Goal: Information Seeking & Learning: Learn about a topic

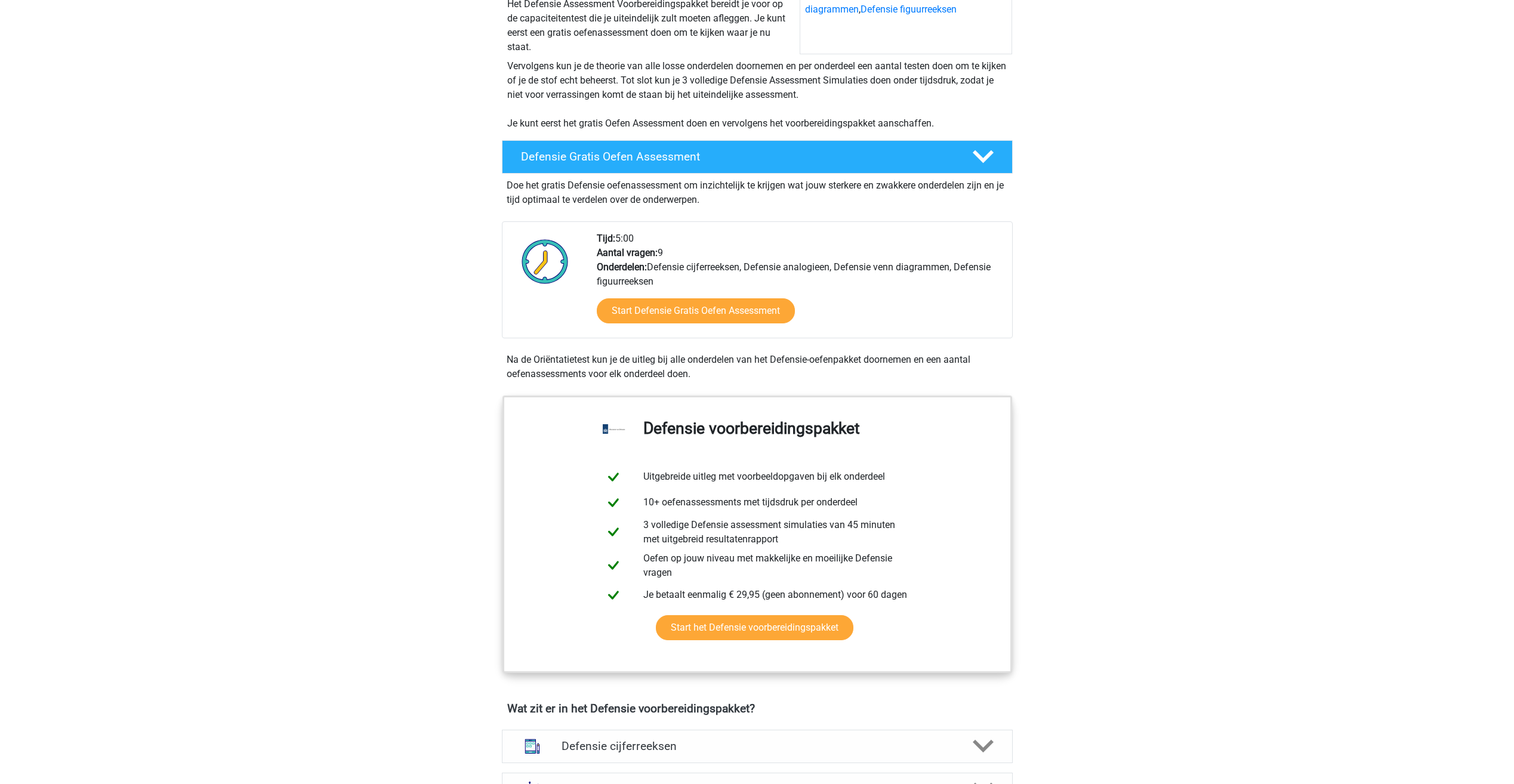
scroll to position [179, 0]
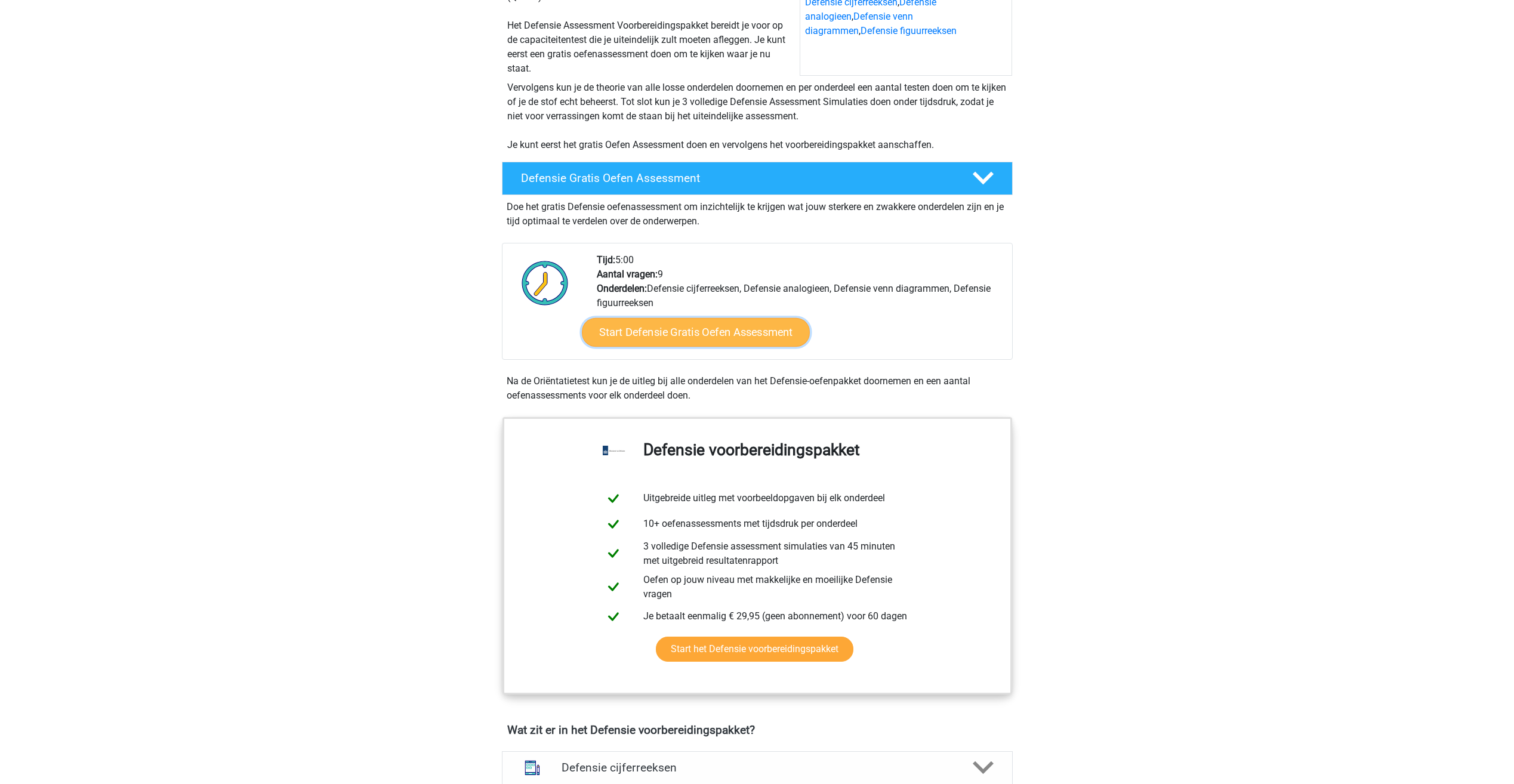
click at [689, 338] on link "Start Defensie Gratis Oefen Assessment" at bounding box center [696, 332] width 228 height 28
click at [777, 191] on div "Defensie Gratis Oefen Assessment" at bounding box center [758, 179] width 511 height 34
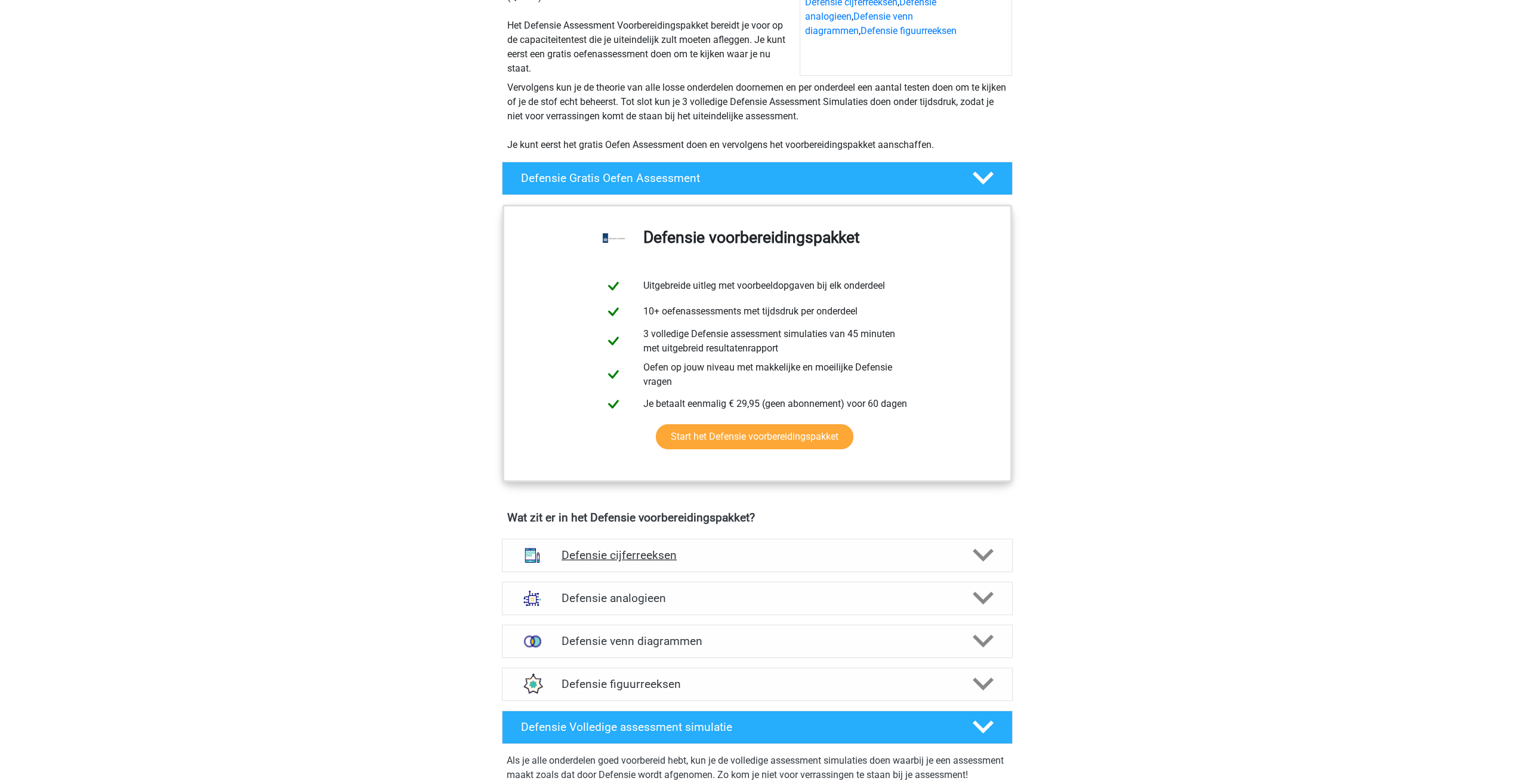
click at [692, 556] on h4 "Defensie cijferreeksen" at bounding box center [757, 555] width 391 height 14
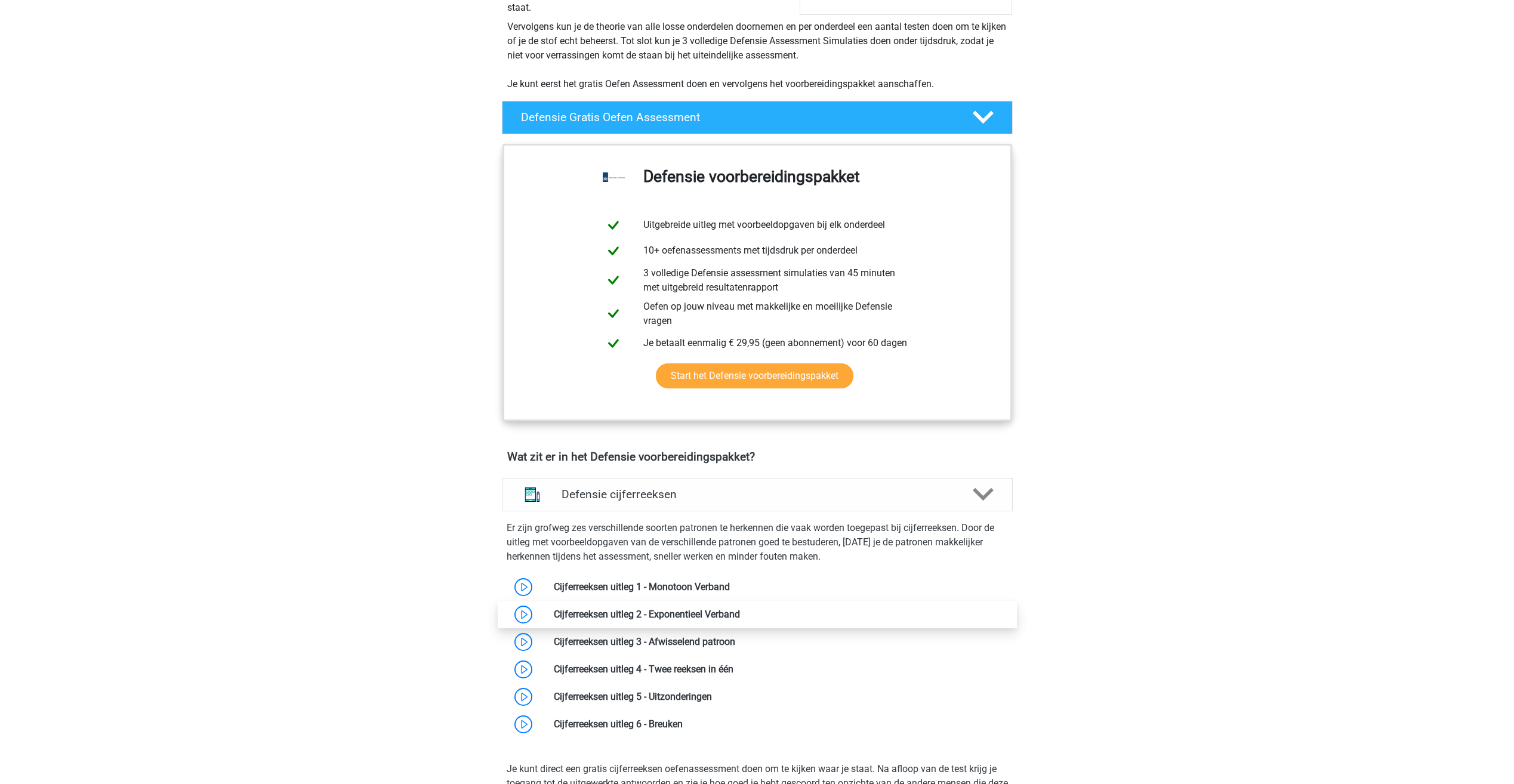
scroll to position [299, 0]
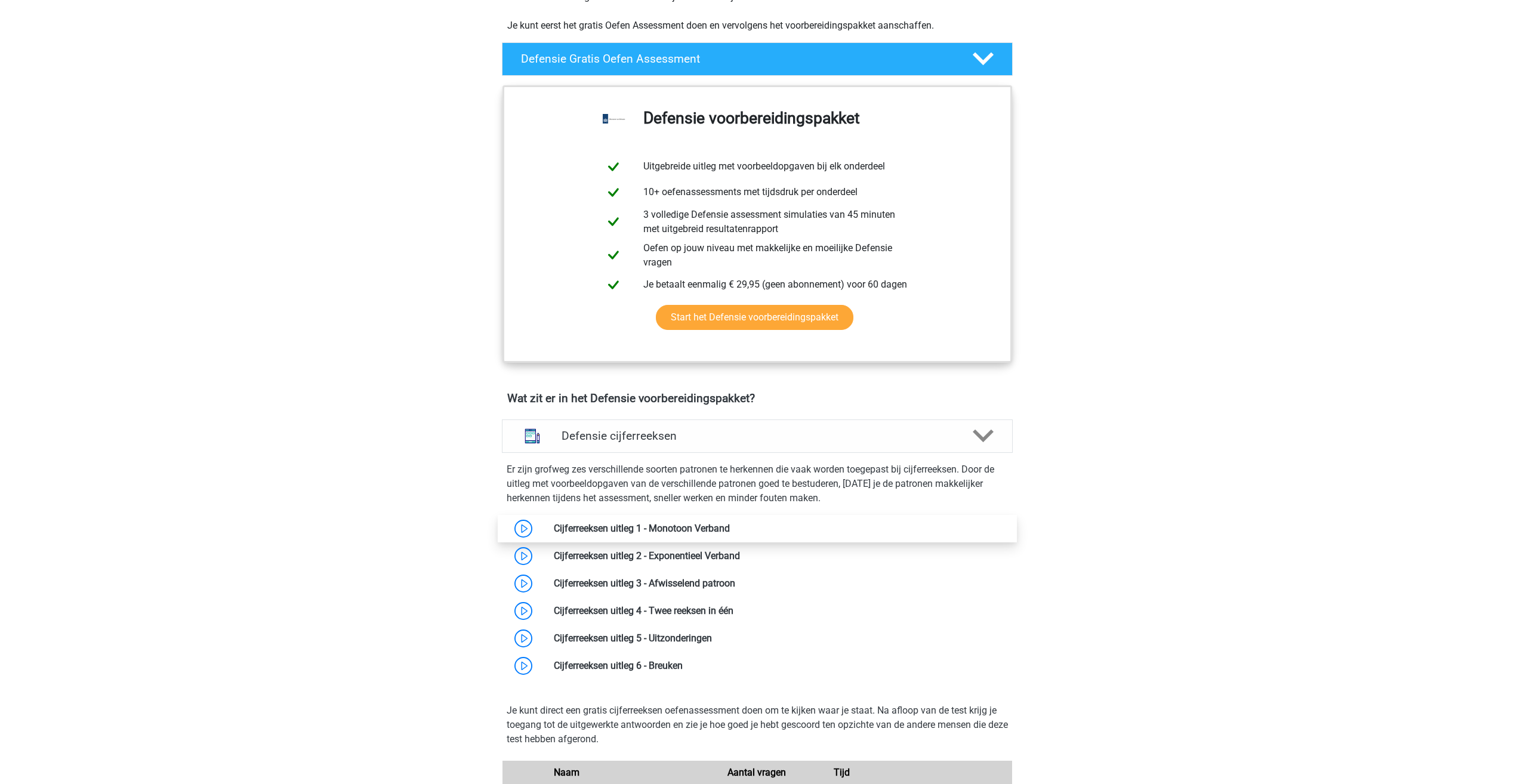
click at [730, 534] on link at bounding box center [730, 529] width 0 height 12
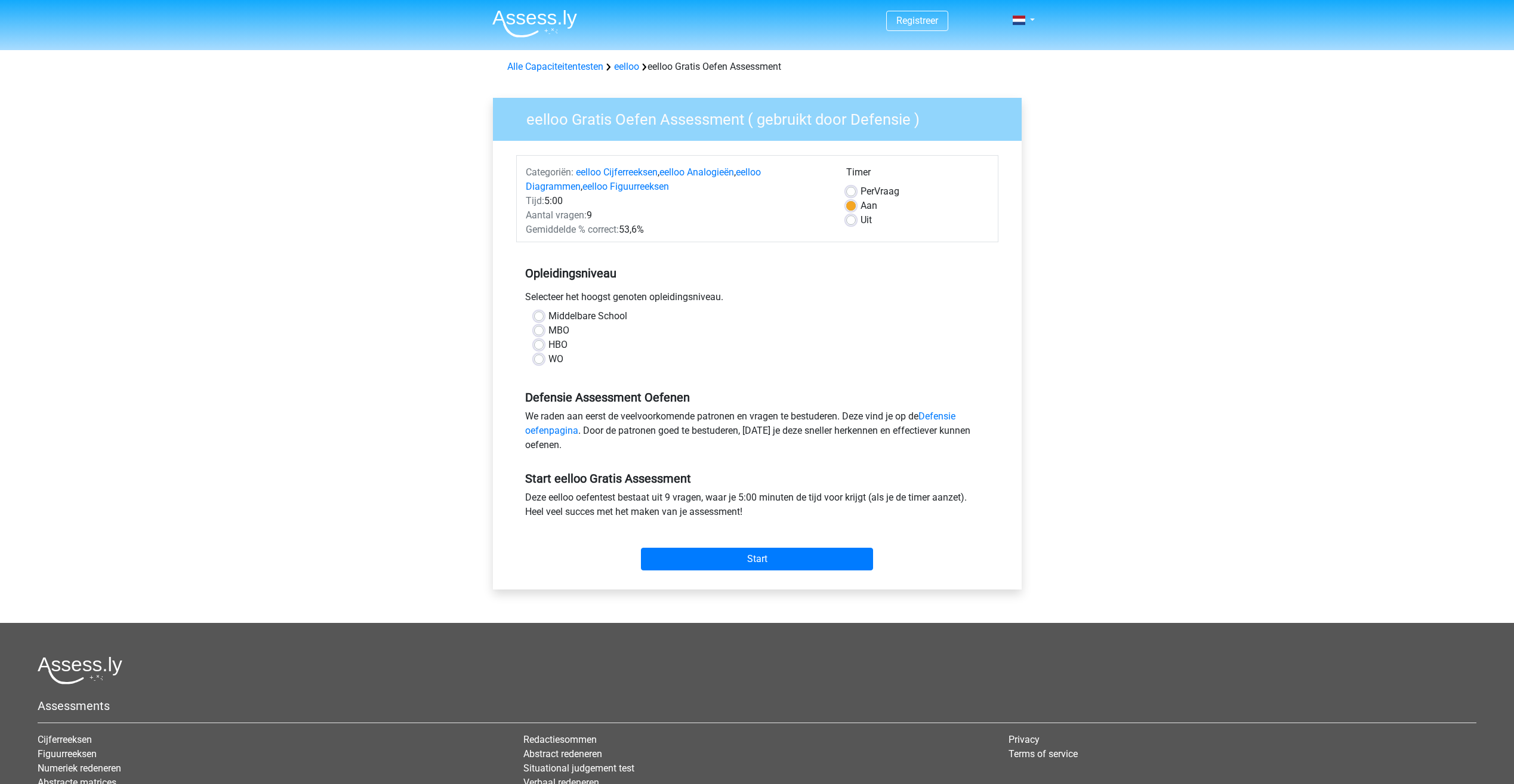
click at [544, 330] on div "MBO" at bounding box center [758, 331] width 447 height 15
click at [548, 332] on label "MBO" at bounding box center [558, 331] width 21 height 15
click at [538, 332] on input "MBO" at bounding box center [539, 329] width 9 height 12
radio input "true"
click at [766, 547] on div "Start" at bounding box center [757, 549] width 483 height 42
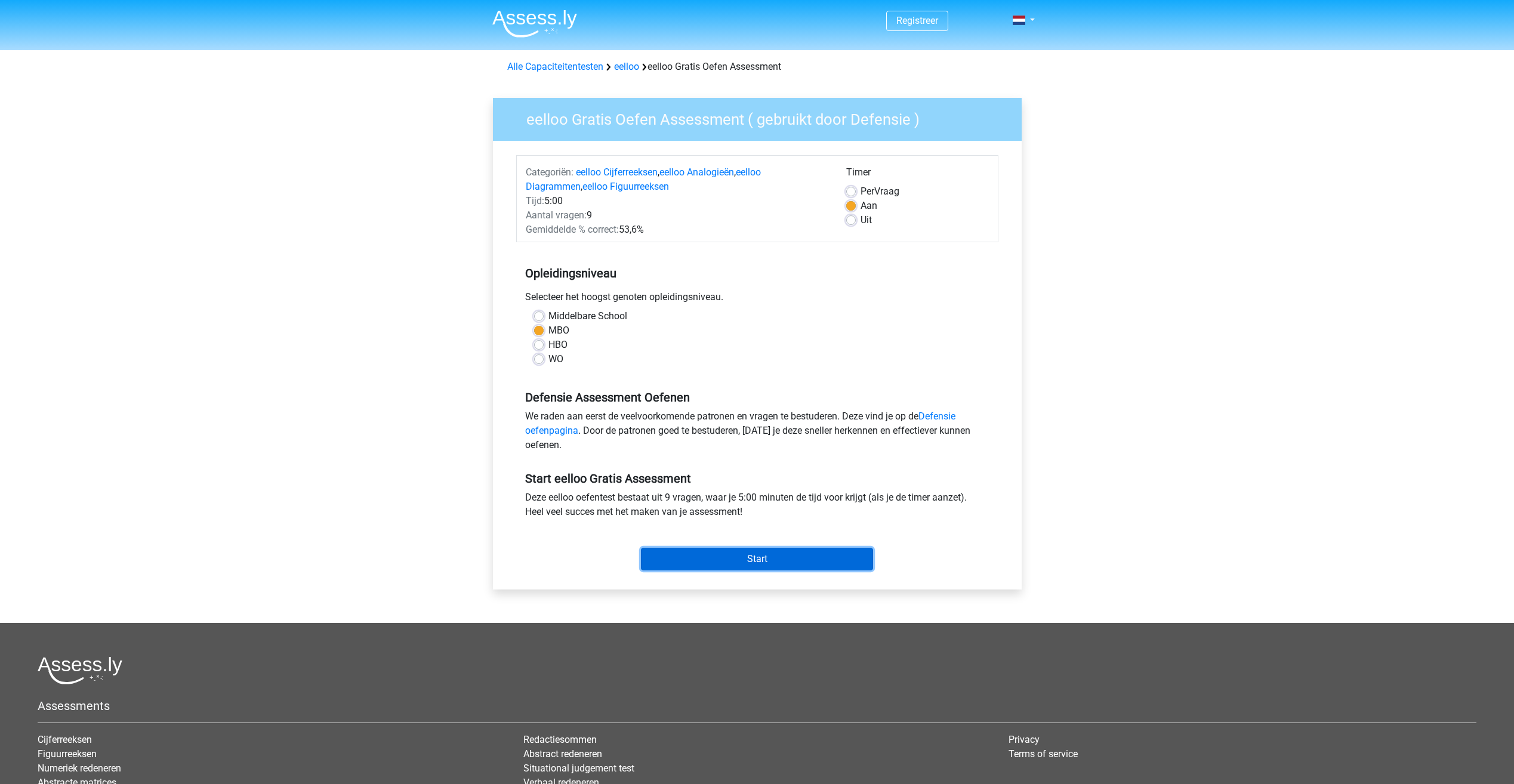
click at [769, 561] on input "Start" at bounding box center [757, 559] width 232 height 23
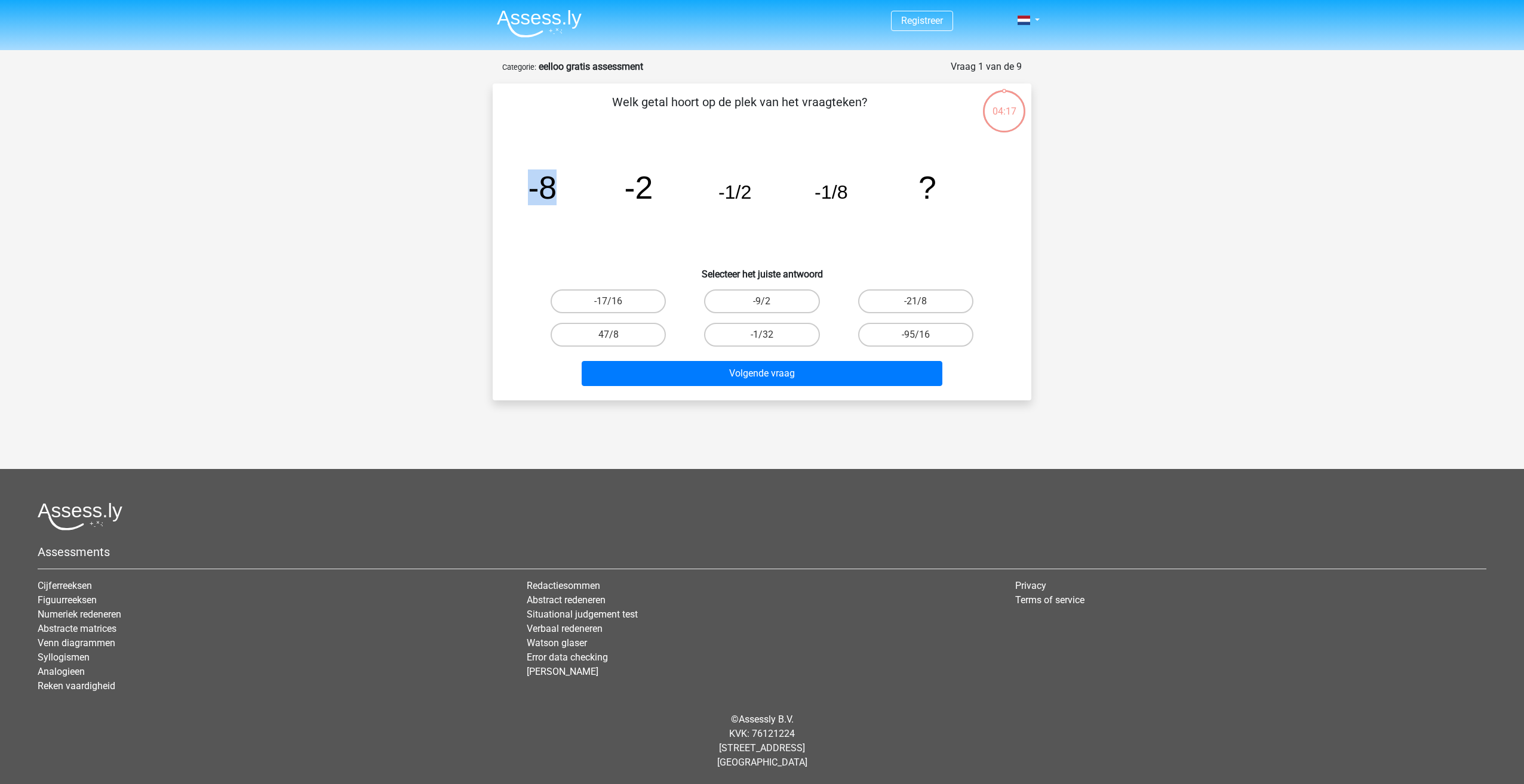
drag, startPoint x: 526, startPoint y: 187, endPoint x: 551, endPoint y: 191, distance: 25.3
click at [551, 191] on icon "image/svg+xml -8 -2 -1/2 -1/8 ?" at bounding box center [762, 199] width 481 height 120
drag, startPoint x: 551, startPoint y: 191, endPoint x: 583, endPoint y: 257, distance: 73.3
click at [583, 257] on icon "image/svg+xml -8 -2 -1/2 -1/8 ?" at bounding box center [762, 199] width 481 height 120
drag, startPoint x: 606, startPoint y: 192, endPoint x: 663, endPoint y: 196, distance: 57.1
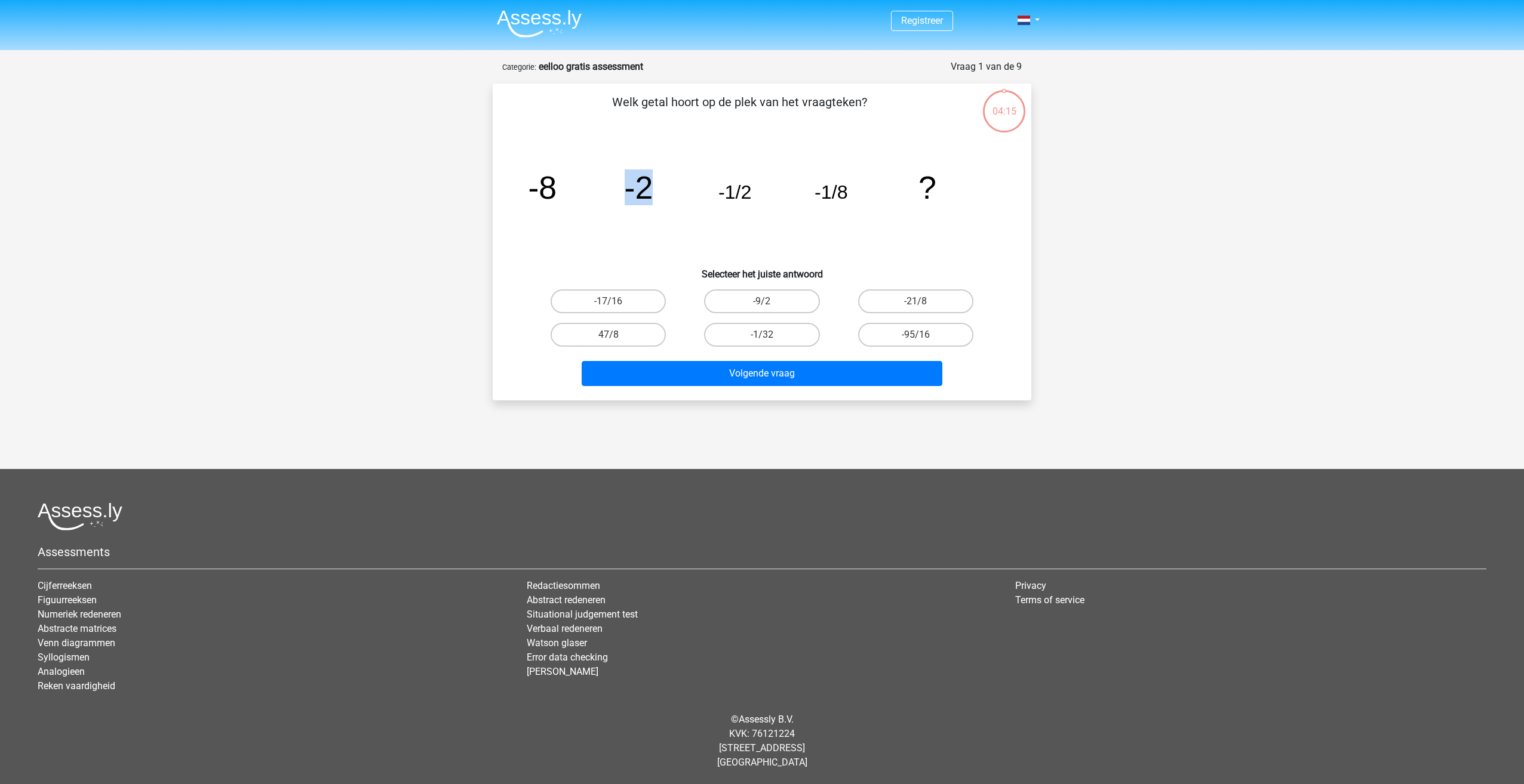
click at [662, 196] on icon "image/svg+xml -8 -2 -1/2 -1/8 ?" at bounding box center [762, 199] width 481 height 120
drag, startPoint x: 663, startPoint y: 196, endPoint x: 786, endPoint y: 193, distance: 123.0
click at [786, 193] on icon "image/svg+xml -8 -2 -1/2 -1/8 ?" at bounding box center [762, 199] width 481 height 120
drag, startPoint x: 786, startPoint y: 193, endPoint x: 810, endPoint y: 193, distance: 24.0
click at [810, 193] on icon "image/svg+xml -8 -2 -1/2 -1/8 ?" at bounding box center [762, 199] width 481 height 120
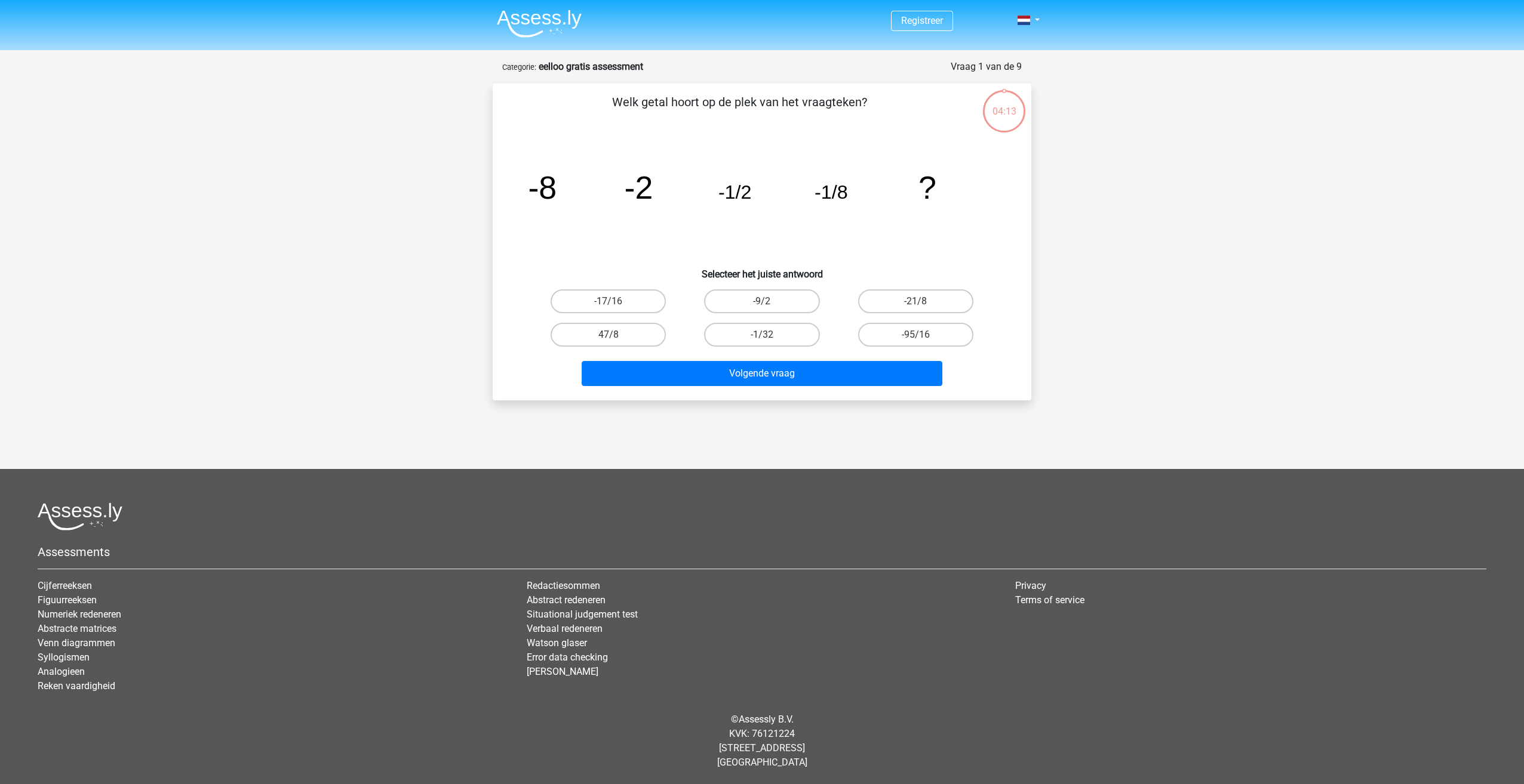
drag, startPoint x: 810, startPoint y: 193, endPoint x: 758, endPoint y: 208, distance: 54.1
click at [758, 208] on icon "image/svg+xml -8 -2 -1/2 -1/8 ?" at bounding box center [762, 199] width 481 height 120
drag, startPoint x: 537, startPoint y: 184, endPoint x: 557, endPoint y: 185, distance: 20.0
click at [557, 185] on icon "image/svg+xml -8 -2 -1/2 -1/8 ?" at bounding box center [762, 199] width 481 height 120
drag, startPoint x: 557, startPoint y: 185, endPoint x: 646, endPoint y: 193, distance: 89.4
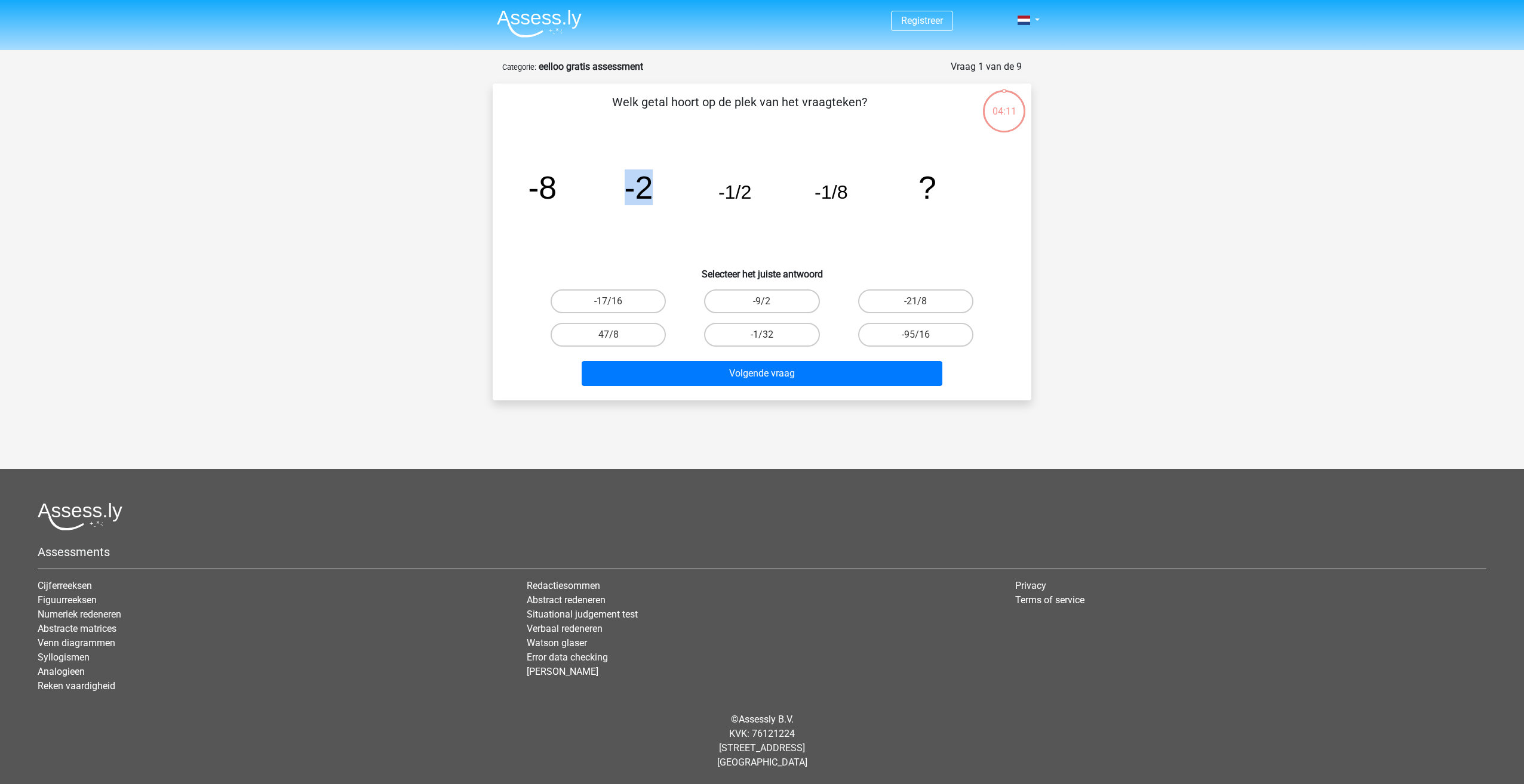
click at [646, 193] on icon "image/svg+xml -8 -2 -1/2 -1/8 ?" at bounding box center [762, 199] width 481 height 120
drag, startPoint x: 646, startPoint y: 193, endPoint x: 586, endPoint y: 212, distance: 62.9
click at [586, 212] on icon "image/svg+xml -8 -2 -1/2 -1/8 ?" at bounding box center [762, 199] width 481 height 120
click at [753, 339] on label "-1/32" at bounding box center [762, 334] width 115 height 24
click at [762, 339] on input "-1/32" at bounding box center [765, 339] width 8 height 8
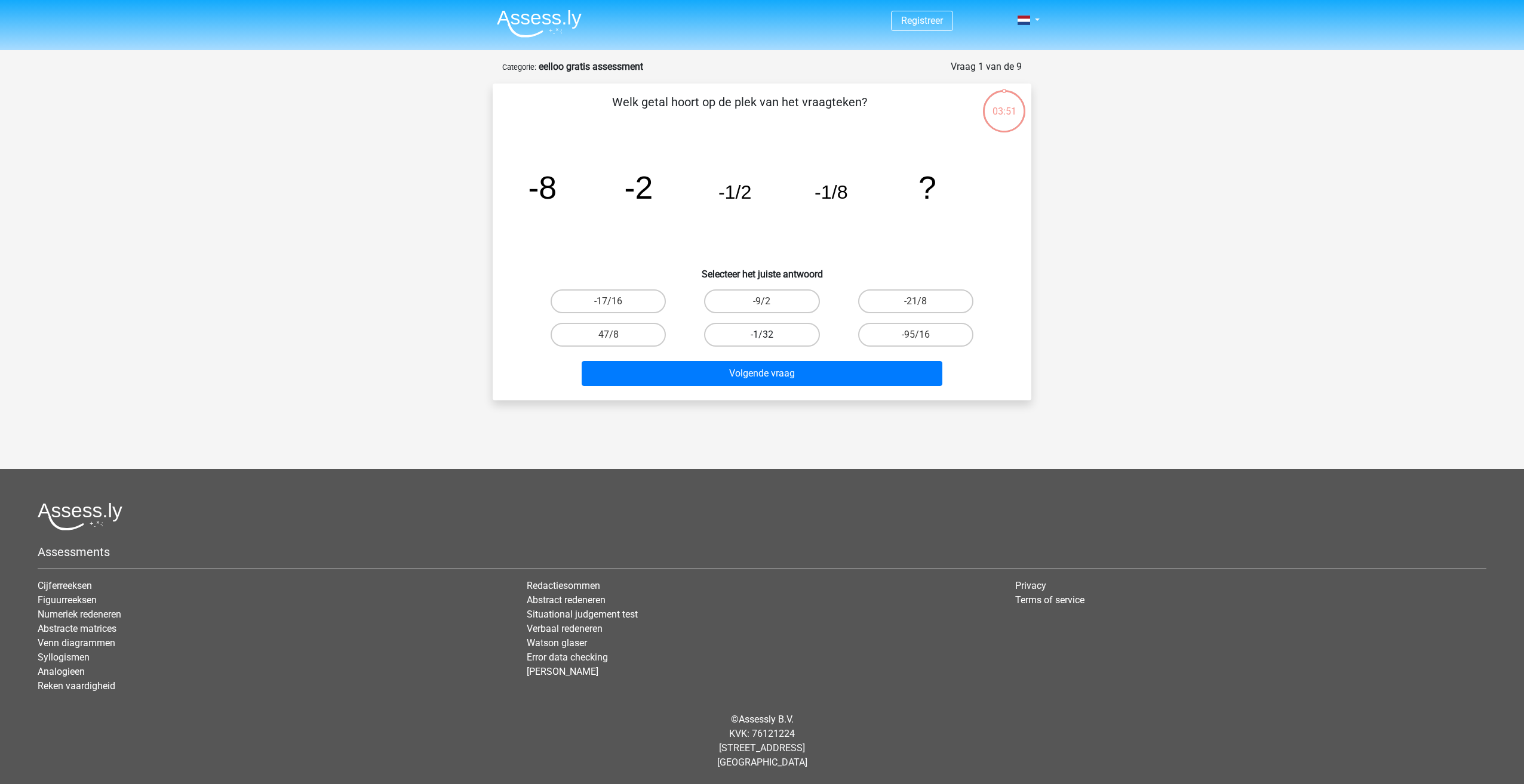
radio input "true"
click at [737, 373] on button "Volgende vraag" at bounding box center [762, 374] width 361 height 25
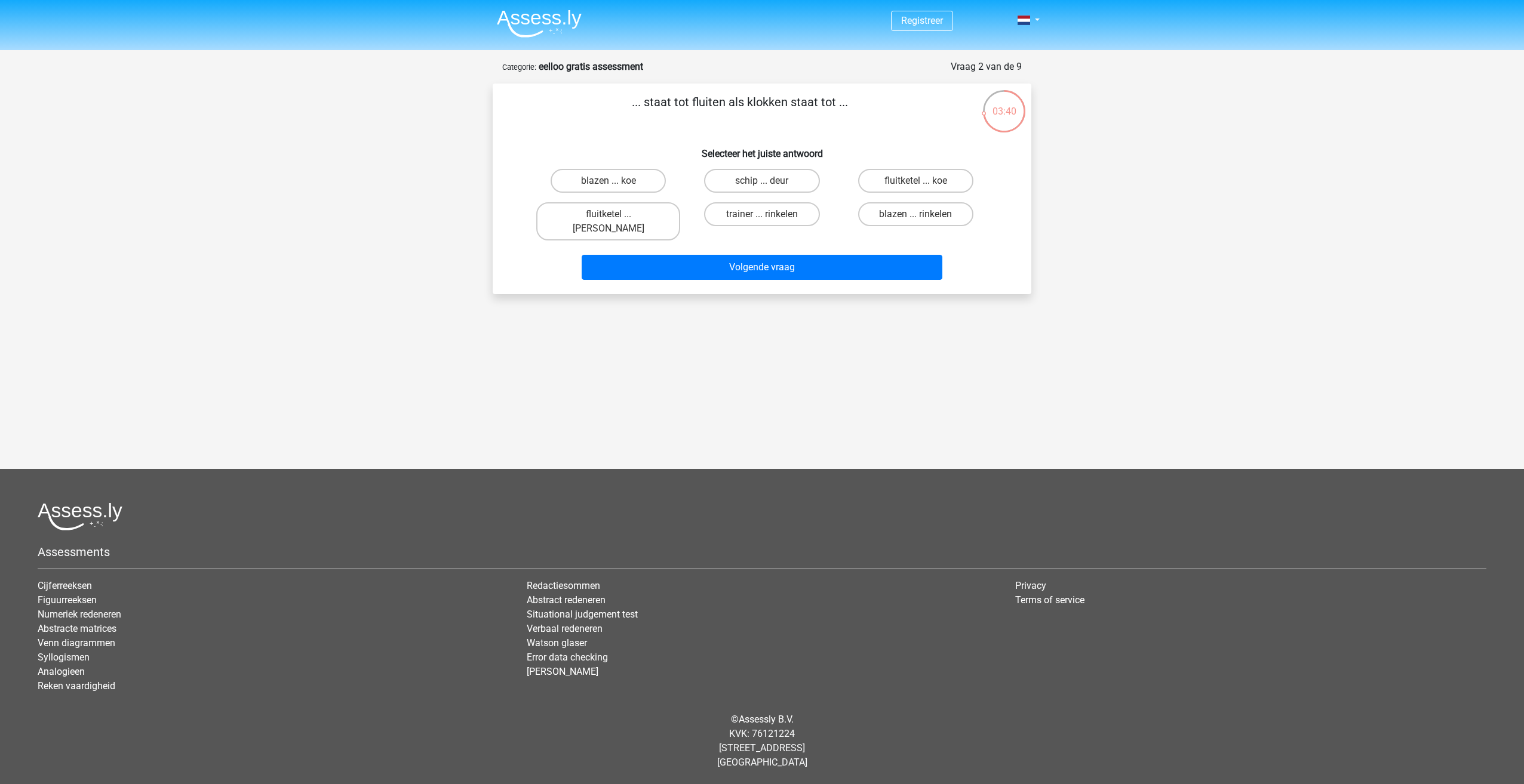
drag, startPoint x: 643, startPoint y: 101, endPoint x: 652, endPoint y: 103, distance: 9.2
click at [652, 103] on p "... staat tot fluiten als klokken staat tot ..." at bounding box center [740, 111] width 456 height 36
click at [678, 203] on div "fluitketel ... luiden" at bounding box center [608, 221] width 144 height 38
click at [643, 212] on label "fluitketel ... luiden" at bounding box center [608, 221] width 144 height 38
click at [616, 215] on input "fluitketel ... luiden" at bounding box center [612, 218] width 8 height 8
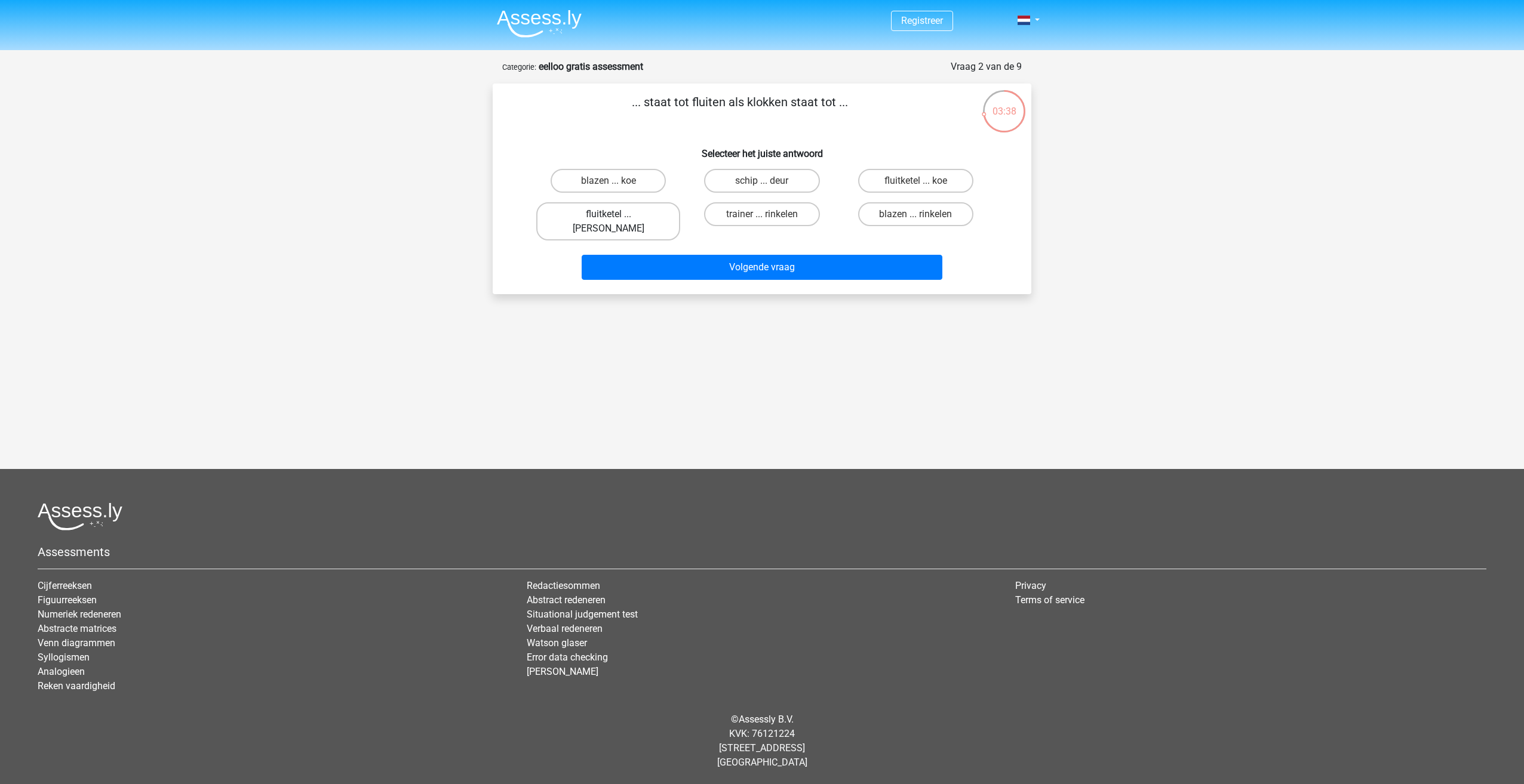
radio input "true"
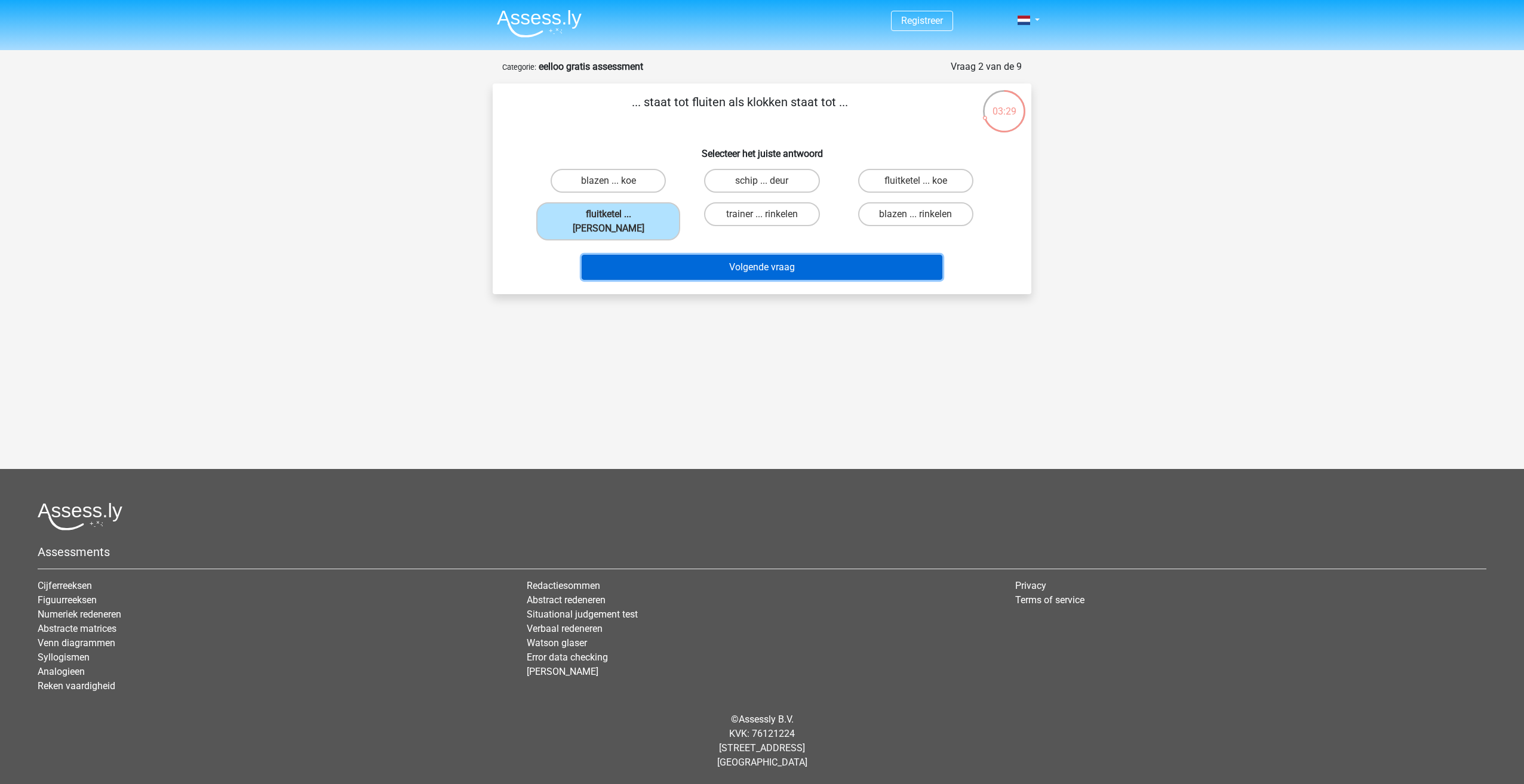
click at [669, 255] on button "Volgende vraag" at bounding box center [762, 267] width 361 height 25
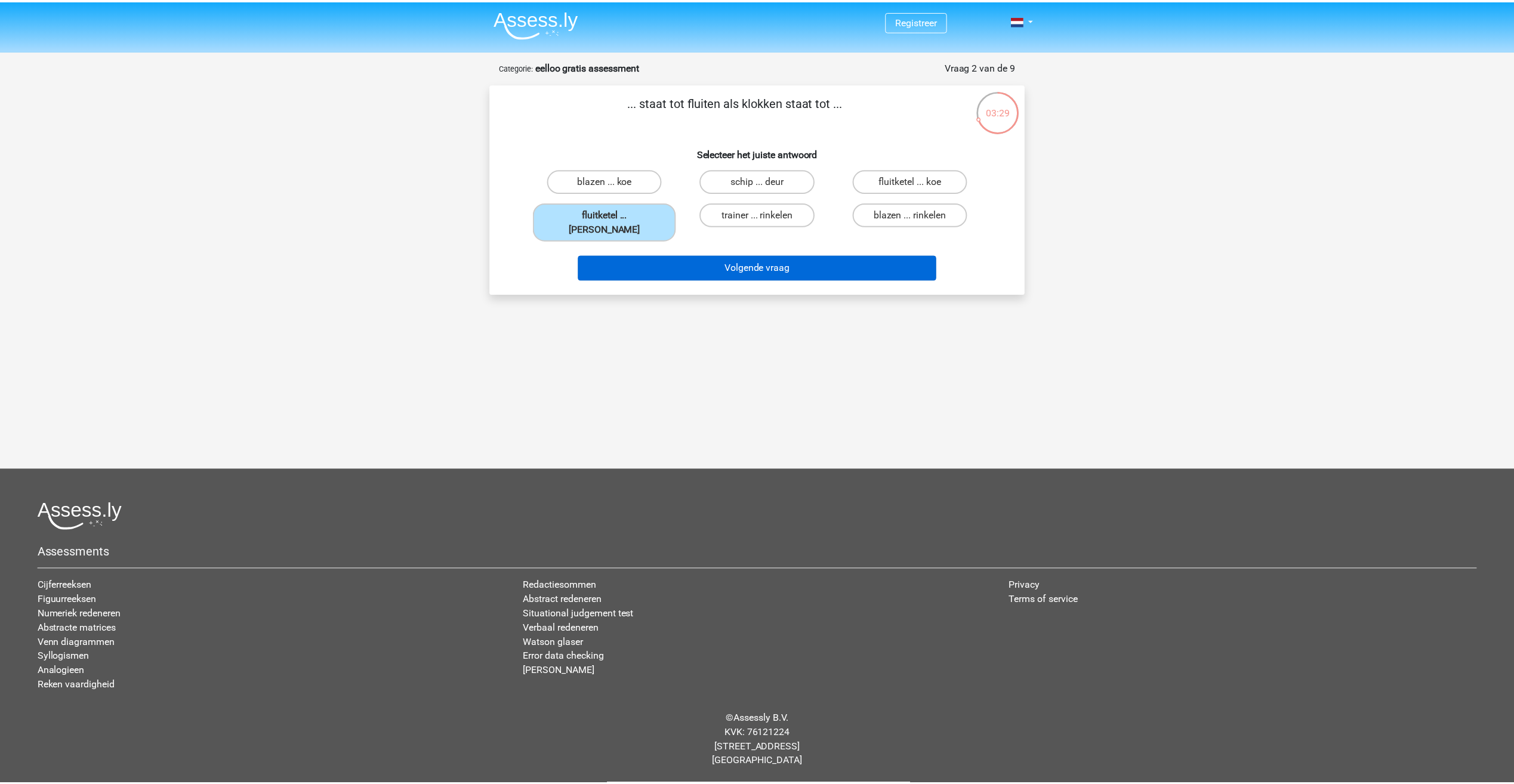
scroll to position [8, 0]
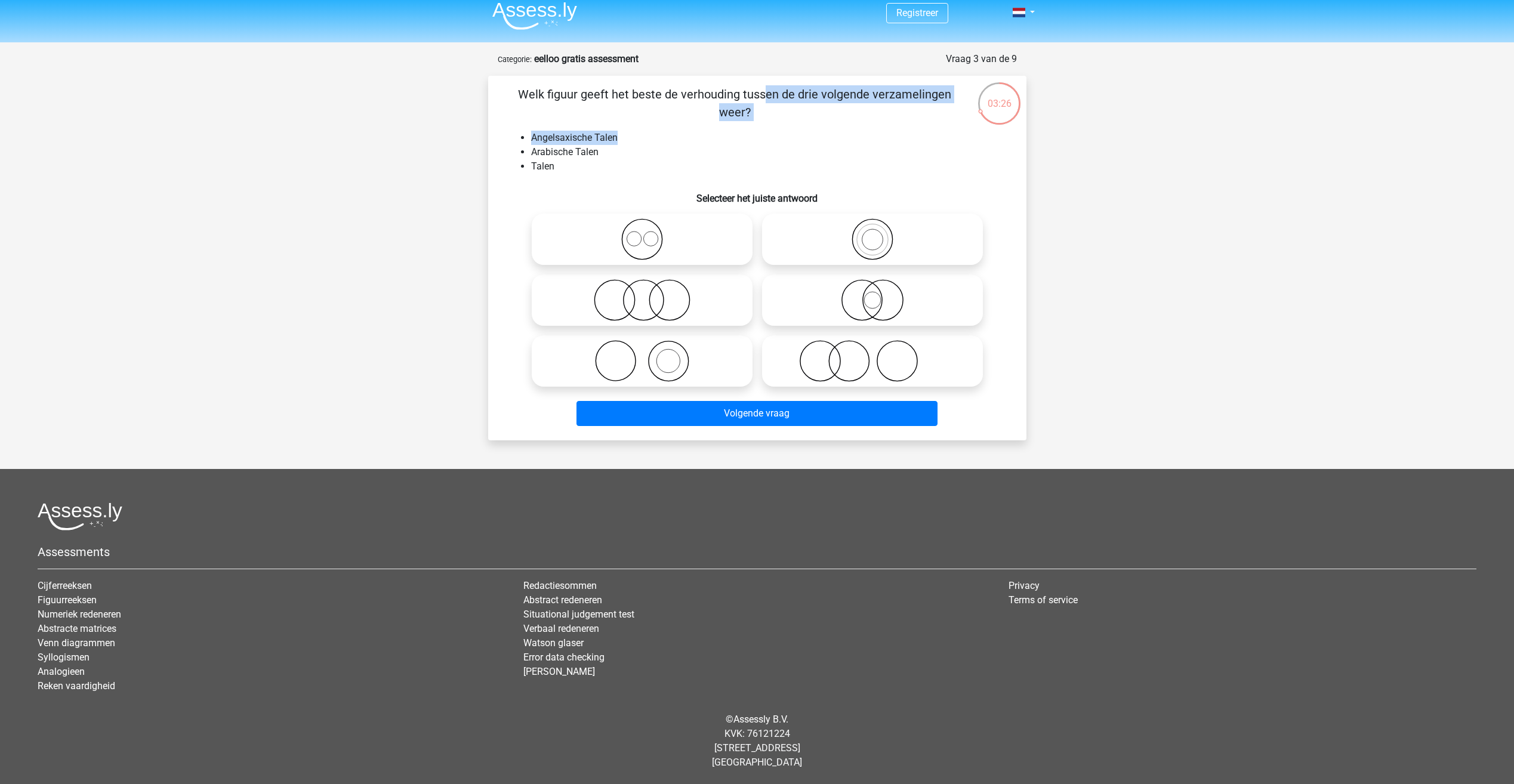
drag, startPoint x: 523, startPoint y: 87, endPoint x: 791, endPoint y: 129, distance: 271.3
click at [791, 129] on div "Welk figuur geeft het beste de verhouding tussen de drie volgende verzamelingen…" at bounding box center [757, 258] width 529 height 345
drag, startPoint x: 791, startPoint y: 129, endPoint x: 729, endPoint y: 166, distance: 72.2
click at [731, 166] on li "Talen" at bounding box center [769, 166] width 476 height 15
drag, startPoint x: 569, startPoint y: 168, endPoint x: 540, endPoint y: 150, distance: 34.1
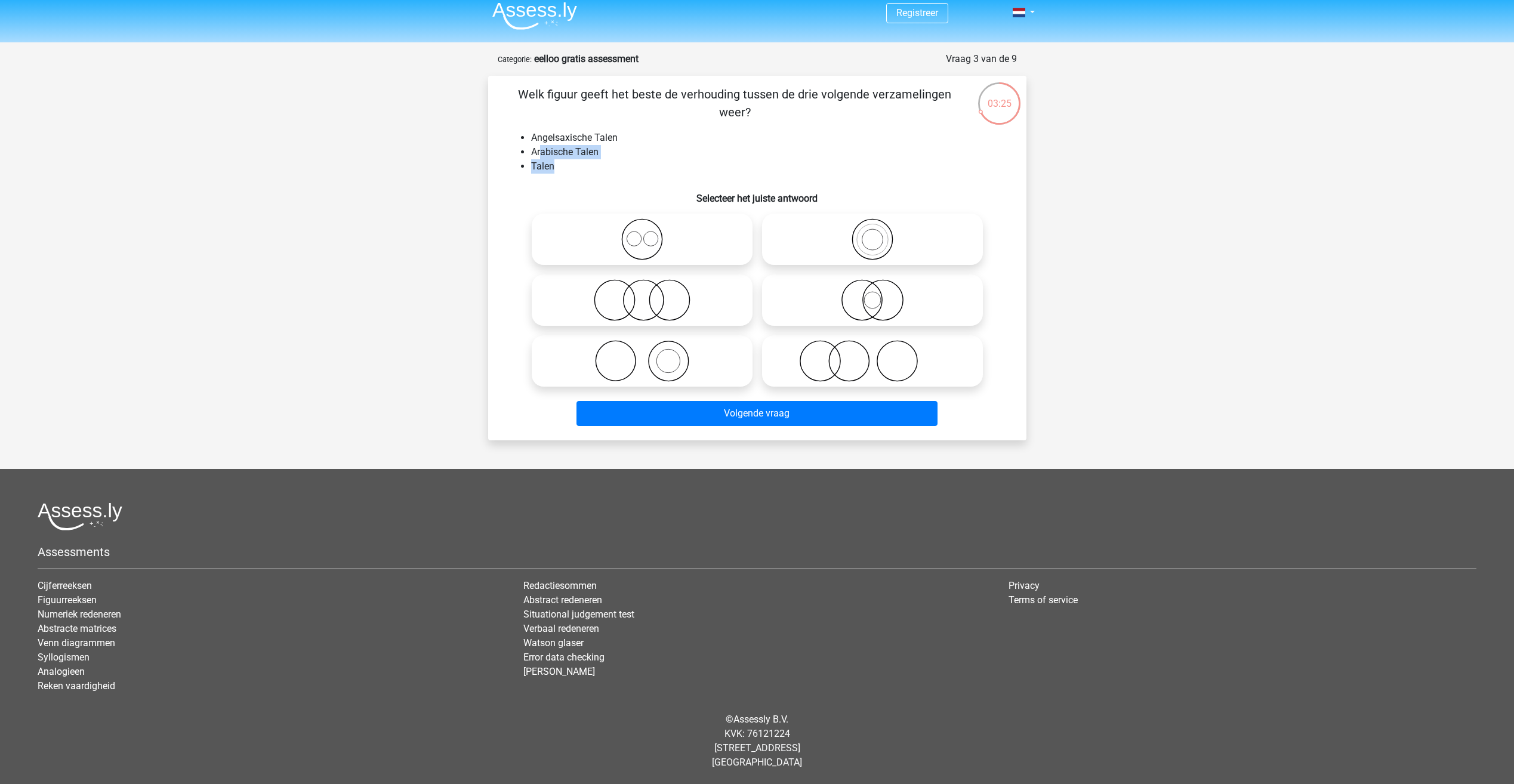
click at [540, 150] on ul "Angelsaxische Talen Arabische Talen Talen" at bounding box center [757, 152] width 500 height 43
click at [644, 158] on li "Arabische Talen" at bounding box center [769, 153] width 476 height 15
click at [414, 117] on div "Registreer" at bounding box center [757, 388] width 1514 height 792
click at [664, 243] on icon at bounding box center [642, 239] width 211 height 42
click at [650, 234] on input "radio" at bounding box center [646, 229] width 8 height 8
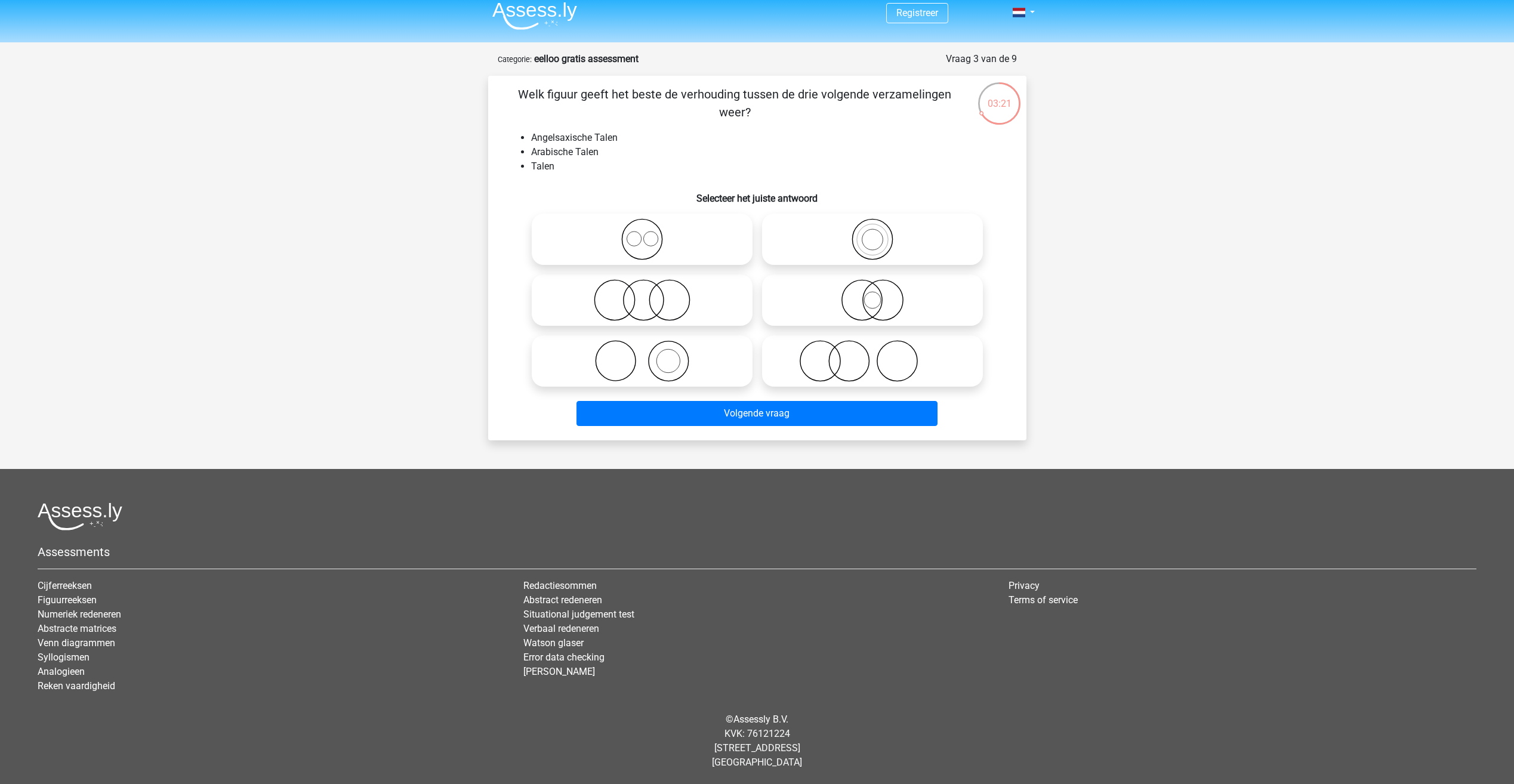
radio input "true"
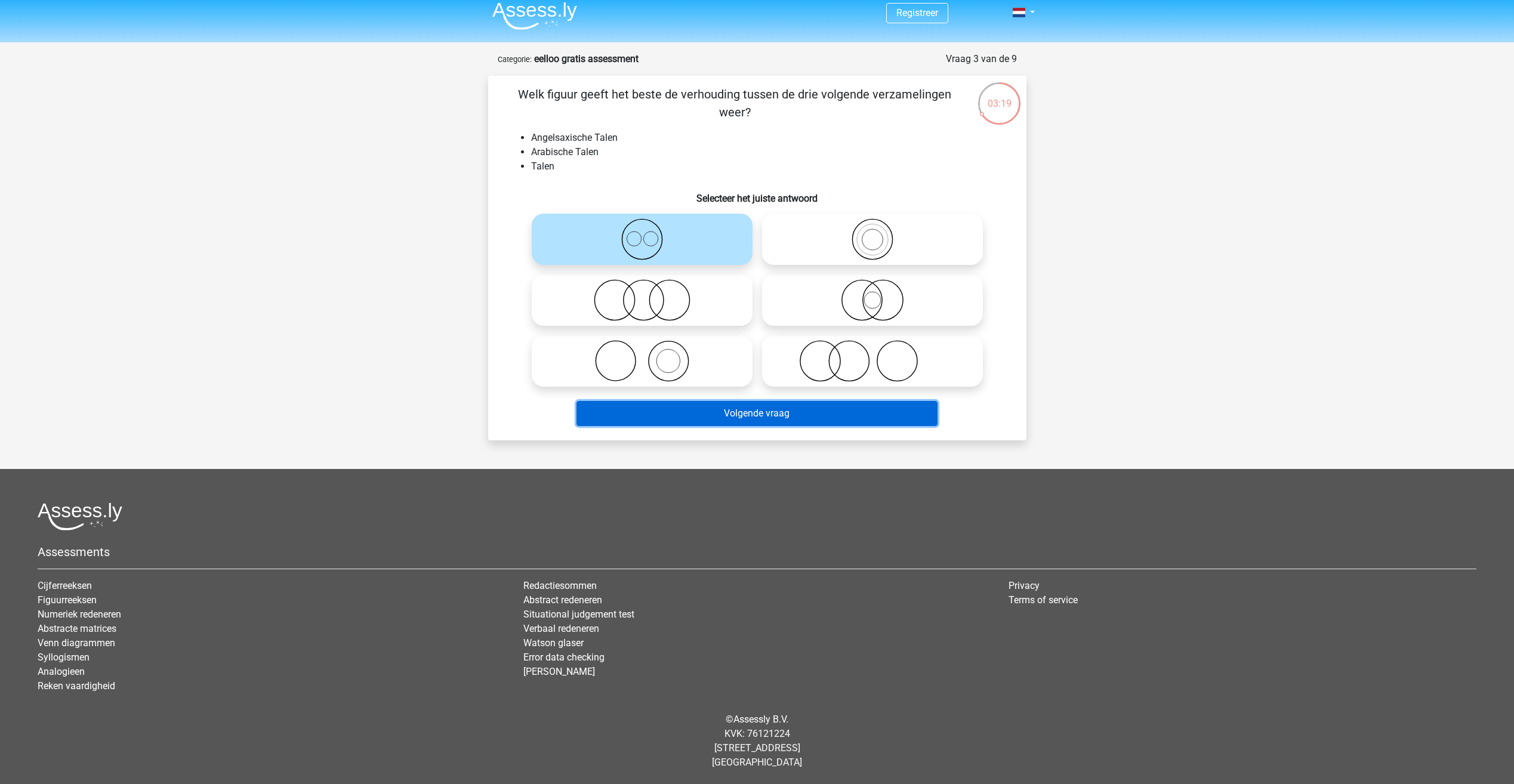
click at [772, 417] on button "Volgende vraag" at bounding box center [757, 413] width 361 height 25
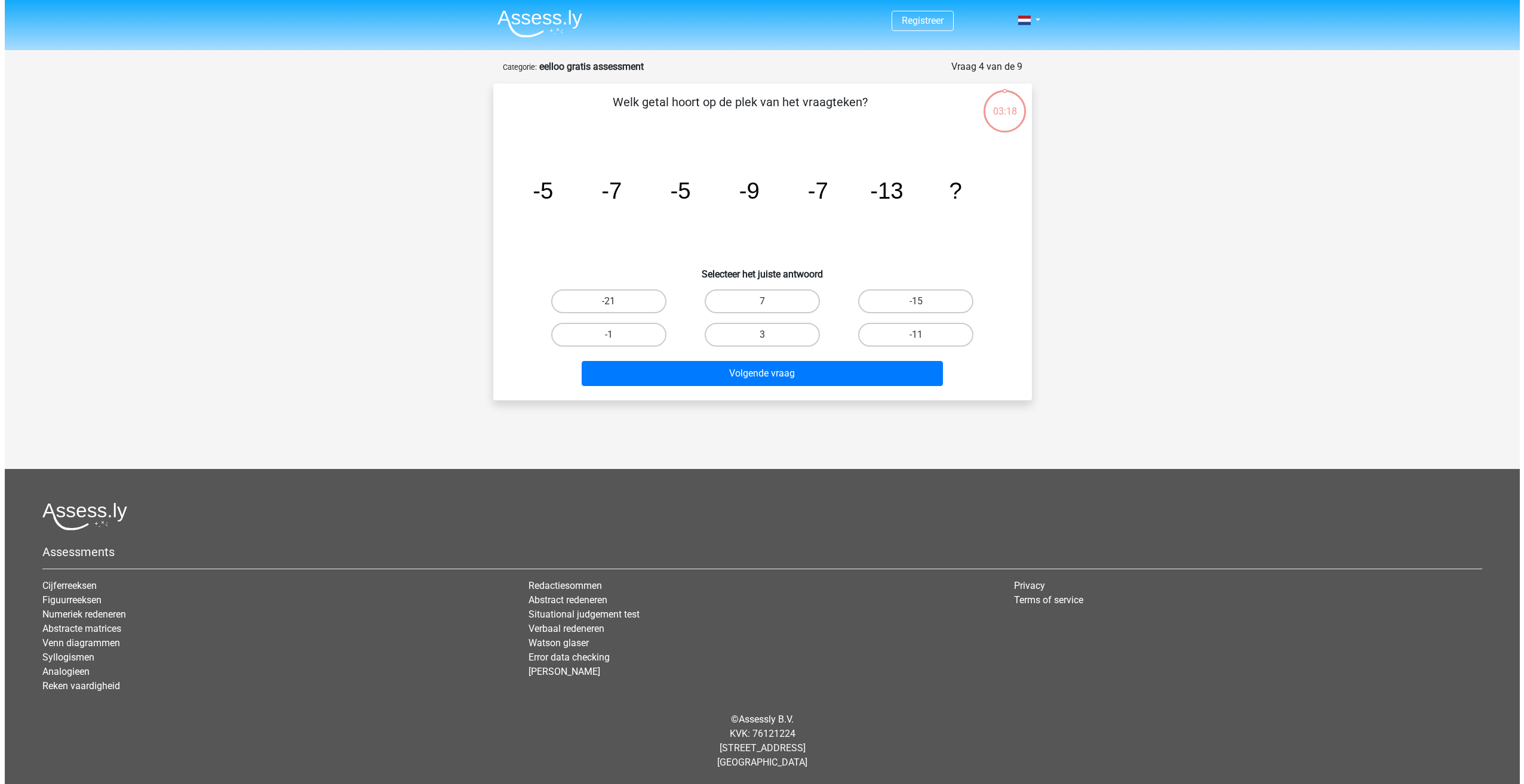
scroll to position [0, 0]
click at [634, 301] on label "-21" at bounding box center [608, 301] width 115 height 24
click at [616, 301] on input "-21" at bounding box center [612, 305] width 8 height 8
radio input "true"
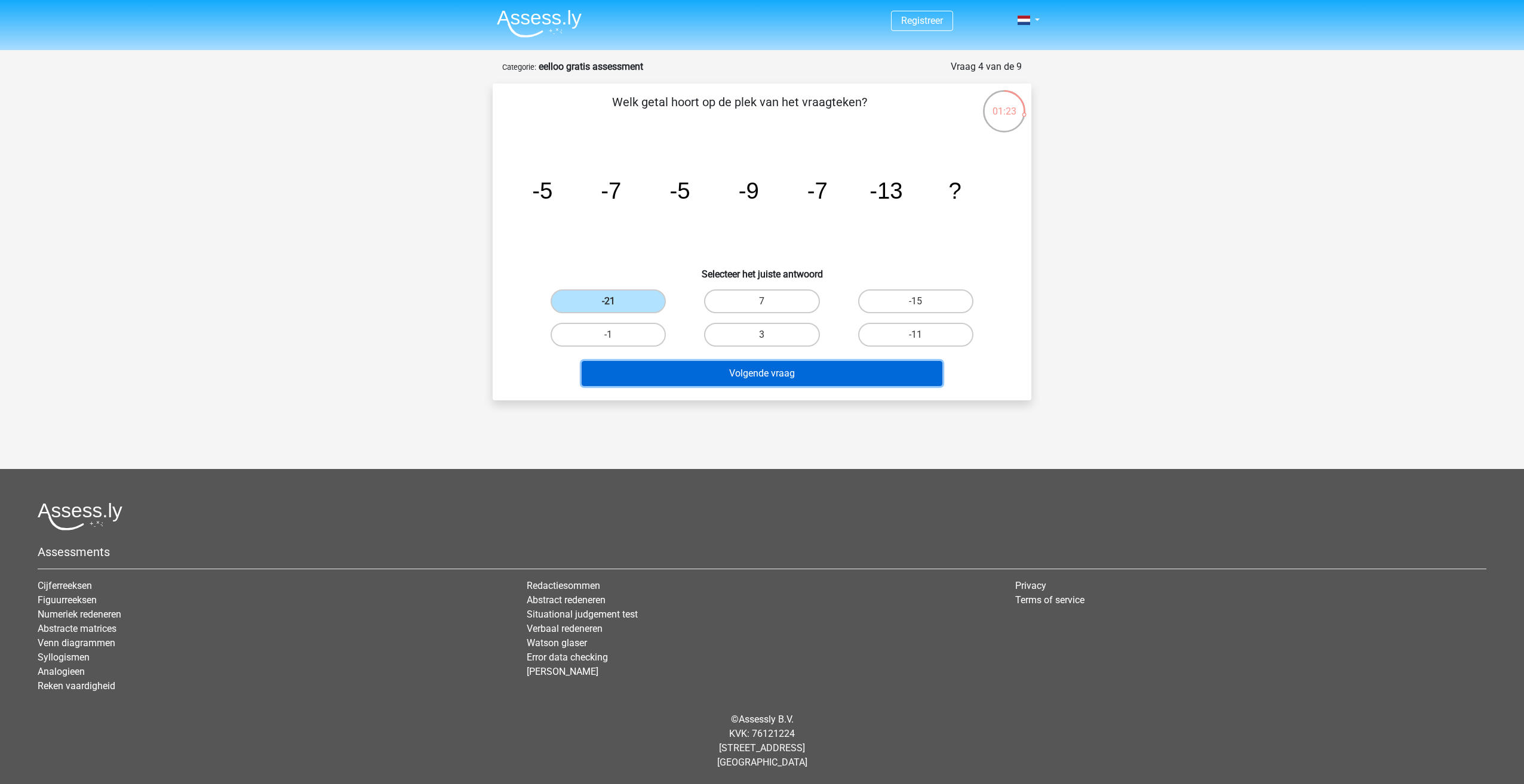
click at [662, 373] on button "Volgende vraag" at bounding box center [762, 374] width 361 height 25
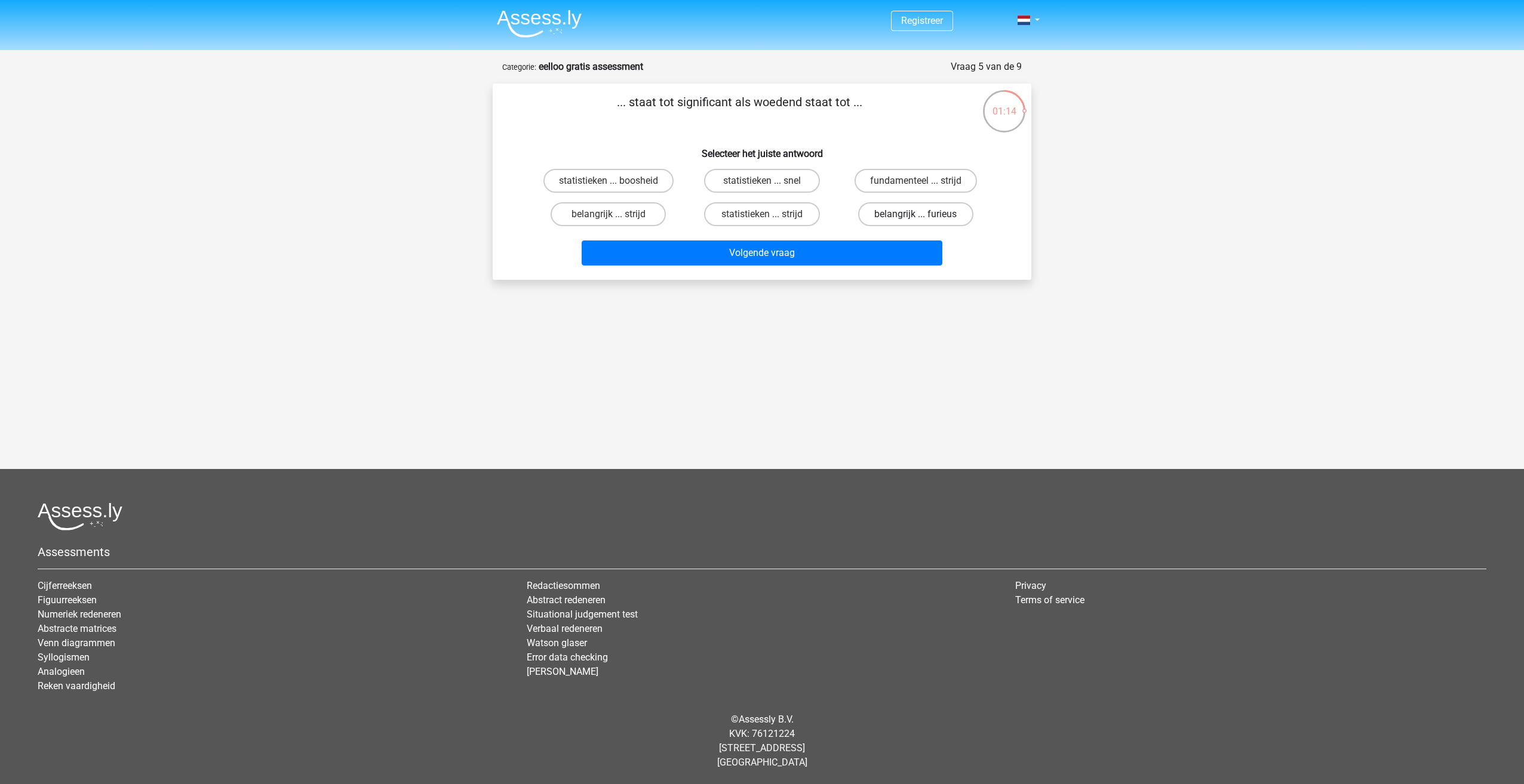
click at [892, 218] on label "belangrijk ... furieus" at bounding box center [916, 214] width 115 height 24
click at [915, 218] on input "belangrijk ... furieus" at bounding box center [919, 218] width 8 height 8
radio input "true"
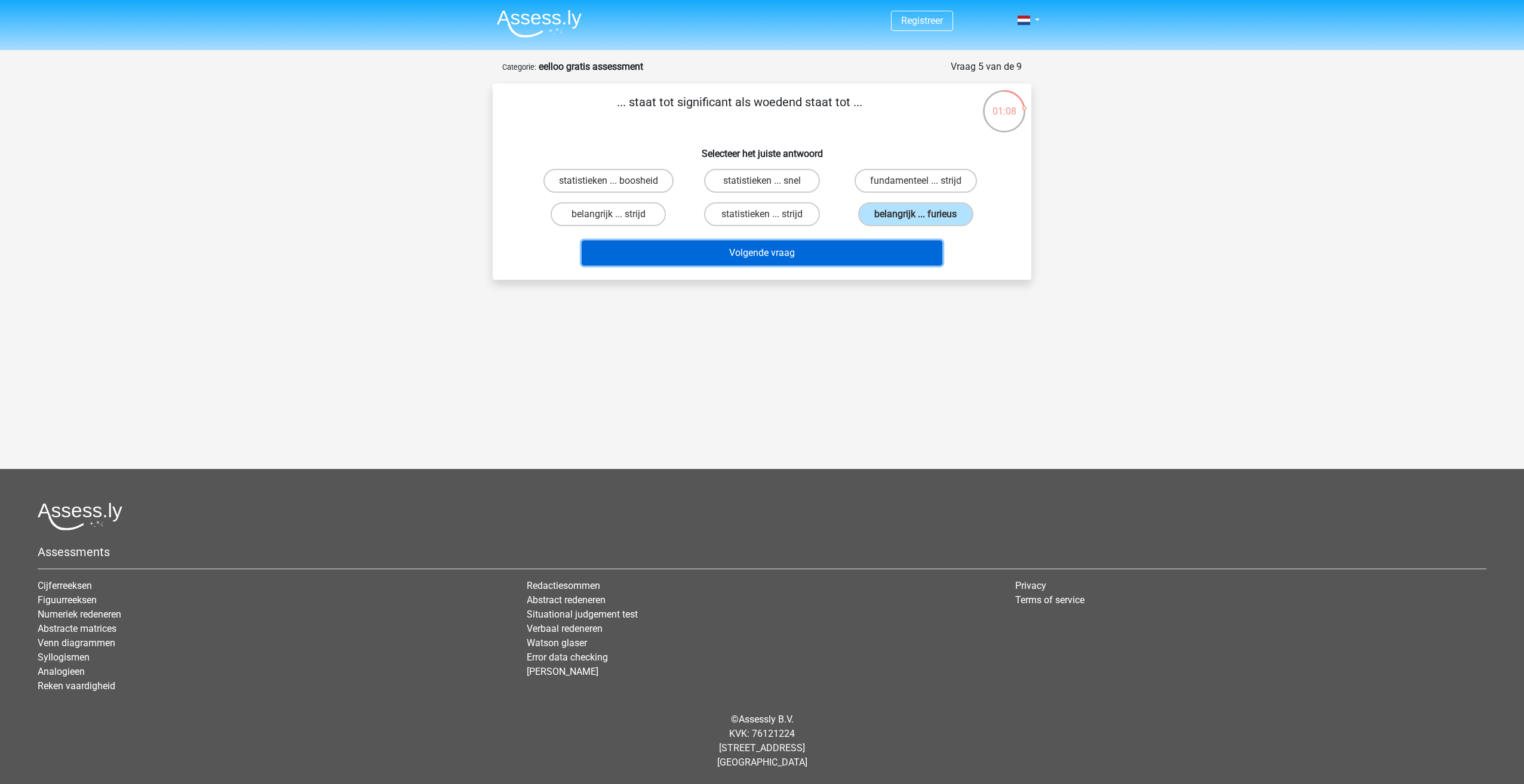
click at [833, 251] on button "Volgende vraag" at bounding box center [762, 253] width 361 height 25
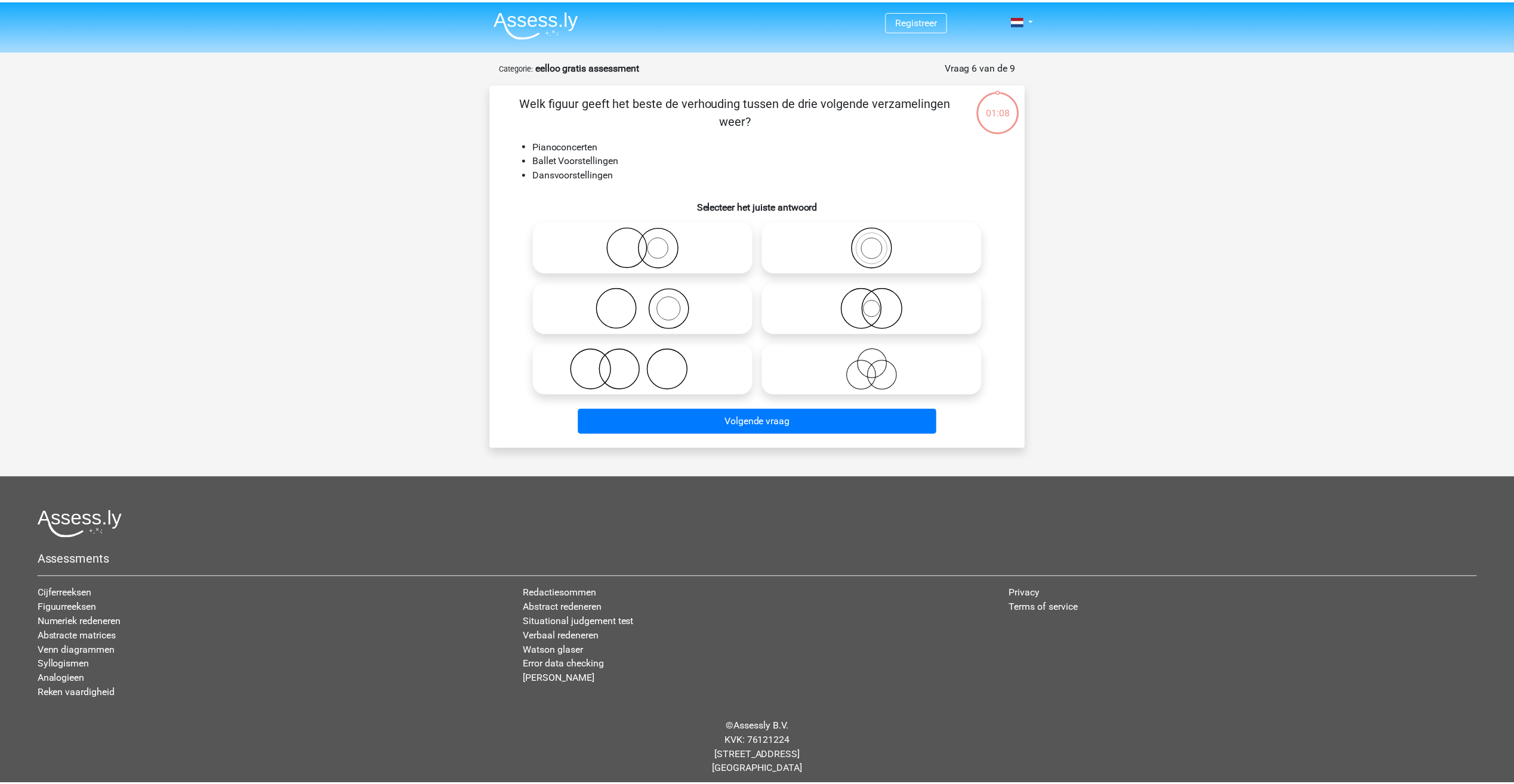
scroll to position [8, 0]
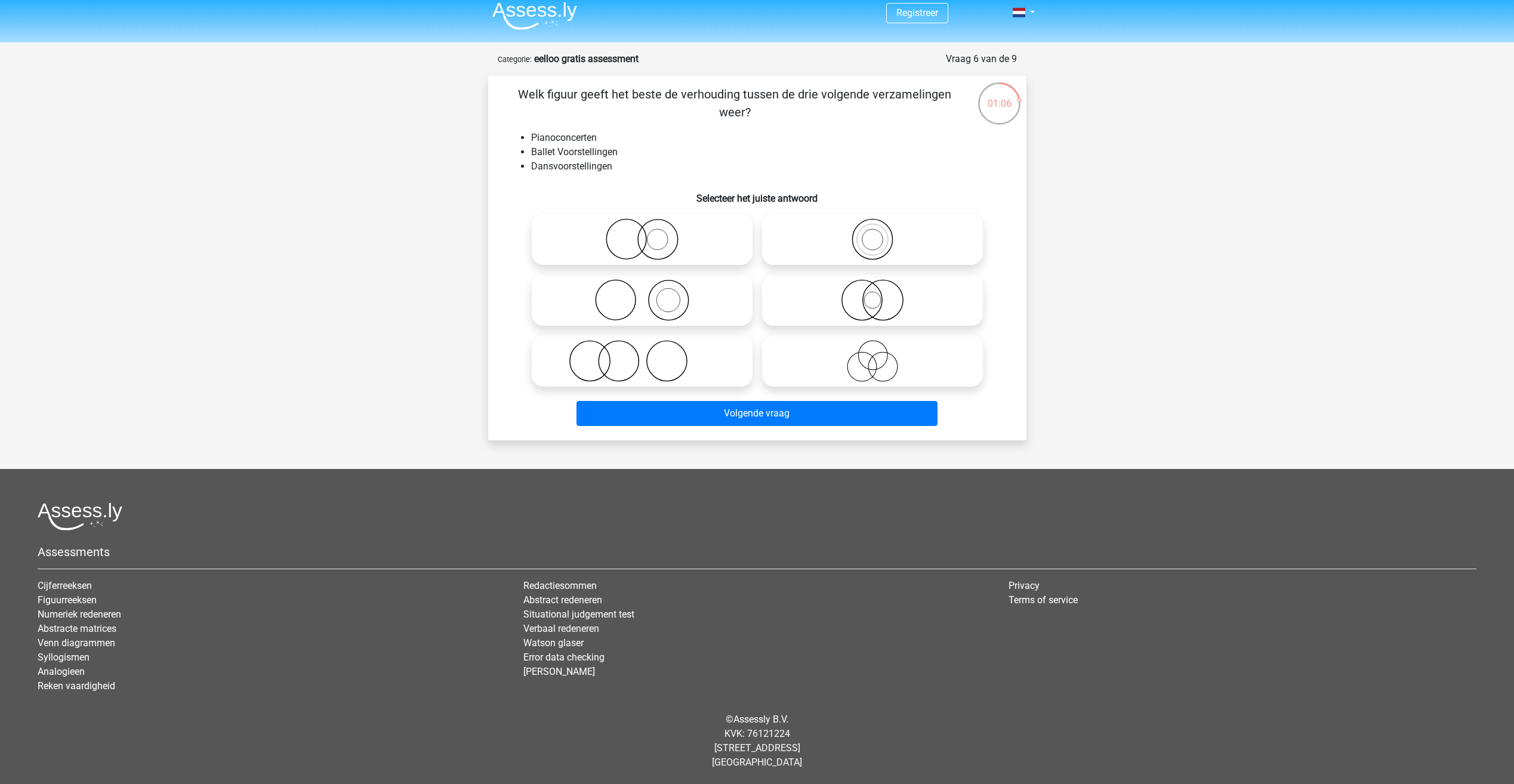
drag, startPoint x: 537, startPoint y: 91, endPoint x: 798, endPoint y: 105, distance: 261.4
click at [798, 105] on div "Welk figuur geeft het beste de verhouding tussen de drie volgende verzamelingen…" at bounding box center [757, 258] width 529 height 345
click at [653, 122] on div "Welk figuur geeft het beste de verhouding tussen de drie volgende verzamelingen…" at bounding box center [757, 258] width 529 height 345
drag, startPoint x: 604, startPoint y: 139, endPoint x: 528, endPoint y: 144, distance: 76.2
click at [528, 144] on ul "Pianoconcerten Ballet Voorstellingen Dansvoorstellingen" at bounding box center [757, 152] width 500 height 43
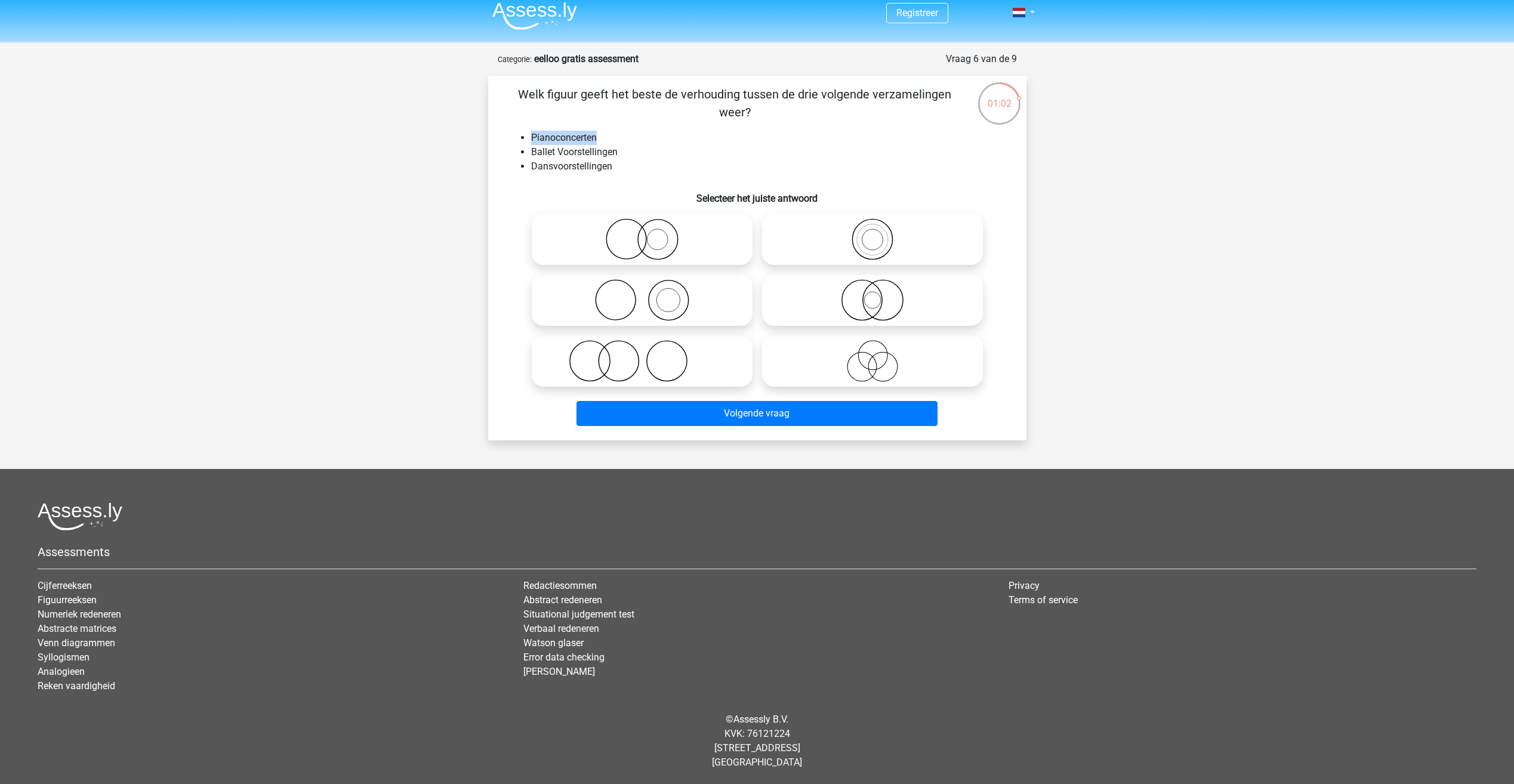
drag, startPoint x: 528, startPoint y: 144, endPoint x: 509, endPoint y: 142, distance: 19.1
click at [509, 142] on ul "Pianoconcerten Ballet Voorstellingen Dansvoorstellingen" at bounding box center [757, 152] width 500 height 43
drag, startPoint x: 526, startPoint y: 139, endPoint x: 607, endPoint y: 146, distance: 81.3
click at [607, 146] on ul "Pianoconcerten Ballet Voorstellingen Dansvoorstellingen" at bounding box center [757, 152] width 500 height 43
drag, startPoint x: 607, startPoint y: 146, endPoint x: 661, endPoint y: 166, distance: 57.6
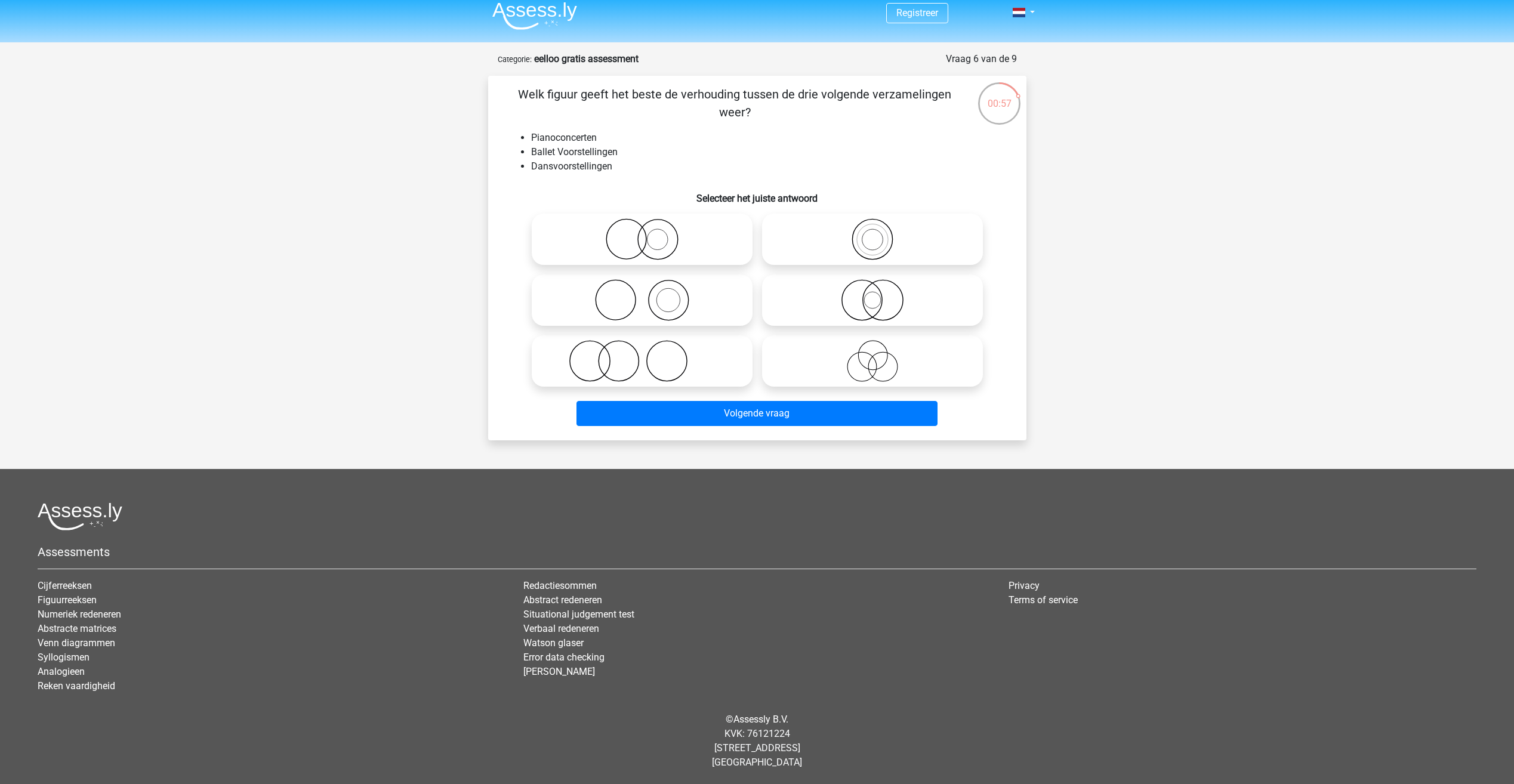
click at [661, 166] on li "Dansvoorstellingen" at bounding box center [769, 166] width 476 height 15
click at [645, 374] on icon at bounding box center [642, 361] width 211 height 42
click at [645, 355] on input "radio" at bounding box center [646, 351] width 8 height 8
radio input "true"
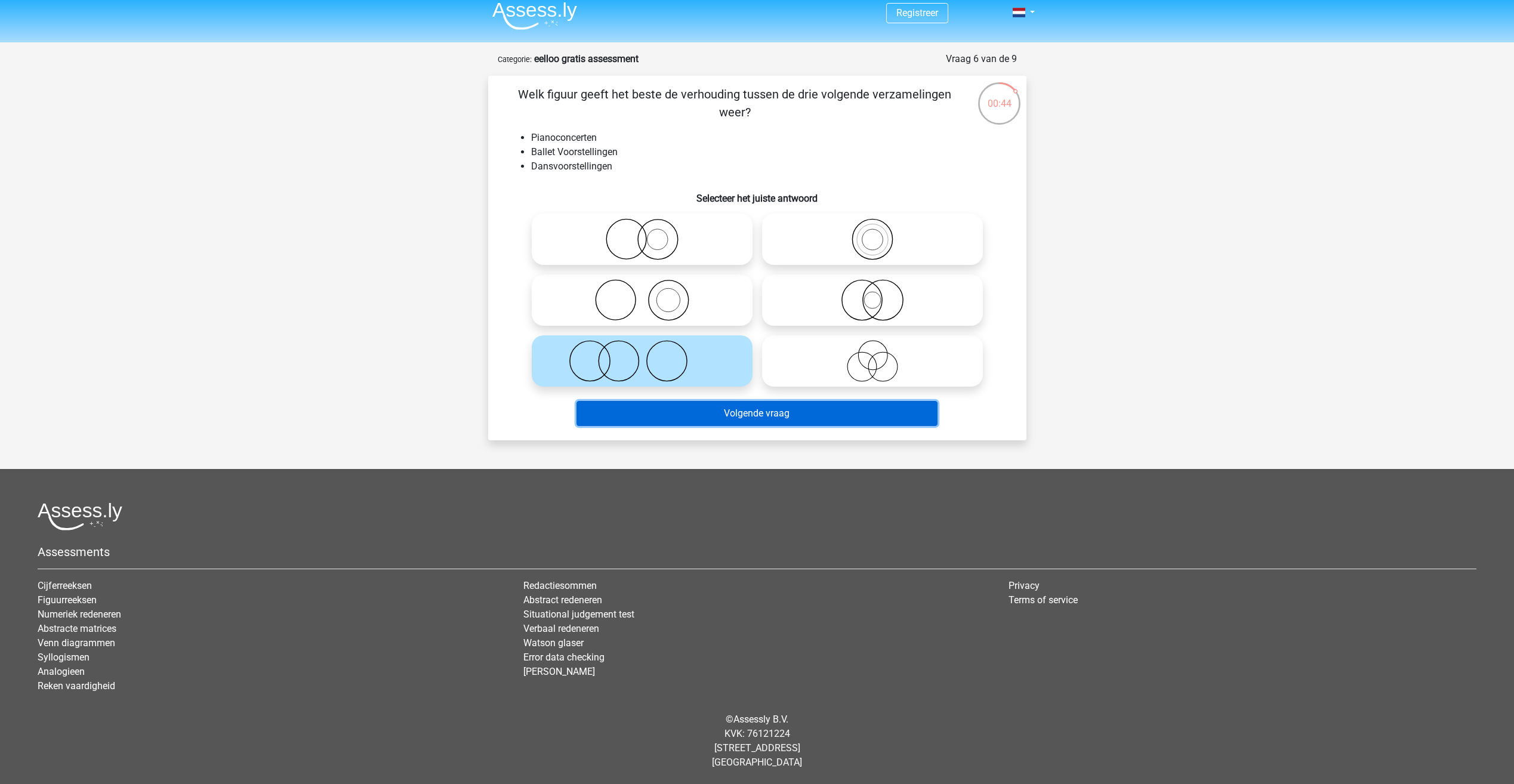
click at [630, 404] on button "Volgende vraag" at bounding box center [757, 413] width 361 height 25
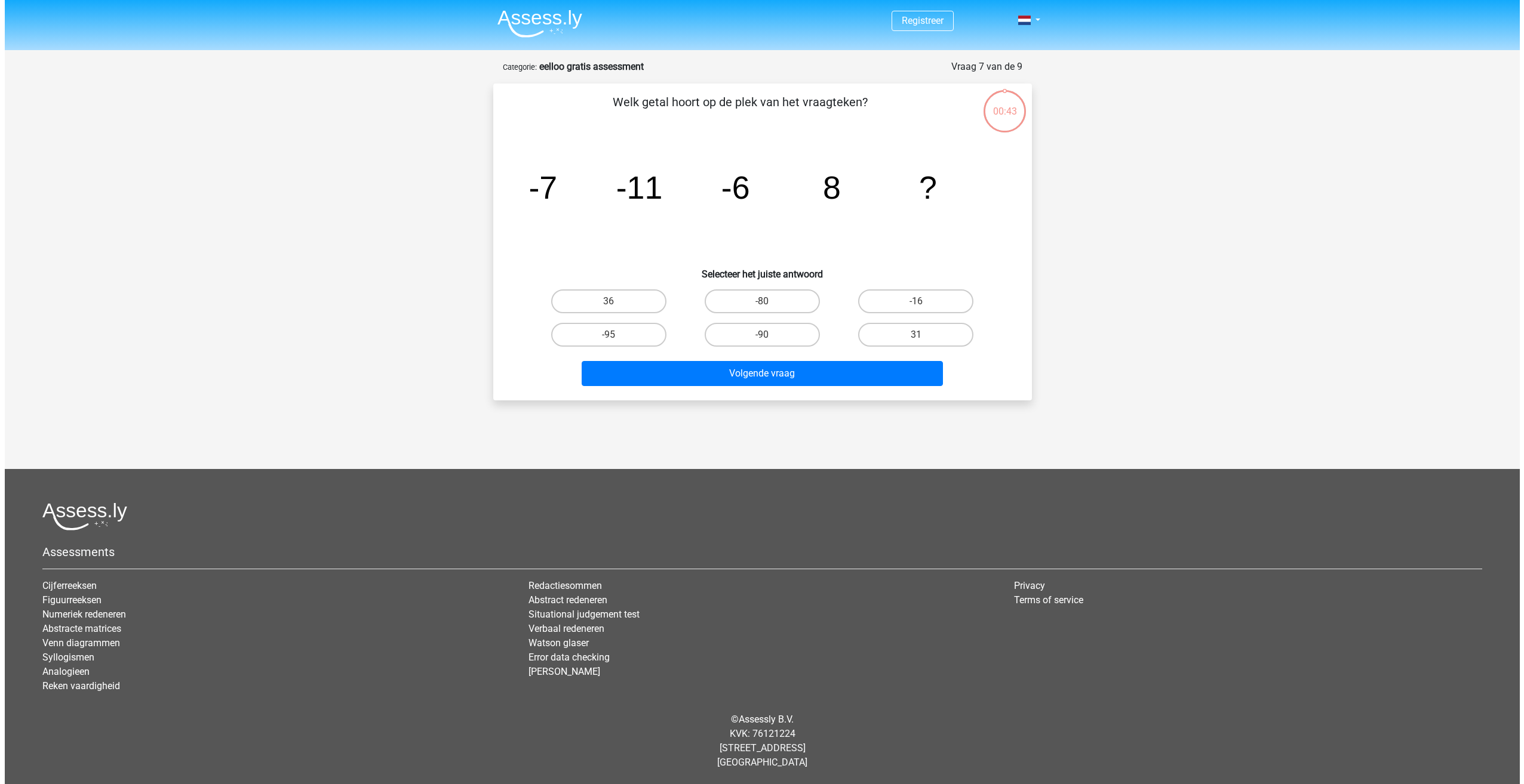
scroll to position [0, 0]
click at [770, 308] on label "-80" at bounding box center [762, 301] width 115 height 24
click at [770, 308] on input "-80" at bounding box center [765, 305] width 8 height 8
radio input "true"
click at [781, 353] on div "Welk getal hoort op de plek van het vraagteken? image/svg+xml -7 -11 -6 8 ? Sel…" at bounding box center [762, 242] width 529 height 298
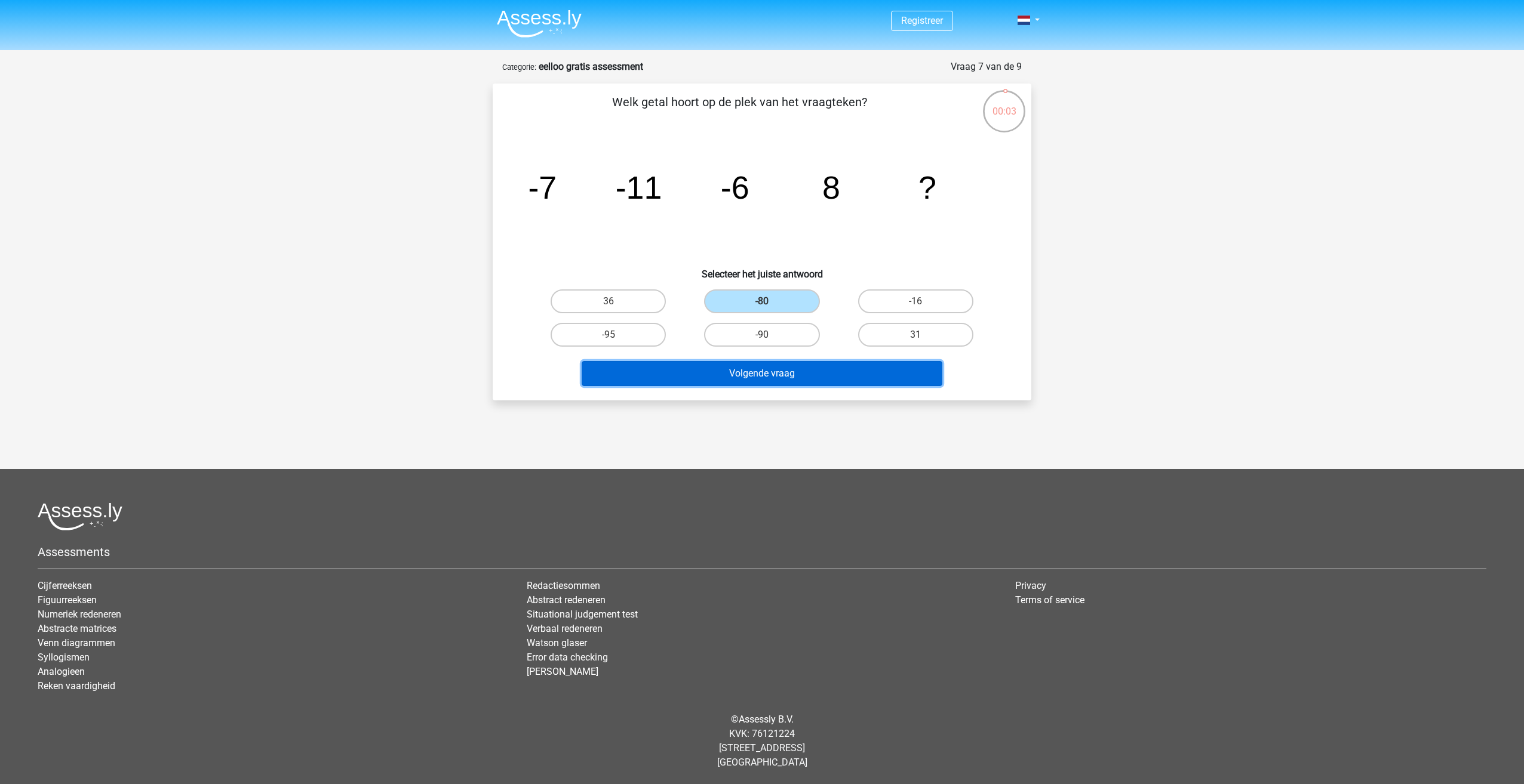
drag, startPoint x: 781, startPoint y: 353, endPoint x: 783, endPoint y: 376, distance: 23.1
click at [783, 376] on button "Volgende vraag" at bounding box center [762, 374] width 361 height 25
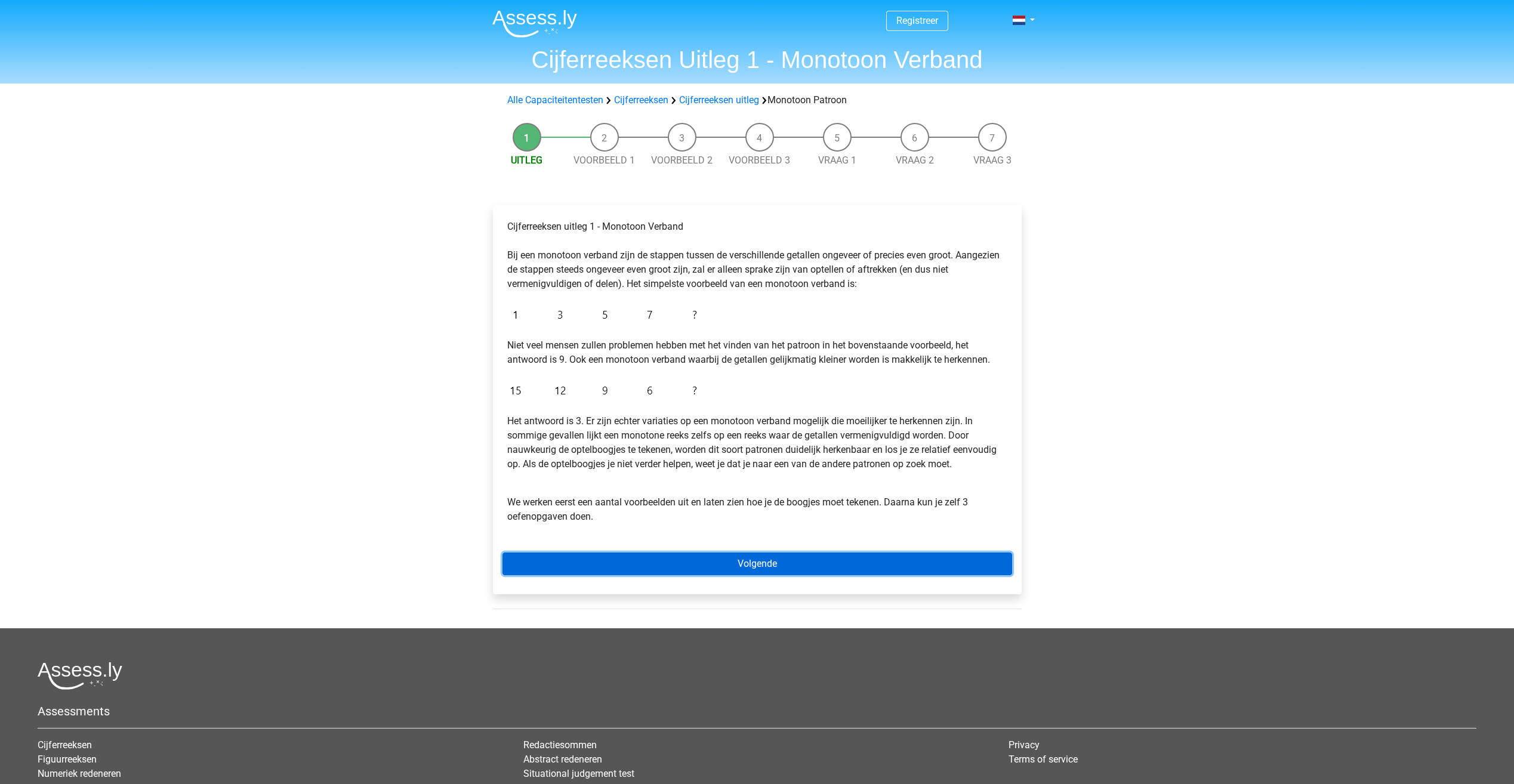
click at [725, 568] on link "Volgende" at bounding box center [757, 564] width 510 height 23
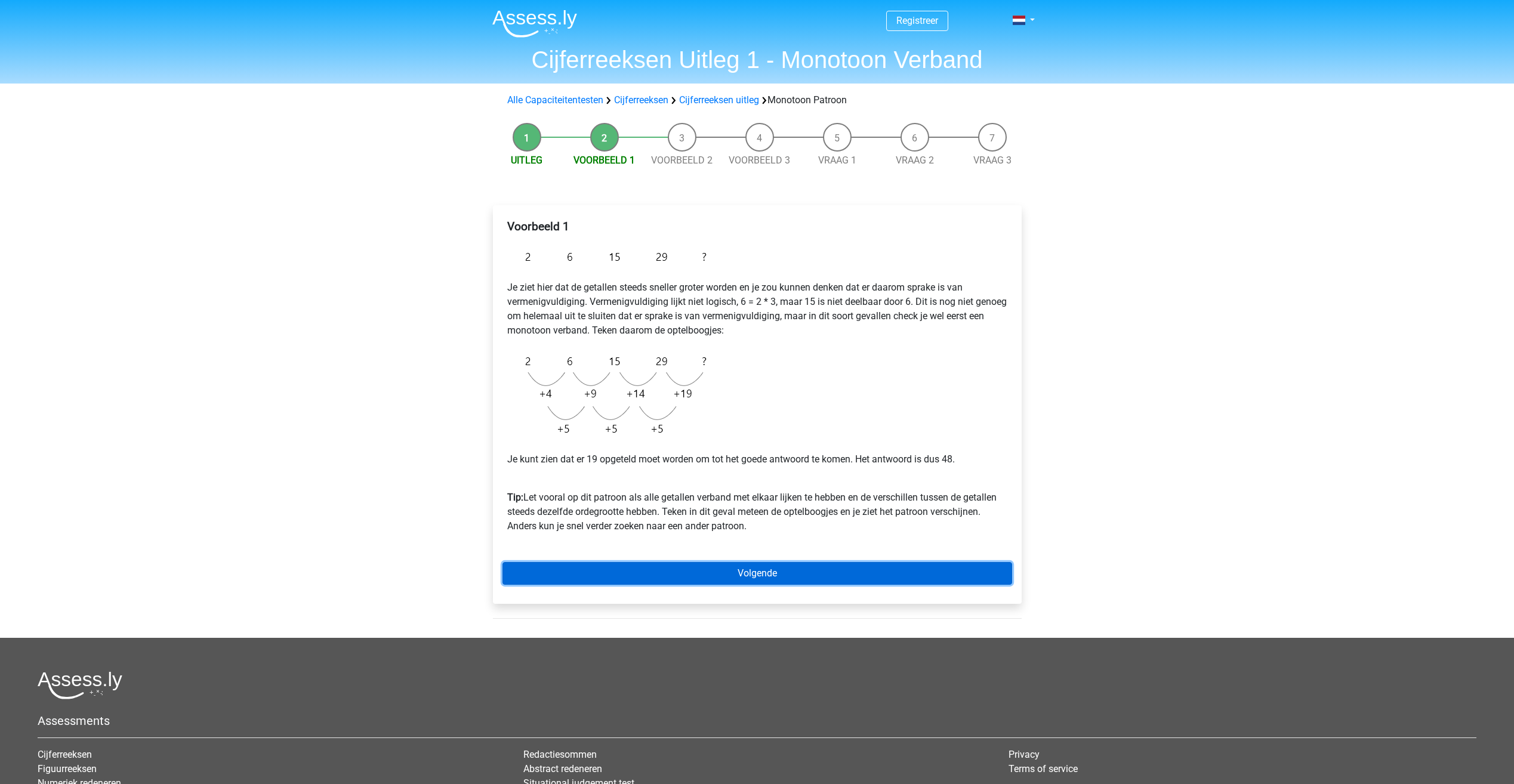
click at [689, 577] on link "Volgende" at bounding box center [757, 573] width 510 height 23
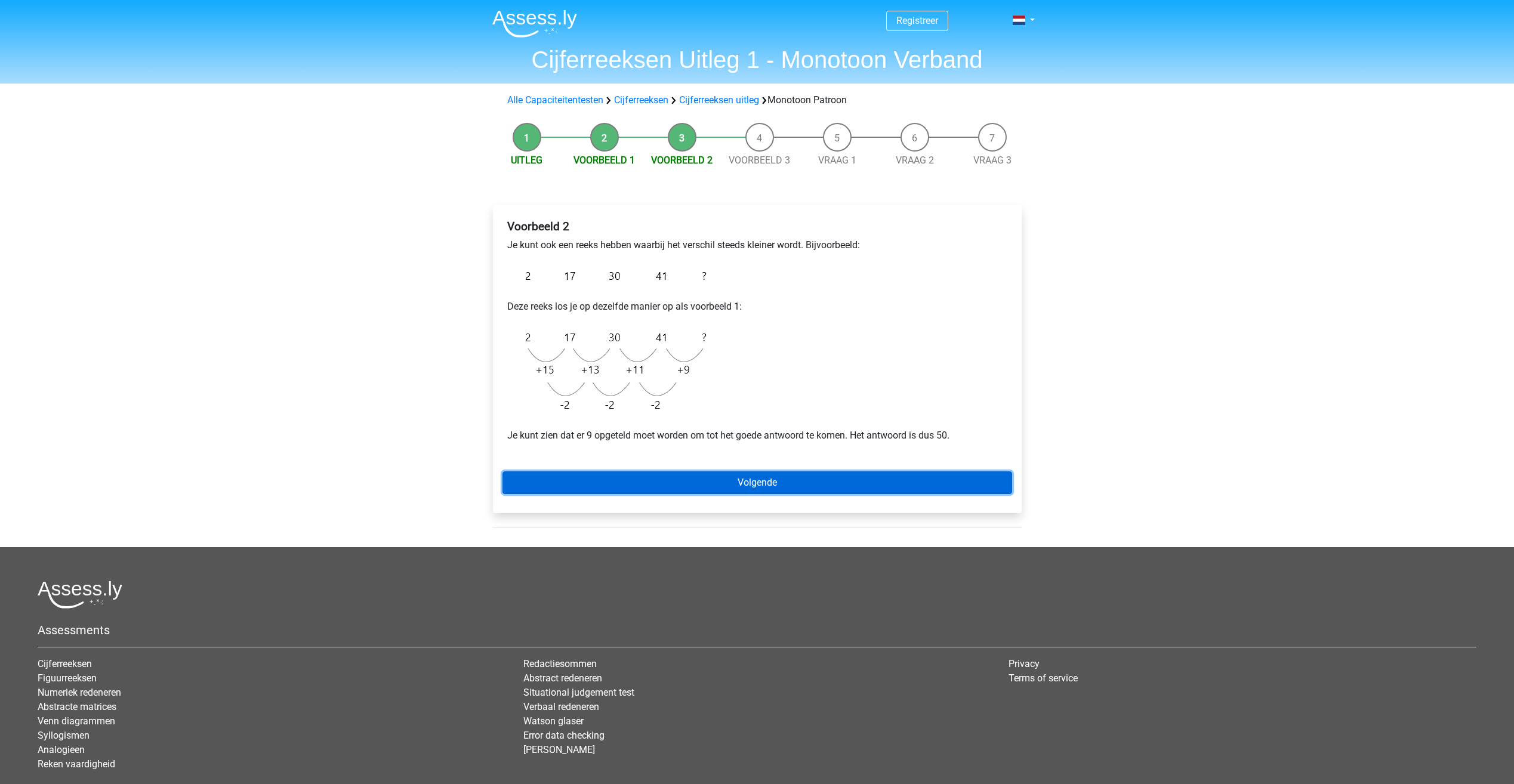
click at [647, 485] on link "Volgende" at bounding box center [757, 483] width 510 height 23
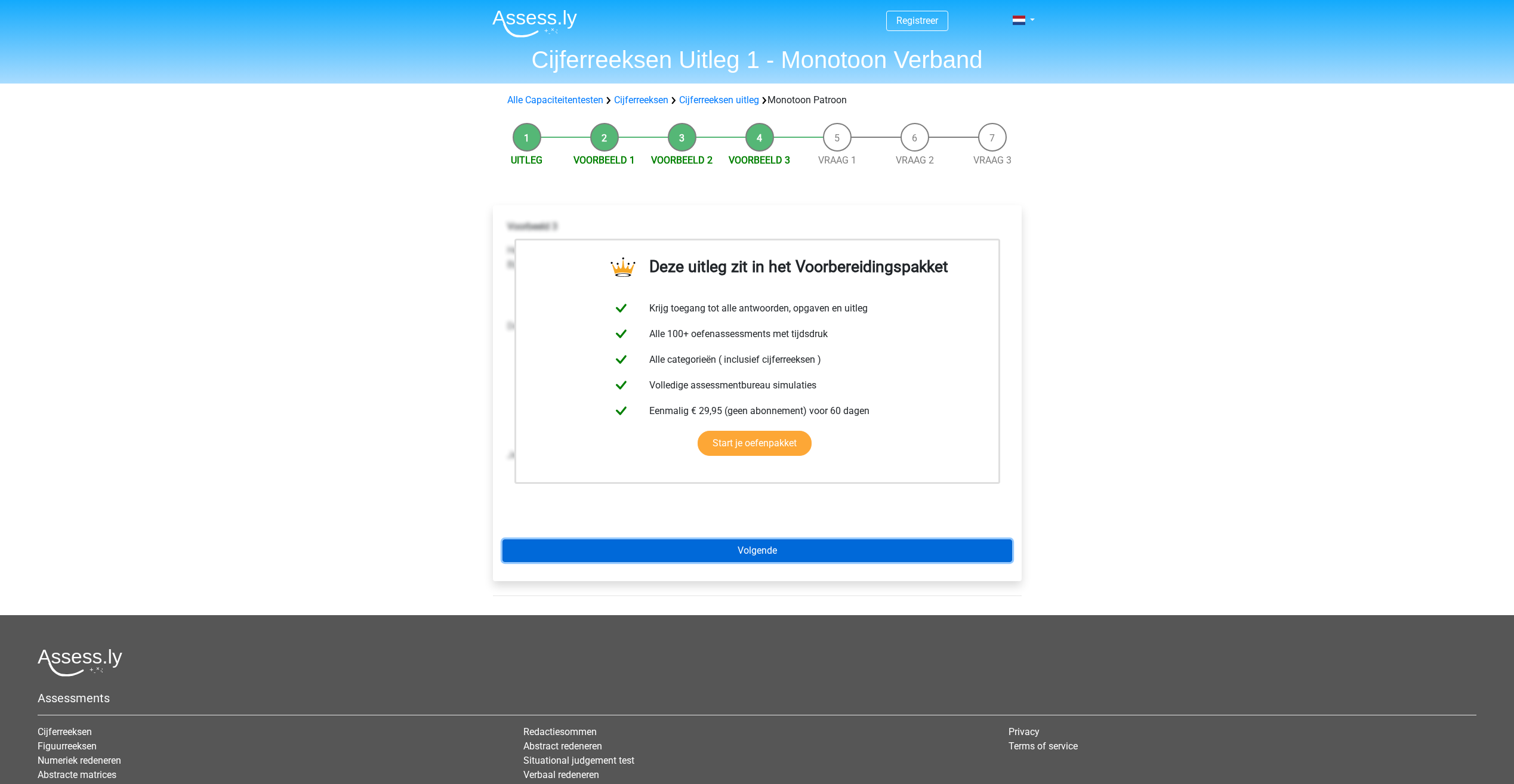
click at [763, 556] on link "Volgende" at bounding box center [757, 550] width 510 height 23
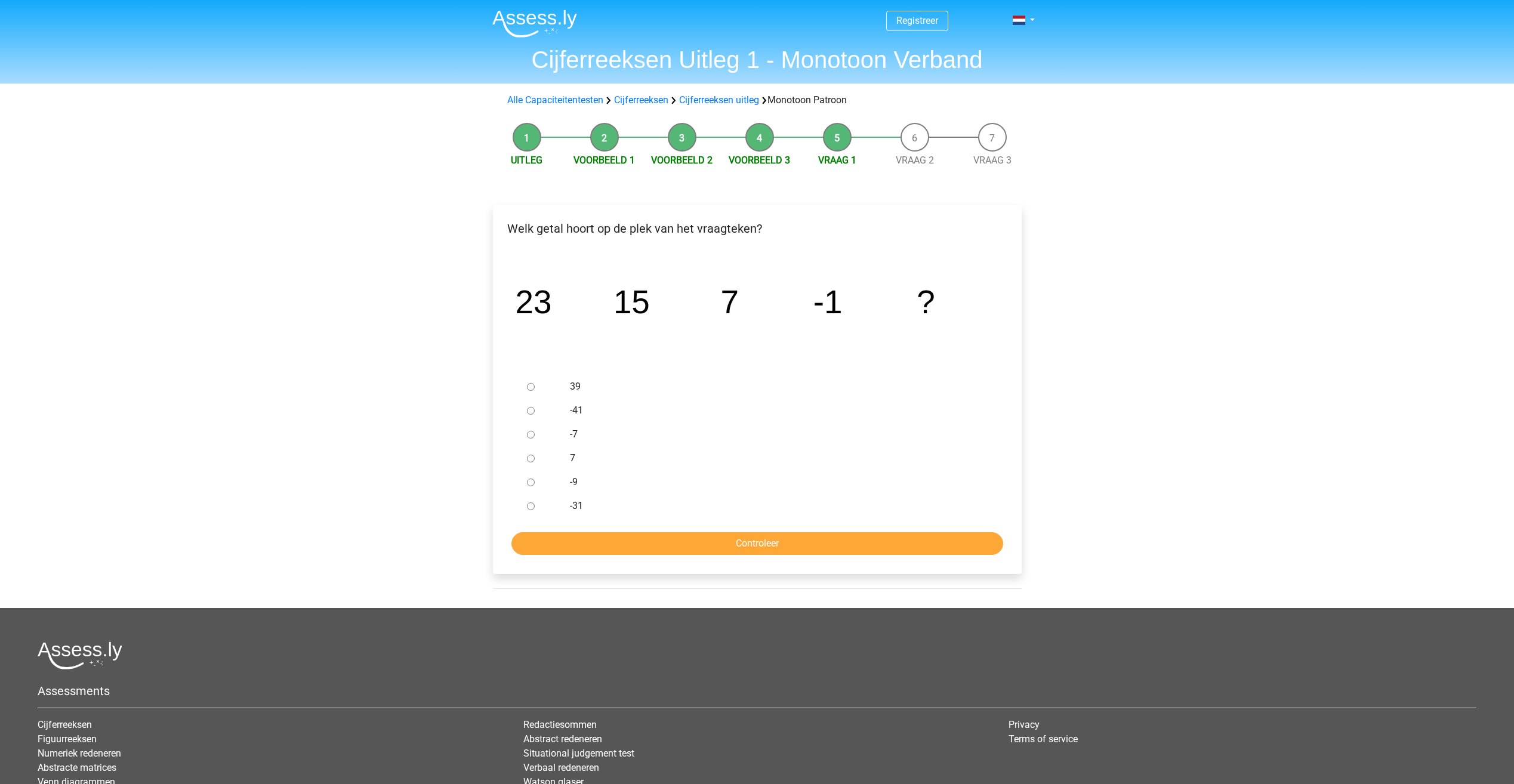
click at [535, 476] on div at bounding box center [542, 482] width 39 height 24
click at [520, 484] on ul "39 -41 -7 7 -9 -31" at bounding box center [757, 446] width 510 height 143
click at [529, 482] on input "-9" at bounding box center [531, 483] width 8 height 8
radio input "true"
click at [577, 542] on input "Controleer" at bounding box center [758, 543] width 492 height 23
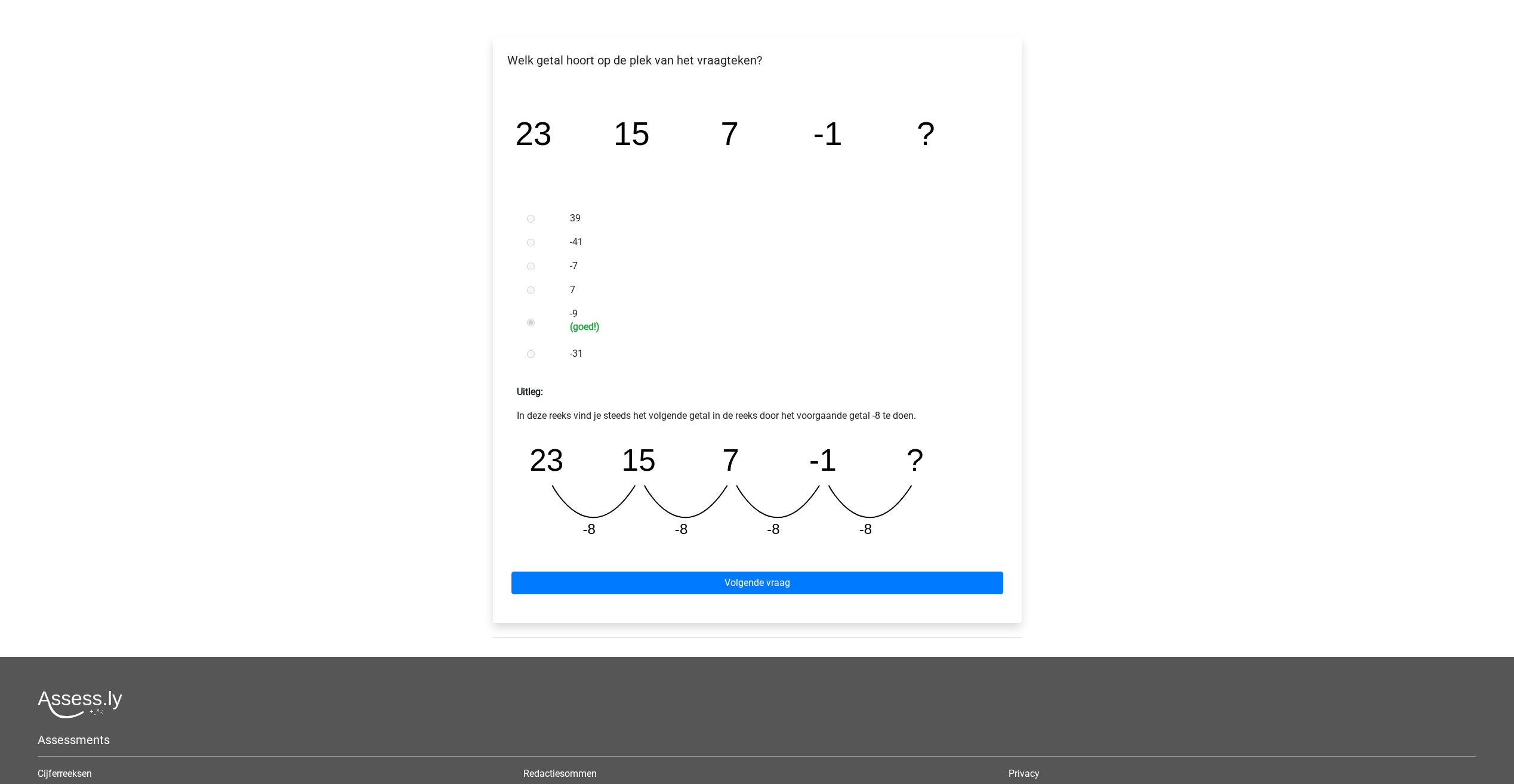
scroll to position [179, 0]
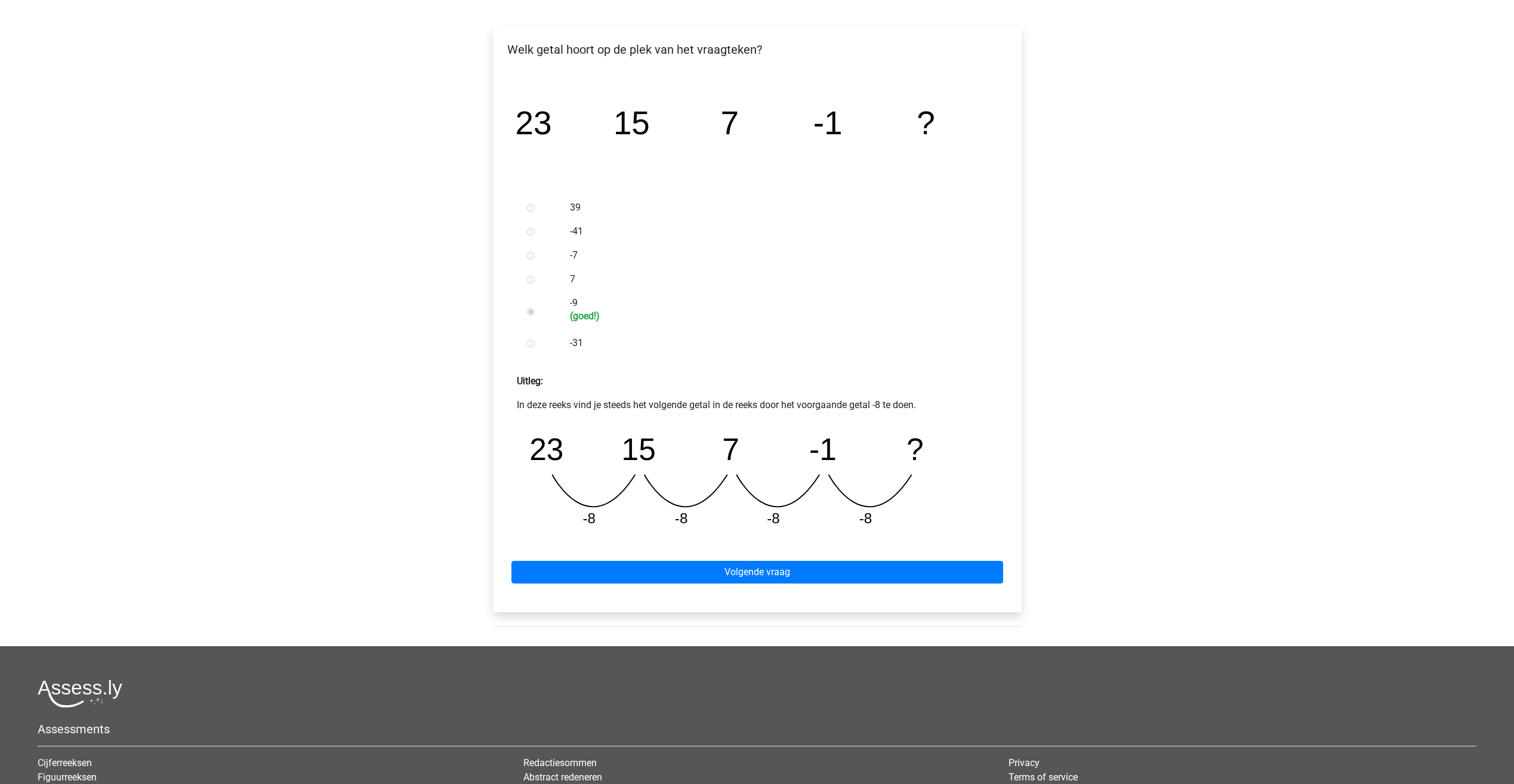
click at [612, 585] on div "Volgende vraag" at bounding box center [757, 570] width 510 height 66
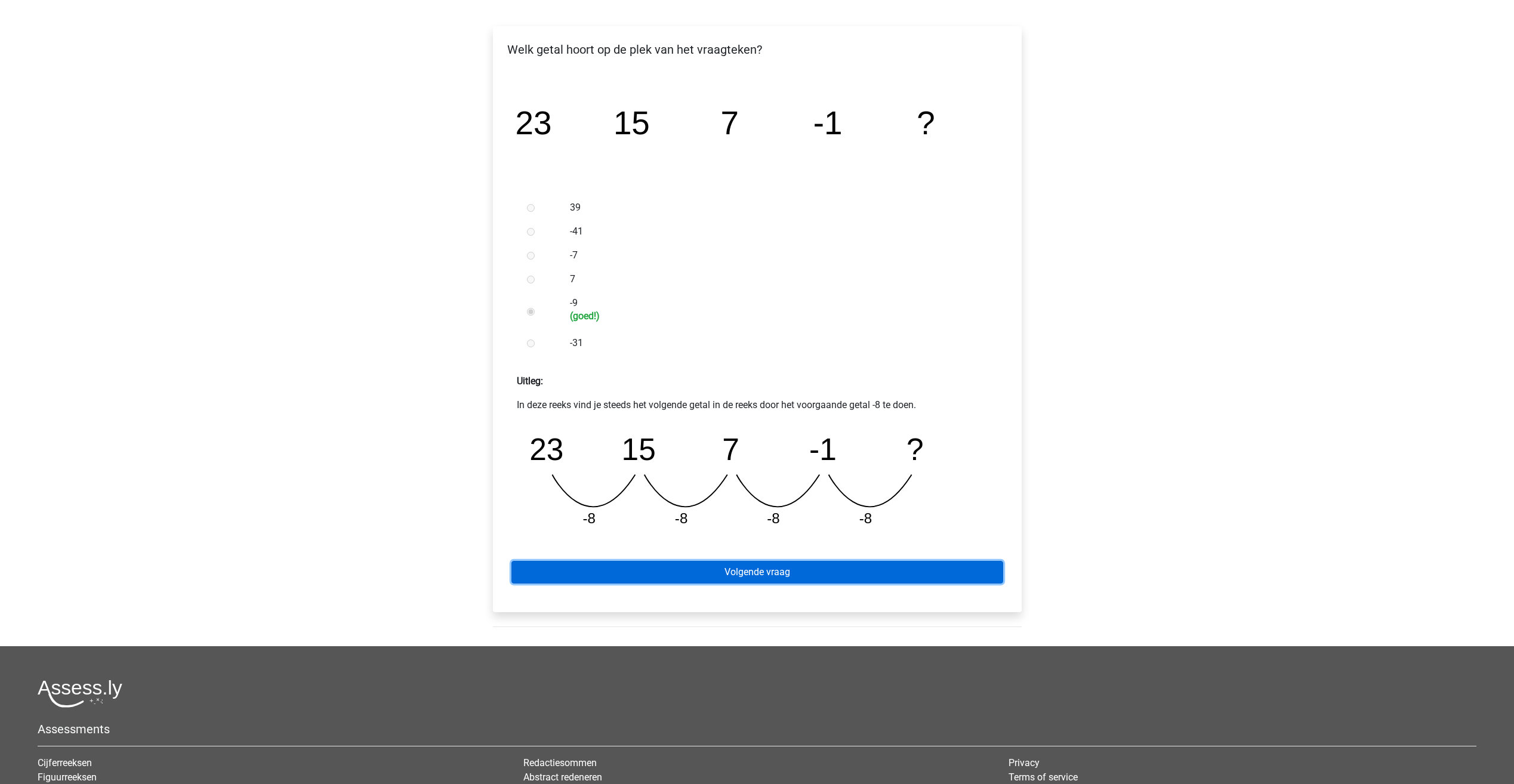
click at [620, 574] on link "Volgende vraag" at bounding box center [758, 572] width 492 height 23
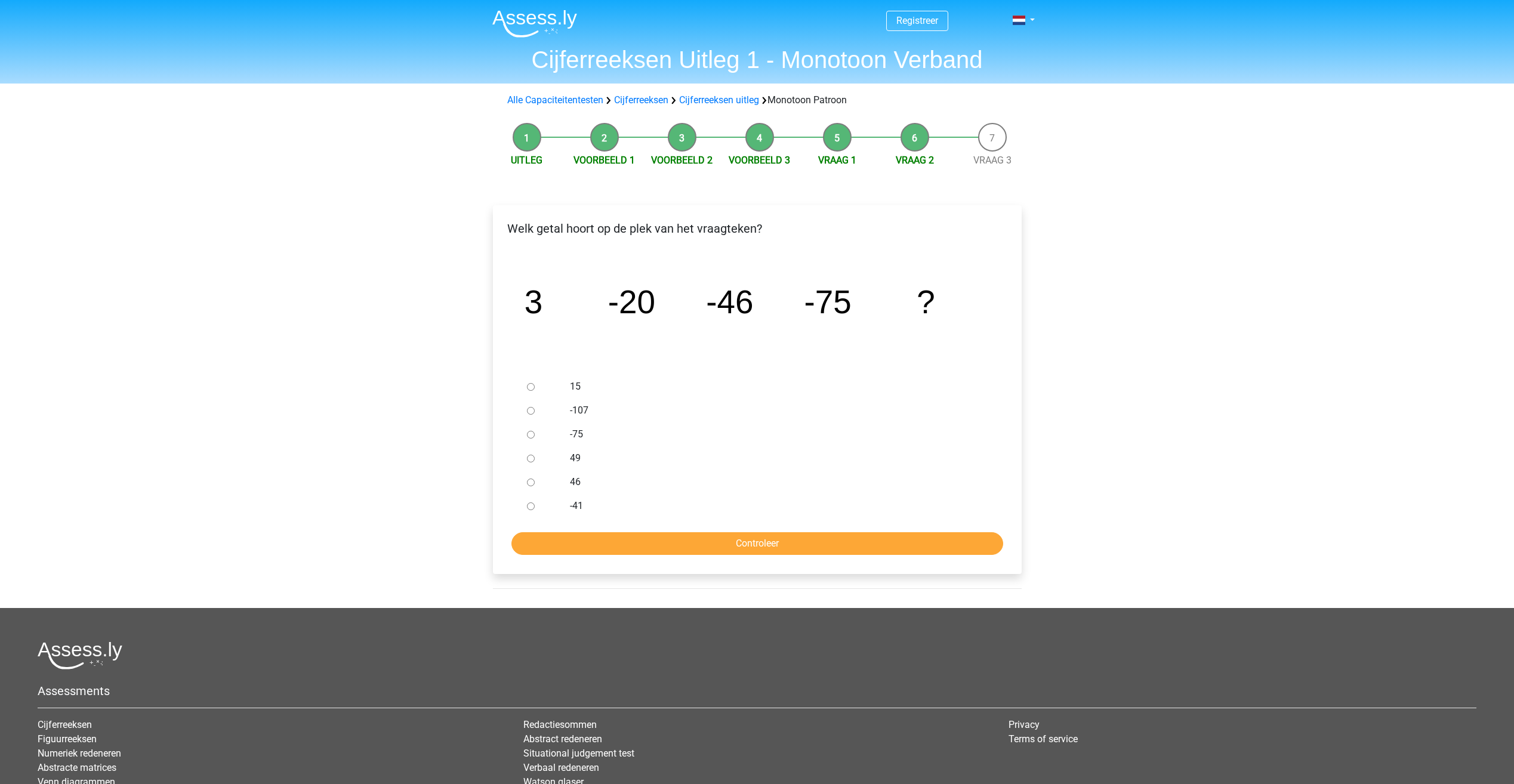
click at [542, 413] on div at bounding box center [542, 410] width 39 height 24
click at [530, 409] on input "-107" at bounding box center [531, 411] width 8 height 8
radio input "true"
click at [631, 546] on input "Controleer" at bounding box center [758, 543] width 492 height 23
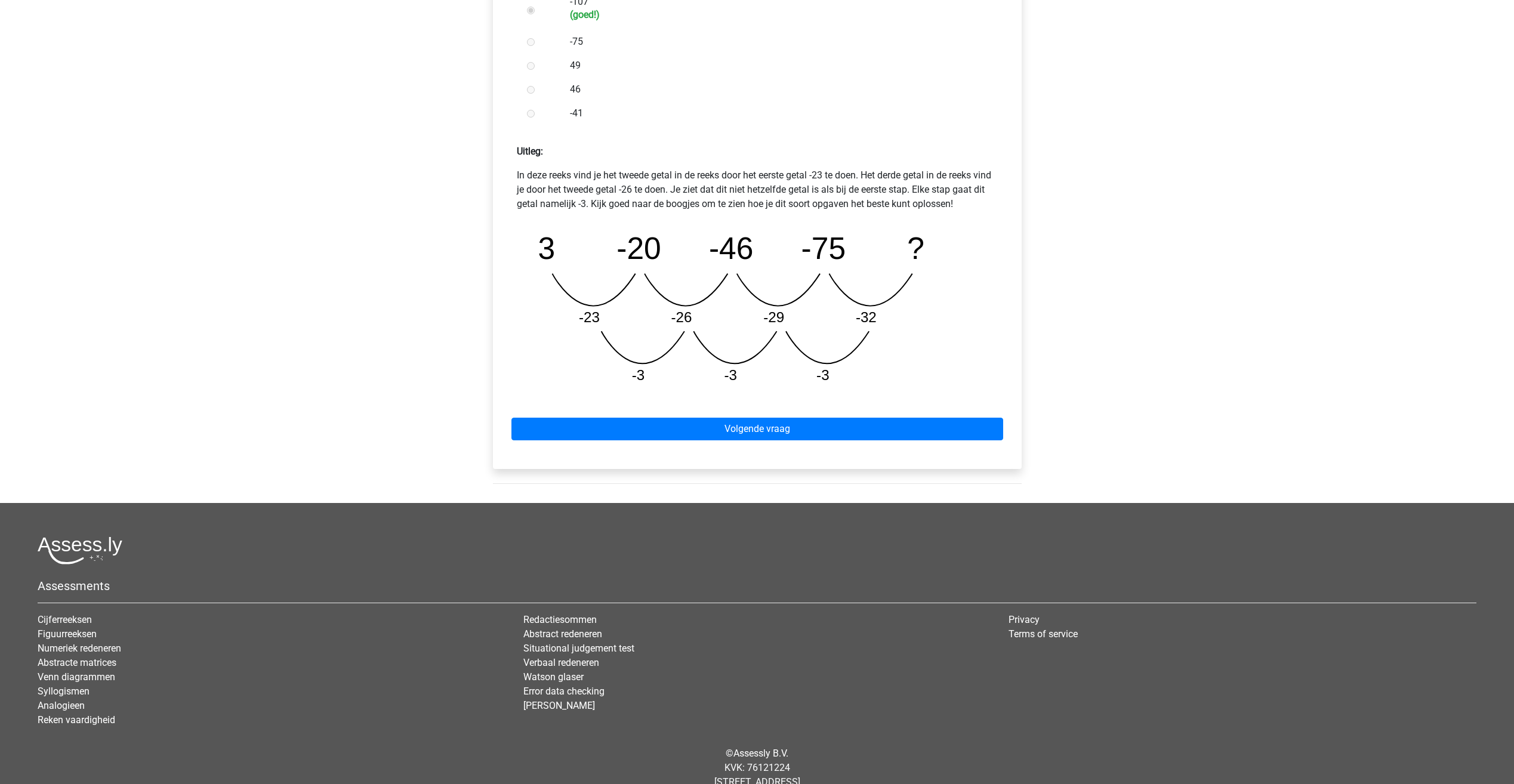
scroll to position [418, 0]
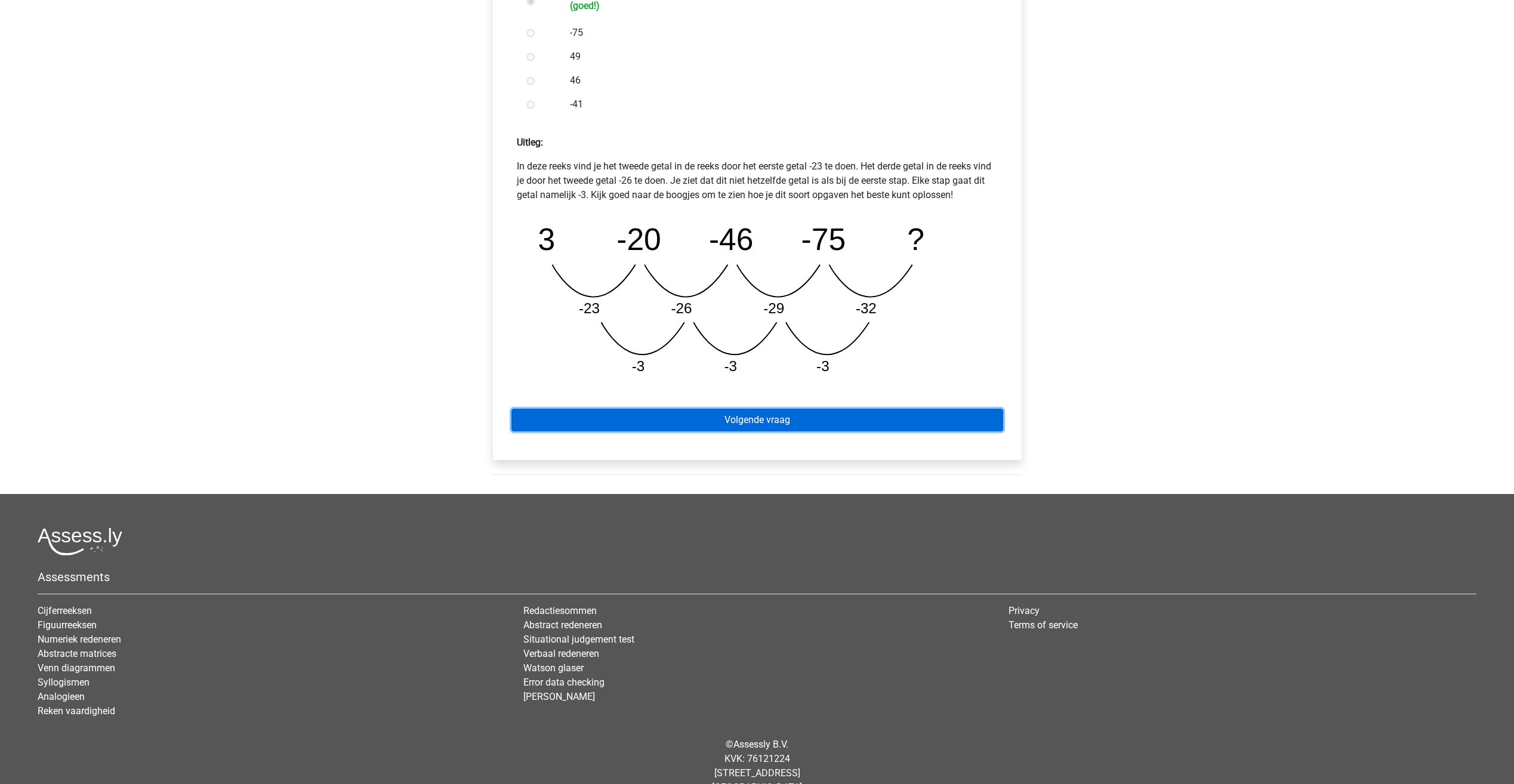
click at [721, 420] on link "Volgende vraag" at bounding box center [758, 420] width 492 height 23
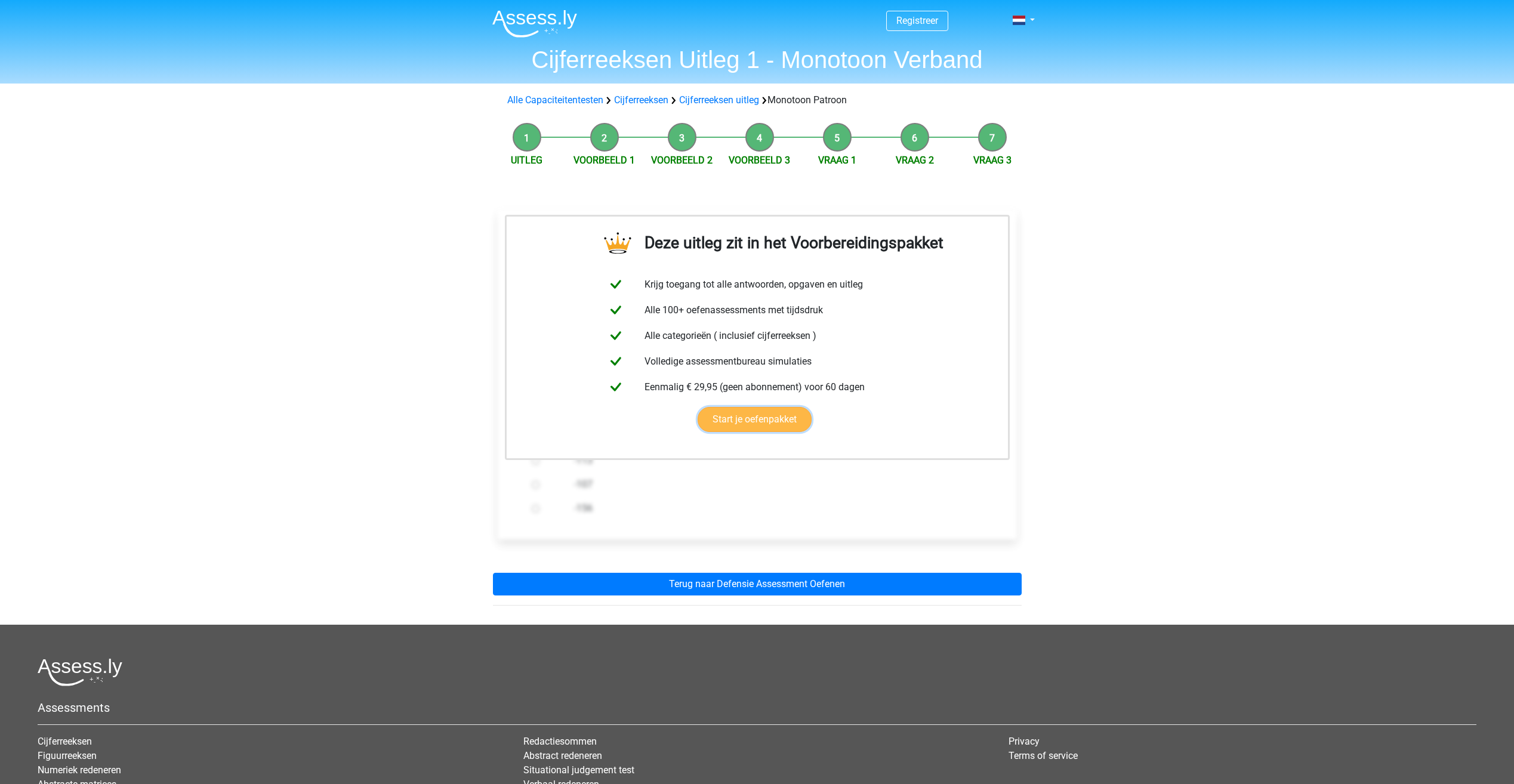
click at [748, 421] on link "Start je oefenpakket" at bounding box center [755, 420] width 114 height 25
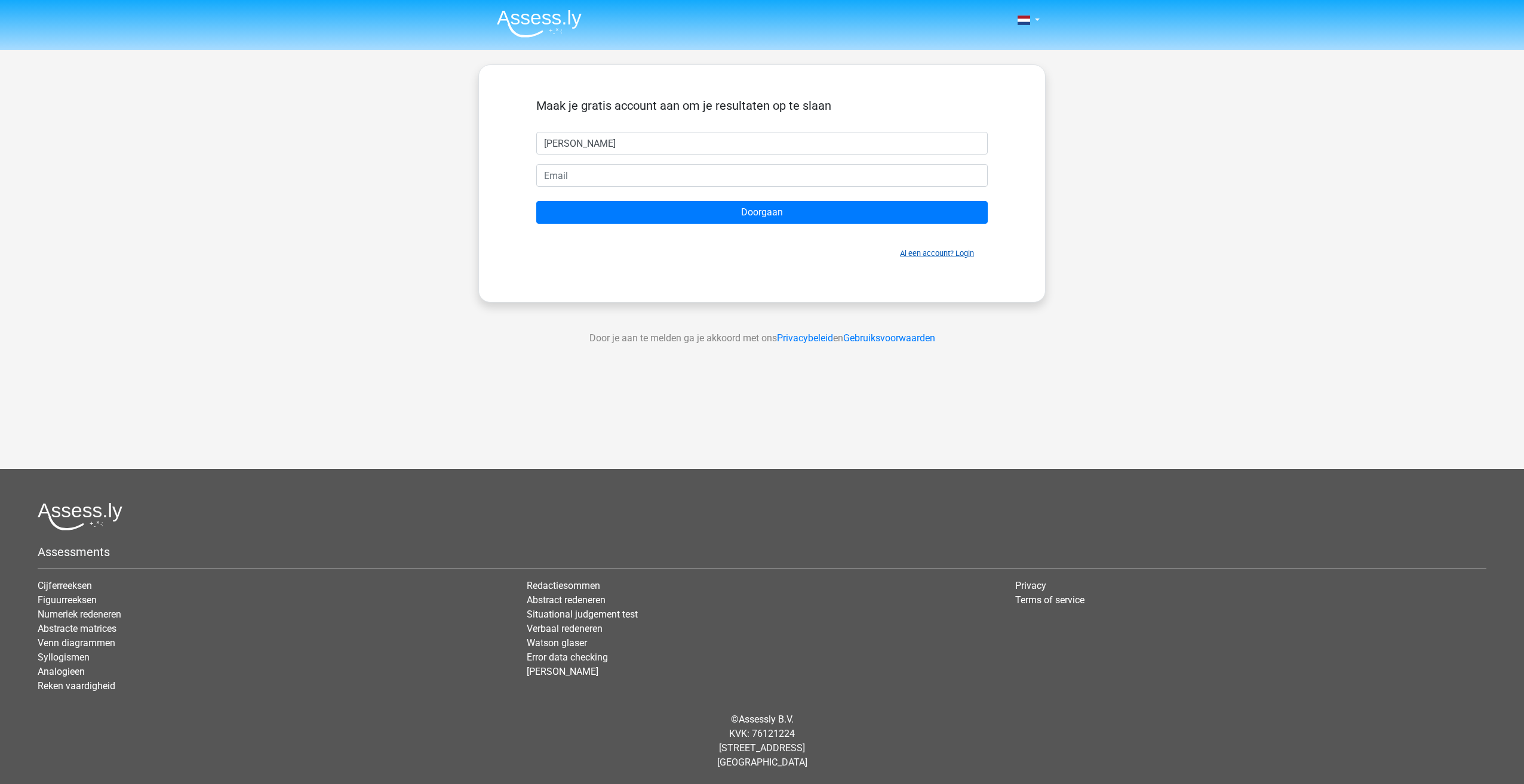
type input "Ruben Soed"
click at [919, 252] on link "Al een account? Login" at bounding box center [936, 253] width 74 height 9
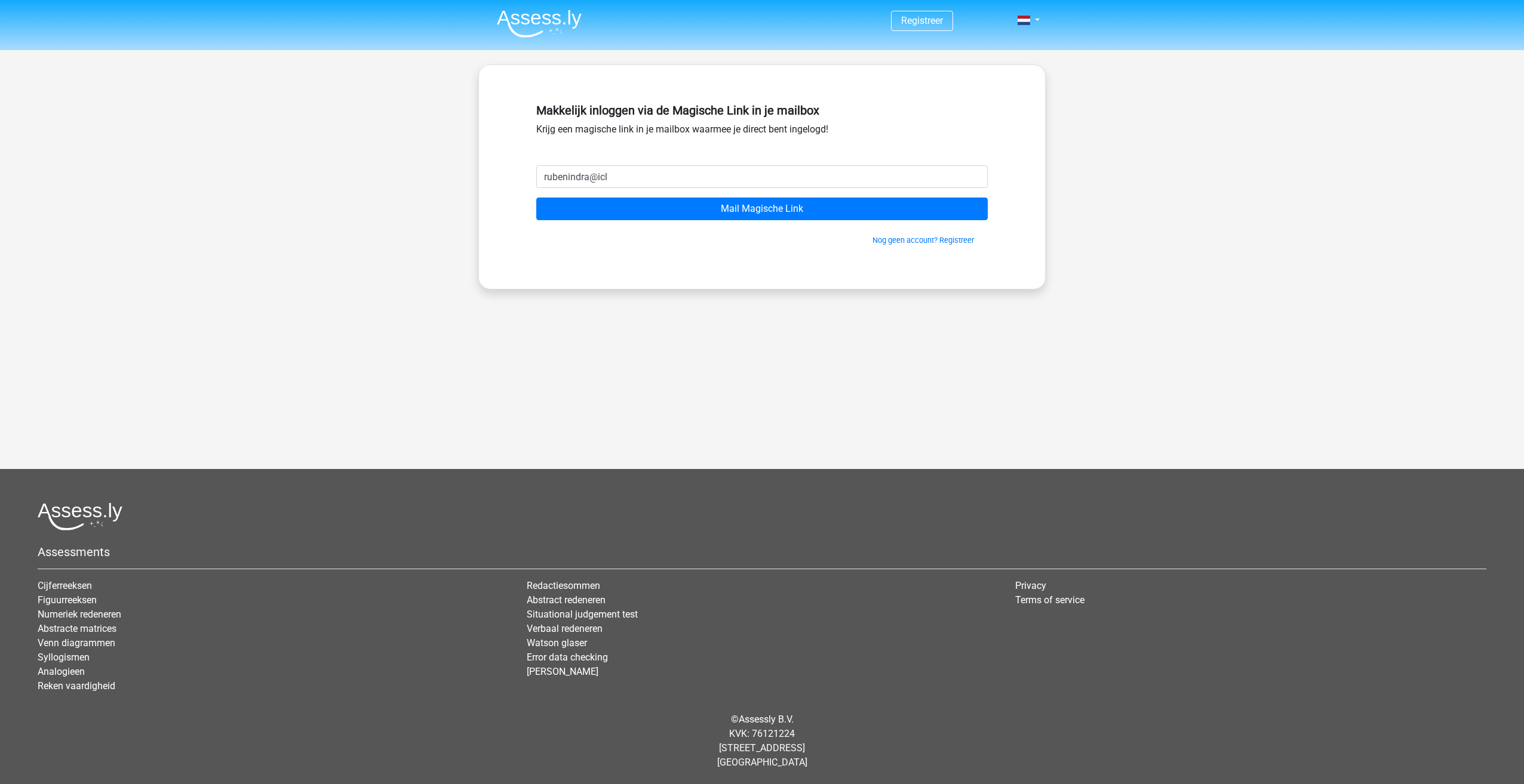
type input "[EMAIL_ADDRESS][DOMAIN_NAME]"
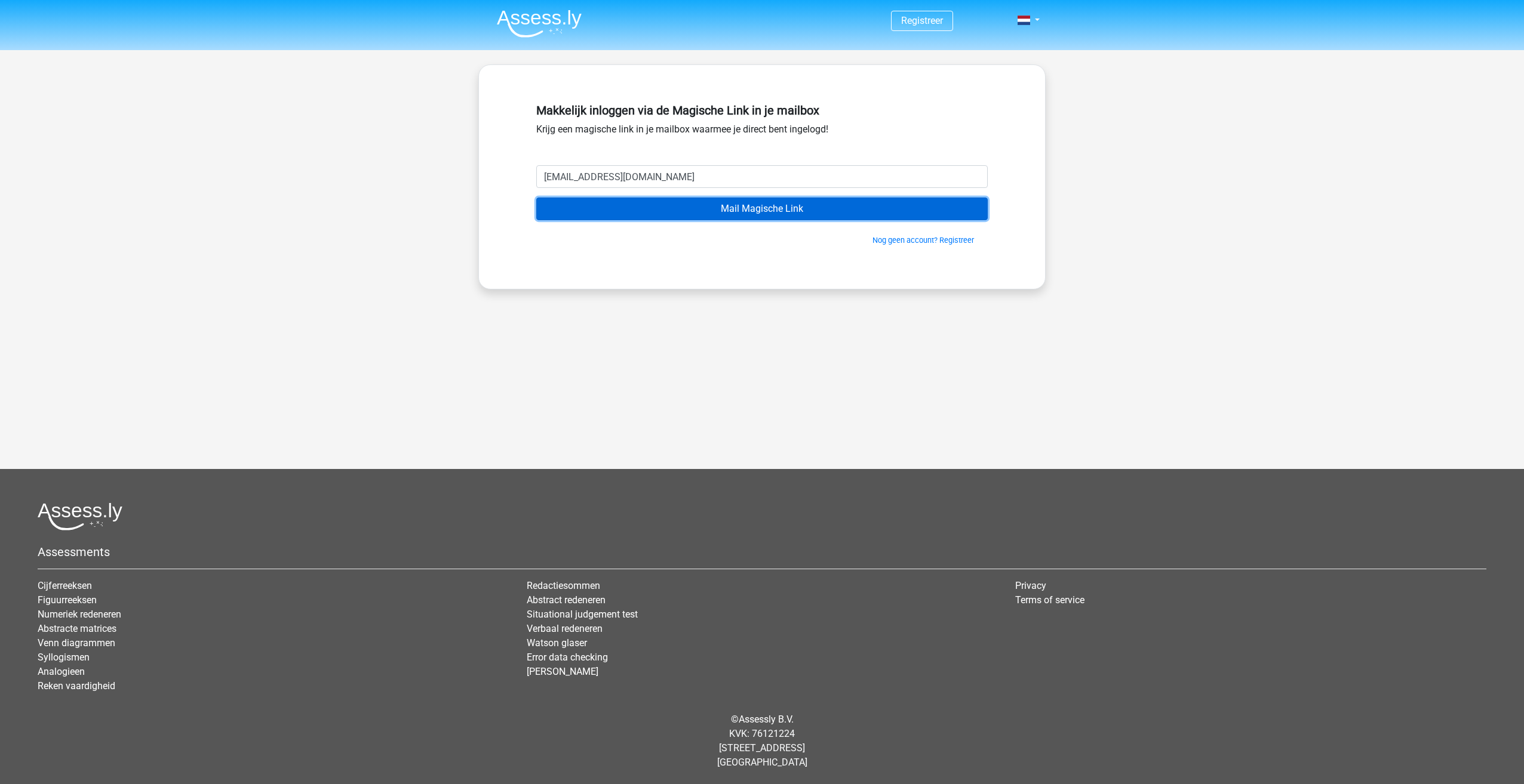
click at [536, 198] on input "Mail Magische Link" at bounding box center [762, 209] width 451 height 23
drag, startPoint x: 683, startPoint y: 162, endPoint x: 673, endPoint y: 165, distance: 10.4
click at [673, 165] on div "Makkelijk inloggen via de Magische Link in je mailbox Krijg een magische link i…" at bounding box center [762, 132] width 451 height 67
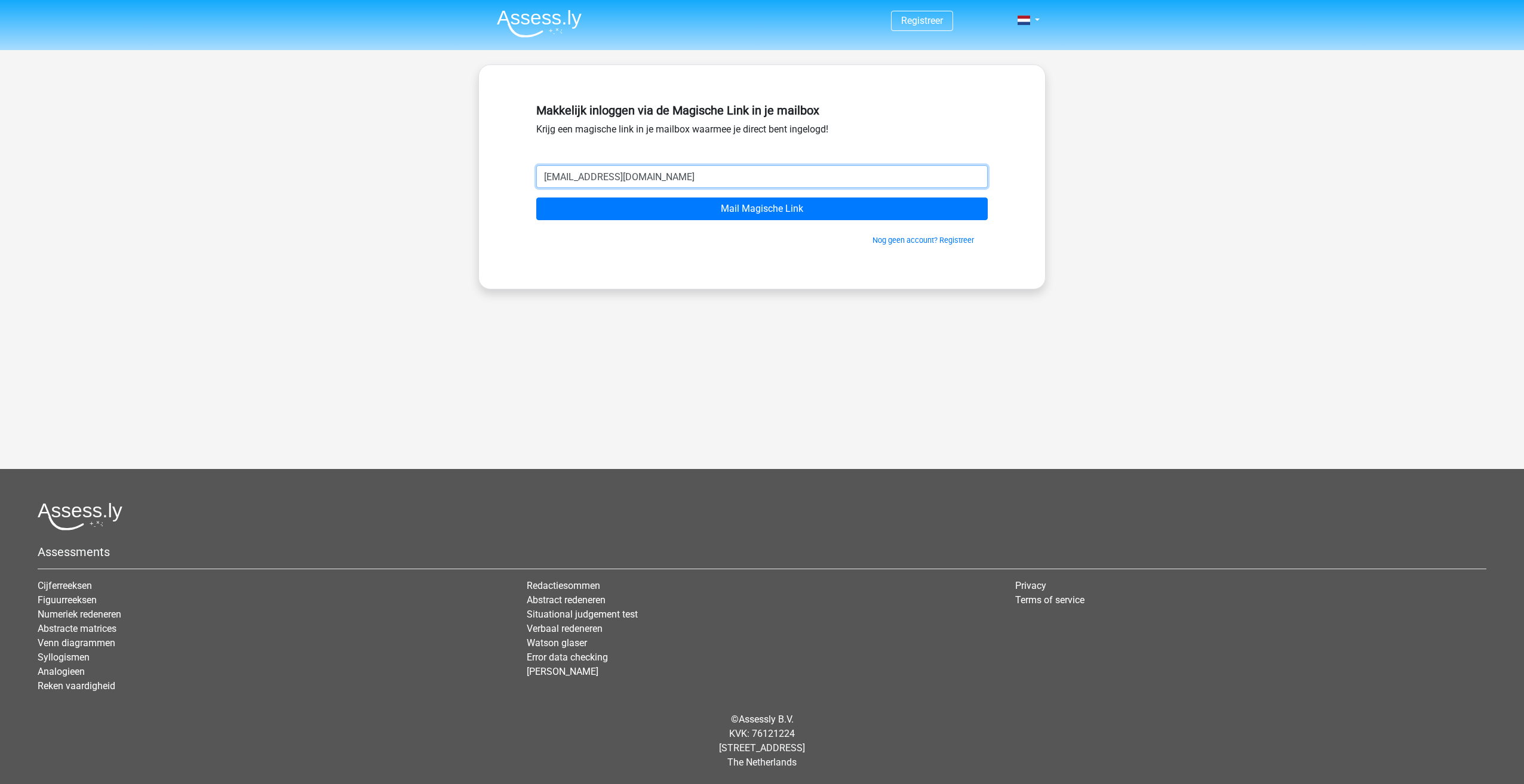
drag, startPoint x: 673, startPoint y: 165, endPoint x: 381, endPoint y: 161, distance: 292.0
click at [381, 161] on div "Registreer" at bounding box center [762, 310] width 1524 height 619
type input "rubenindra"
click at [876, 243] on link "Nog geen account? Registreer" at bounding box center [923, 240] width 102 height 9
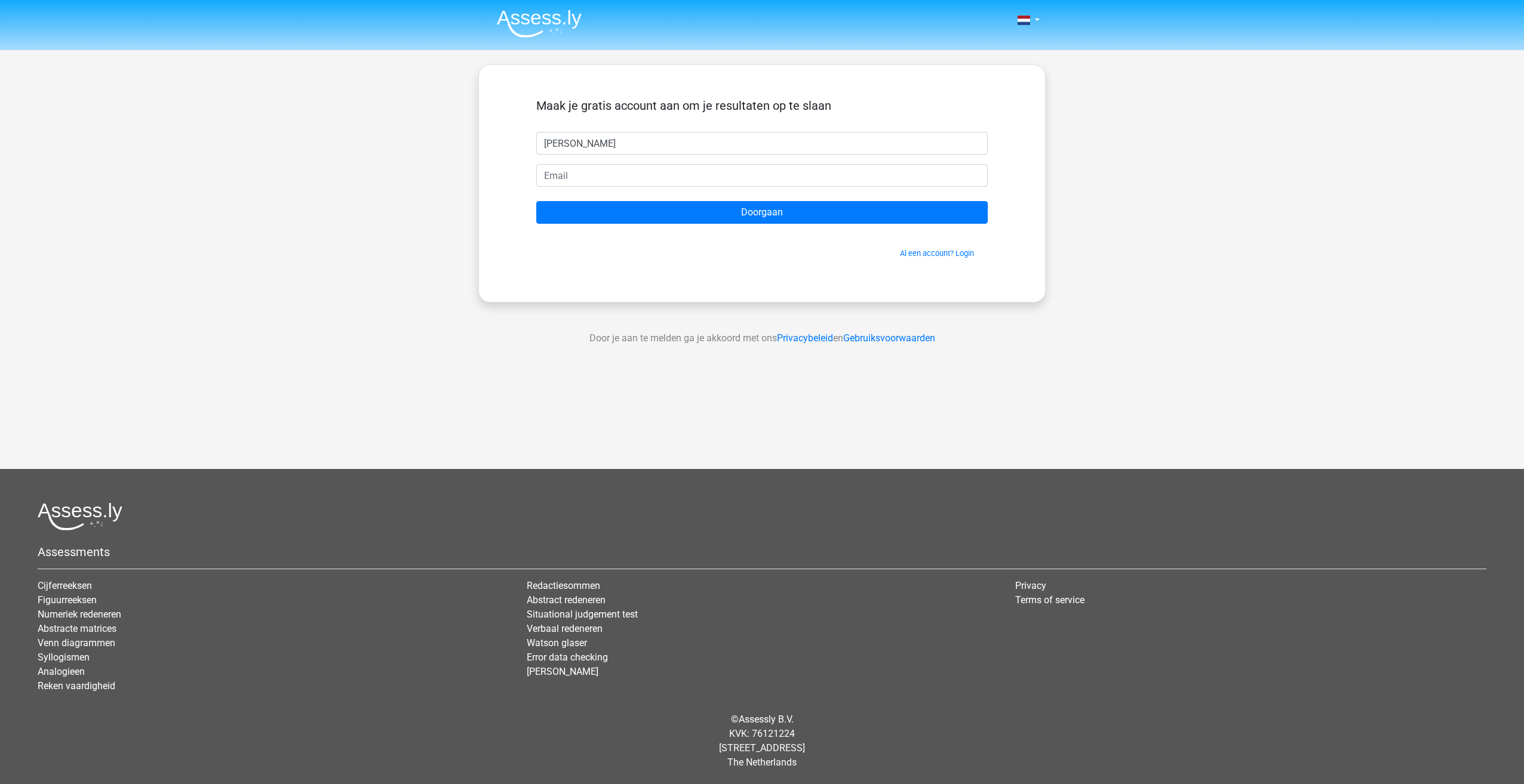
type input "[PERSON_NAME]"
drag, startPoint x: 673, startPoint y: 177, endPoint x: 590, endPoint y: 174, distance: 83.1
click at [590, 174] on input "[EMAIL_ADDRESS][DOMAIN_NAME]" at bounding box center [762, 175] width 451 height 23
type input "[EMAIL_ADDRESS][DOMAIN_NAME]"
click at [536, 201] on input "Doorgaan" at bounding box center [762, 212] width 451 height 23
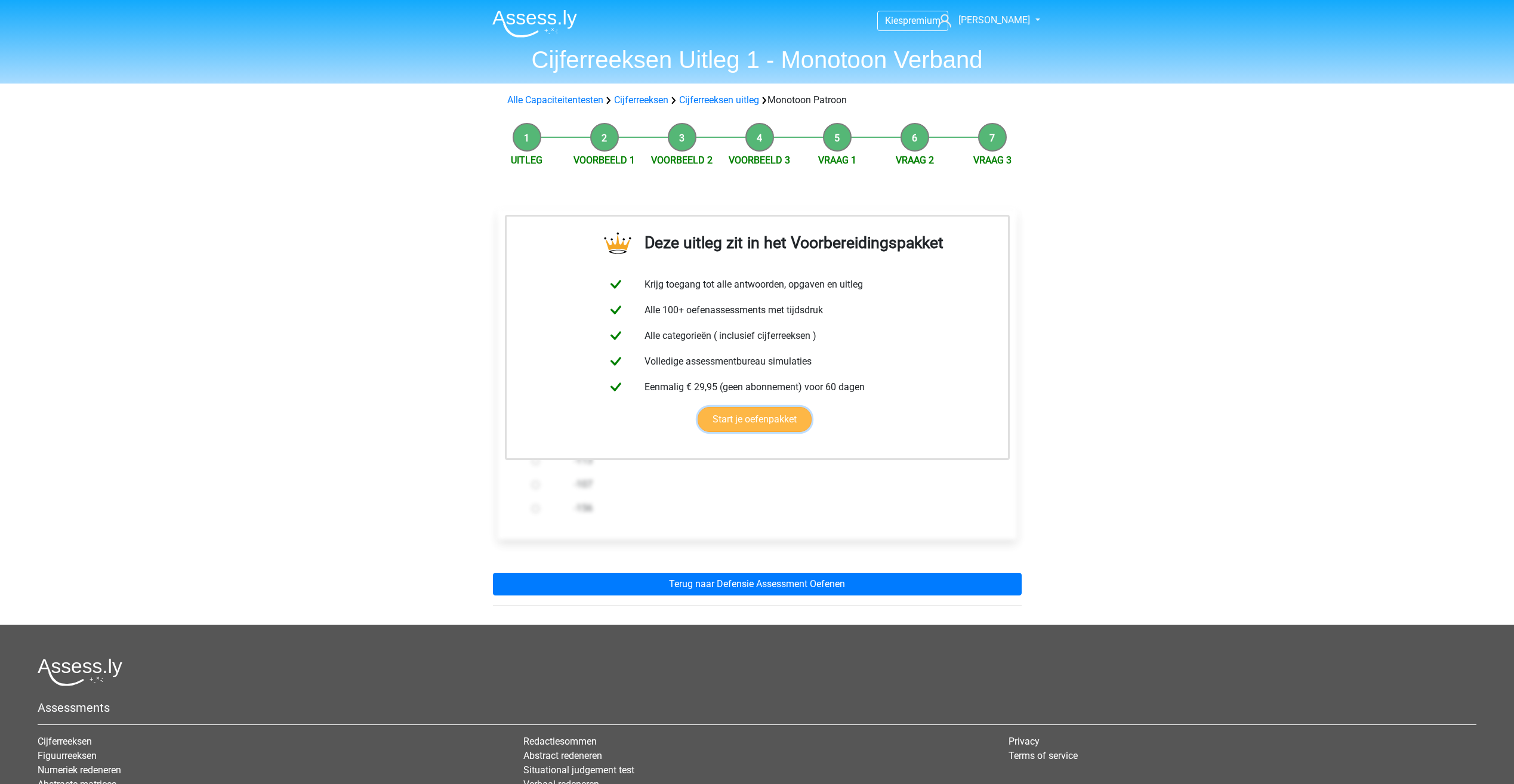
click at [707, 407] on link "Start je oefenpakket" at bounding box center [755, 420] width 114 height 25
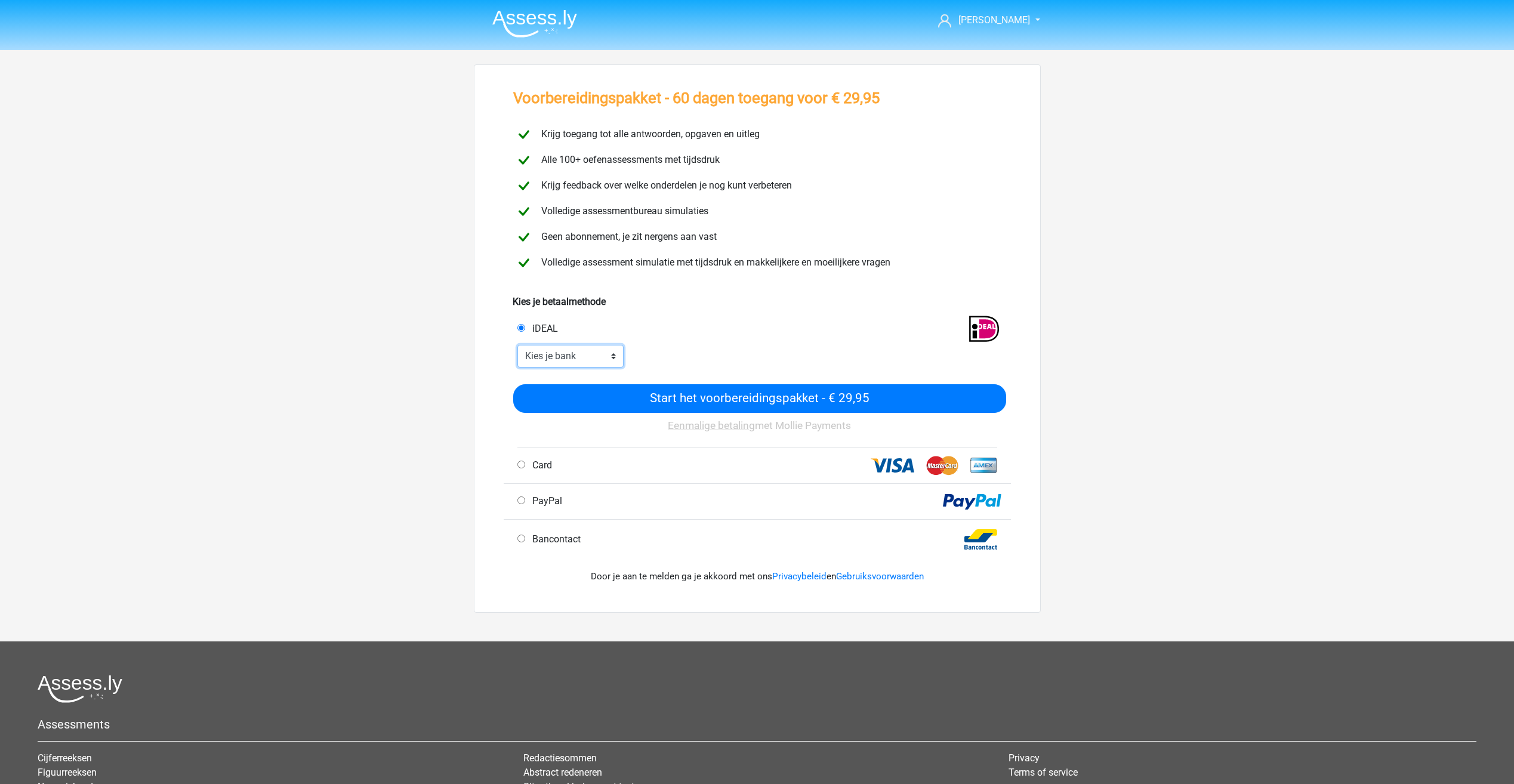
click at [591, 361] on select "Kies je bank ABN AMRO ING Rabobank ASN Bank bunq Knab N26 NN Regiobank Revolut …" at bounding box center [571, 356] width 107 height 23
select select "ideal_INGBNL2A"
click at [518, 345] on select "Kies je bank ABN AMRO ING Rabobank ASN Bank bunq Knab N26 NN Regiobank Revolut …" at bounding box center [571, 356] width 107 height 23
click at [572, 356] on select "Kies je bank ABN AMRO ING Rabobank ASN Bank bunq Knab N26 NN Regiobank Revolut …" at bounding box center [571, 356] width 107 height 23
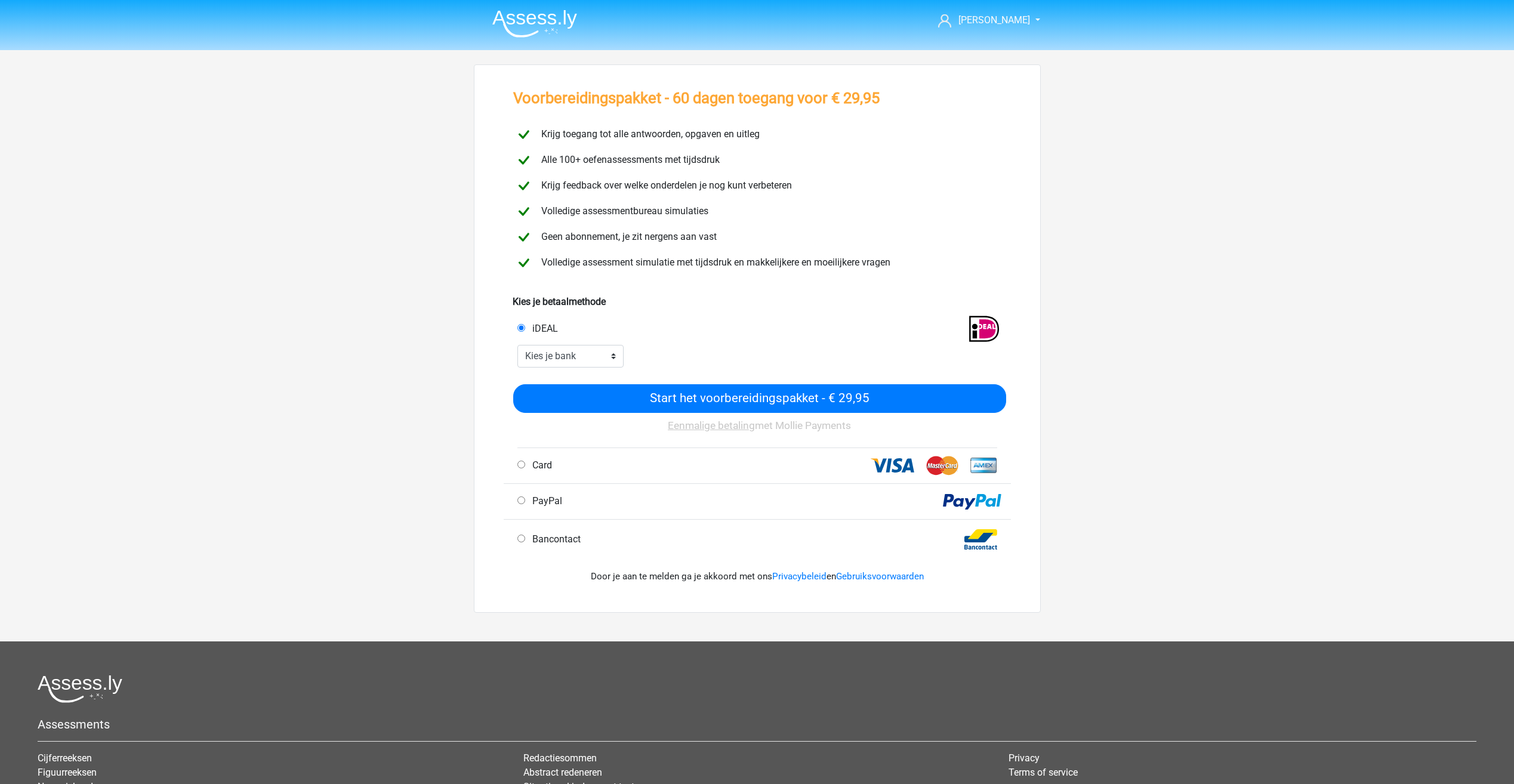
click at [543, 461] on span "Card" at bounding box center [540, 466] width 25 height 12
click at [526, 461] on input "Card" at bounding box center [521, 464] width 8 height 8
radio input "true"
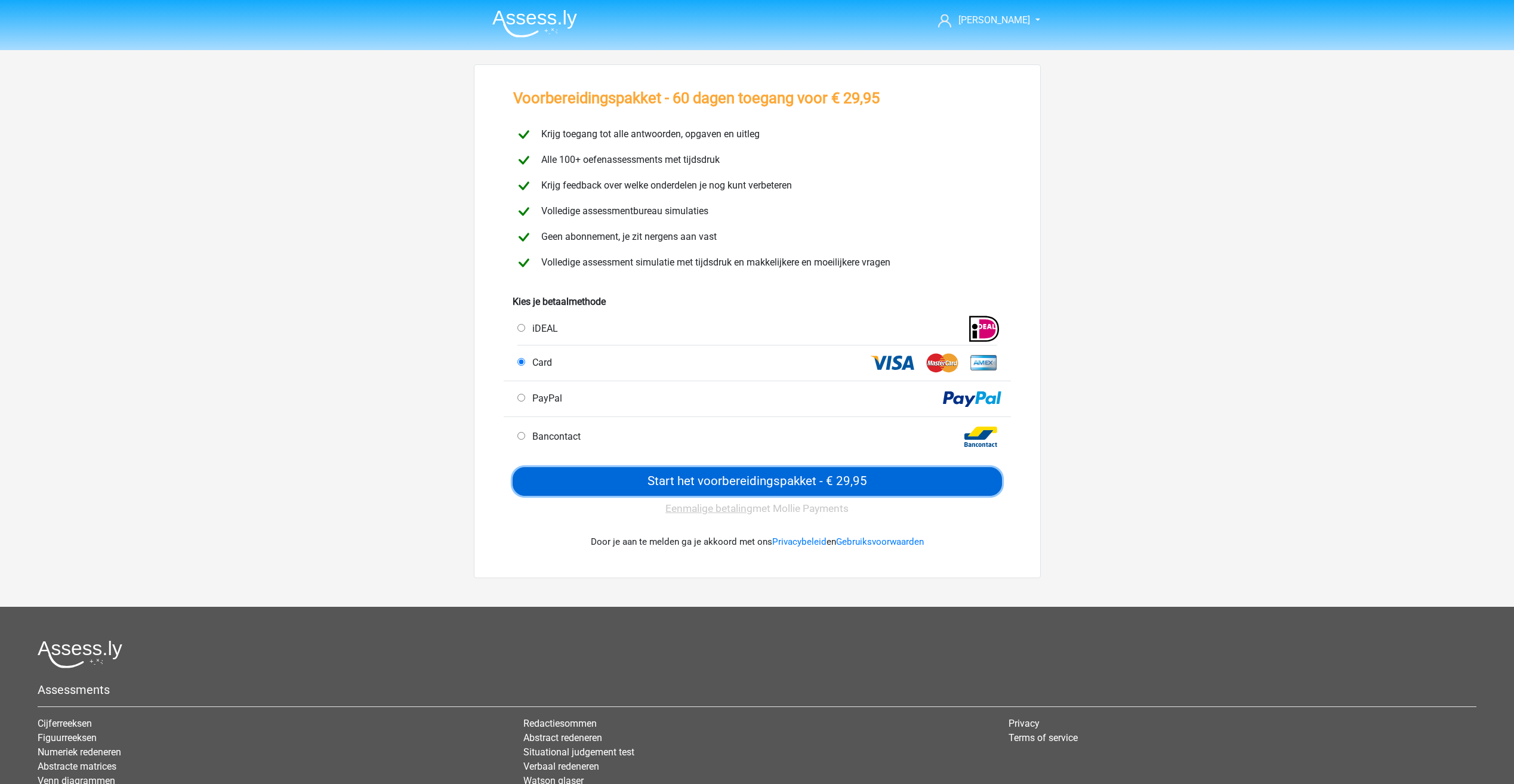
click at [728, 478] on input "Start het voorbereidingspakket - € 29,95" at bounding box center [757, 481] width 489 height 28
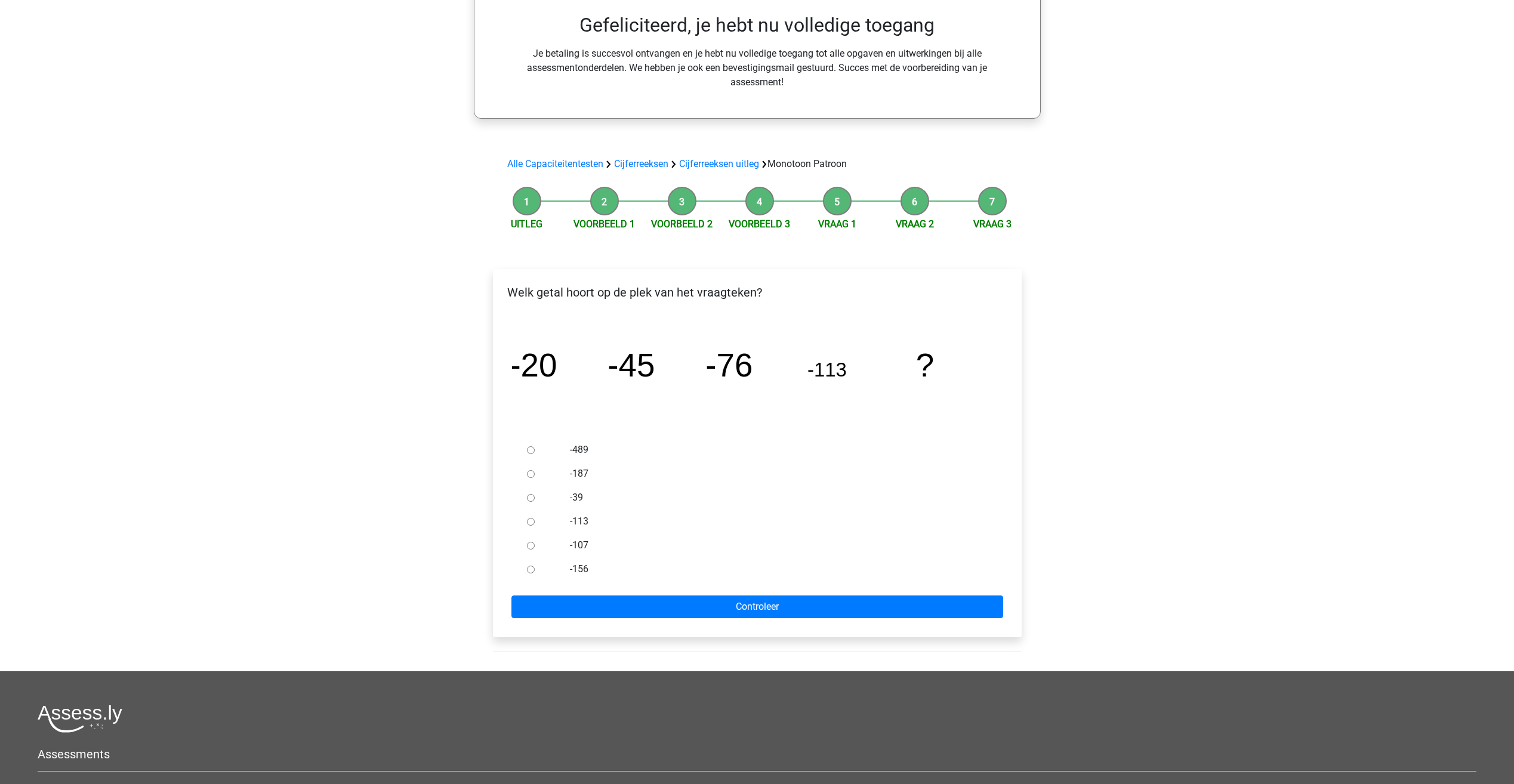
scroll to position [358, 0]
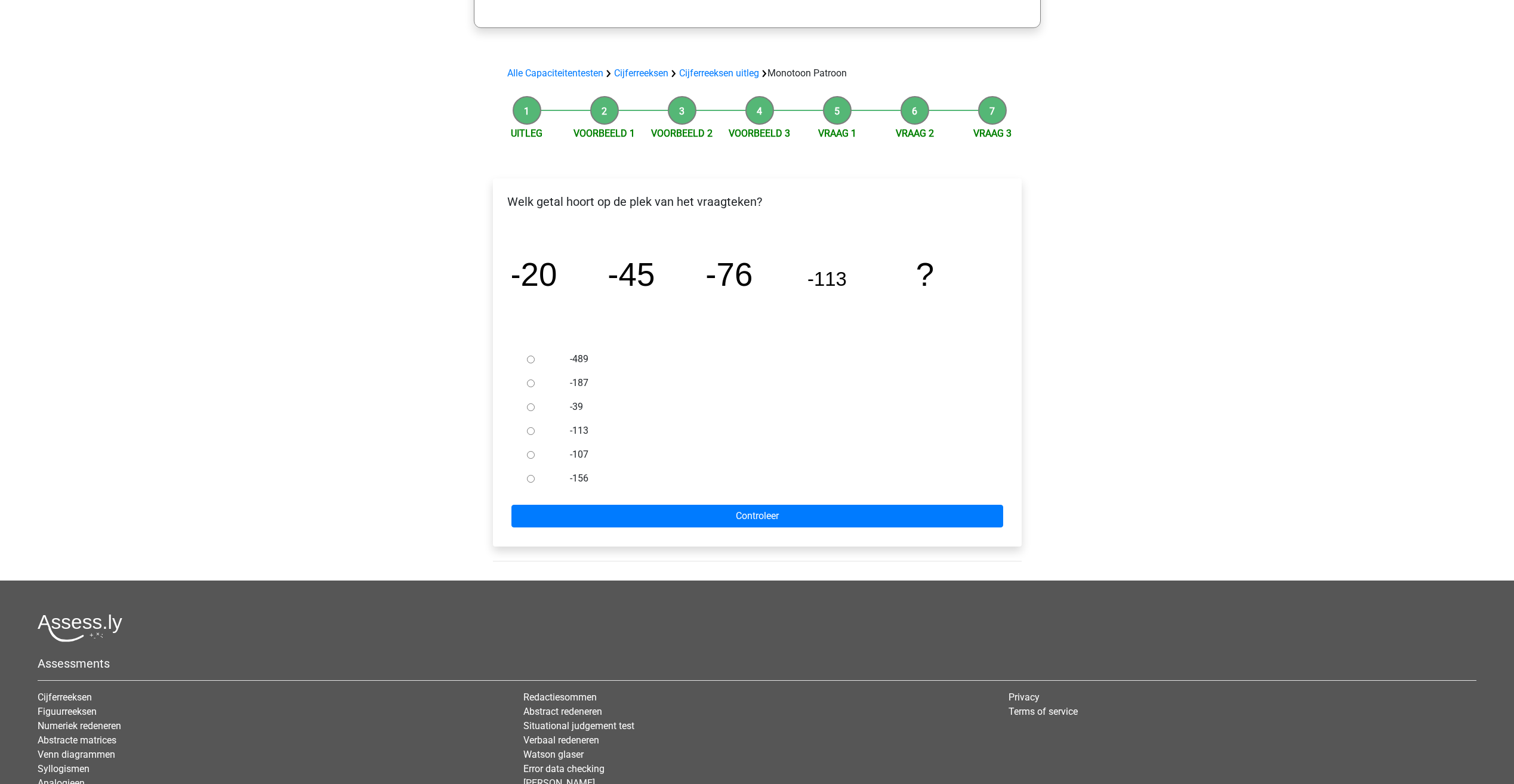
click at [529, 480] on input "-156" at bounding box center [531, 479] width 8 height 8
radio input "true"
click at [606, 511] on input "Controleer" at bounding box center [758, 516] width 492 height 23
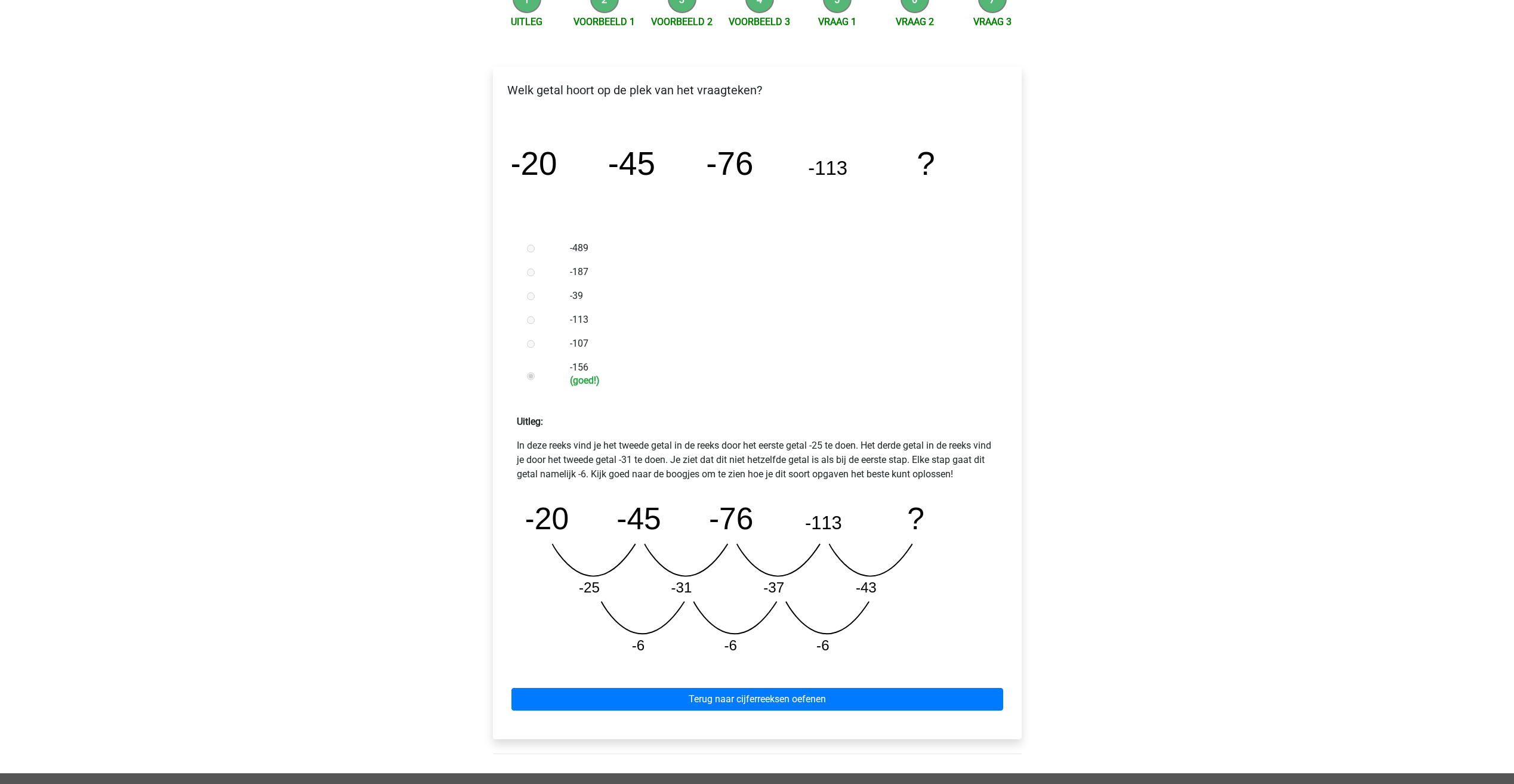
scroll to position [120, 0]
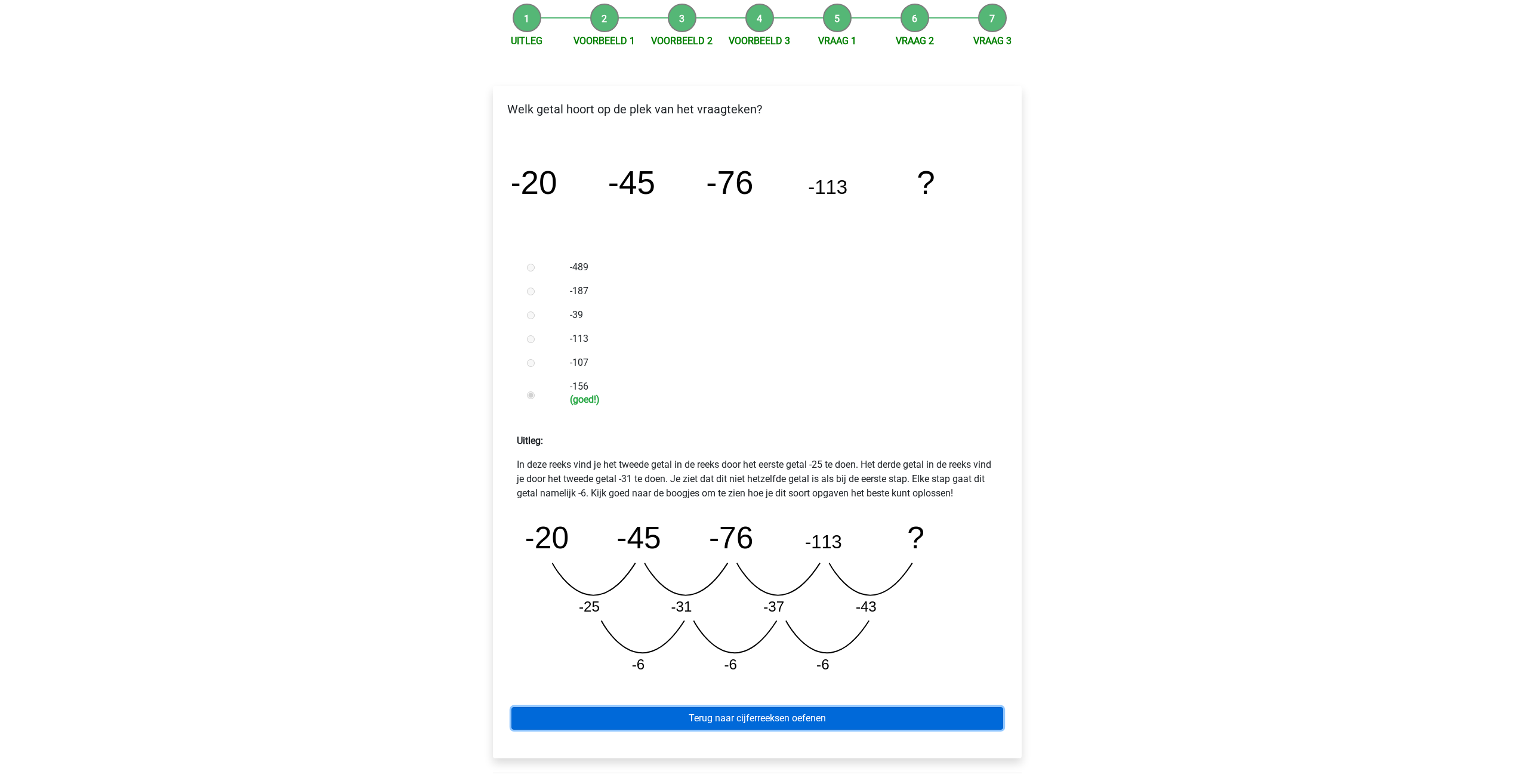
click at [782, 716] on link "Terug naar cijferreeksen oefenen" at bounding box center [758, 718] width 492 height 23
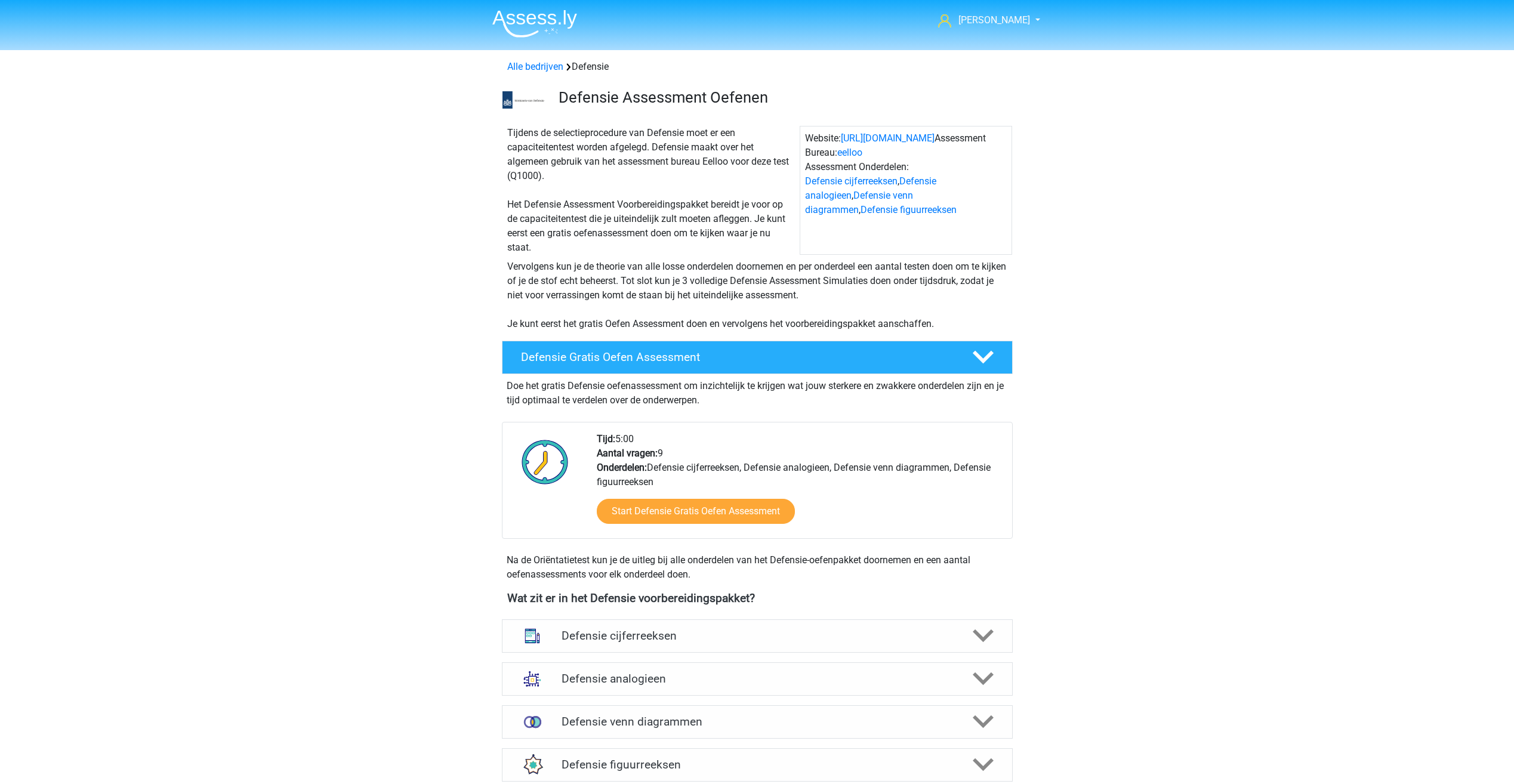
scroll to position [299, 0]
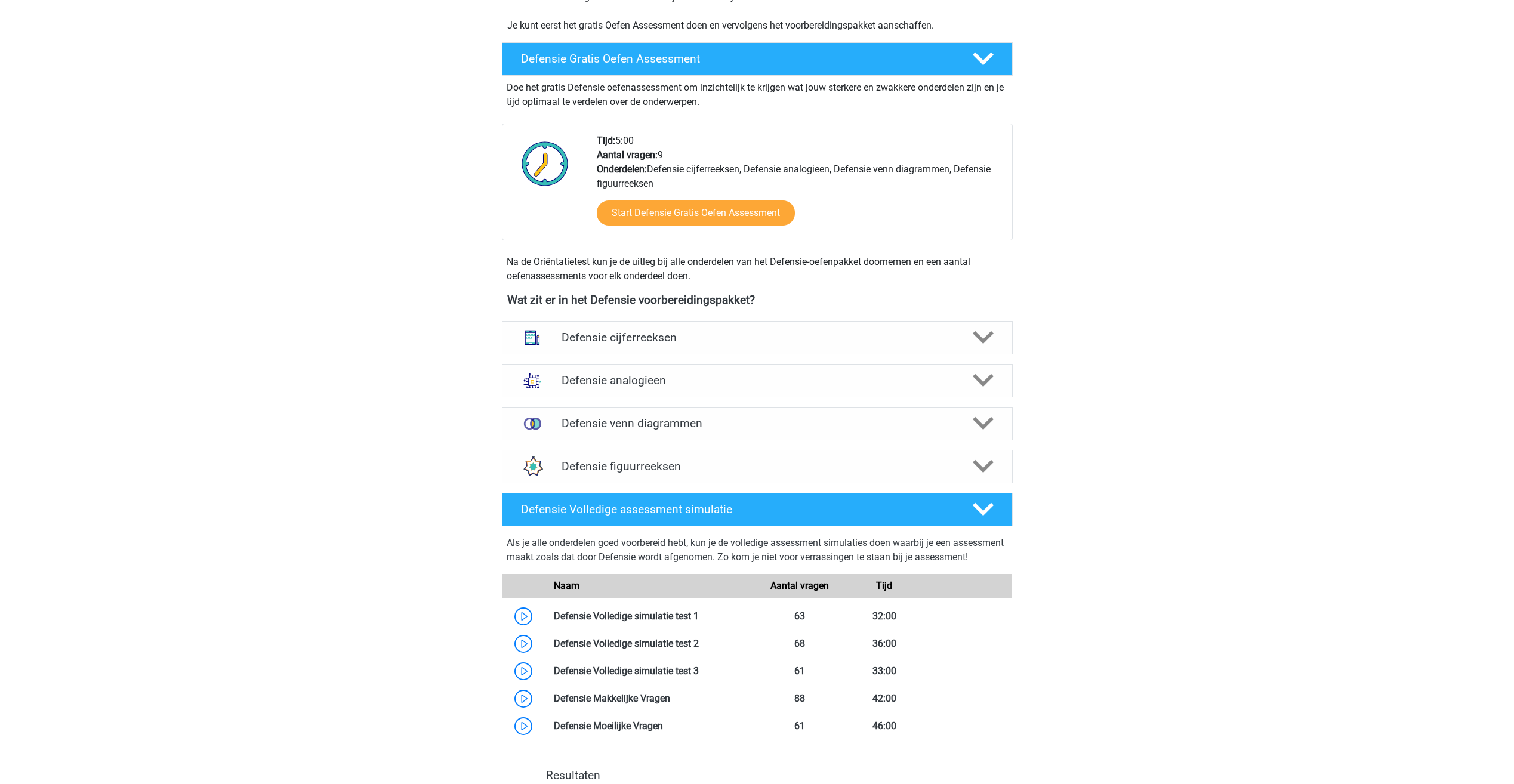
click at [786, 503] on h4 "Defensie Volledige assessment simulatie" at bounding box center [737, 509] width 432 height 14
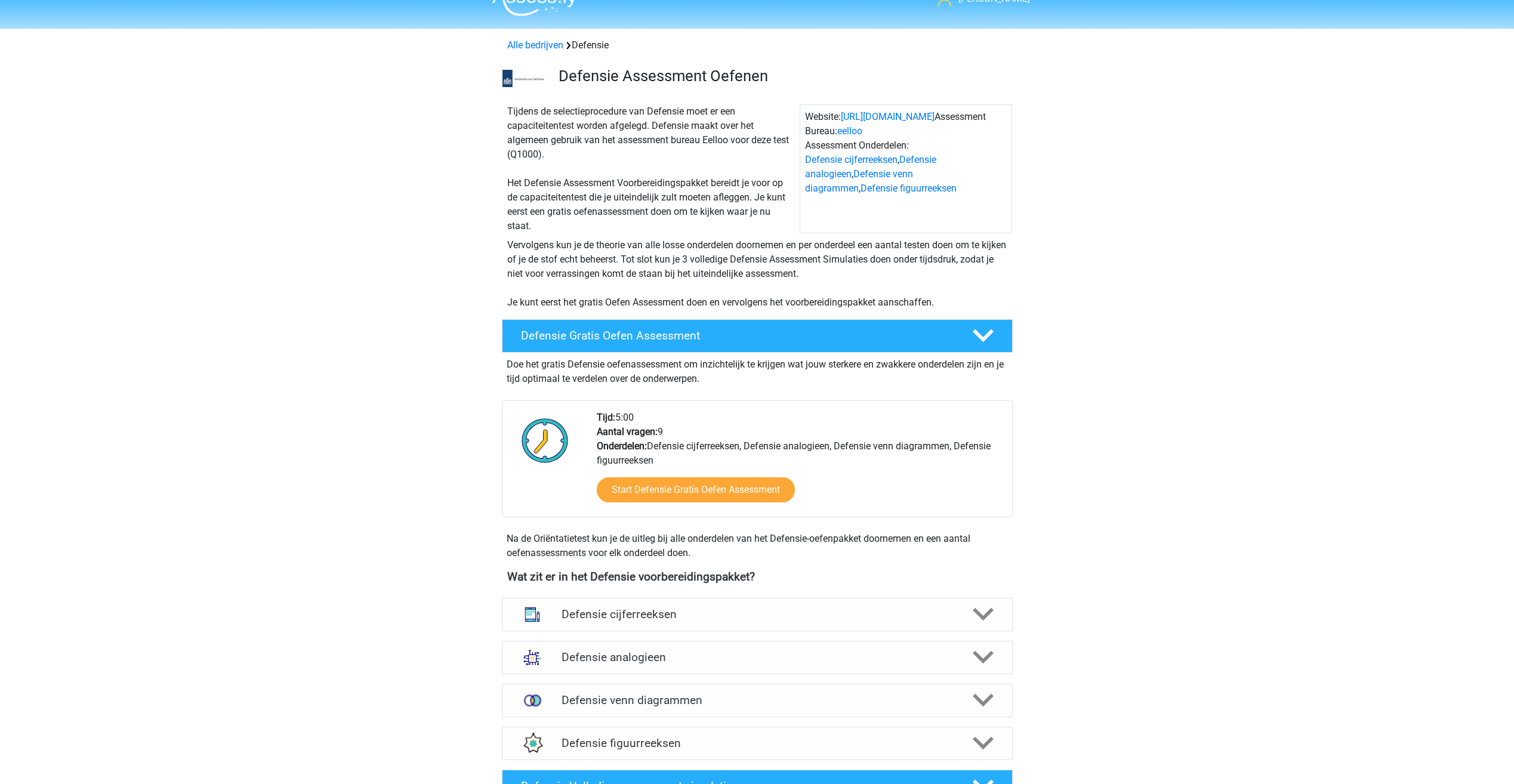
scroll to position [0, 0]
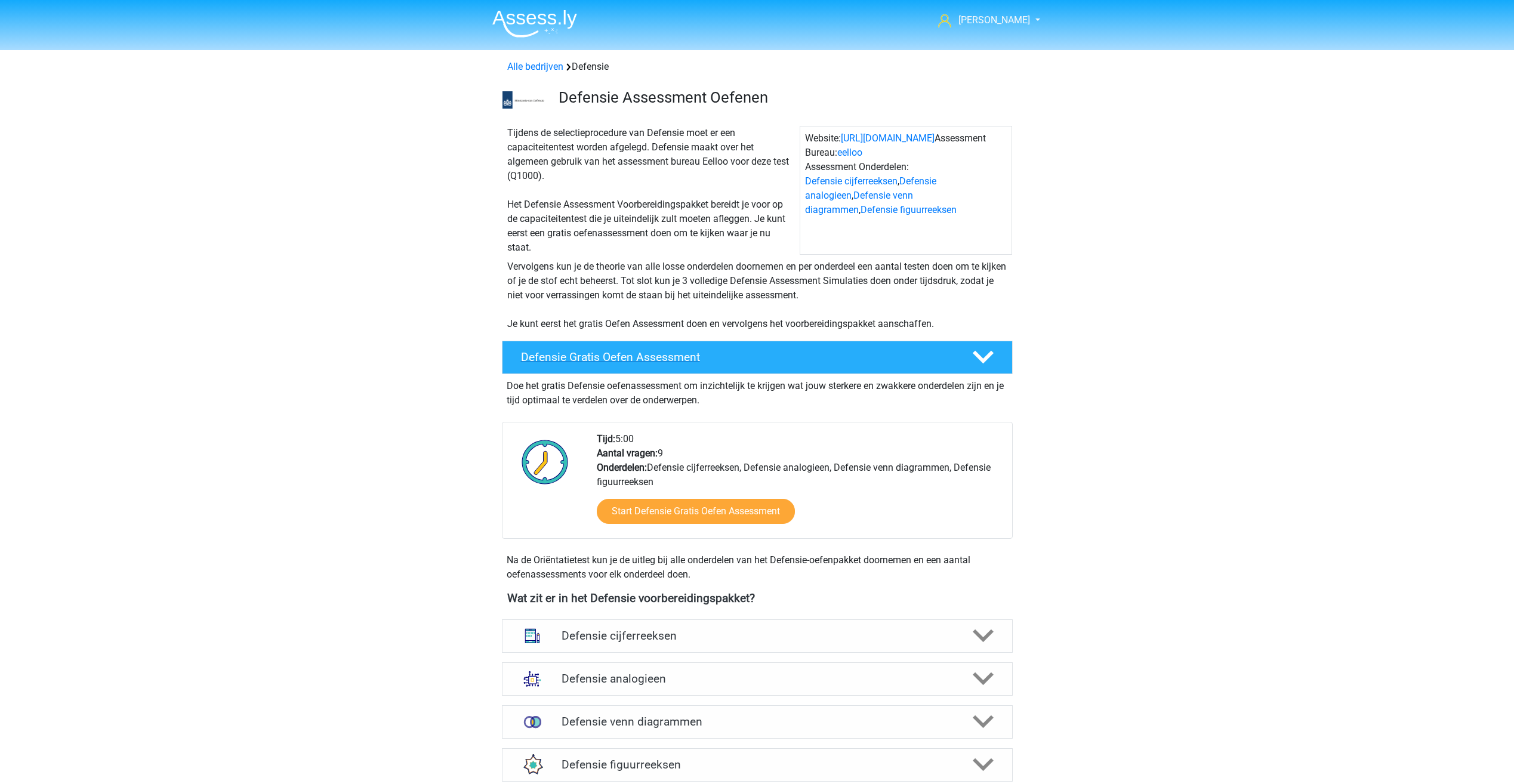
click at [698, 354] on h4 "Defensie Gratis Oefen Assessment" at bounding box center [737, 357] width 432 height 14
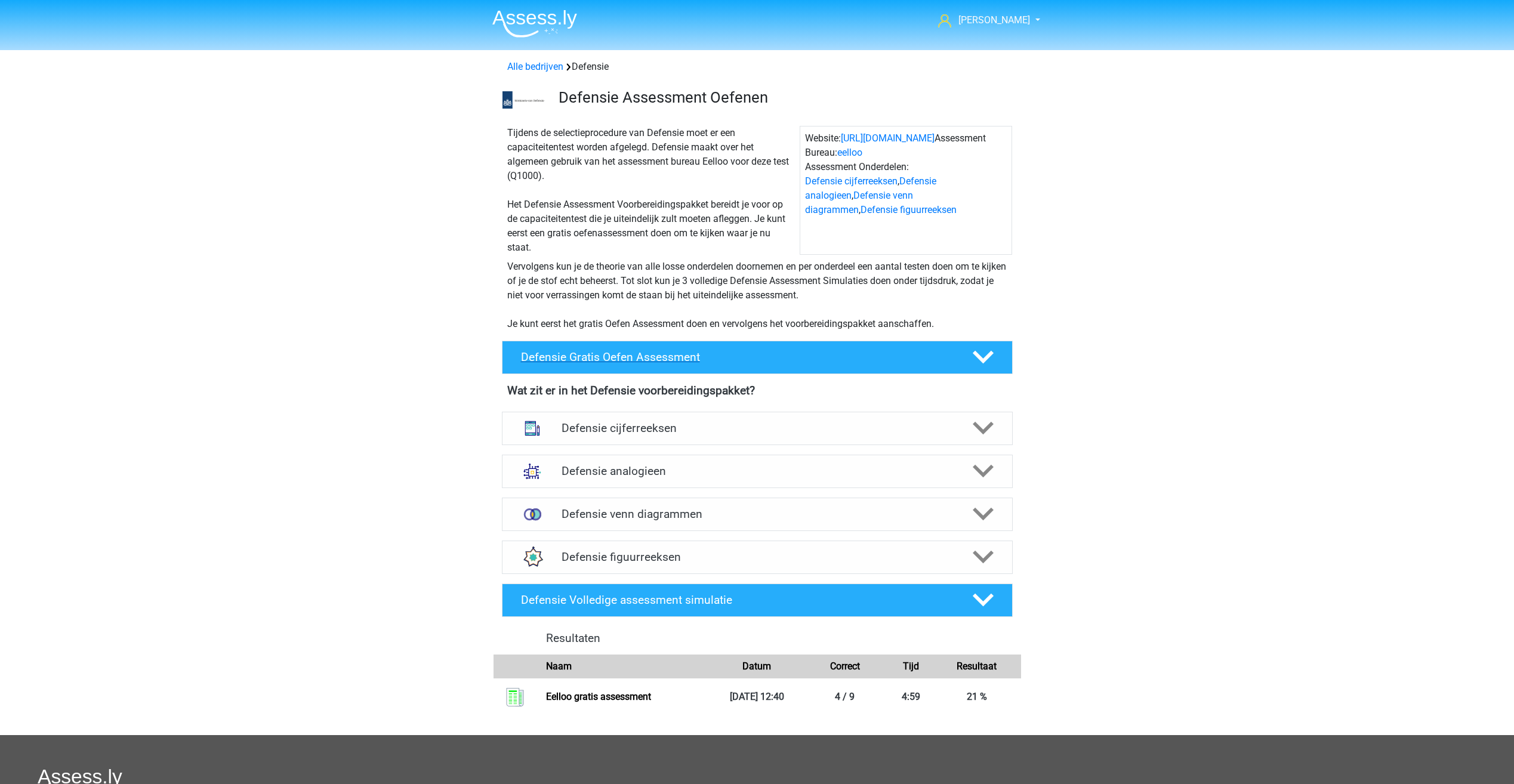
click at [699, 355] on h4 "Defensie Gratis Oefen Assessment" at bounding box center [737, 357] width 432 height 14
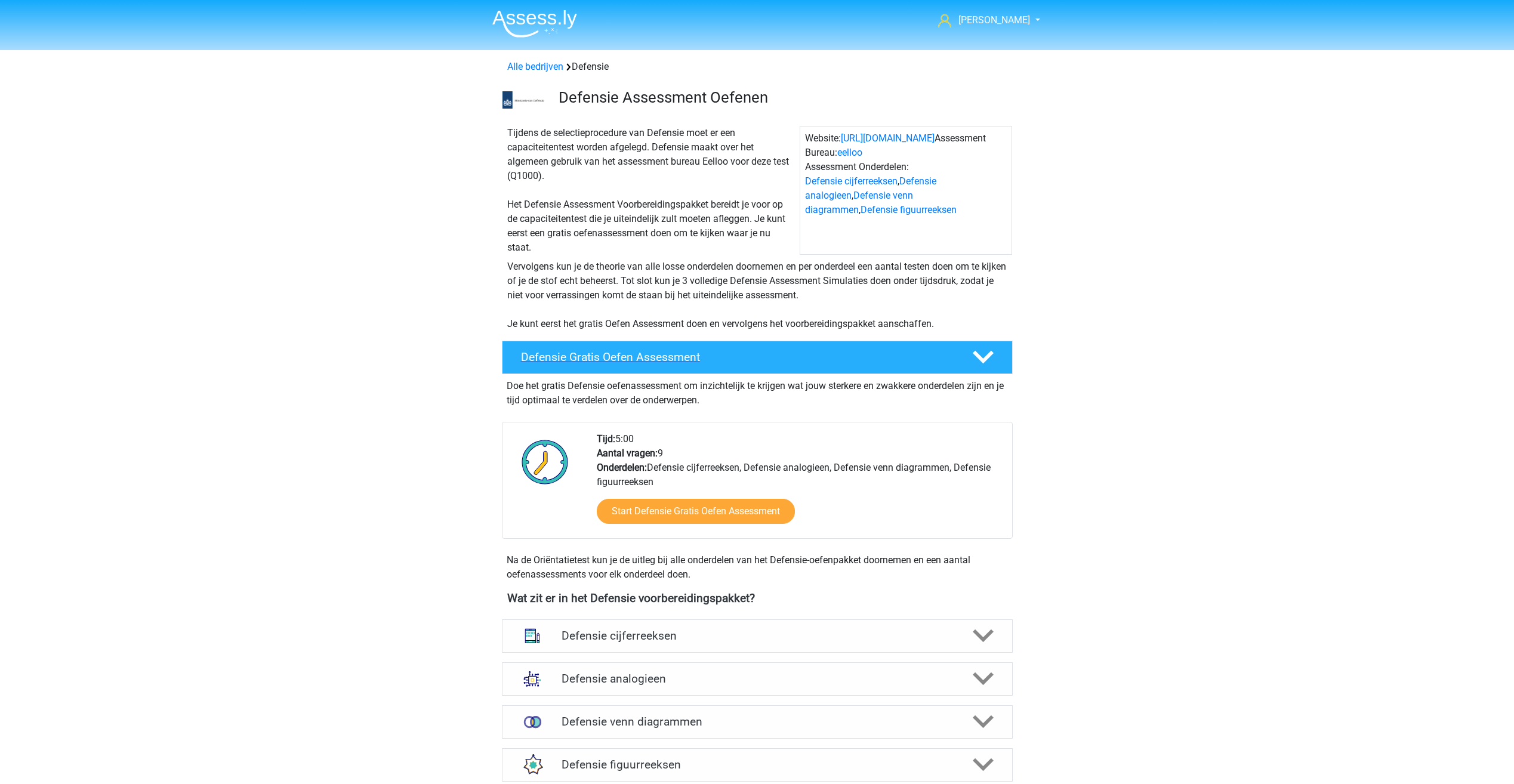
click at [699, 353] on h4 "Defensie Gratis Oefen Assessment" at bounding box center [737, 357] width 432 height 14
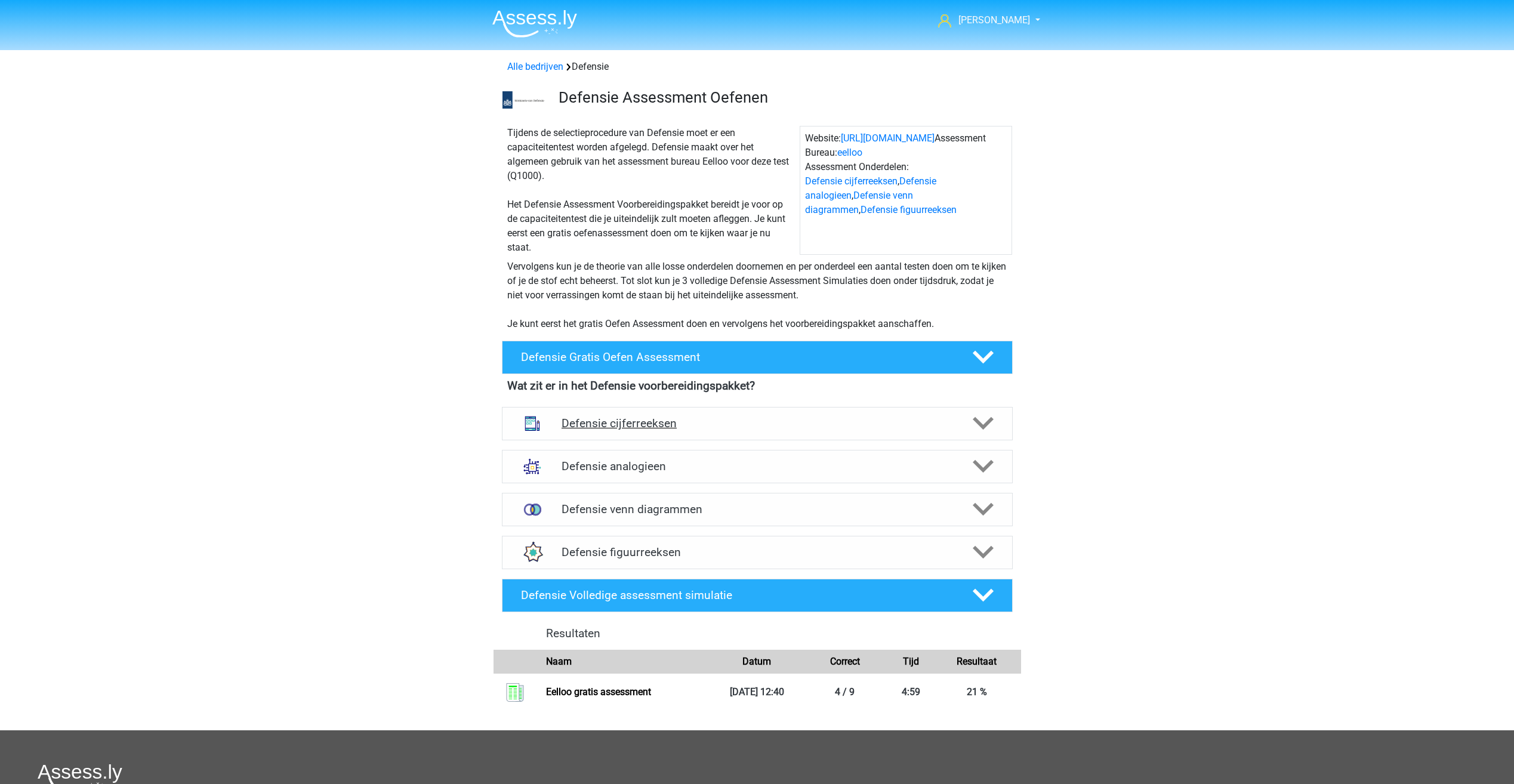
click at [680, 431] on h4 "Defensie cijferreeksen" at bounding box center [757, 423] width 391 height 14
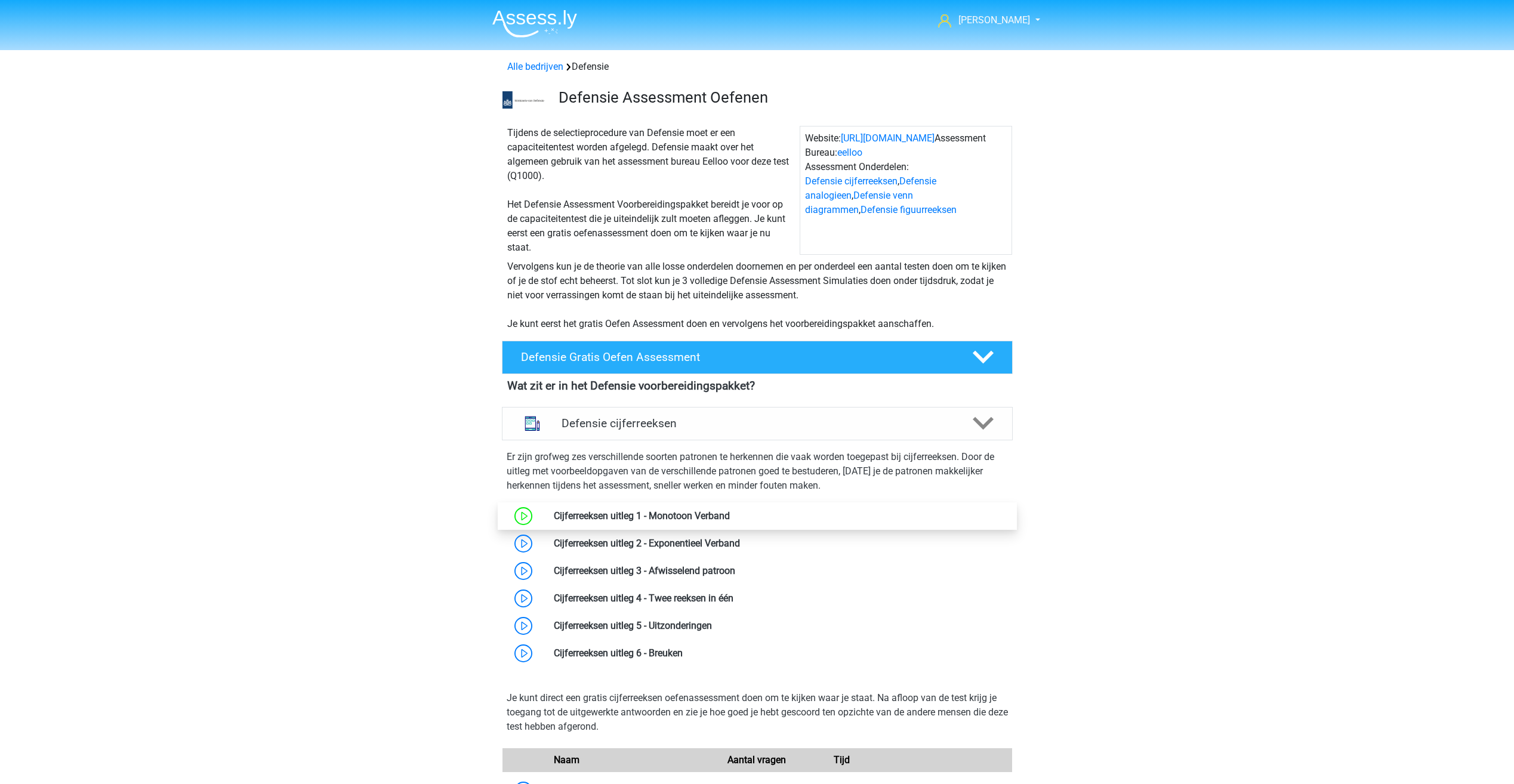
click at [730, 515] on link at bounding box center [730, 516] width 0 height 12
click at [740, 546] on link at bounding box center [740, 544] width 0 height 12
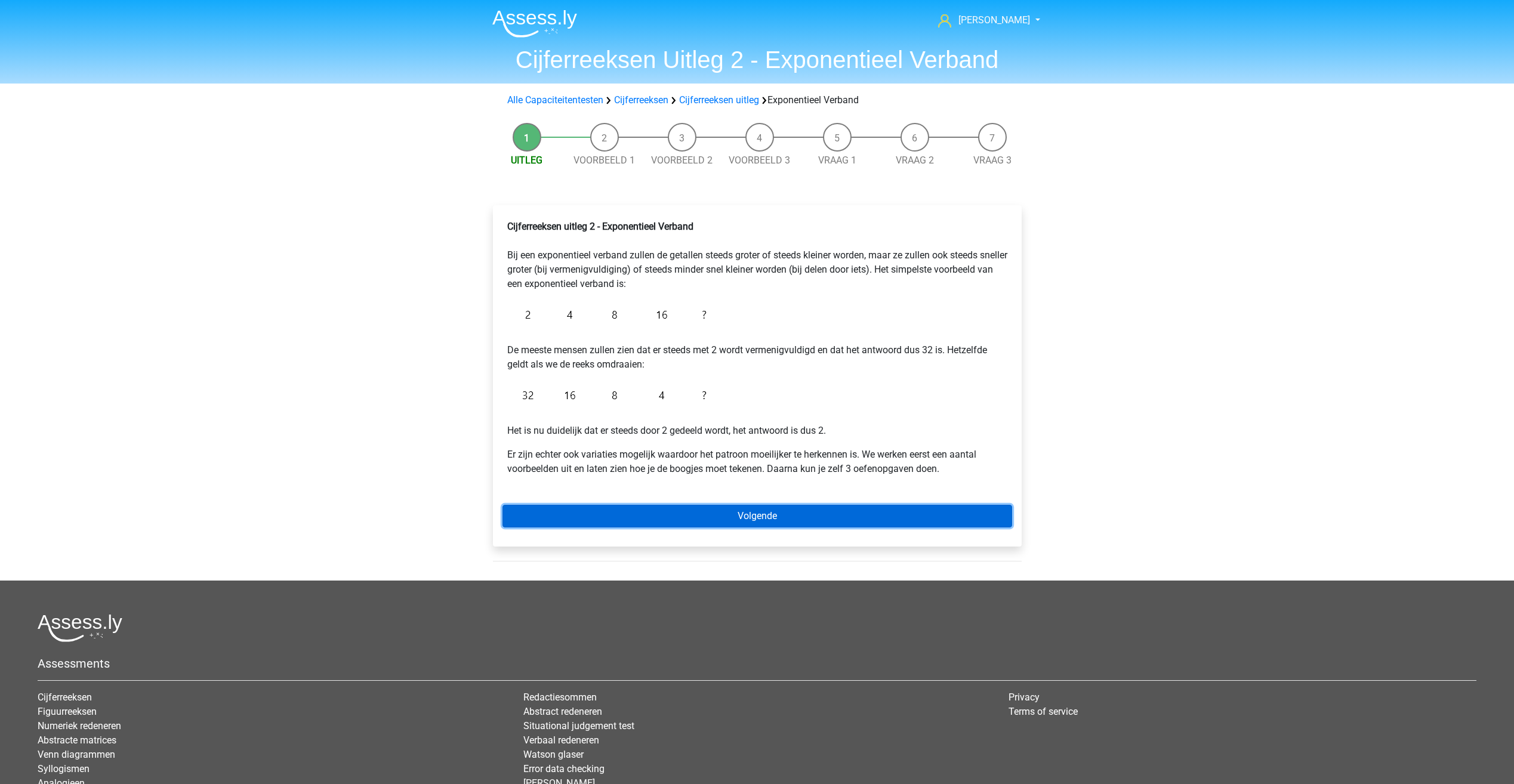
click at [610, 518] on link "Volgende" at bounding box center [757, 516] width 510 height 23
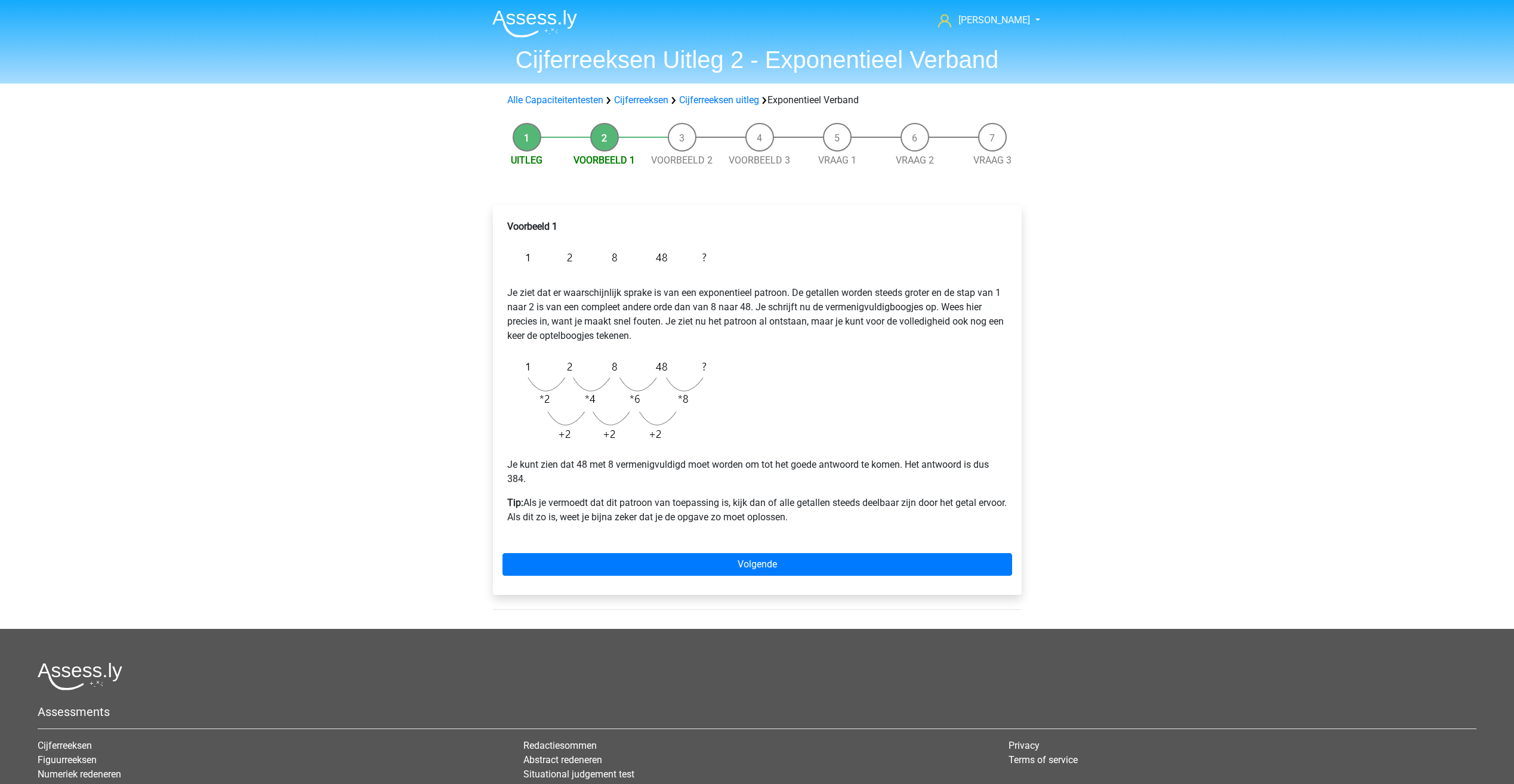
drag, startPoint x: 571, startPoint y: 303, endPoint x: 512, endPoint y: 285, distance: 61.7
click at [512, 285] on div "Voorbeeld 1 Je ziet dat er waarschijnlijk sprake is van een exponentieel patroo…" at bounding box center [757, 377] width 510 height 324
click at [597, 557] on link "Volgende" at bounding box center [757, 564] width 510 height 23
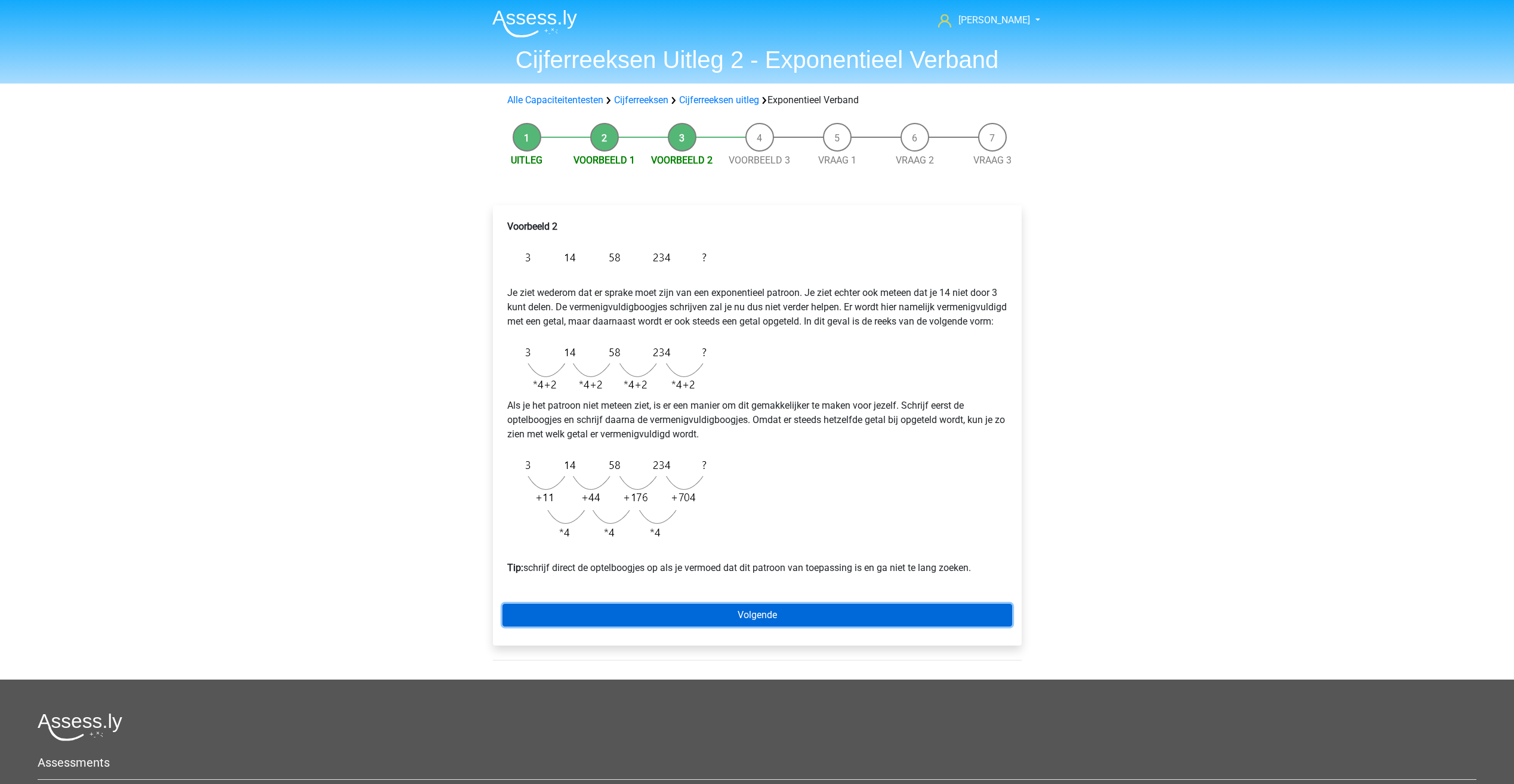
click at [669, 627] on link "Volgende" at bounding box center [757, 615] width 510 height 23
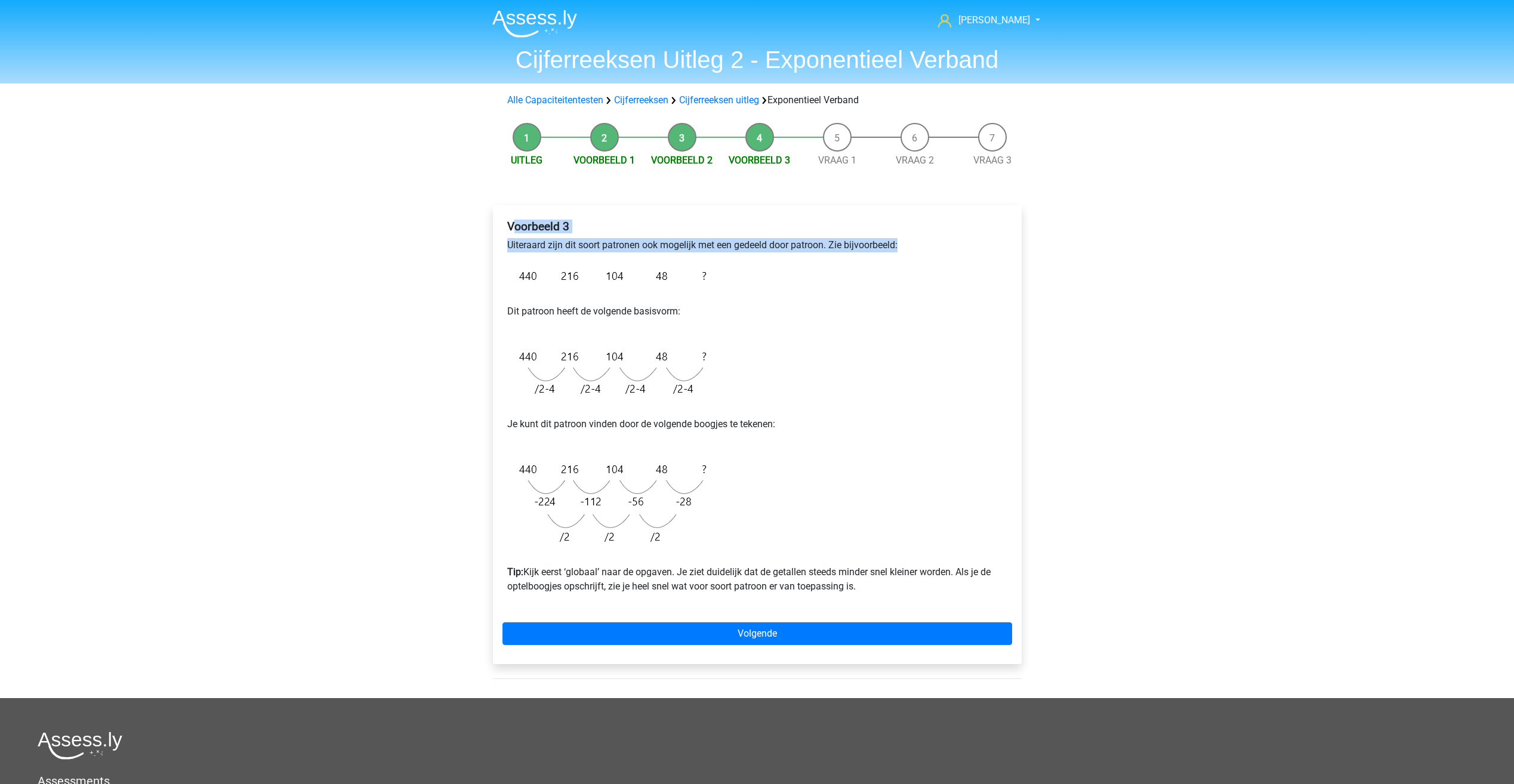
drag, startPoint x: 512, startPoint y: 231, endPoint x: 923, endPoint y: 245, distance: 411.2
click at [923, 245] on div "Voorbeeld 3 Uiteraard zijn dit soort patronen ook mogelijk met een gedeeld door…" at bounding box center [757, 411] width 510 height 393
click at [923, 245] on p "Uiteraard zijn dit soort patronen ook mogelijk met een gedeeld door patroon. Zi…" at bounding box center [757, 245] width 500 height 15
drag, startPoint x: 919, startPoint y: 245, endPoint x: 499, endPoint y: 240, distance: 420.0
click at [499, 240] on div "Voorbeeld 3 Uiteraard zijn dit soort patronen ook mogelijk met een gedeeld door…" at bounding box center [757, 434] width 529 height 459
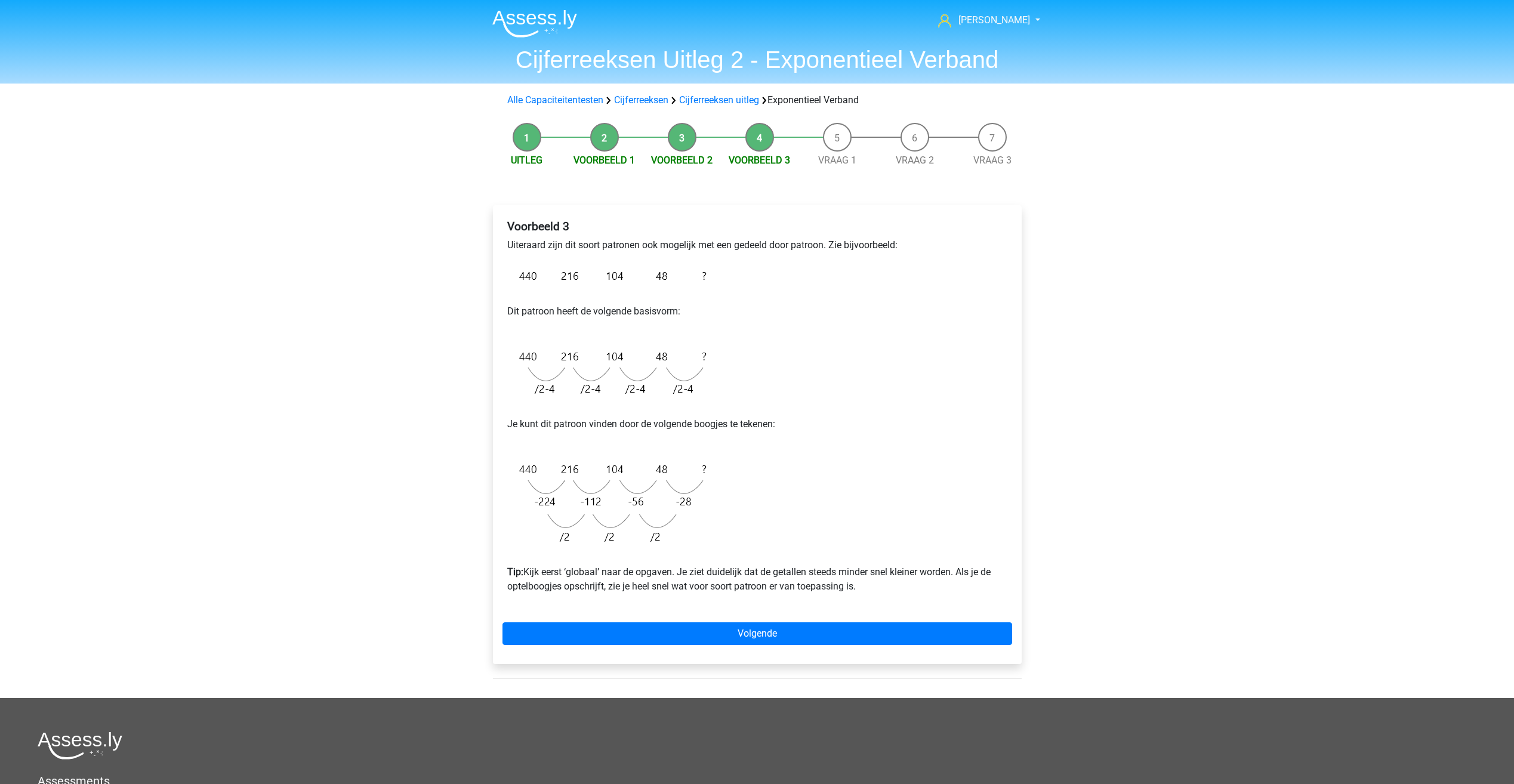
drag, startPoint x: 499, startPoint y: 240, endPoint x: 519, endPoint y: 254, distance: 24.4
click at [519, 254] on div "Voorbeeld 3 Uiteraard zijn dit soort patronen ook mogelijk met een gedeeld door…" at bounding box center [757, 411] width 510 height 393
drag, startPoint x: 661, startPoint y: 241, endPoint x: 696, endPoint y: 247, distance: 35.5
click at [696, 247] on p "Uiteraard zijn dit soort patronen ook mogelijk met een gedeeld door patroon. Zi…" at bounding box center [757, 245] width 500 height 15
drag, startPoint x: 696, startPoint y: 247, endPoint x: 737, endPoint y: 241, distance: 41.4
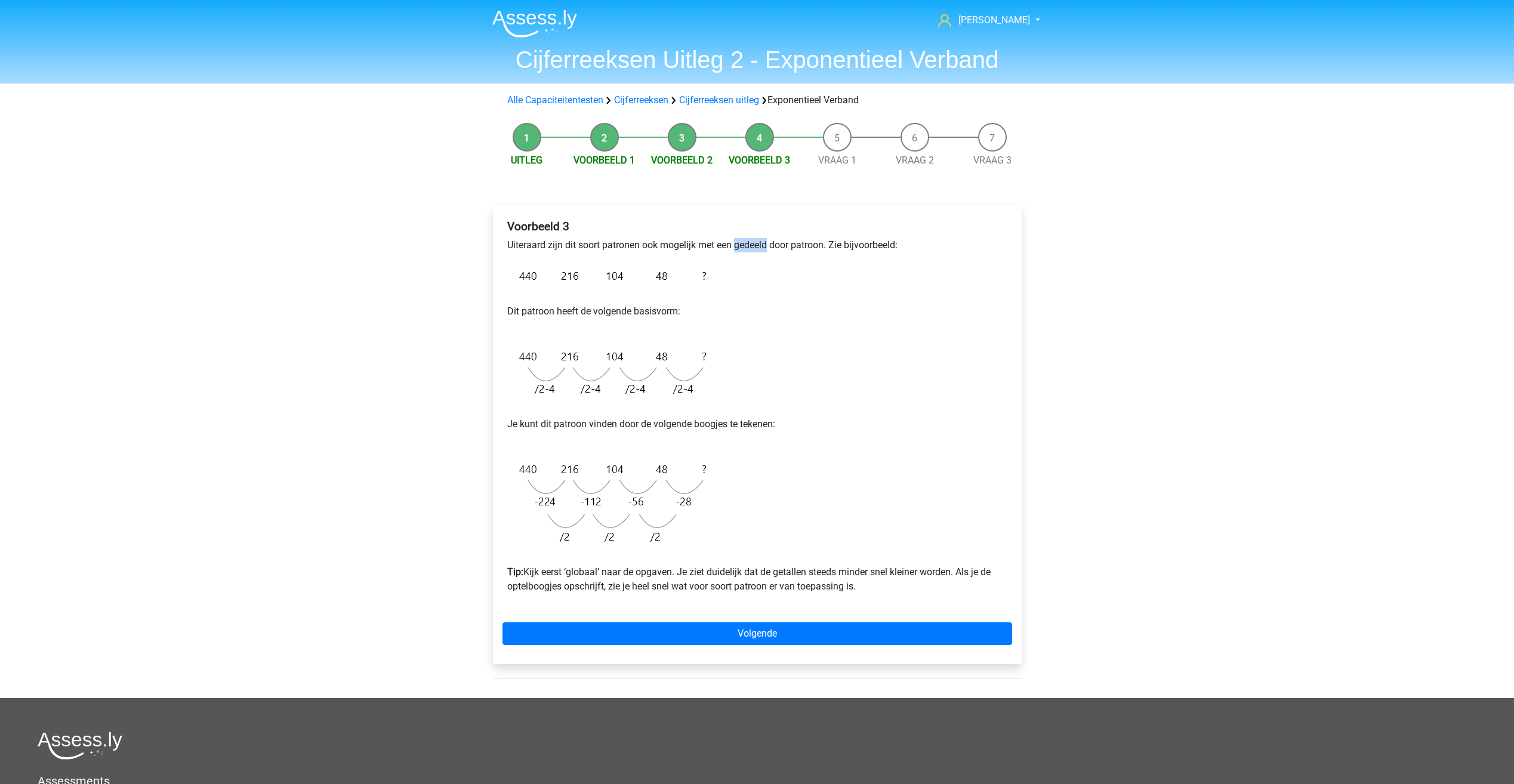
click at [737, 241] on p "Uiteraard zijn dit soort patronen ook mogelijk met een gedeeld door patroon. Zi…" at bounding box center [757, 245] width 500 height 15
drag, startPoint x: 737, startPoint y: 241, endPoint x: 602, endPoint y: 284, distance: 141.7
click at [604, 285] on img at bounding box center [610, 276] width 205 height 28
drag, startPoint x: 507, startPoint y: 308, endPoint x: 511, endPoint y: 319, distance: 11.7
click at [511, 319] on div "Voorbeeld 3 Uiteraard zijn dit soort patronen ook mogelijk met een gedeeld door…" at bounding box center [757, 411] width 510 height 393
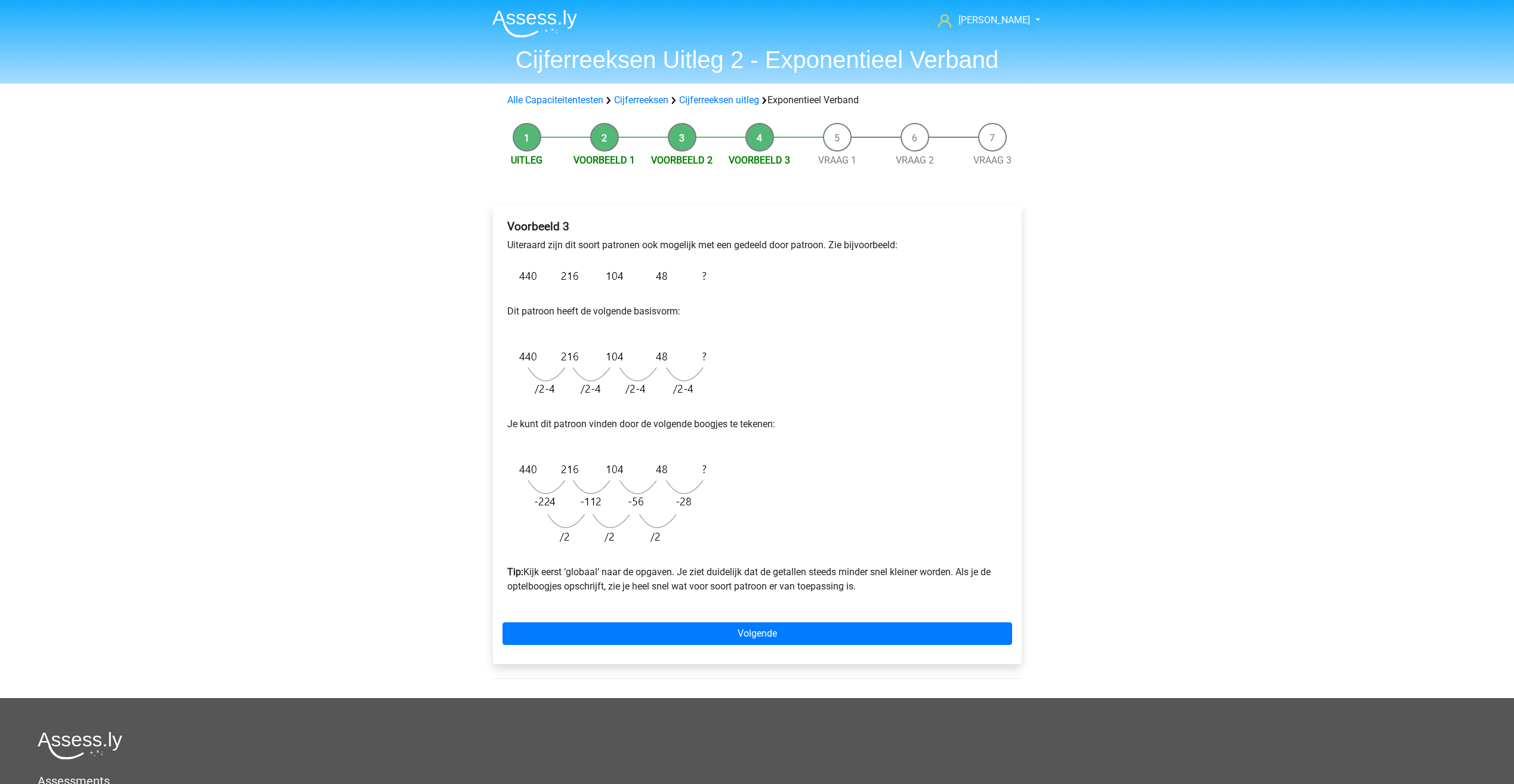
drag, startPoint x: 511, startPoint y: 319, endPoint x: 497, endPoint y: 333, distance: 19.8
click at [497, 332] on div "Voorbeeld 3 Uiteraard zijn dit soort patronen ook mogelijk met een gedeeld door…" at bounding box center [757, 434] width 529 height 459
drag, startPoint x: 502, startPoint y: 373, endPoint x: 502, endPoint y: 345, distance: 28.0
click at [504, 347] on div "Voorbeeld 3 Uiteraard zijn dit soort patronen ook mogelijk met een gedeeld door…" at bounding box center [757, 434] width 529 height 459
click at [463, 328] on div "[PERSON_NAME] [EMAIL_ADDRESS][DOMAIN_NAME] Nederlands English" at bounding box center [757, 507] width 1514 height 1013
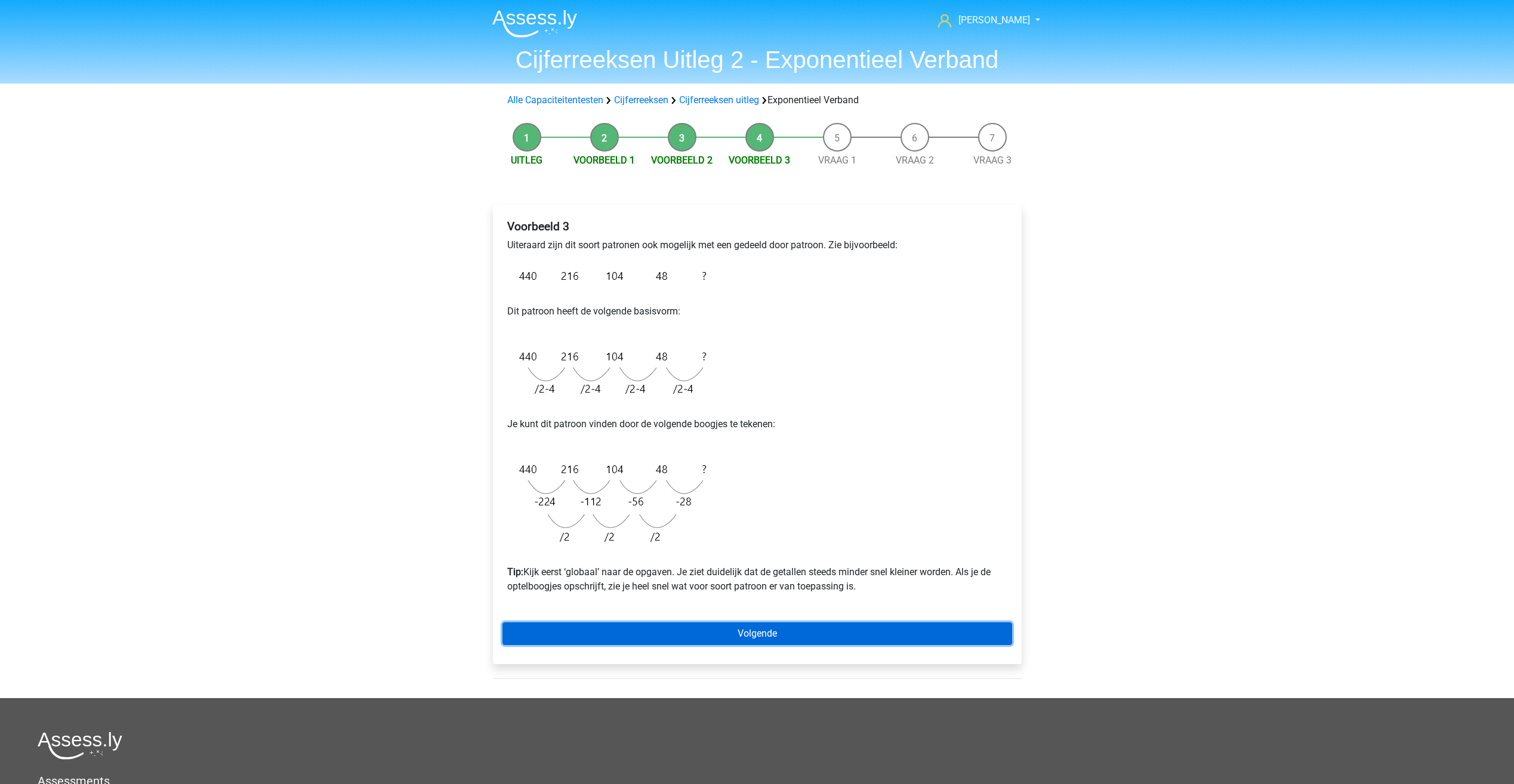
click at [699, 628] on link "Volgende" at bounding box center [757, 634] width 510 height 23
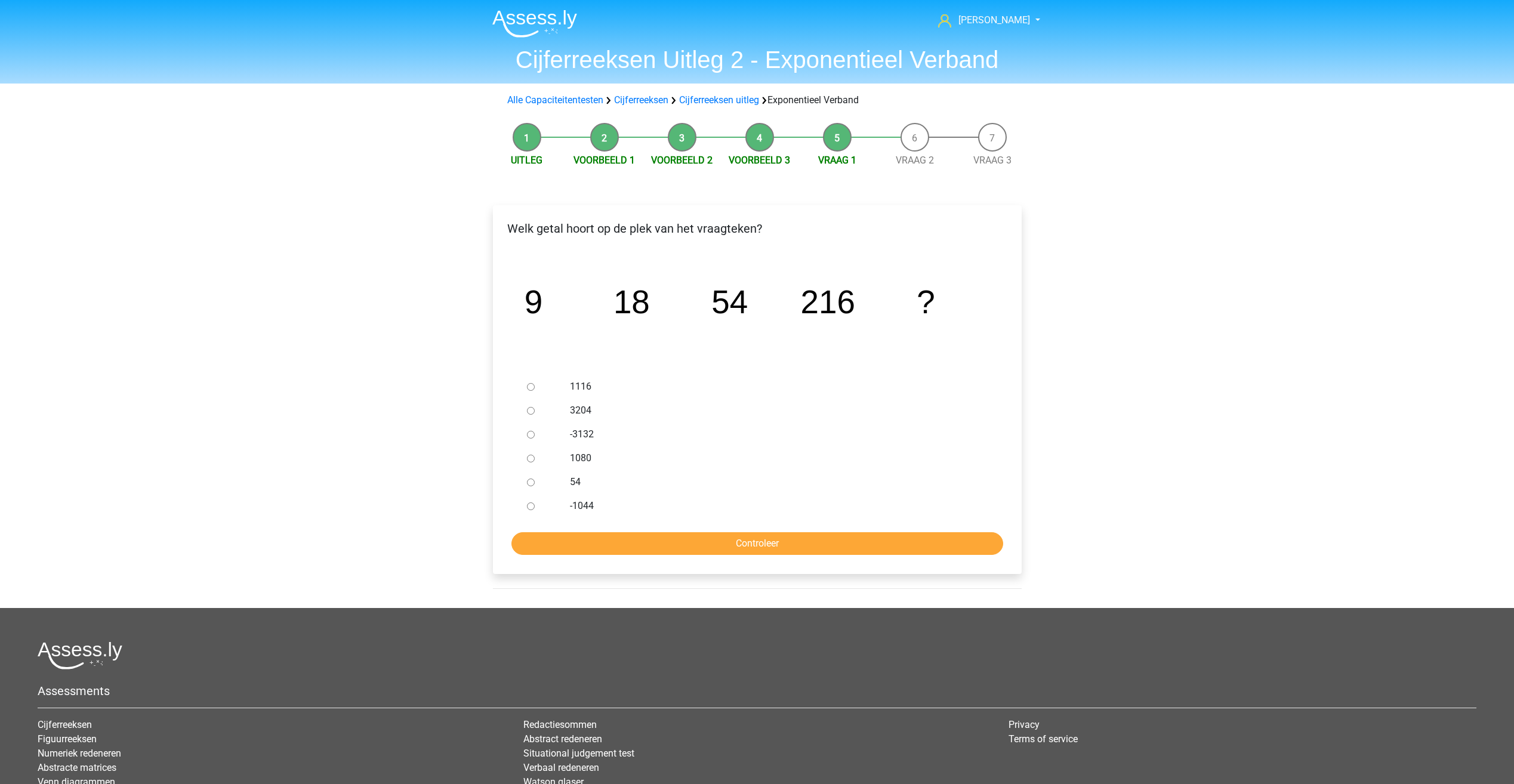
click at [583, 464] on label "1080" at bounding box center [777, 458] width 413 height 15
click at [535, 463] on input "1080" at bounding box center [531, 458] width 8 height 8
radio input "true"
click at [634, 542] on input "Controleer" at bounding box center [758, 543] width 492 height 23
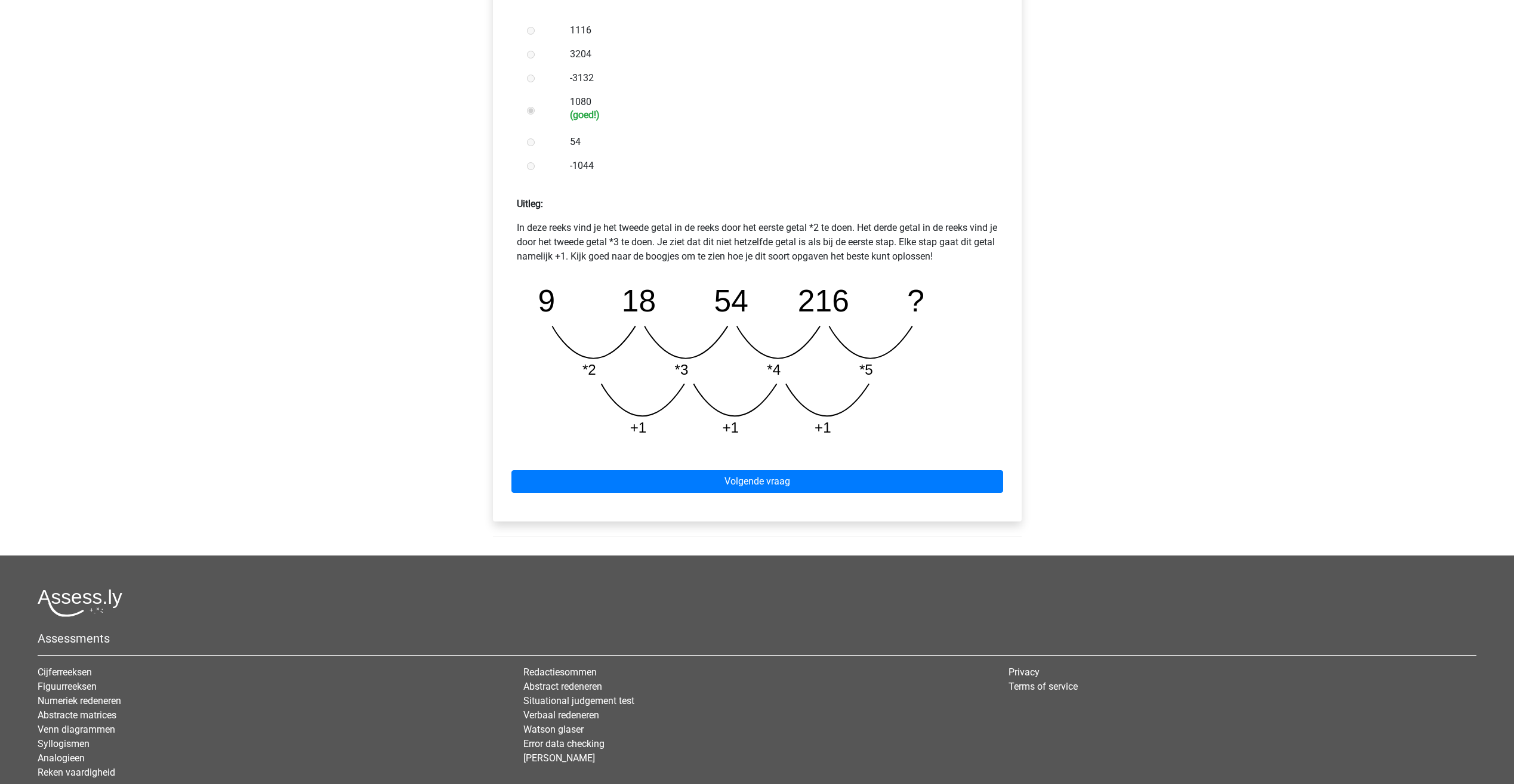
scroll to position [358, 0]
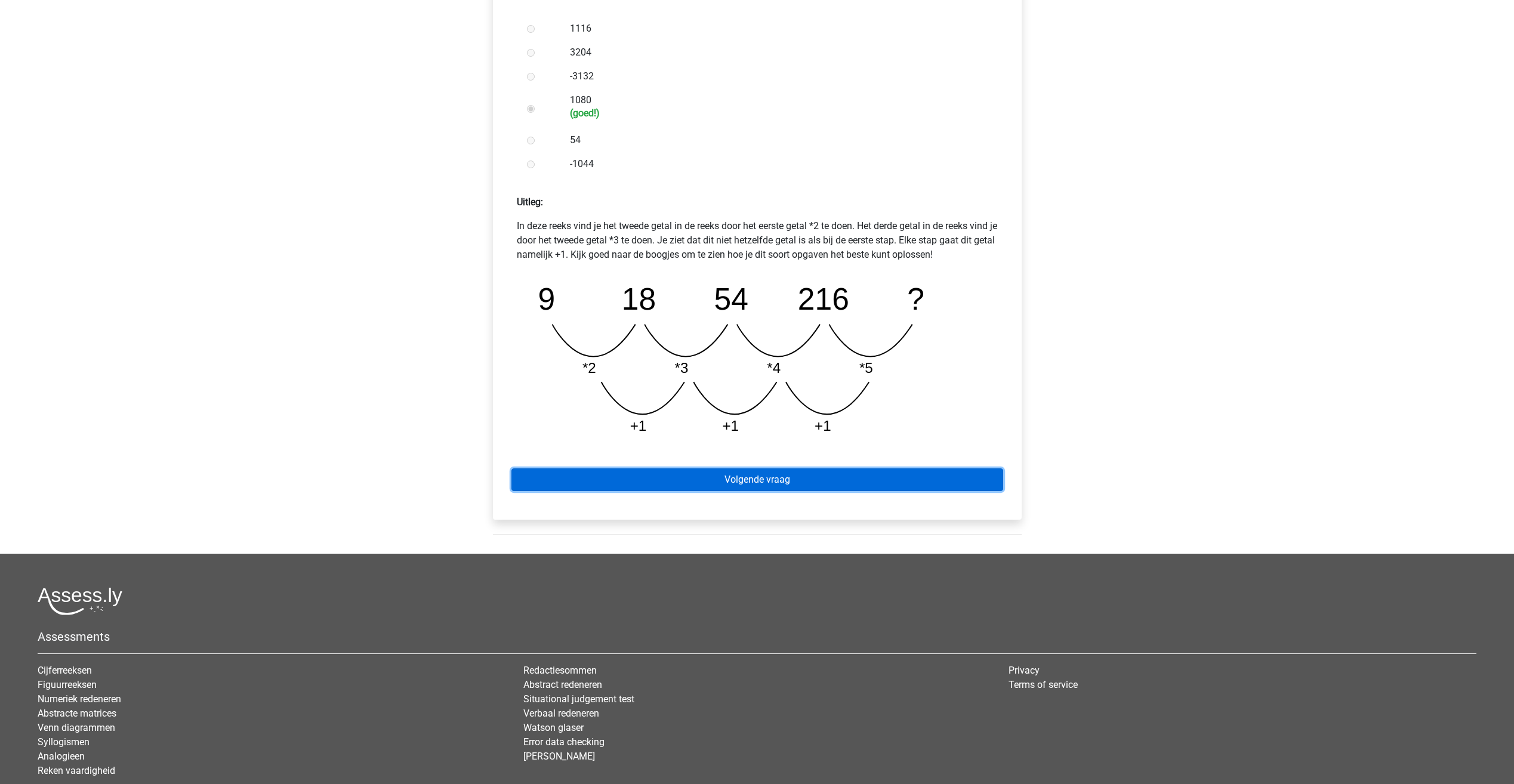
click at [733, 480] on link "Volgende vraag" at bounding box center [758, 480] width 492 height 23
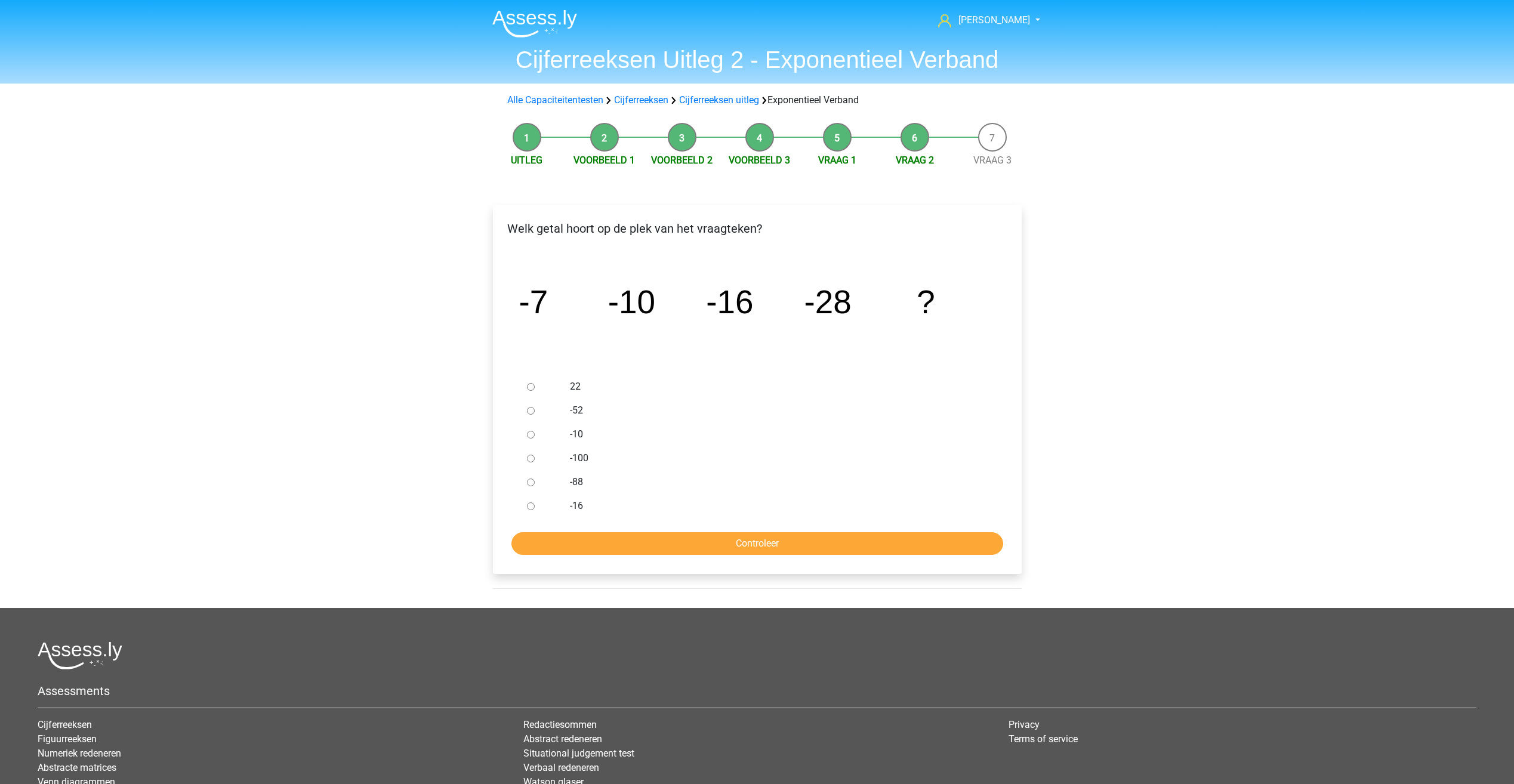
drag, startPoint x: 496, startPoint y: 309, endPoint x: 427, endPoint y: 391, distance: 107.2
click at [391, 347] on div "[PERSON_NAME] [EMAIL_ADDRESS][DOMAIN_NAME] Nederlands English" at bounding box center [757, 461] width 1514 height 923
drag, startPoint x: 523, startPoint y: 418, endPoint x: 532, endPoint y: 414, distance: 9.8
click at [523, 418] on div at bounding box center [542, 410] width 39 height 24
click at [534, 411] on input "-52" at bounding box center [531, 411] width 8 height 8
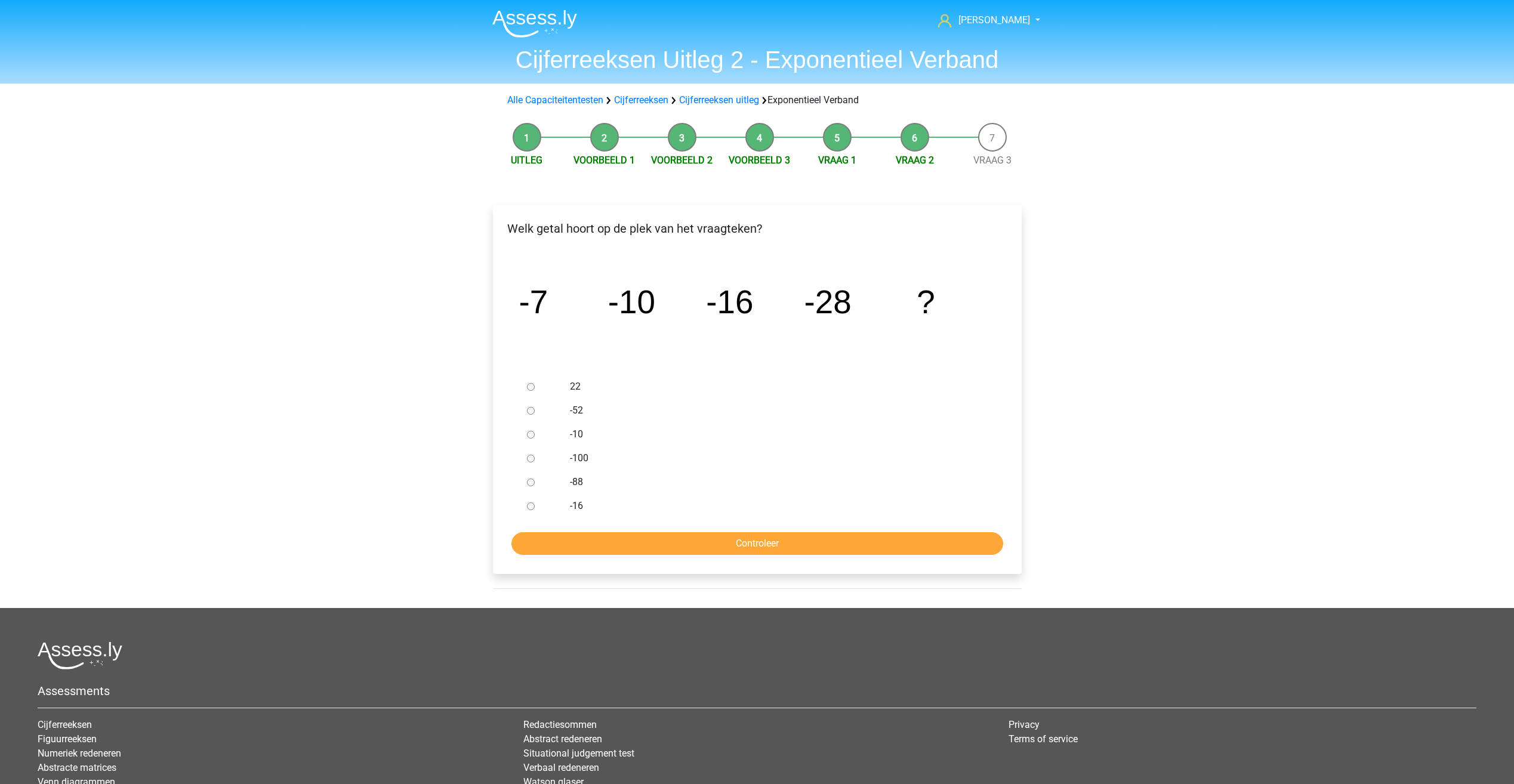
radio input "true"
click at [640, 542] on input "Controleer" at bounding box center [758, 543] width 492 height 23
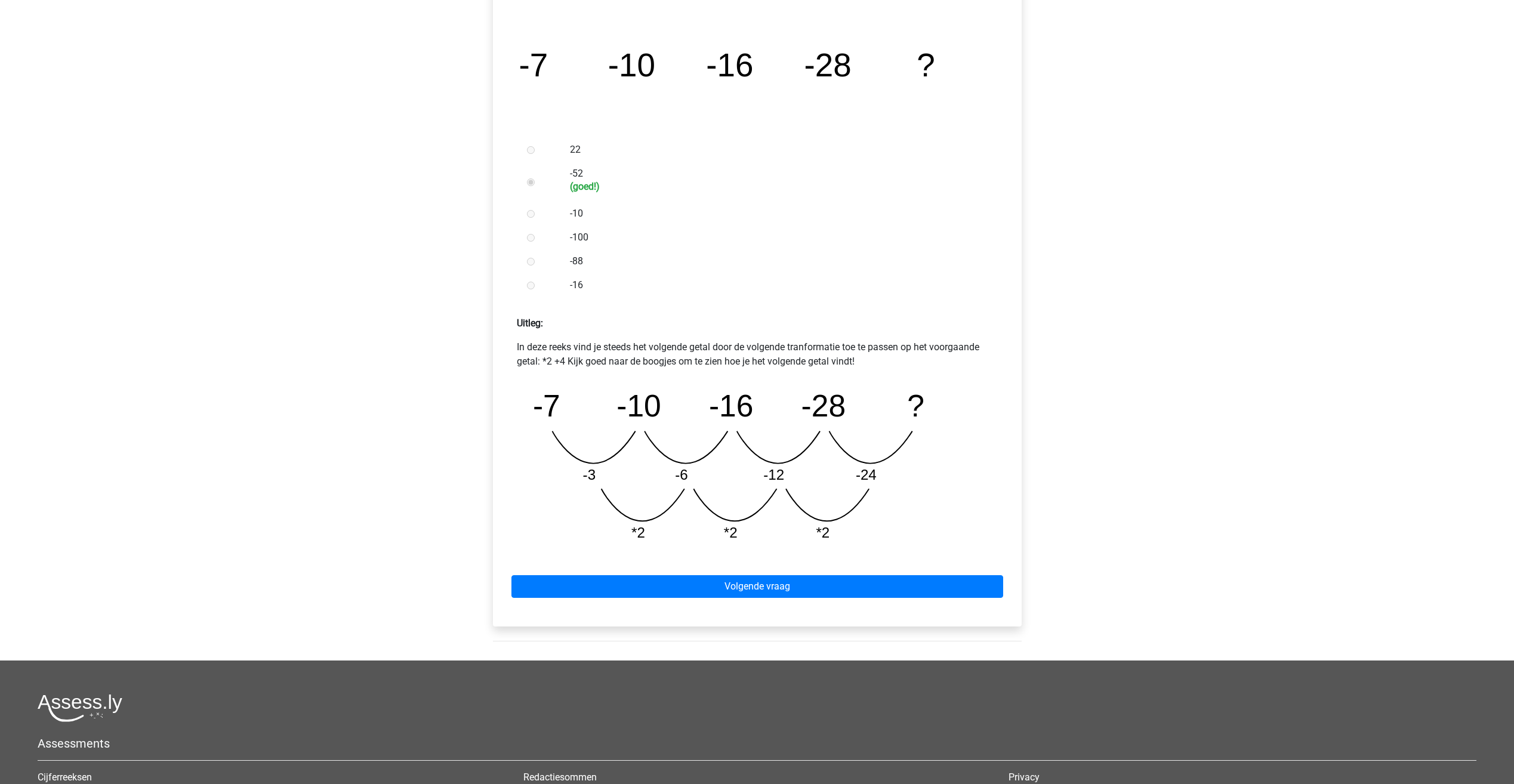
scroll to position [239, 0]
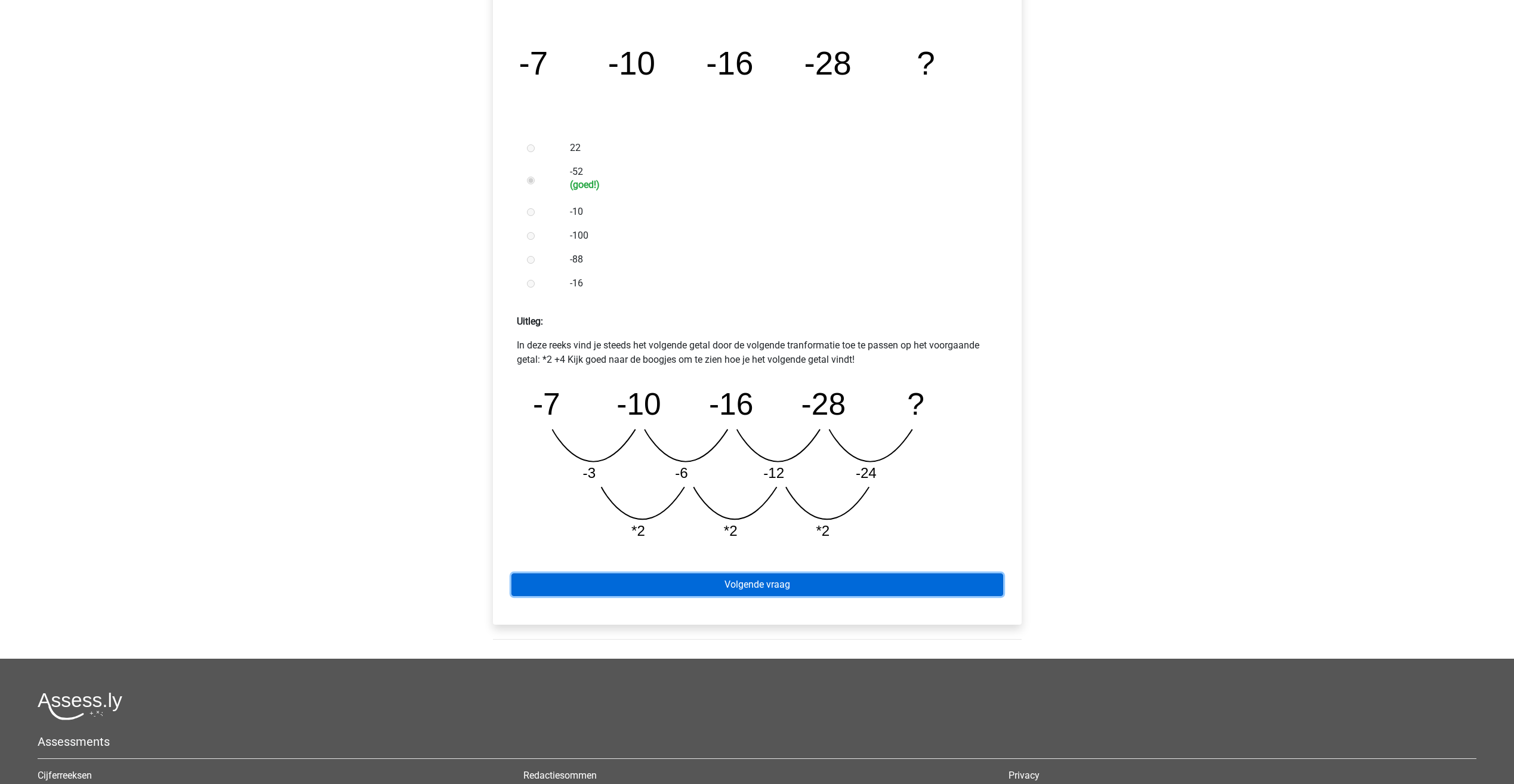
click at [791, 587] on link "Volgende vraag" at bounding box center [758, 585] width 492 height 23
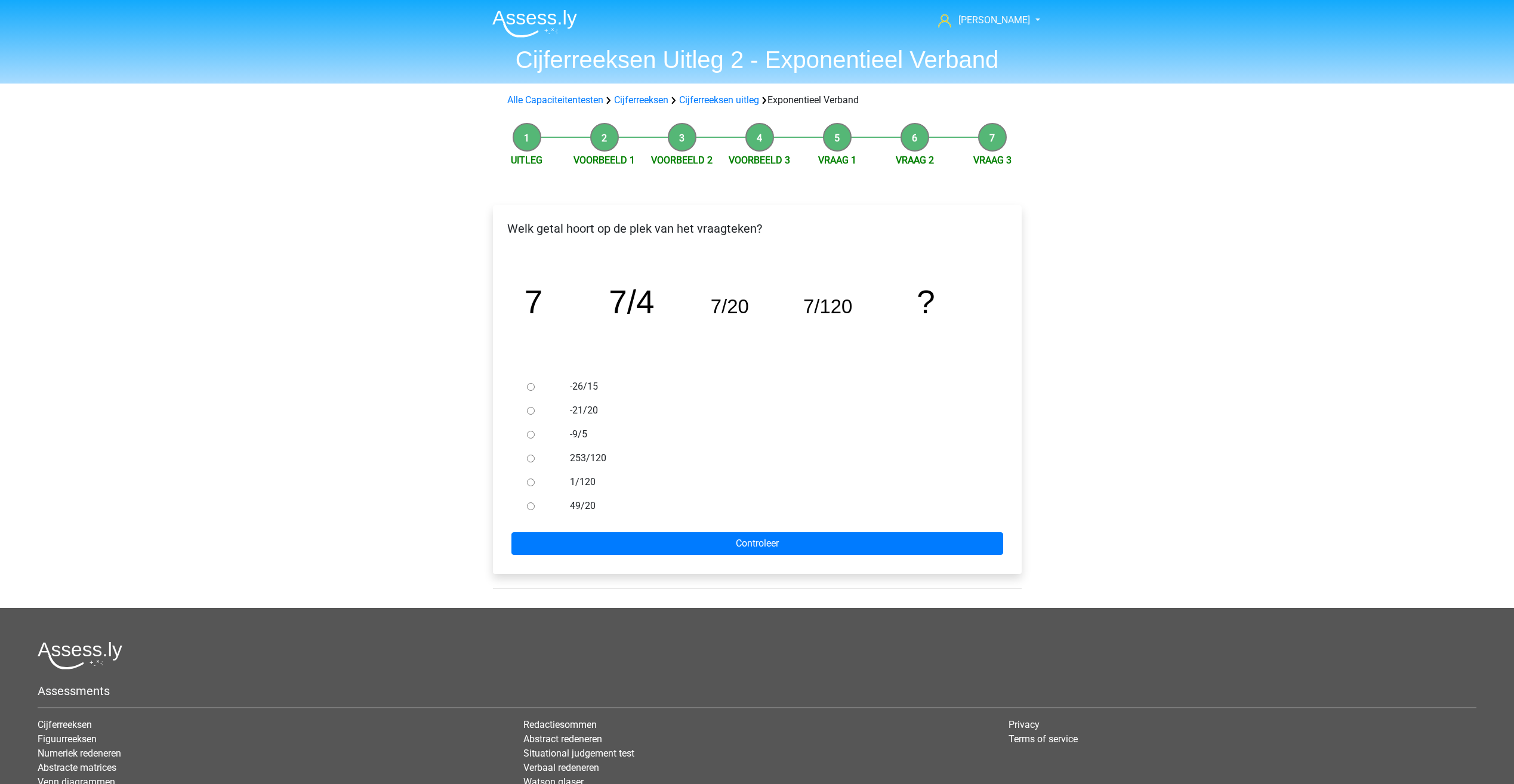
click at [554, 405] on div at bounding box center [542, 410] width 39 height 24
click at [562, 414] on div "-21/20" at bounding box center [777, 410] width 431 height 24
click at [584, 411] on label "-21/20" at bounding box center [777, 411] width 413 height 15
click at [584, 406] on label "-21/20" at bounding box center [777, 411] width 413 height 15
click at [535, 407] on input "-21/20" at bounding box center [531, 411] width 8 height 8
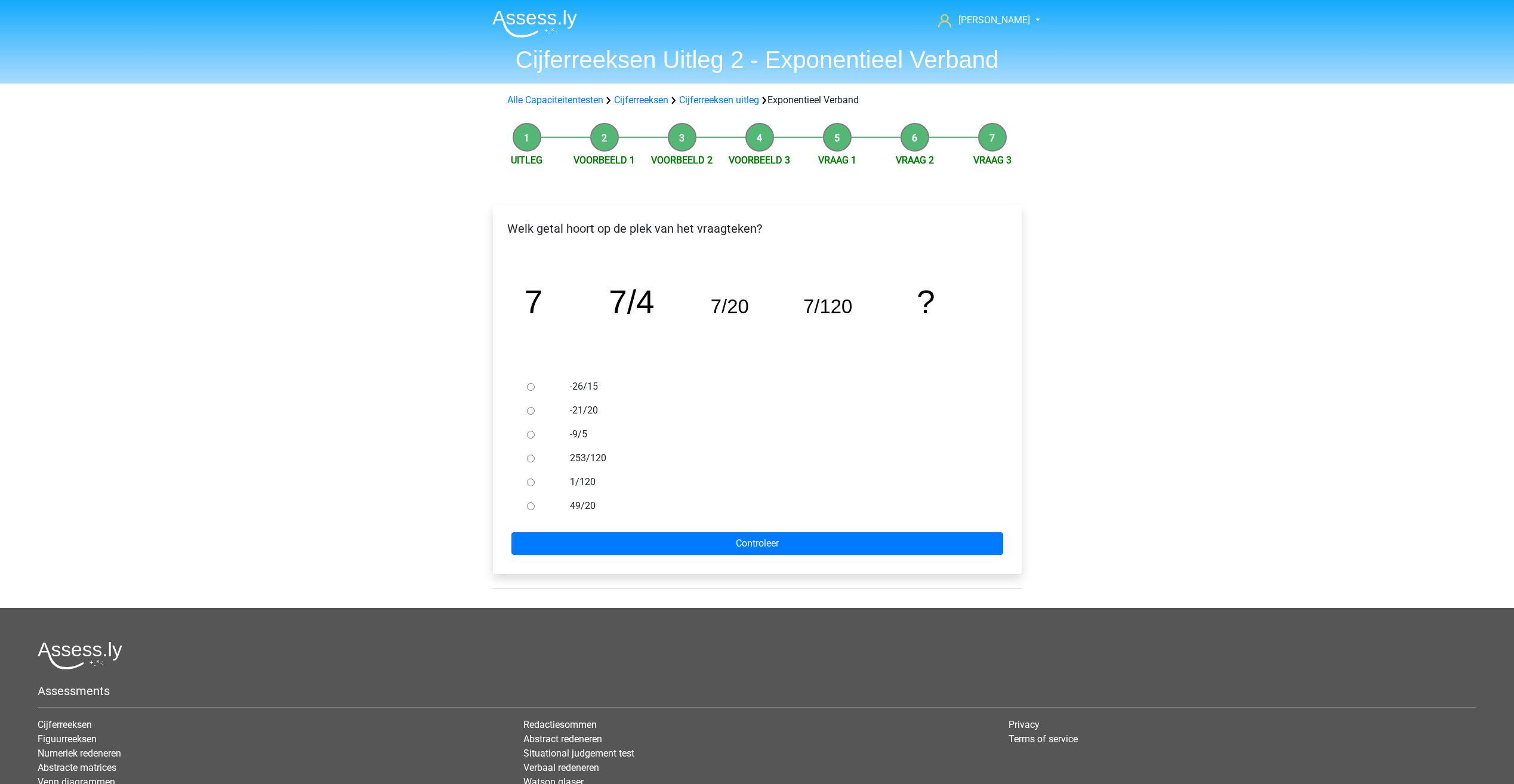
radio input "true"
click at [612, 537] on input "Controleer" at bounding box center [758, 543] width 492 height 23
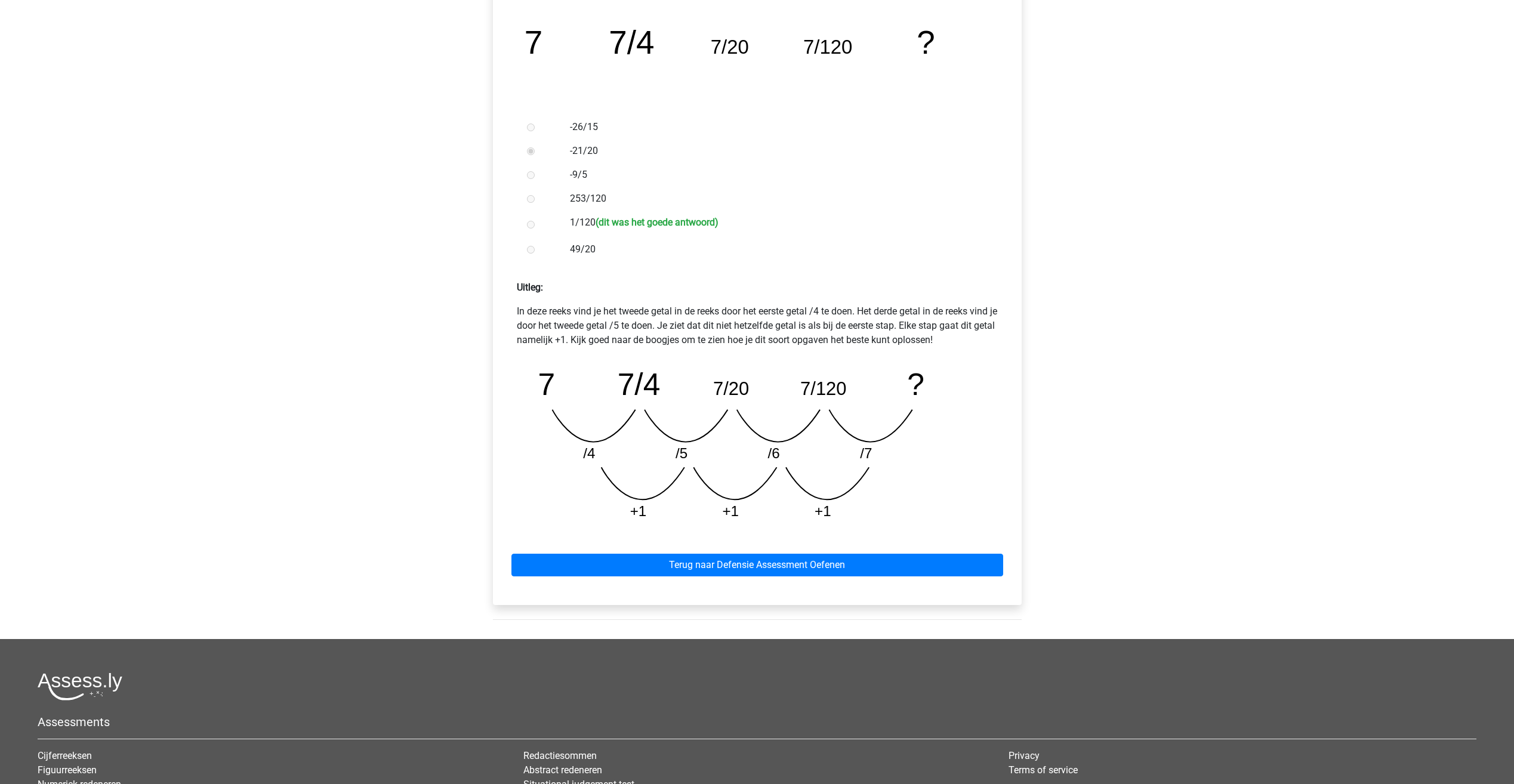
scroll to position [239, 0]
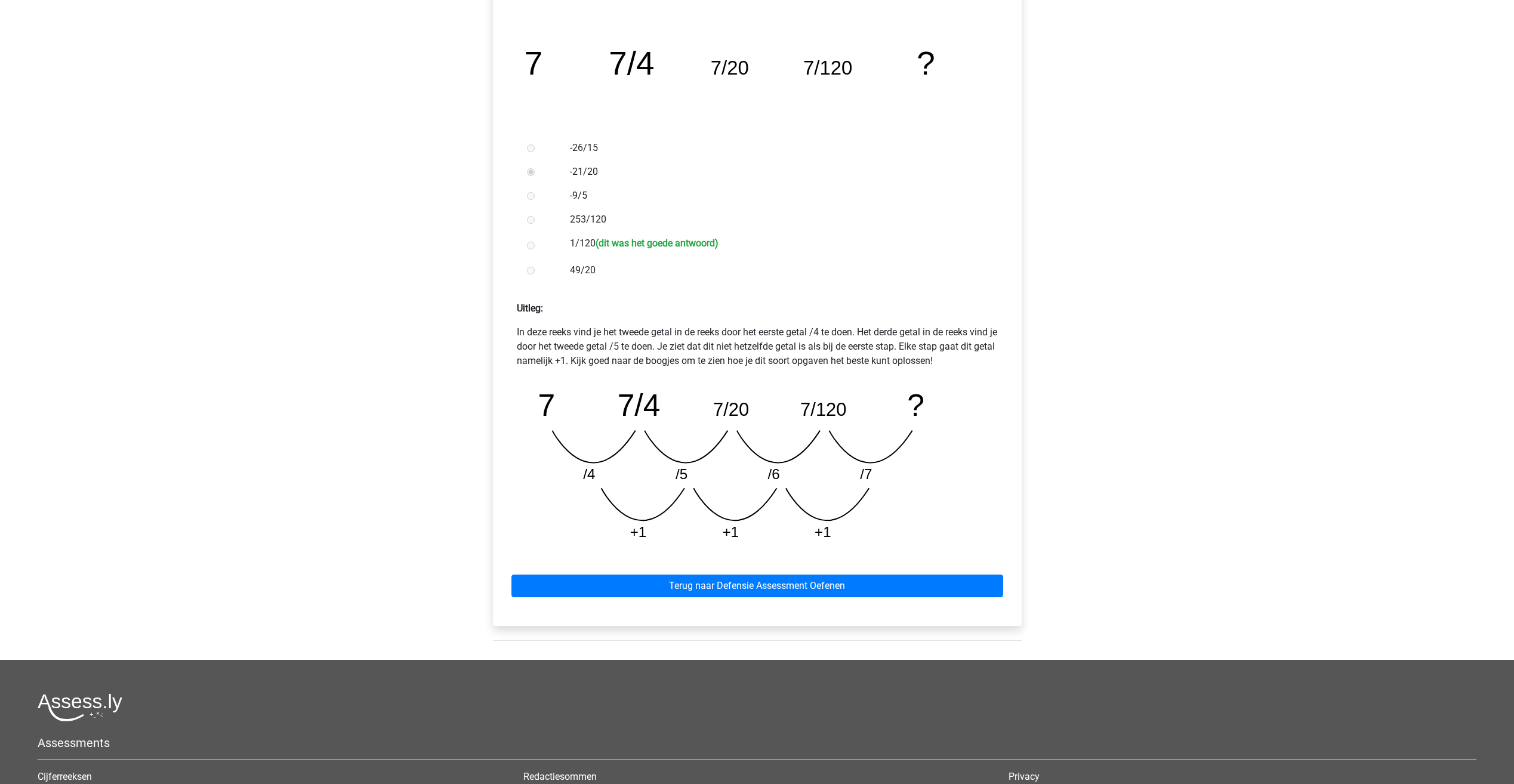
drag, startPoint x: 529, startPoint y: 342, endPoint x: 948, endPoint y: 367, distance: 419.7
click at [948, 367] on p "In deze reeks vind je het tweede getal in de reeks door het eerste getal /4 te …" at bounding box center [757, 347] width 481 height 43
drag, startPoint x: 948, startPoint y: 367, endPoint x: 961, endPoint y: 369, distance: 13.2
click at [961, 369] on div "In deze reeks vind je het tweede getal in de reeks door het eerste getal /4 te …" at bounding box center [757, 438] width 510 height 226
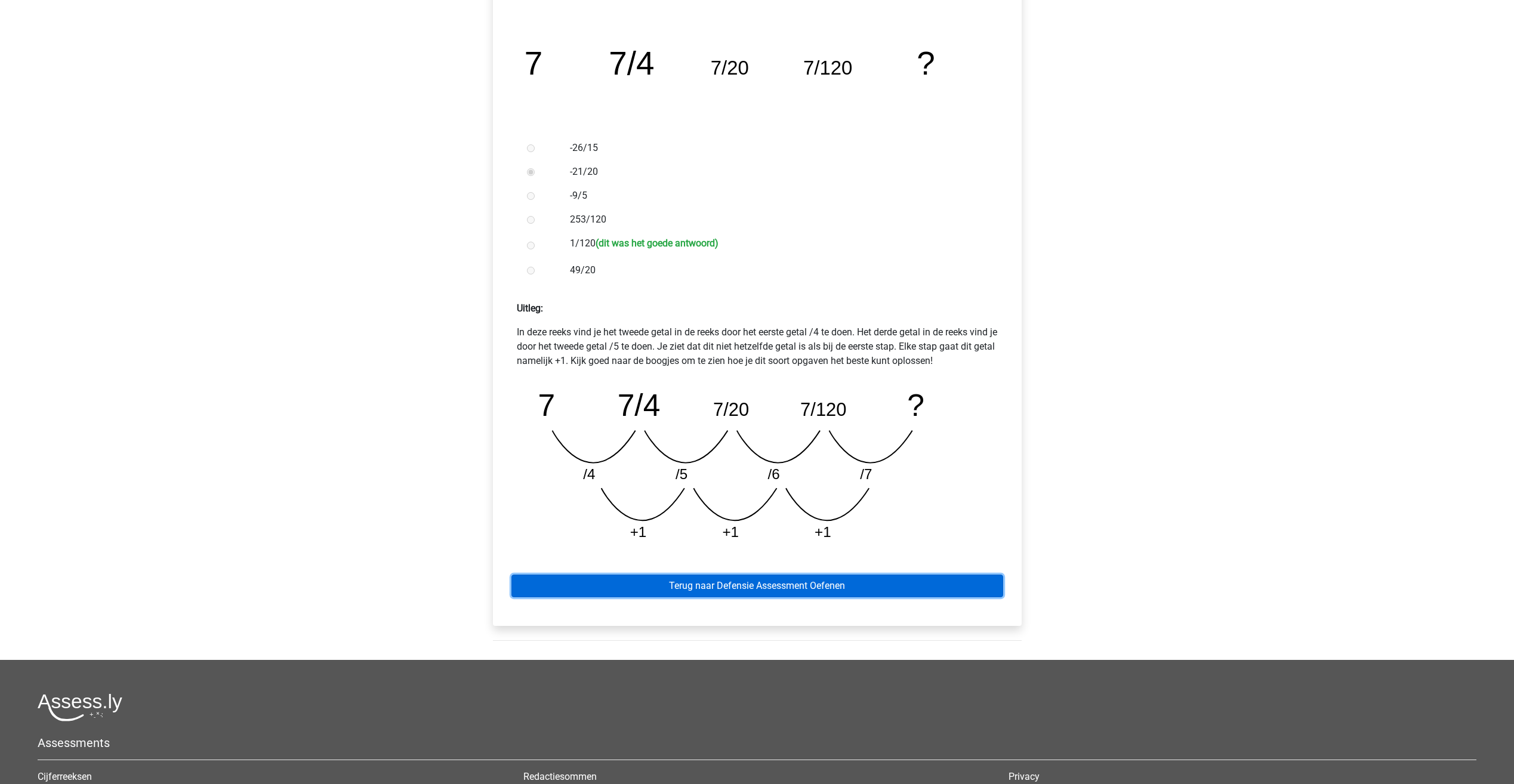
click at [817, 596] on link "Terug naar Defensie Assessment Oefenen" at bounding box center [758, 585] width 492 height 23
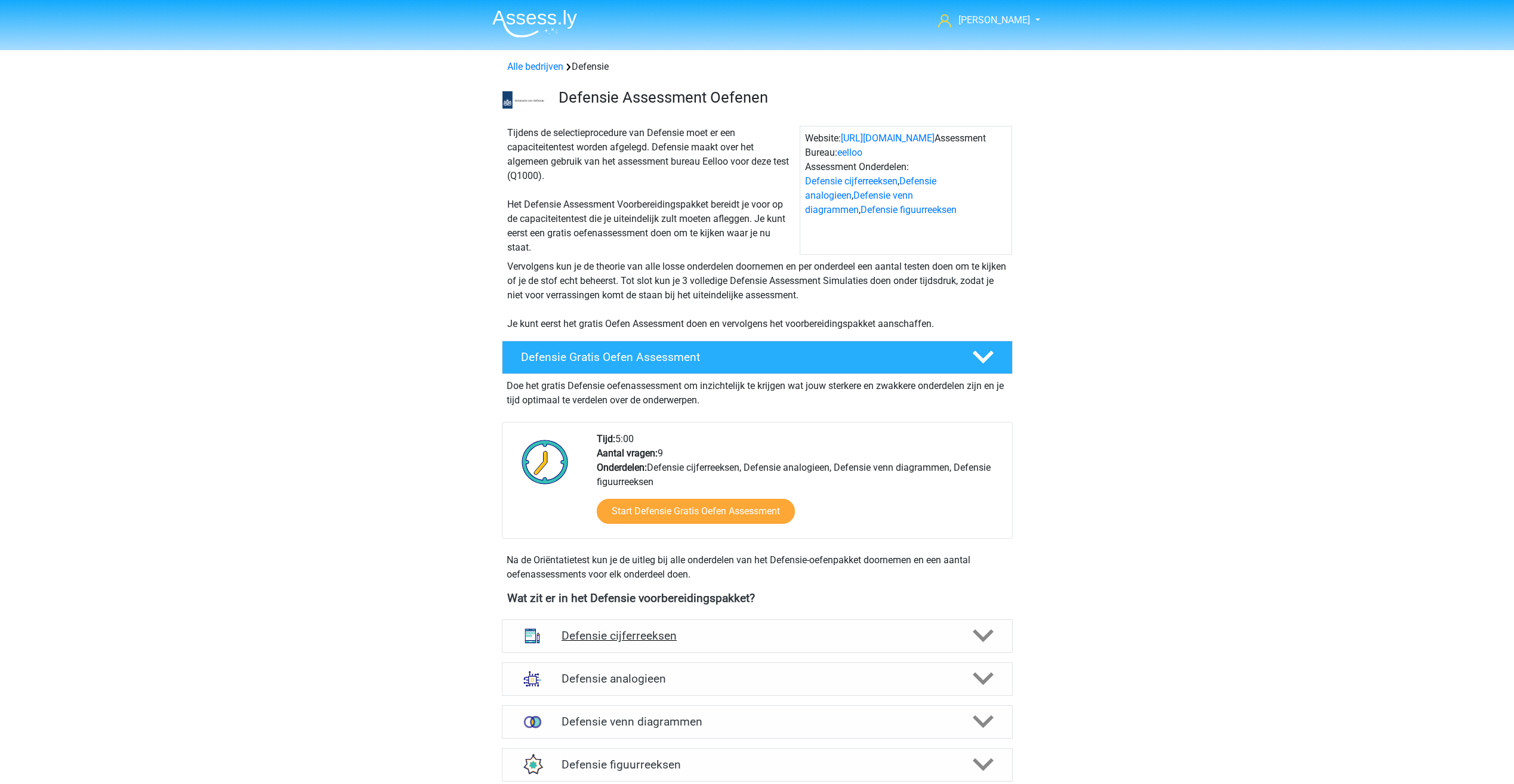
click at [989, 620] on div "Defensie cijferreeksen" at bounding box center [758, 637] width 511 height 34
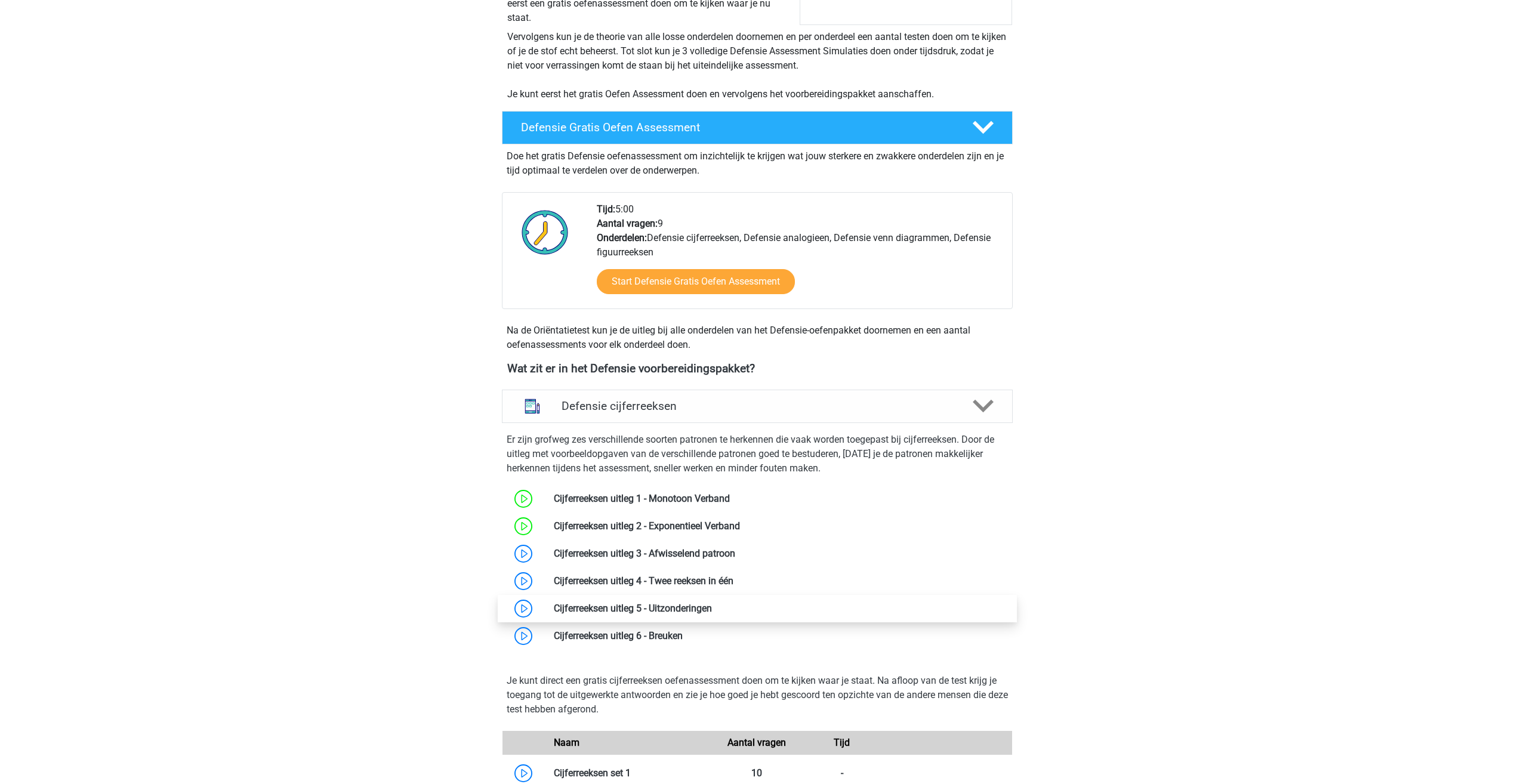
scroll to position [239, 0]
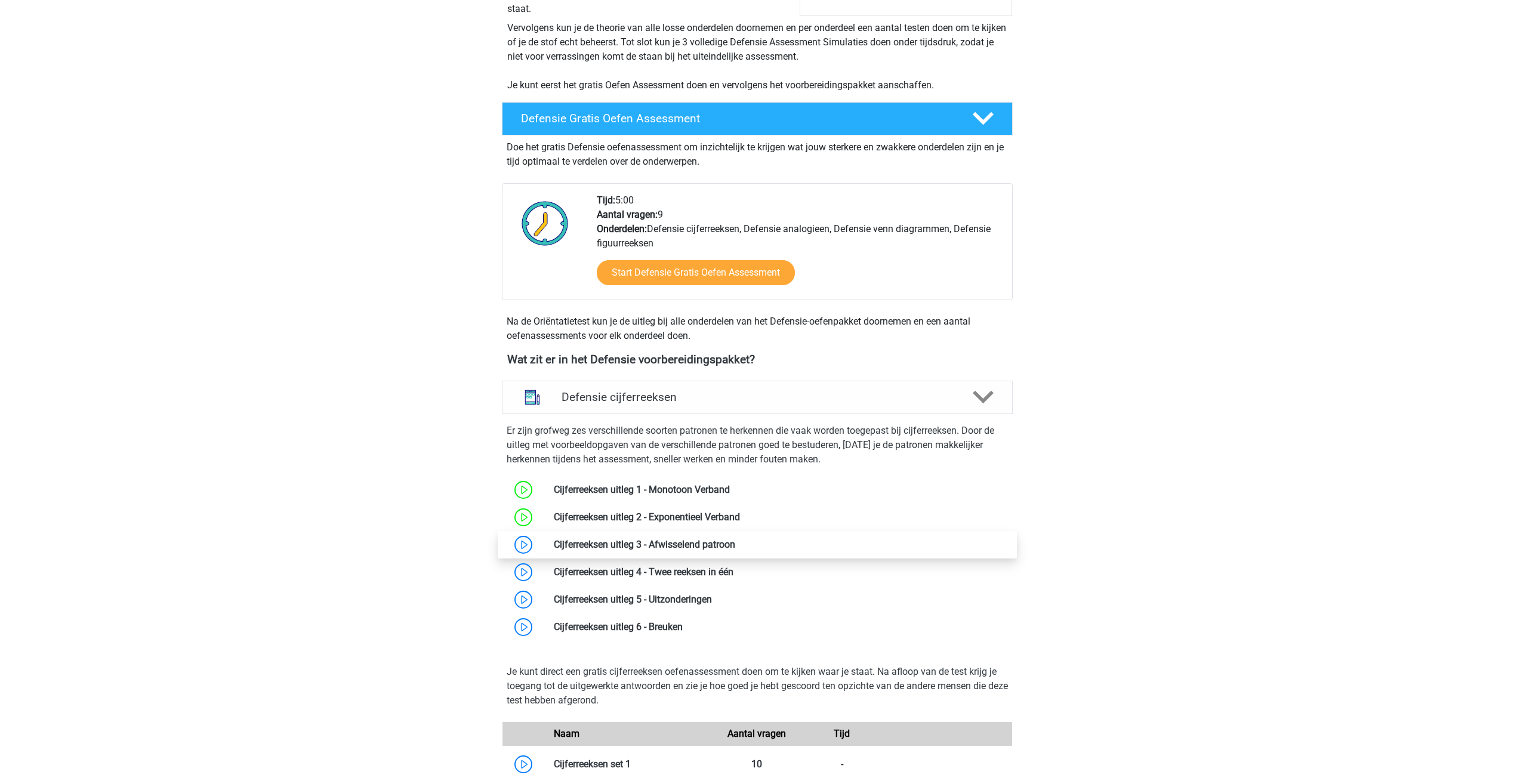
click at [735, 550] on link at bounding box center [735, 545] width 0 height 12
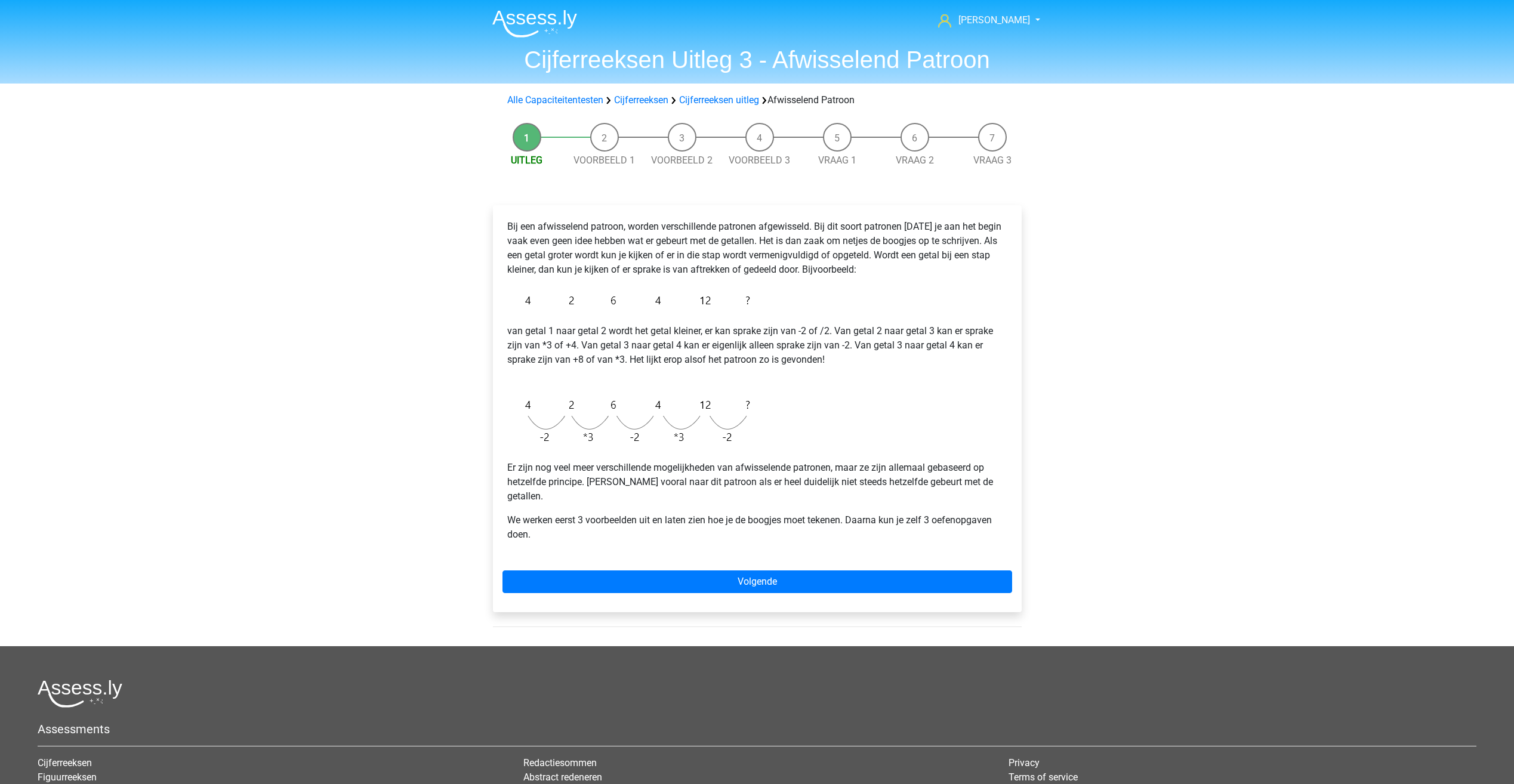
click at [826, 552] on div "Bij een afwisselend patroon, worden verschillende patronen afgewisseld. Bij dit…" at bounding box center [757, 409] width 529 height 407
click at [812, 571] on link "Volgende" at bounding box center [757, 582] width 510 height 23
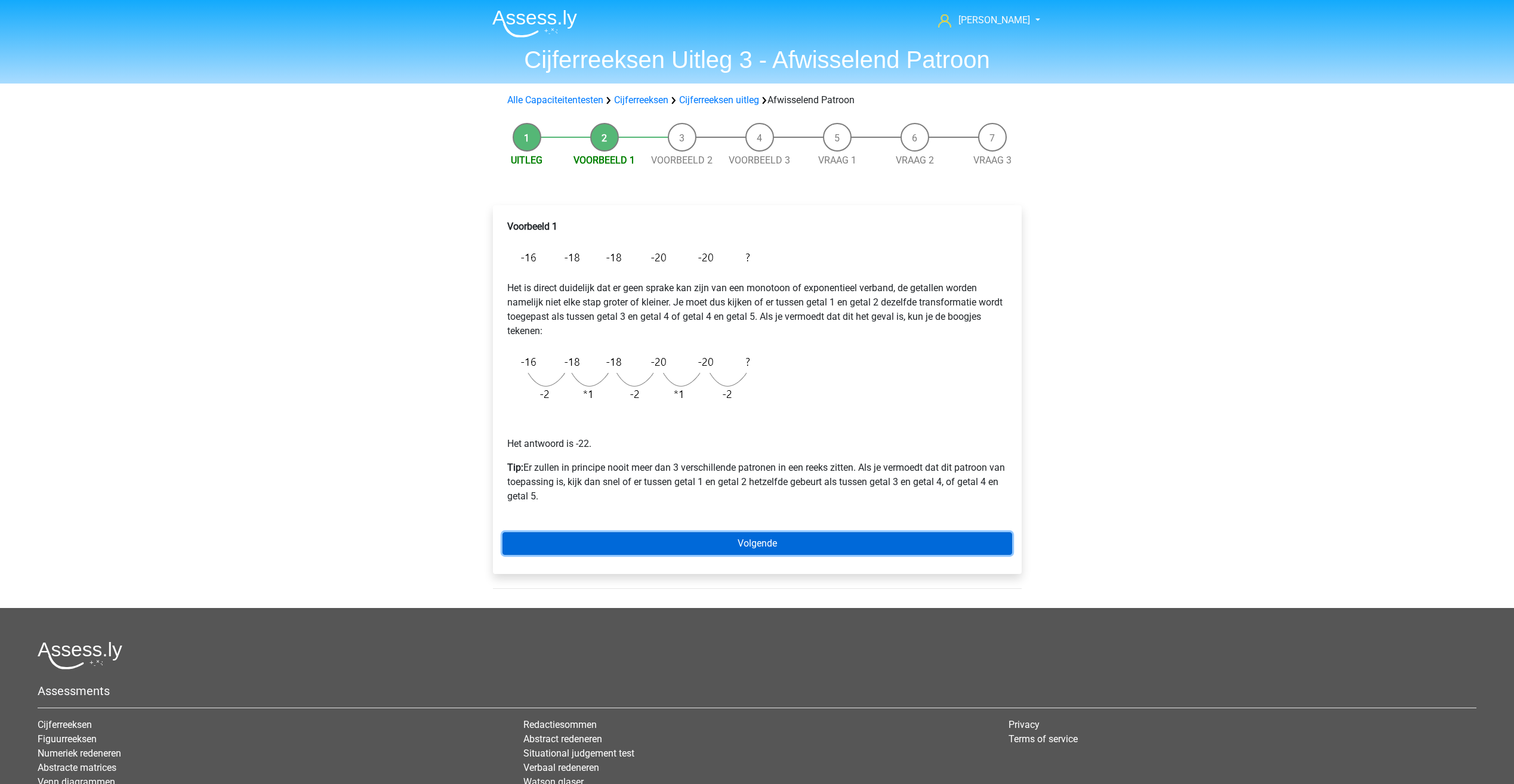
click at [607, 542] on link "Volgende" at bounding box center [757, 543] width 510 height 23
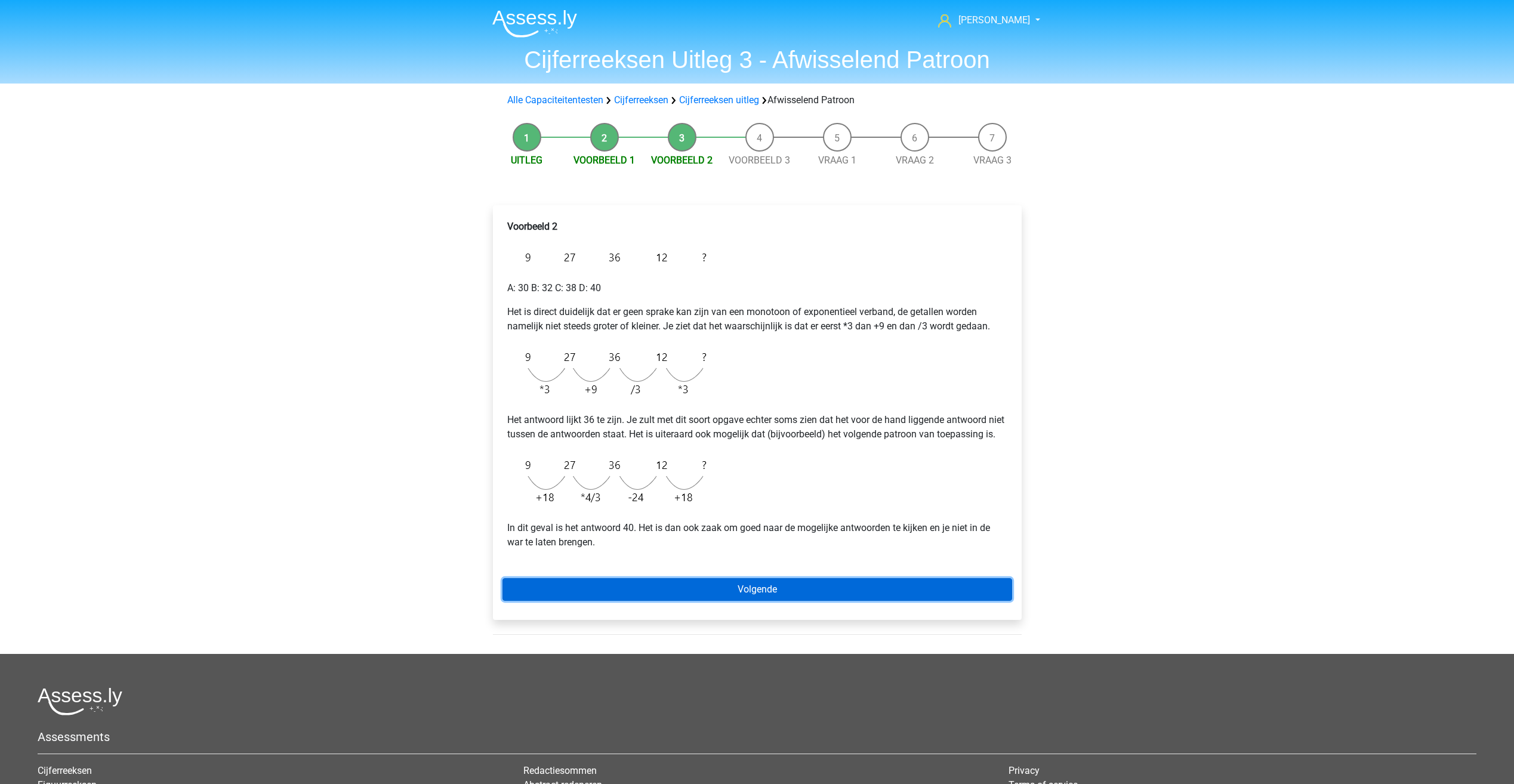
click at [626, 601] on link "Volgende" at bounding box center [757, 589] width 510 height 23
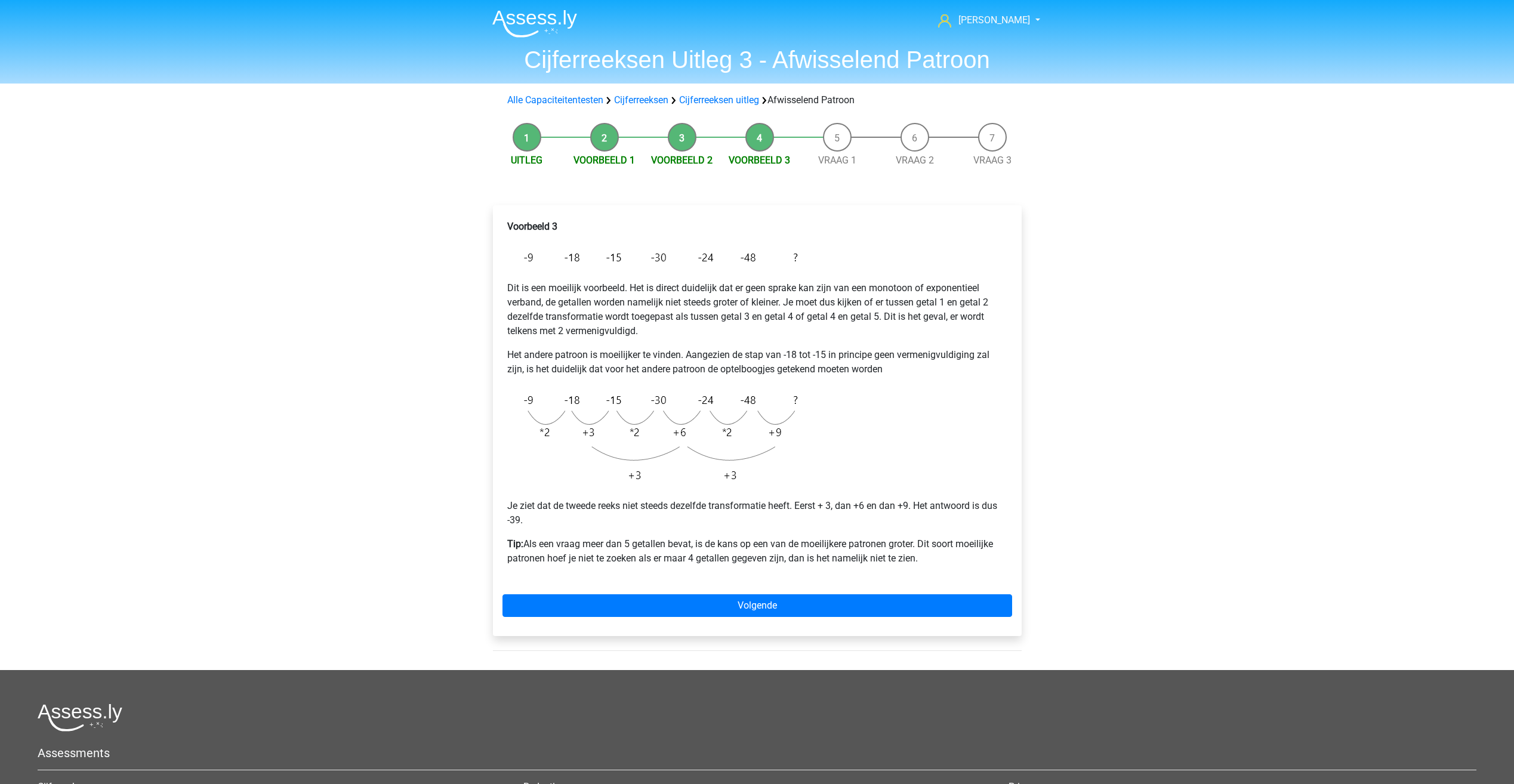
click at [538, 266] on img at bounding box center [656, 258] width 296 height 28
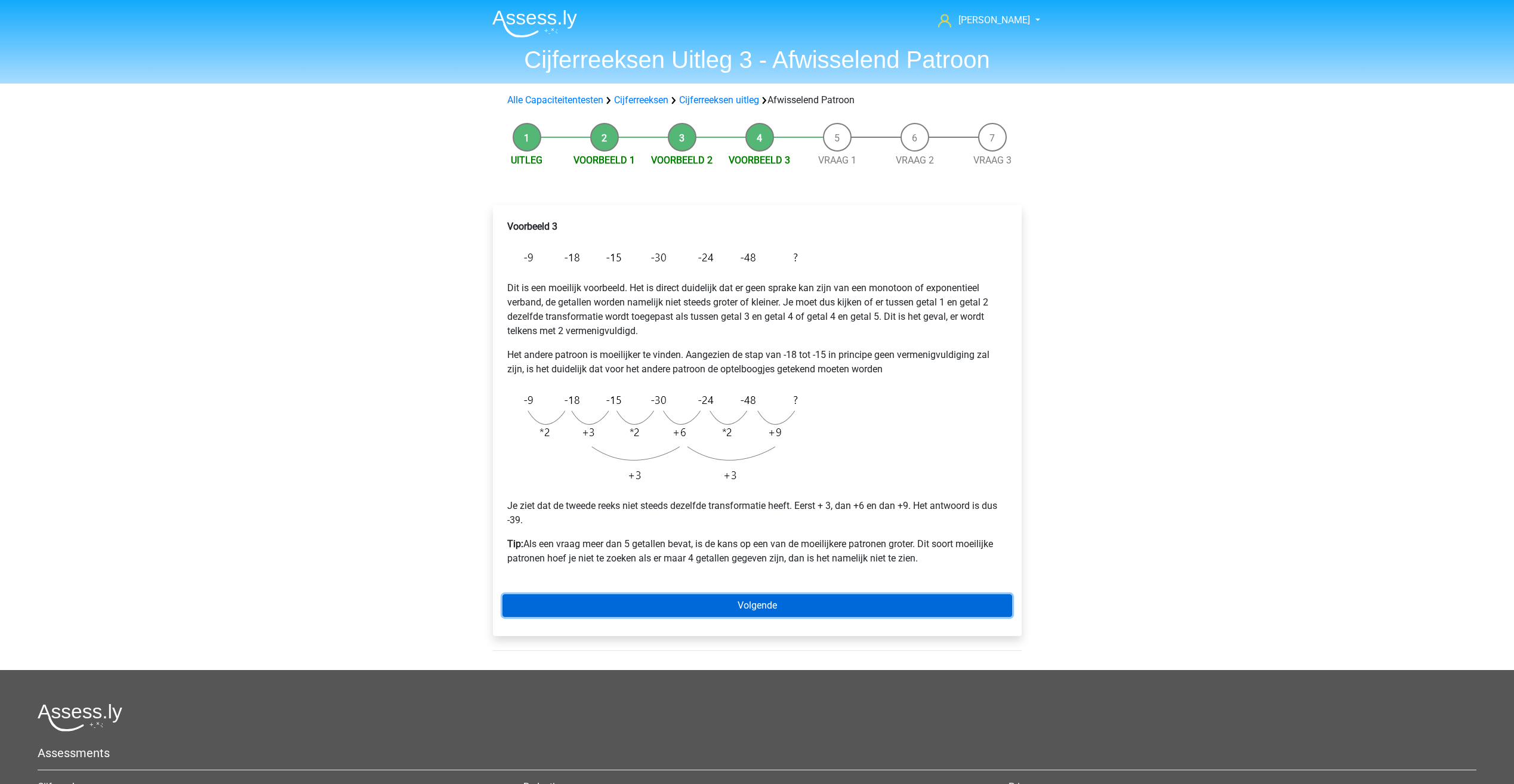
click at [772, 596] on link "Volgende" at bounding box center [757, 605] width 510 height 23
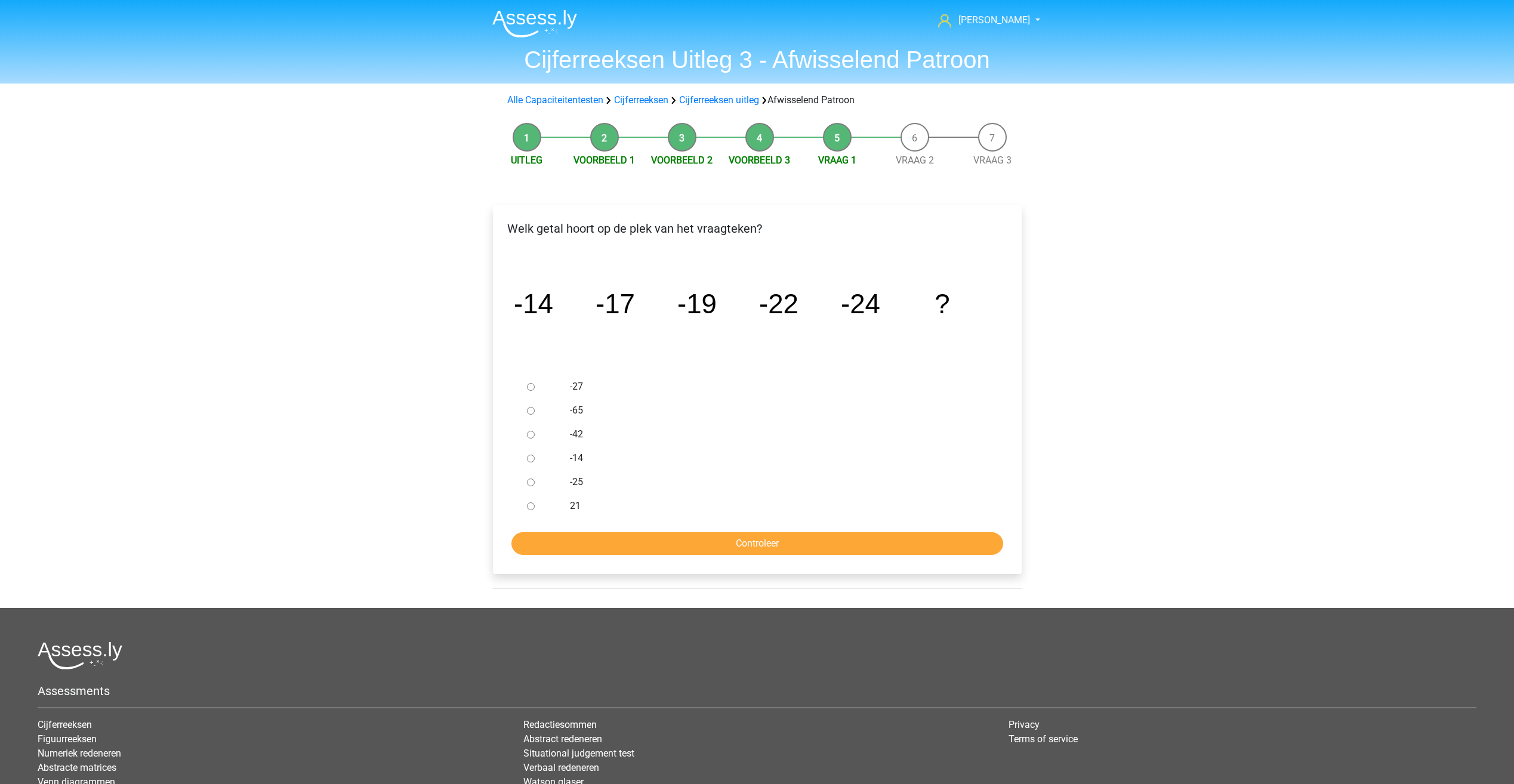
click at [570, 390] on label "-27" at bounding box center [777, 387] width 413 height 15
click at [535, 390] on input "-27" at bounding box center [531, 387] width 8 height 8
radio input "true"
click at [620, 550] on input "Controleer" at bounding box center [758, 543] width 492 height 23
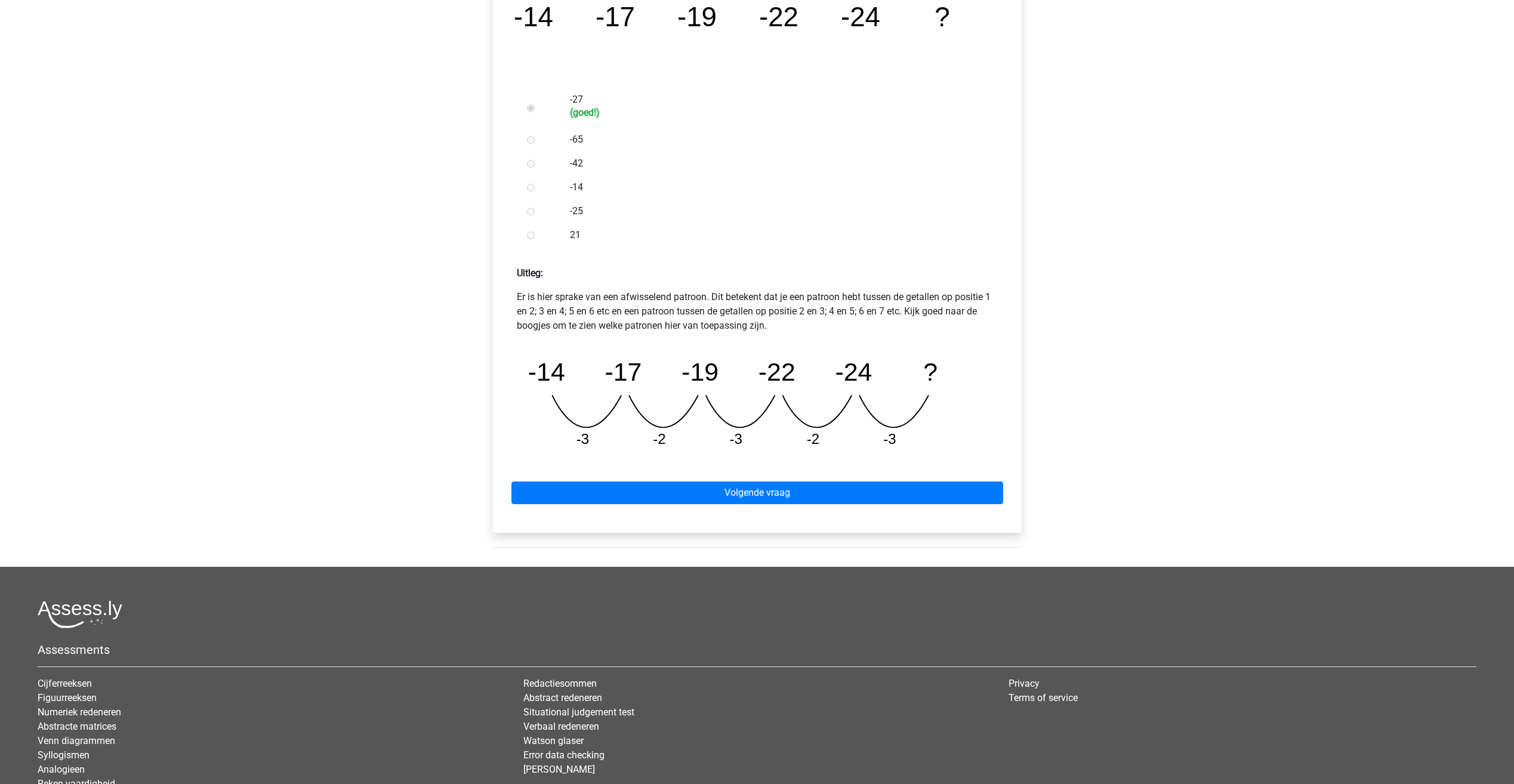
scroll to position [299, 0]
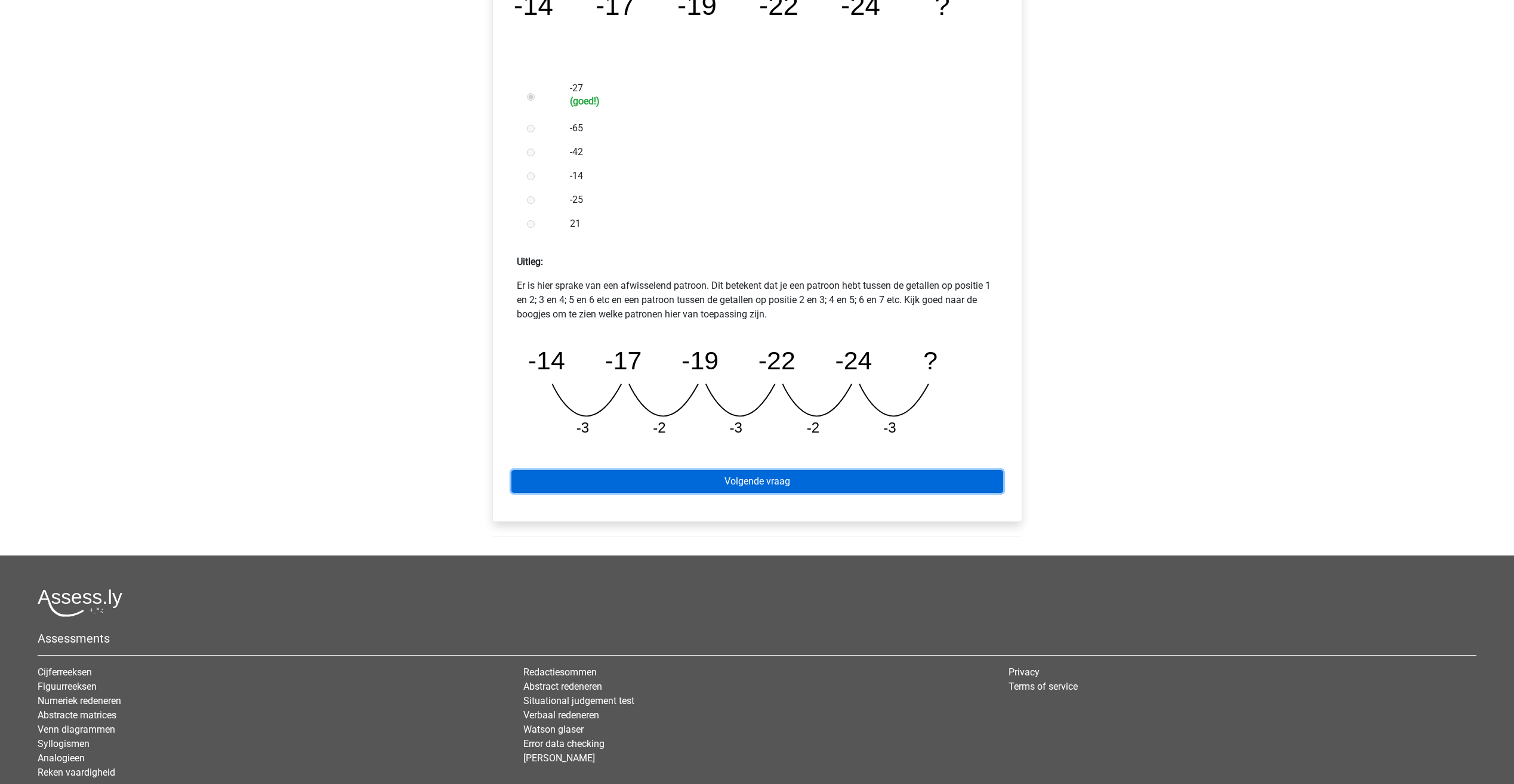
click at [683, 477] on link "Volgende vraag" at bounding box center [758, 481] width 492 height 23
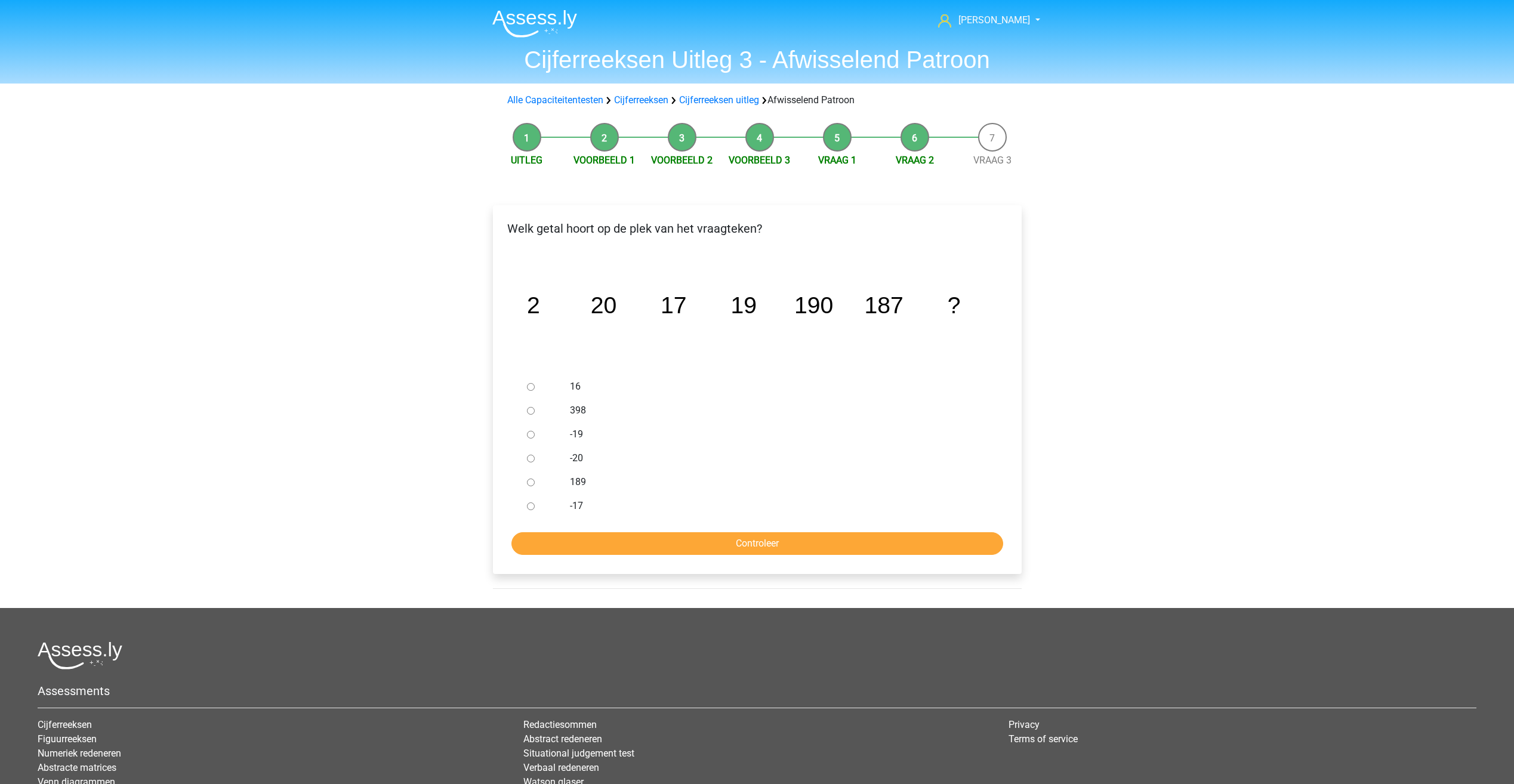
click at [527, 479] on input "189" at bounding box center [531, 483] width 8 height 8
radio input "true"
click at [626, 525] on form "16 398 -19 -20 189 -17 Controleer" at bounding box center [757, 464] width 510 height 180
click at [637, 539] on input "Controleer" at bounding box center [758, 543] width 492 height 23
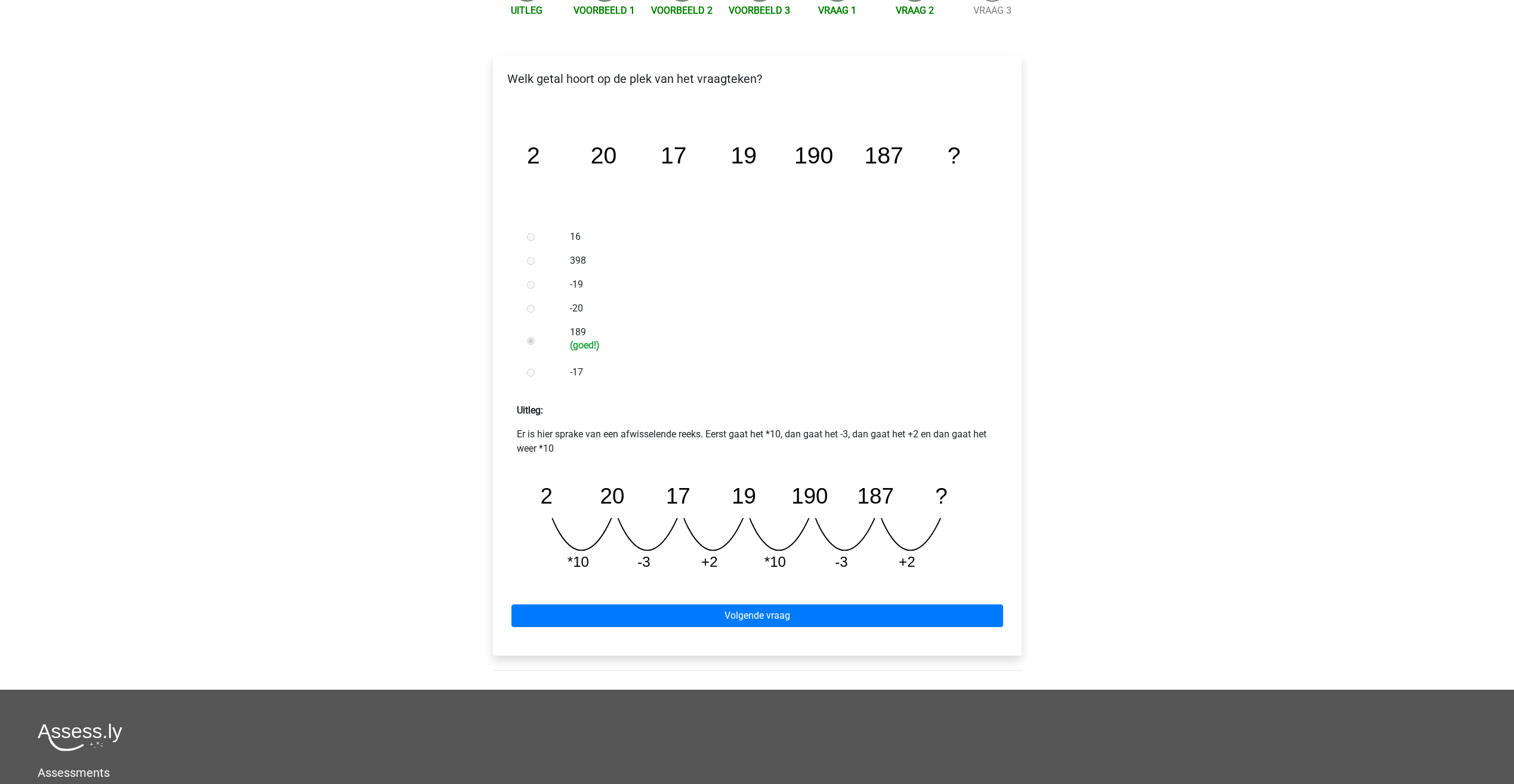
scroll to position [239, 0]
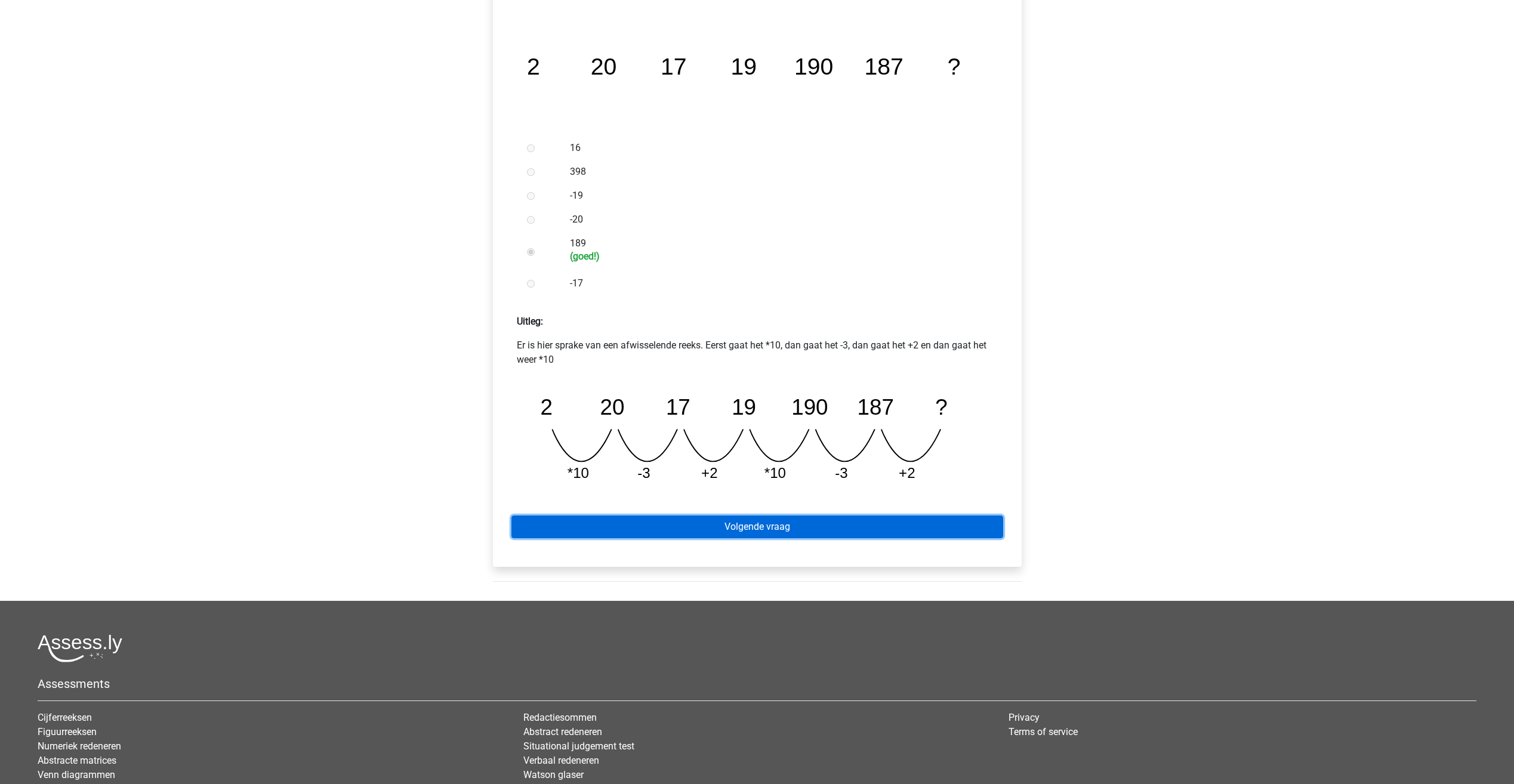
click at [745, 522] on link "Volgende vraag" at bounding box center [758, 526] width 492 height 23
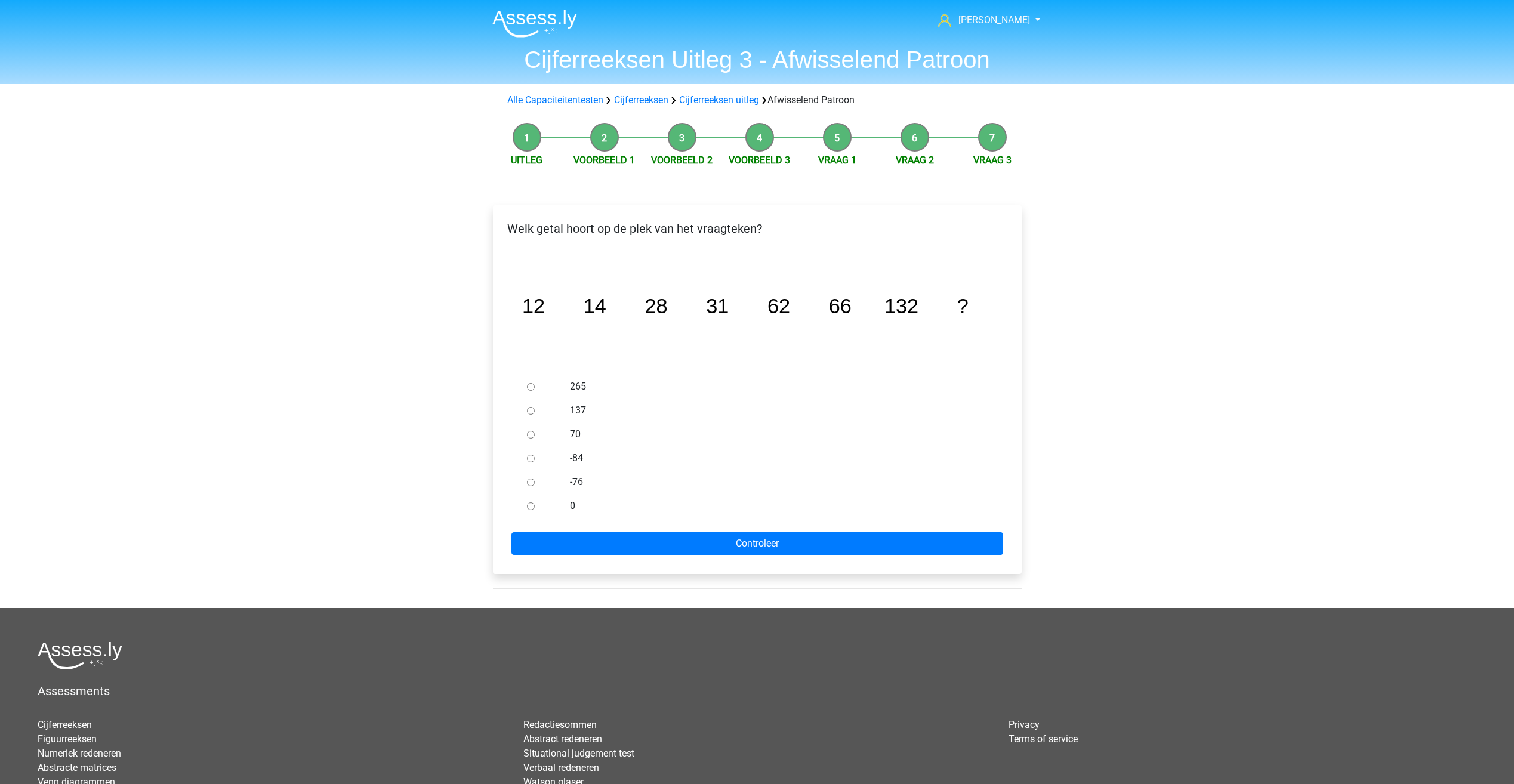
click at [529, 409] on input "137" at bounding box center [531, 411] width 8 height 8
radio input "true"
click at [619, 535] on input "Controleer" at bounding box center [758, 543] width 492 height 23
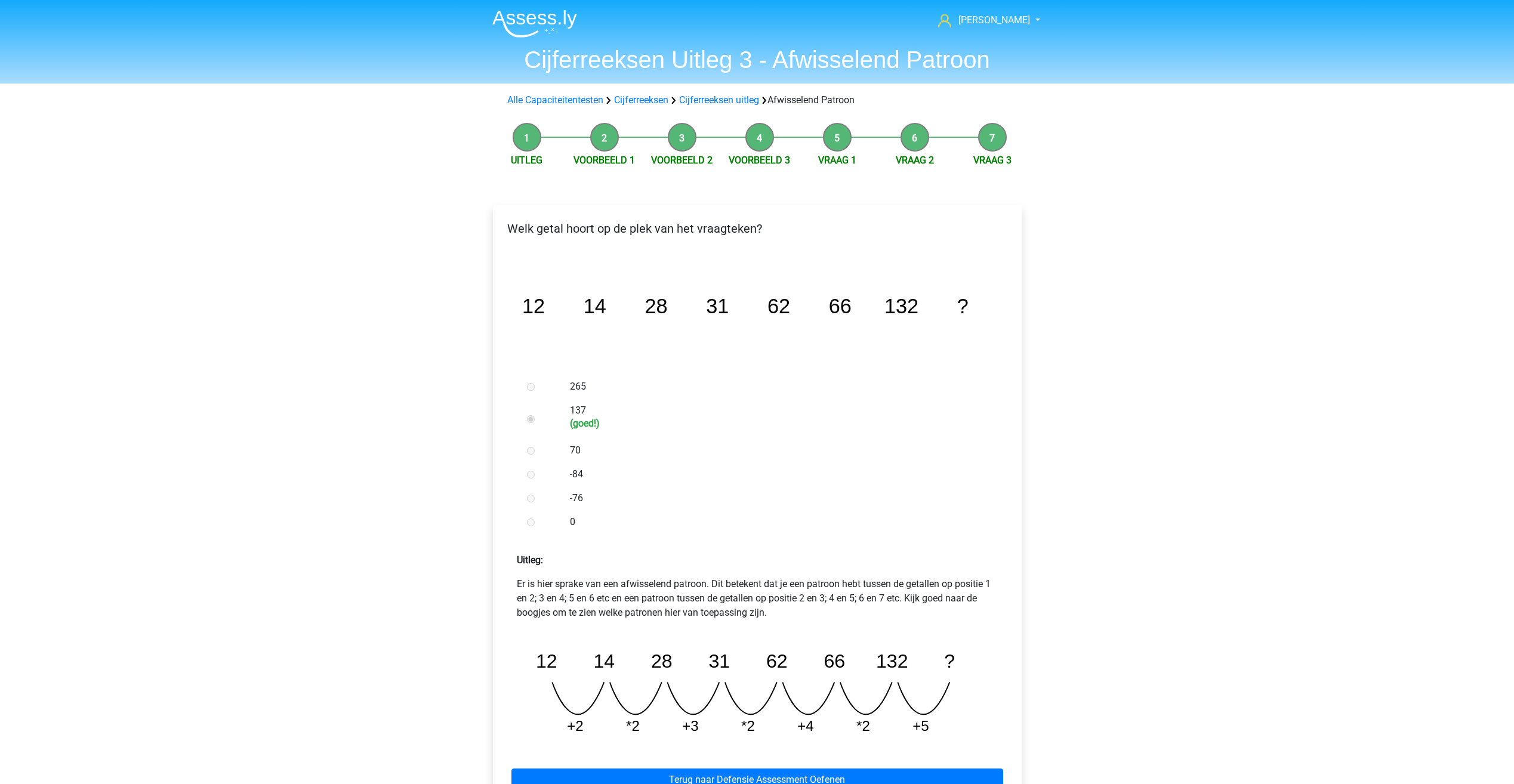
scroll to position [60, 0]
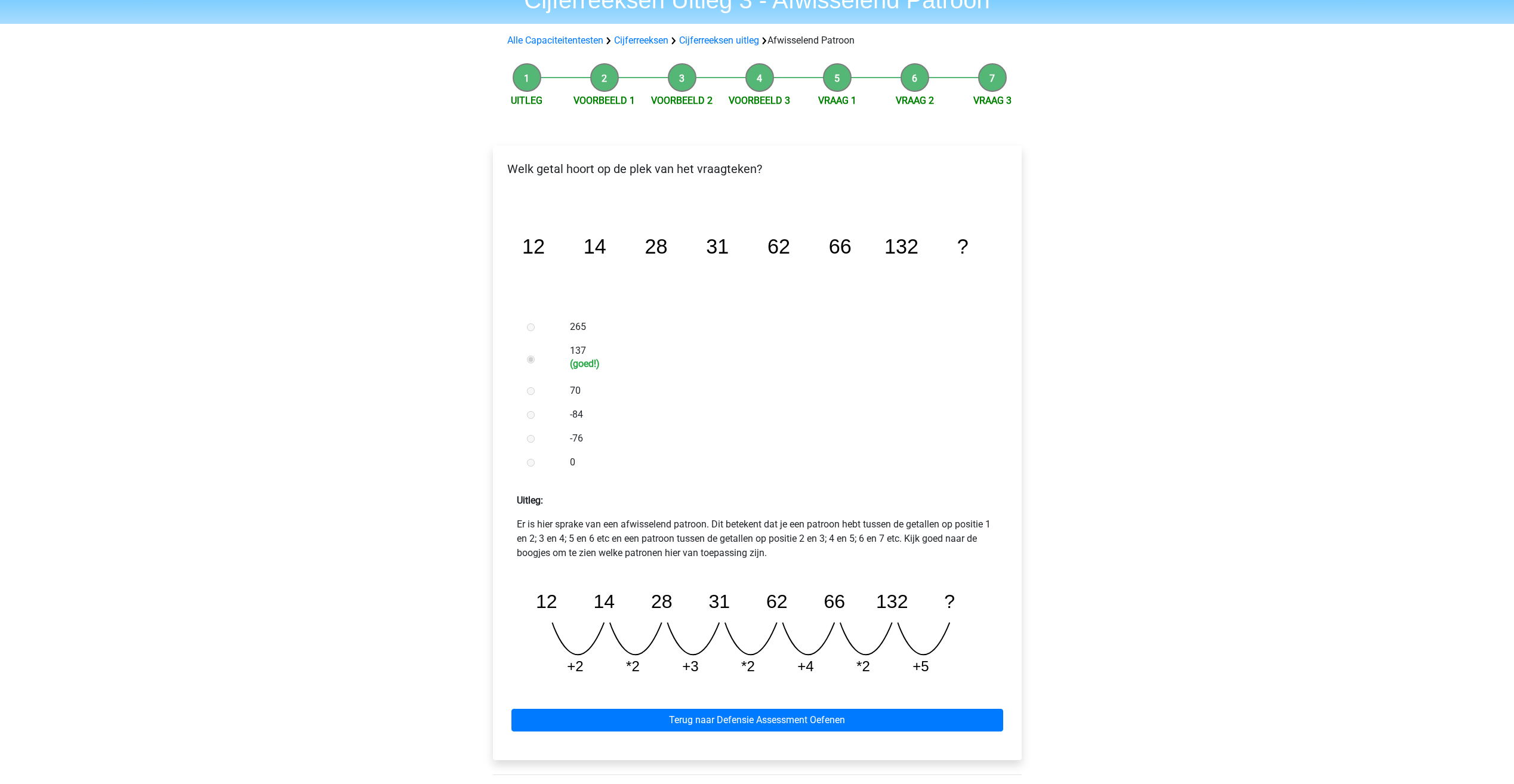
drag, startPoint x: 510, startPoint y: 521, endPoint x: 480, endPoint y: 523, distance: 30.1
click at [480, 523] on div "Uitleg Voorbeeld 1 Voorbeeld 2 Voorbeeld 3 Vraag 1 Vraag 2 Vraag 3 Welk getal h…" at bounding box center [757, 426] width 567 height 737
drag, startPoint x: 515, startPoint y: 528, endPoint x: 777, endPoint y: 553, distance: 263.2
click at [777, 553] on div "Er is hier sprake van een afwisselend patroon. Dit betekent dat je een patroon …" at bounding box center [757, 602] width 510 height 169
drag, startPoint x: 777, startPoint y: 553, endPoint x: 799, endPoint y: 558, distance: 22.6
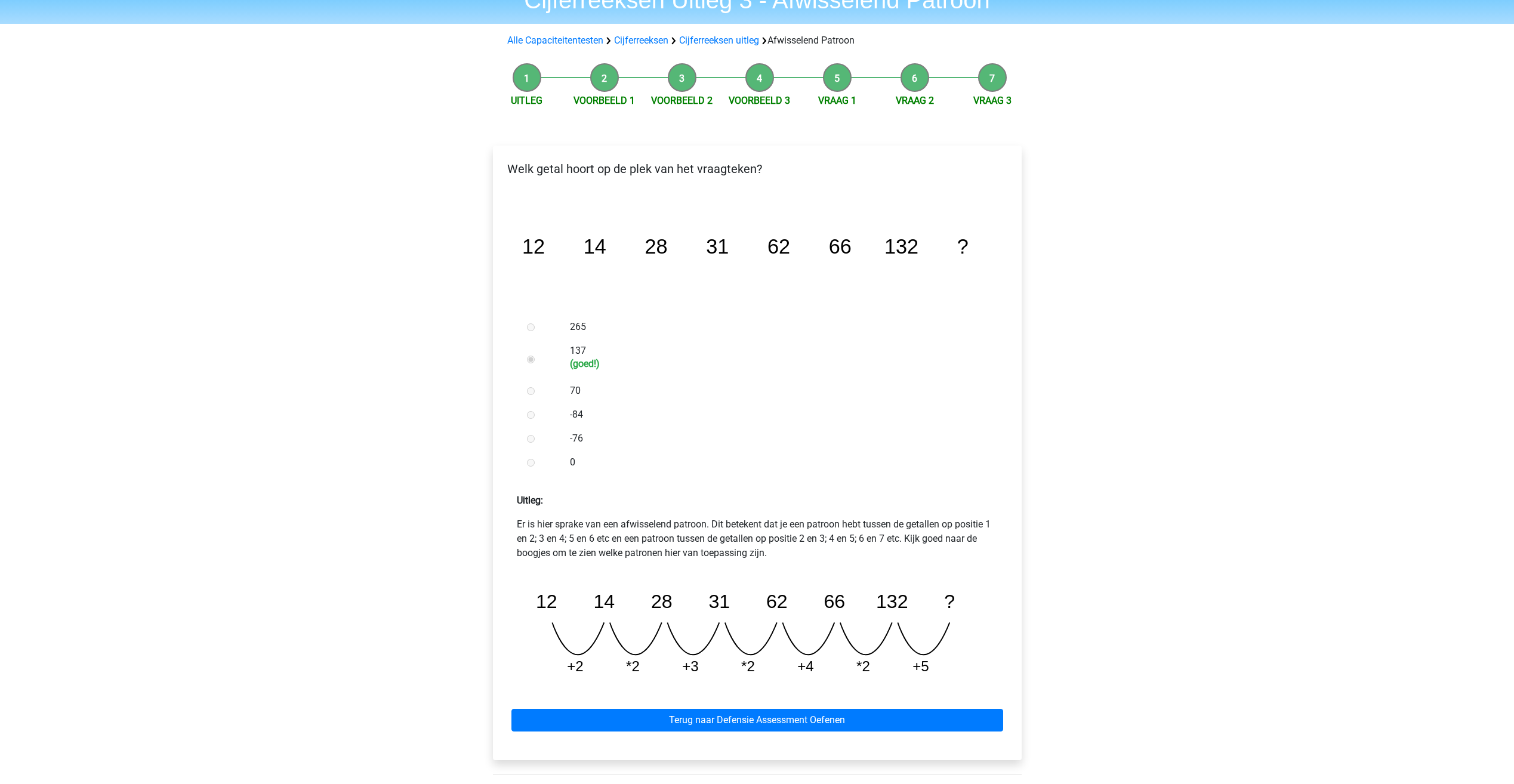
click at [799, 558] on p "Er is hier sprake van een afwisselend patroon. Dit betekent dat je een patroon …" at bounding box center [757, 539] width 481 height 43
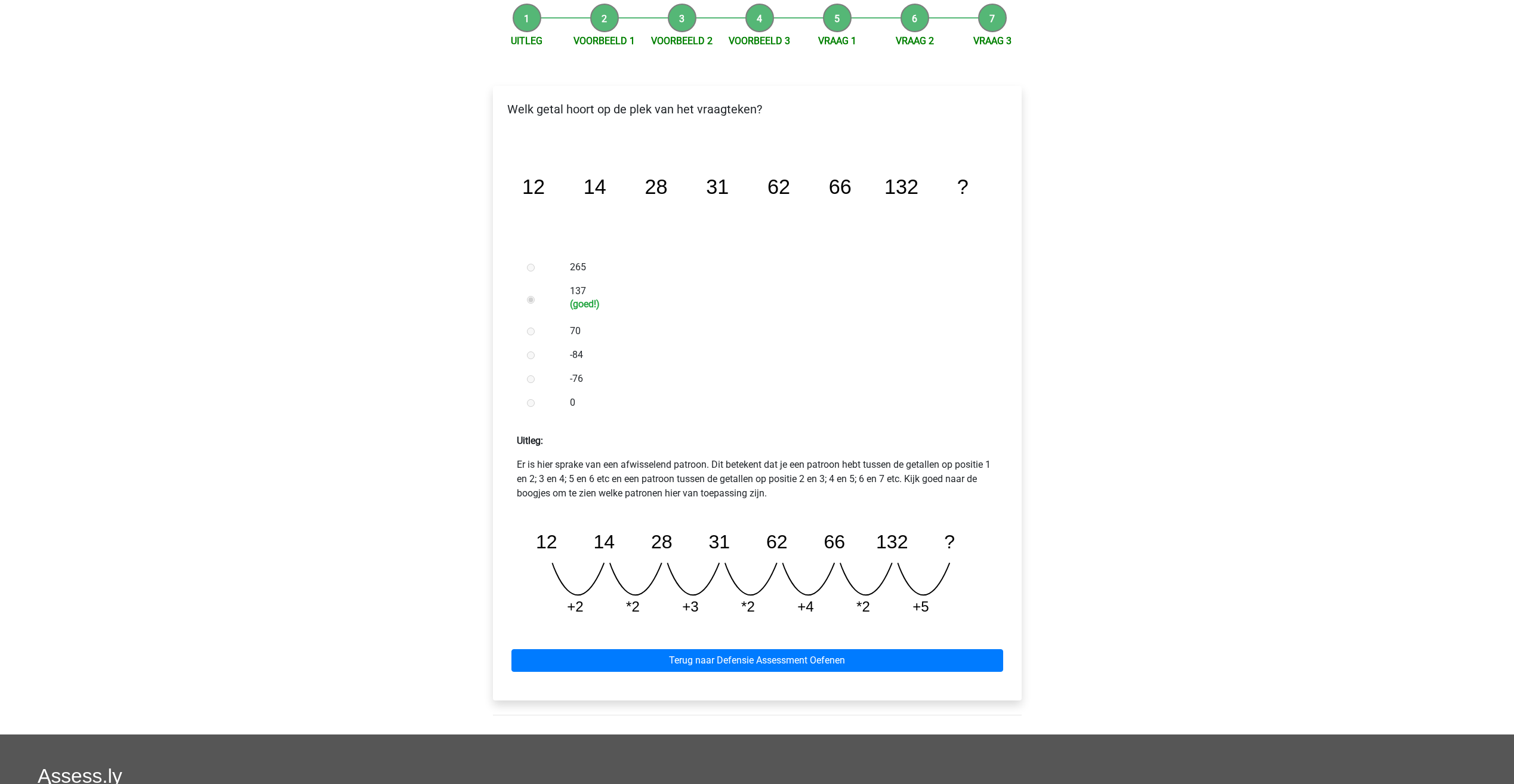
click at [829, 647] on div "Terug naar Defensie Assessment Oefenen" at bounding box center [757, 658] width 510 height 66
click at [821, 661] on link "Terug naar Defensie Assessment Oefenen" at bounding box center [758, 661] width 492 height 23
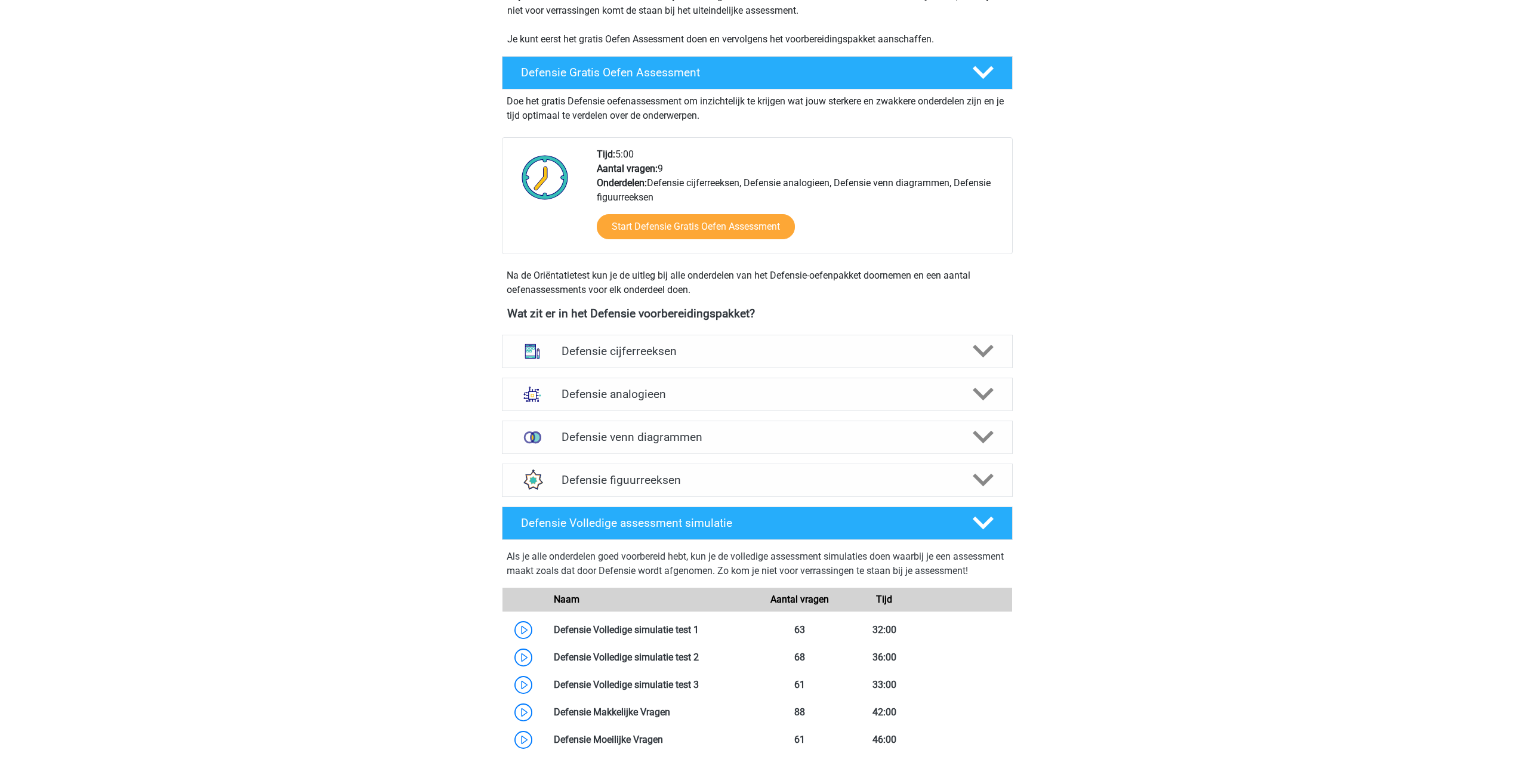
scroll to position [418, 0]
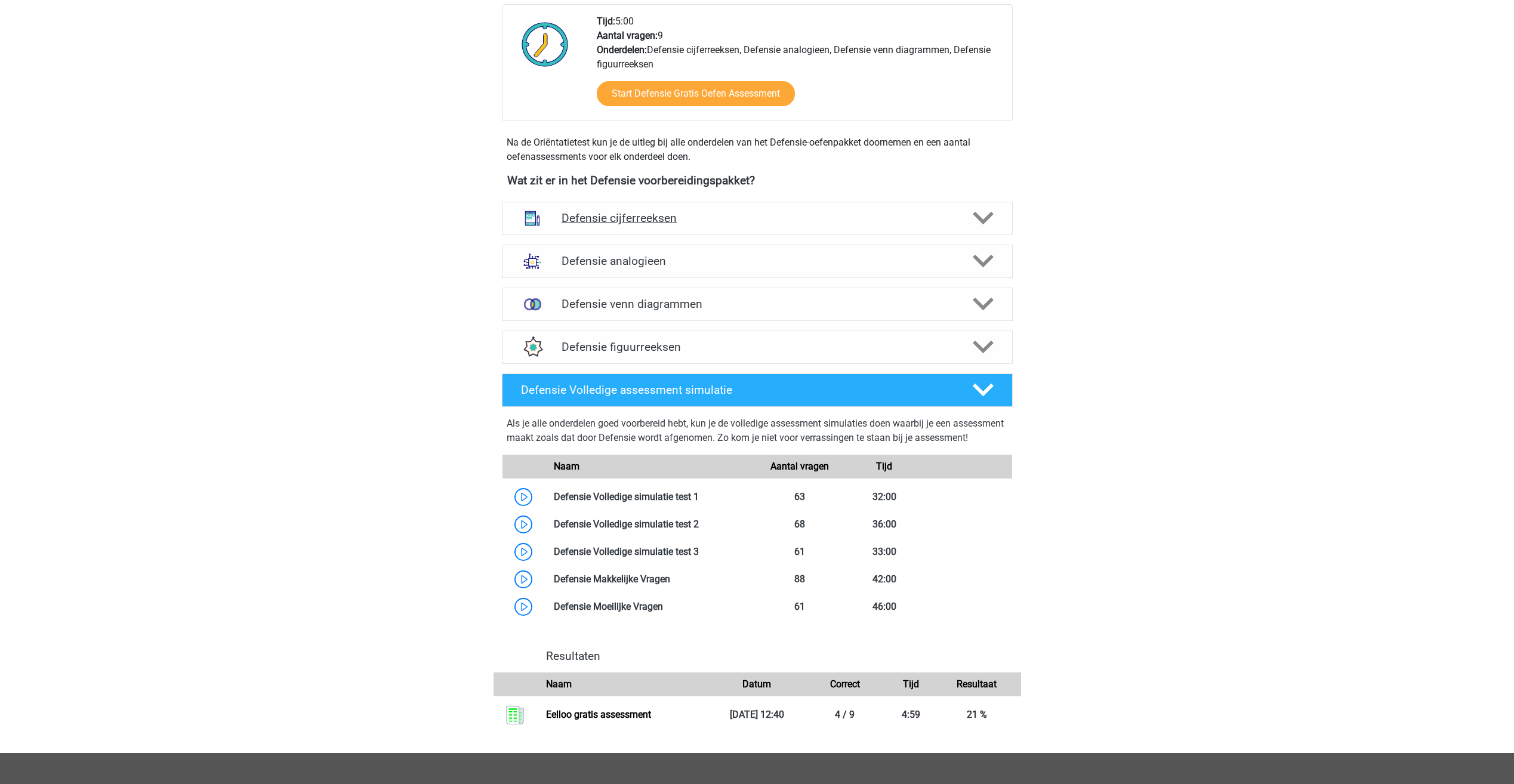
click at [661, 213] on h4 "Defensie cijferreeksen" at bounding box center [757, 218] width 391 height 14
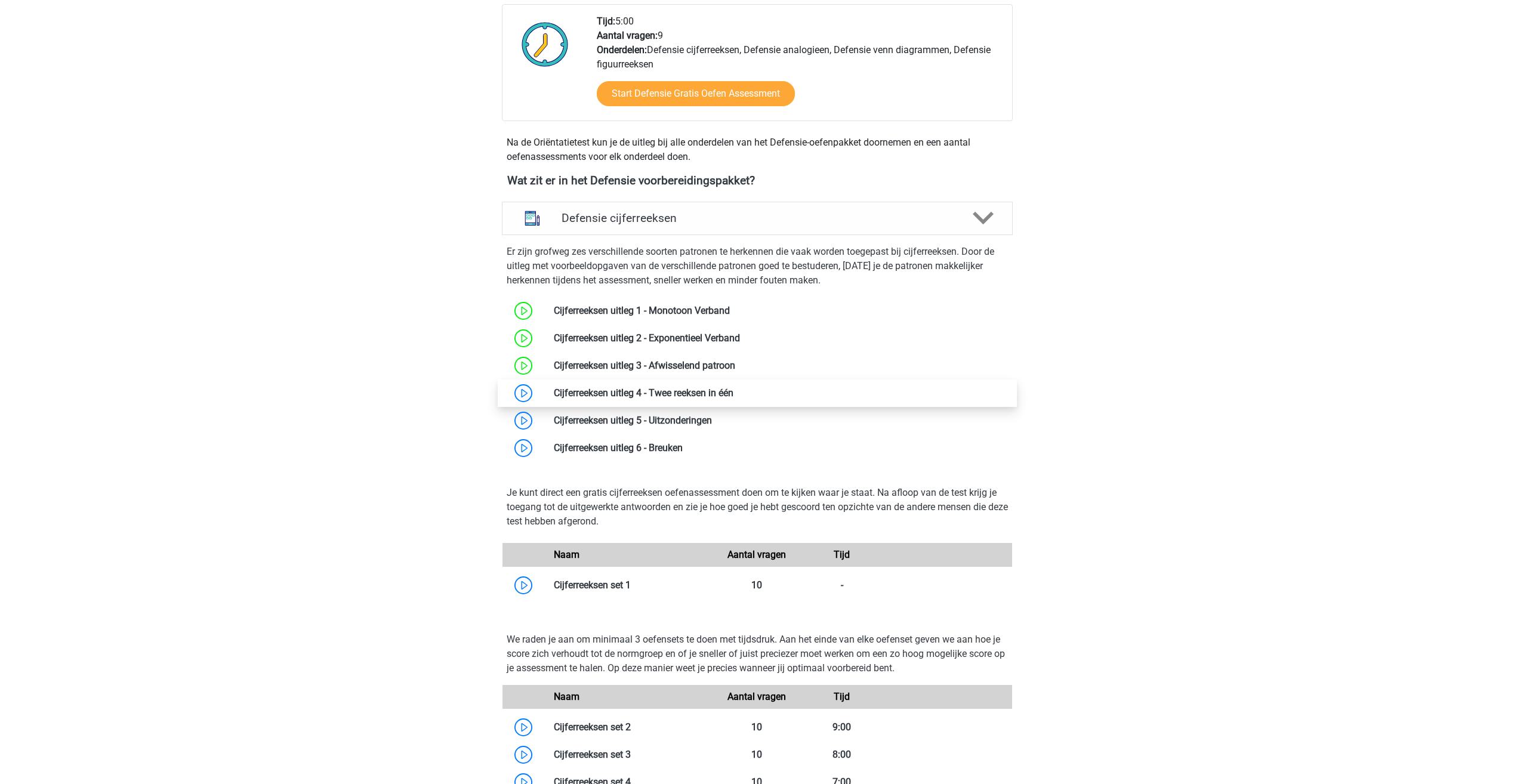
click at [734, 393] on link at bounding box center [734, 393] width 0 height 12
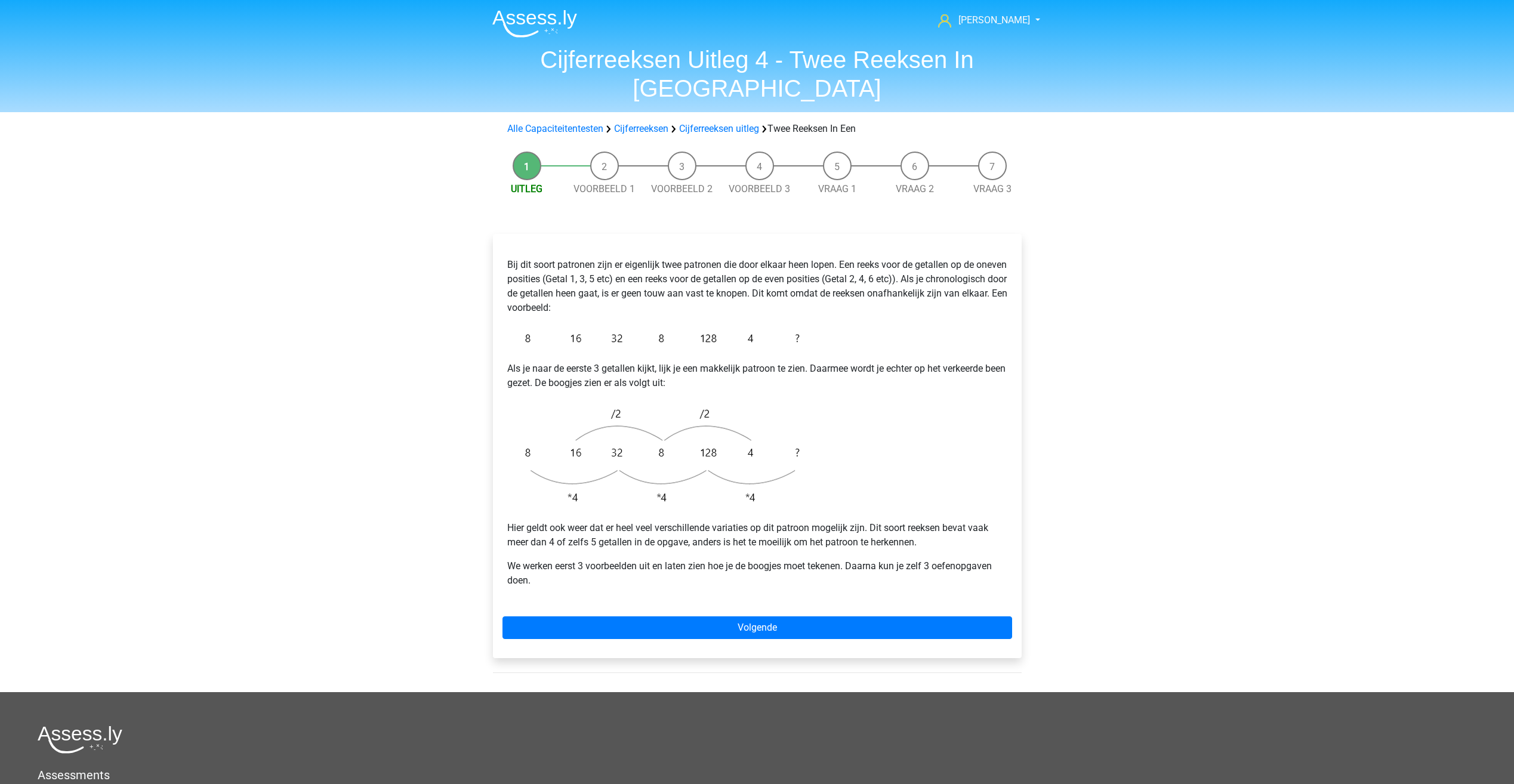
drag, startPoint x: 505, startPoint y: 237, endPoint x: 476, endPoint y: 207, distance: 41.7
click at [476, 207] on div "Uitleg Voorbeeld 1 Voorbeeld 2 Voorbeeld 3 Vraag 1 Vraag 2 Vraag 3 Bij dit soor…" at bounding box center [757, 419] width 567 height 547
drag, startPoint x: 531, startPoint y: 231, endPoint x: 872, endPoint y: 593, distance: 497.3
click at [872, 617] on link "Volgende" at bounding box center [757, 628] width 510 height 23
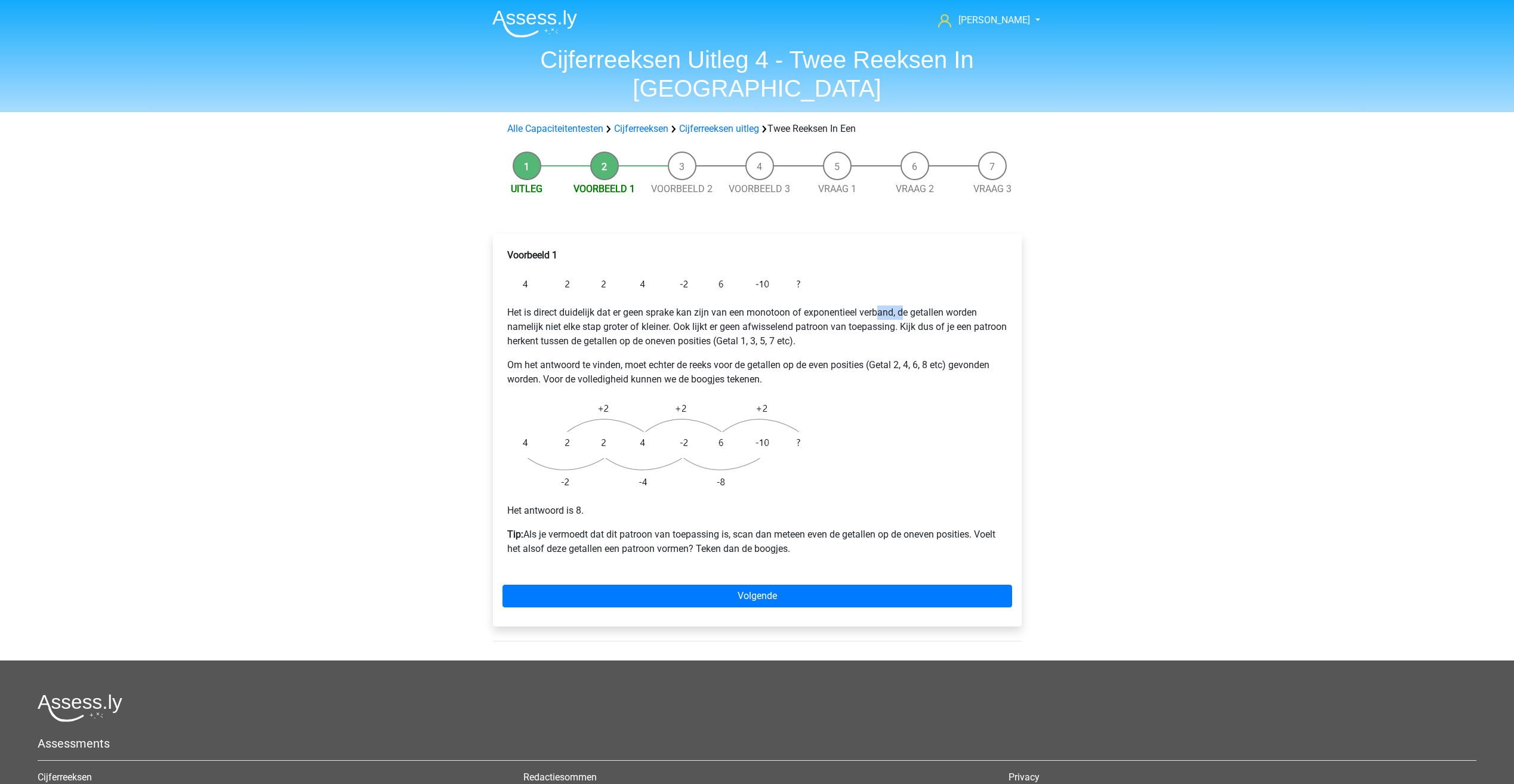
drag, startPoint x: 906, startPoint y: 277, endPoint x: 879, endPoint y: 286, distance: 28.5
click at [879, 286] on div "Voorbeeld 1 Het is direct duidelijk dat er geen sprake kan zijn van een monotoo…" at bounding box center [757, 407] width 510 height 327
drag, startPoint x: 879, startPoint y: 286, endPoint x: 764, endPoint y: 308, distance: 117.1
click at [764, 308] on p "Het is direct duidelijk dat er geen sprake kan zijn van een monotoon of exponen…" at bounding box center [757, 327] width 500 height 43
drag, startPoint x: 693, startPoint y: 285, endPoint x: 757, endPoint y: 306, distance: 67.4
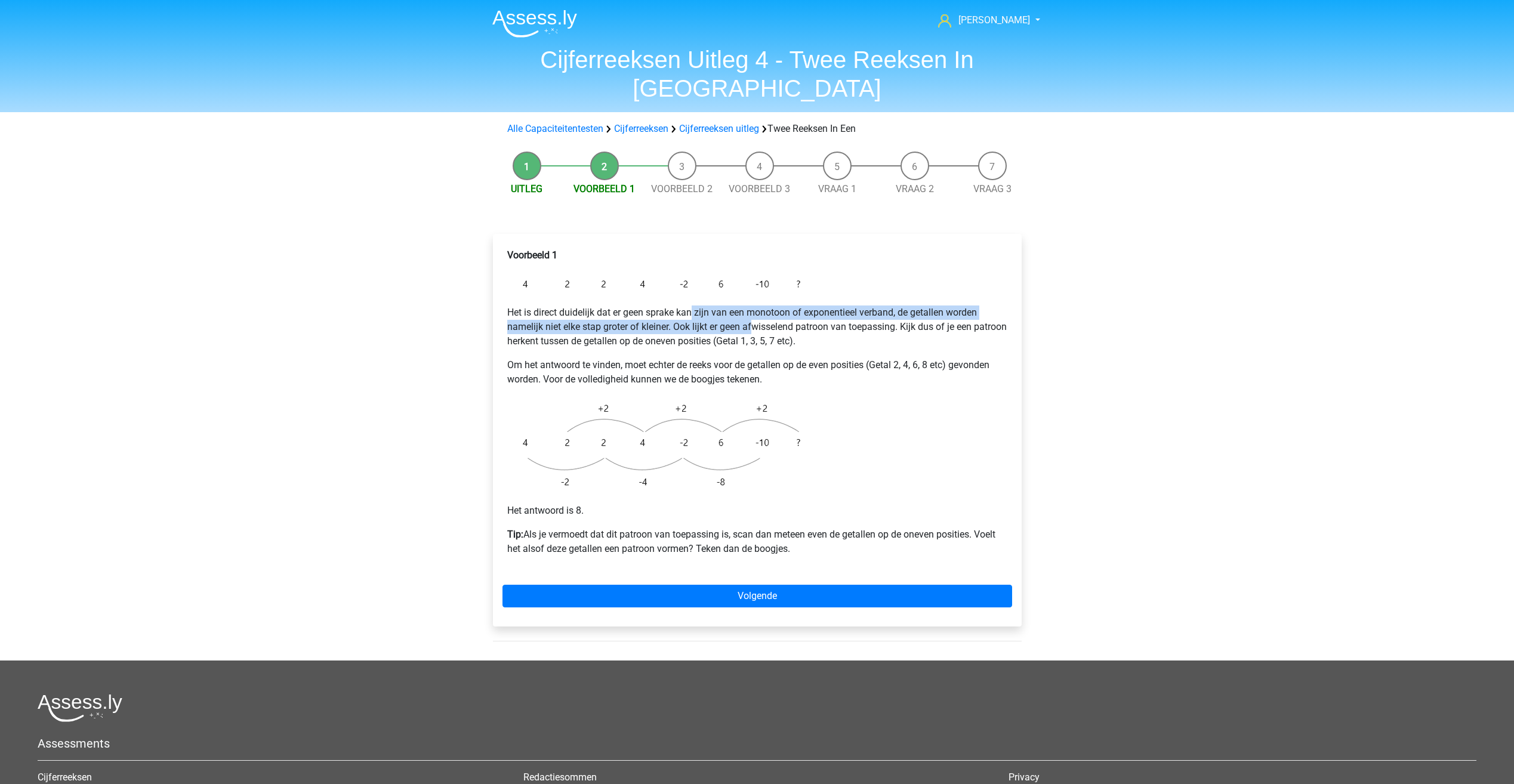
click at [757, 306] on p "Het is direct duidelijk dat er geen sprake kan zijn van een monotoon of exponen…" at bounding box center [757, 327] width 500 height 43
drag, startPoint x: 757, startPoint y: 306, endPoint x: 772, endPoint y: 321, distance: 21.2
click at [772, 321] on div "Voorbeeld 1 Het is direct duidelijk dat er geen sprake kan zijn van een monotoo…" at bounding box center [757, 407] width 510 height 327
click at [515, 306] on p "Het is direct duidelijk dat er geen sprake kan zijn van een monotoon of exponen…" at bounding box center [757, 327] width 500 height 43
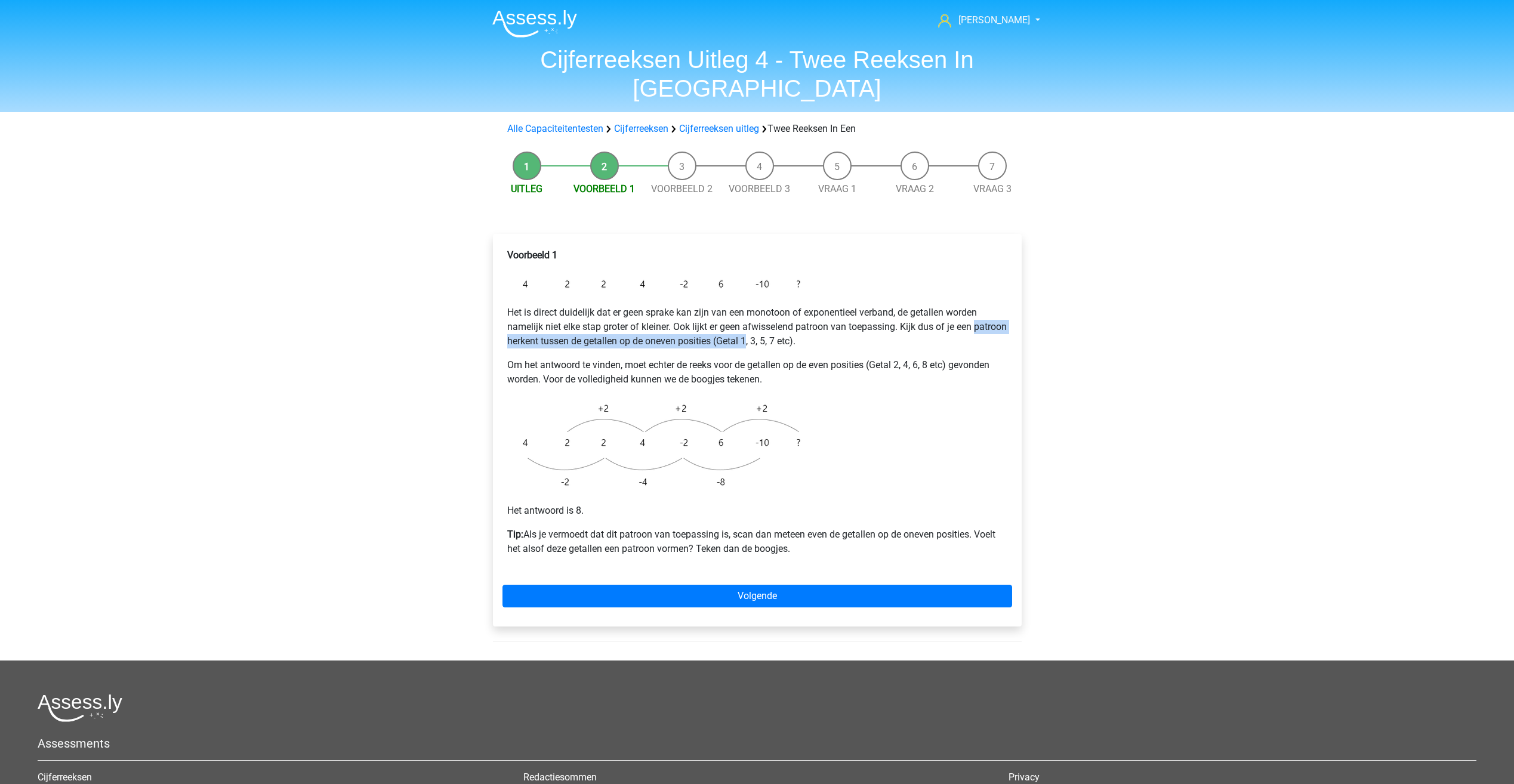
drag, startPoint x: 504, startPoint y: 310, endPoint x: 780, endPoint y: 312, distance: 276.0
click at [780, 312] on div "Voorbeeld 1 Het is direct duidelijk dat er geen sprake kan zijn van een monotoo…" at bounding box center [757, 407] width 510 height 327
click at [461, 291] on div "Ruben rubenindra5@gmail.com Nederlands English" at bounding box center [757, 488] width 1514 height 976
click at [528, 183] on link "Uitleg" at bounding box center [526, 189] width 31 height 12
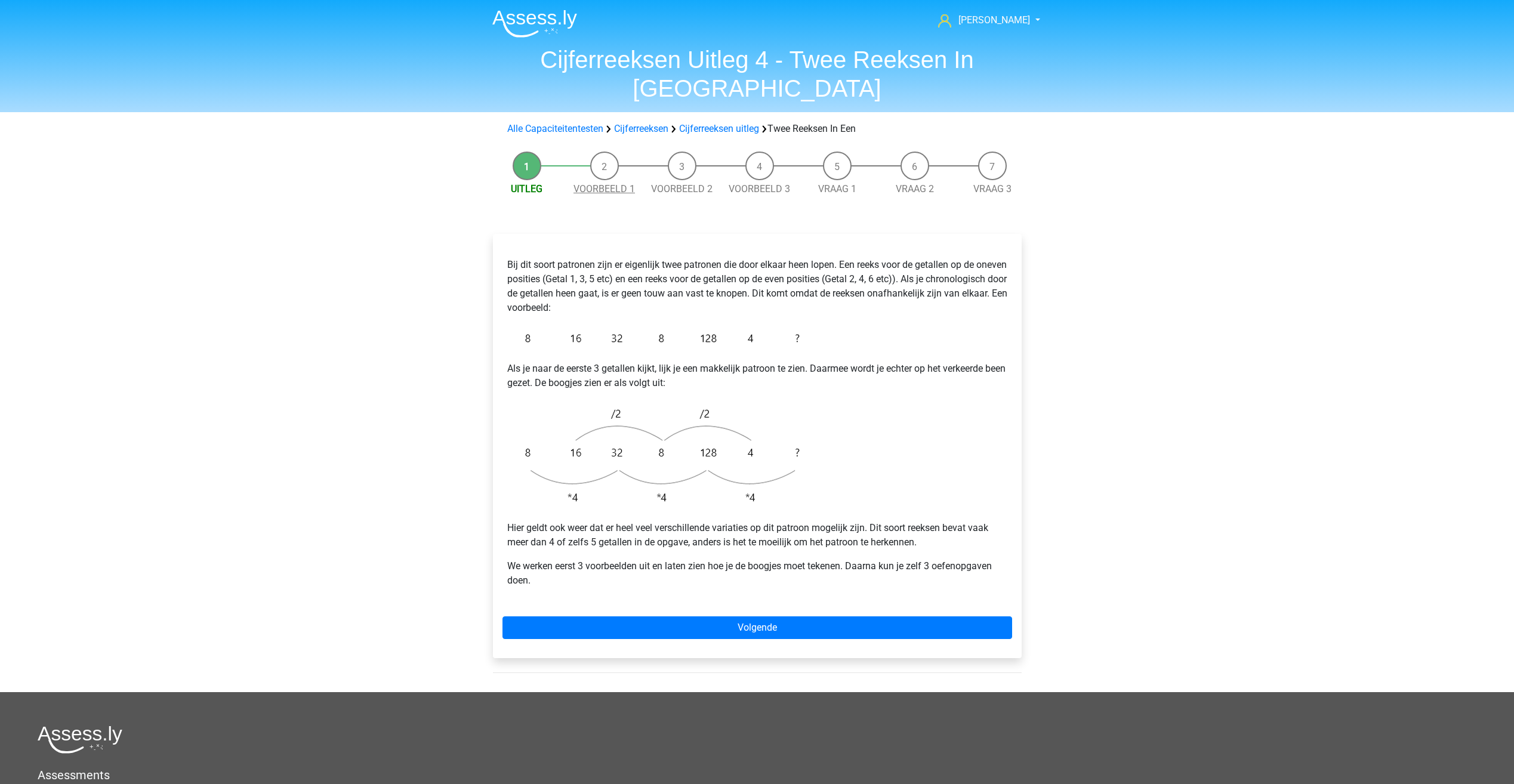
click at [588, 183] on link "Voorbeeld 1" at bounding box center [604, 189] width 61 height 12
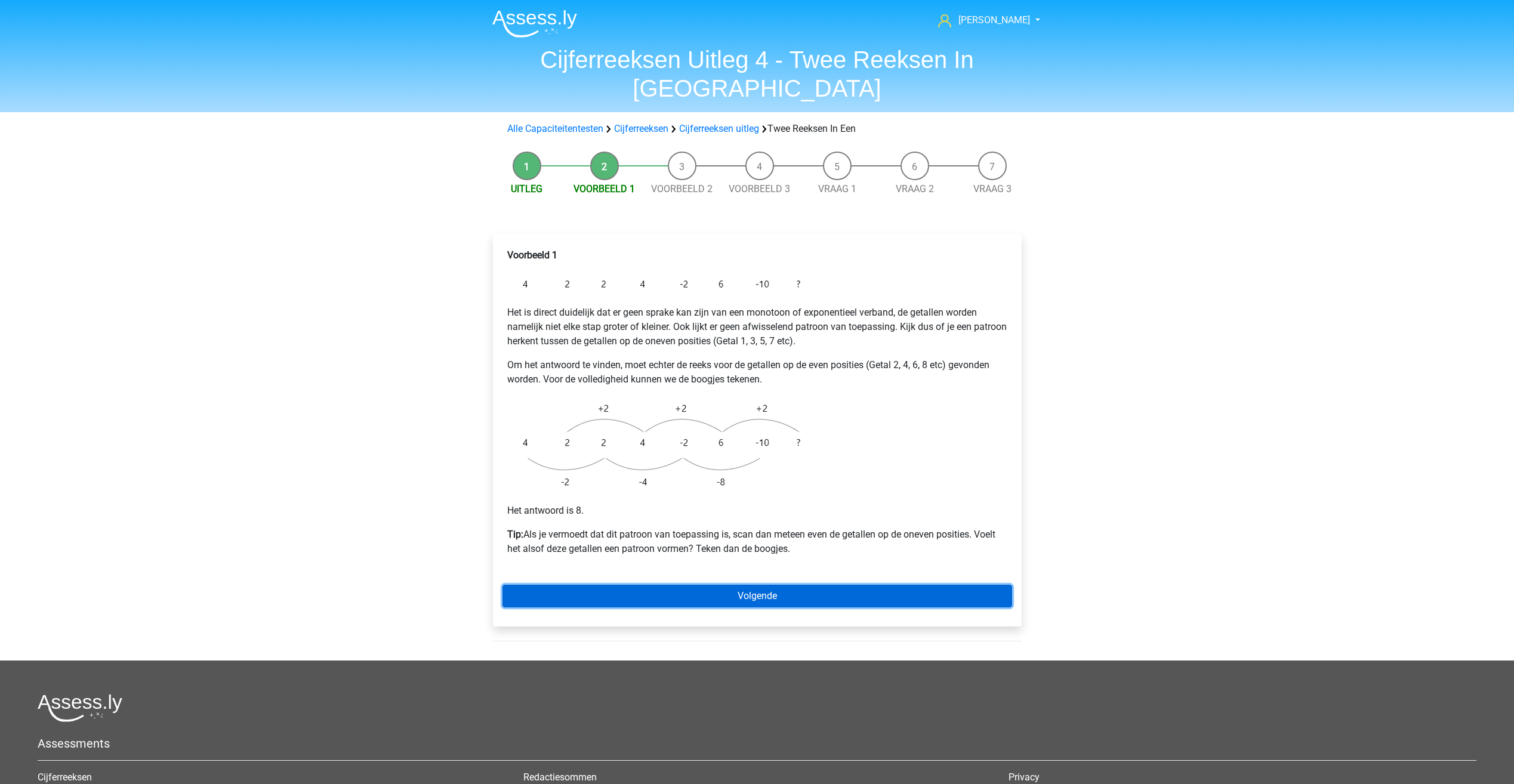
click at [750, 585] on link "Volgende" at bounding box center [757, 596] width 510 height 23
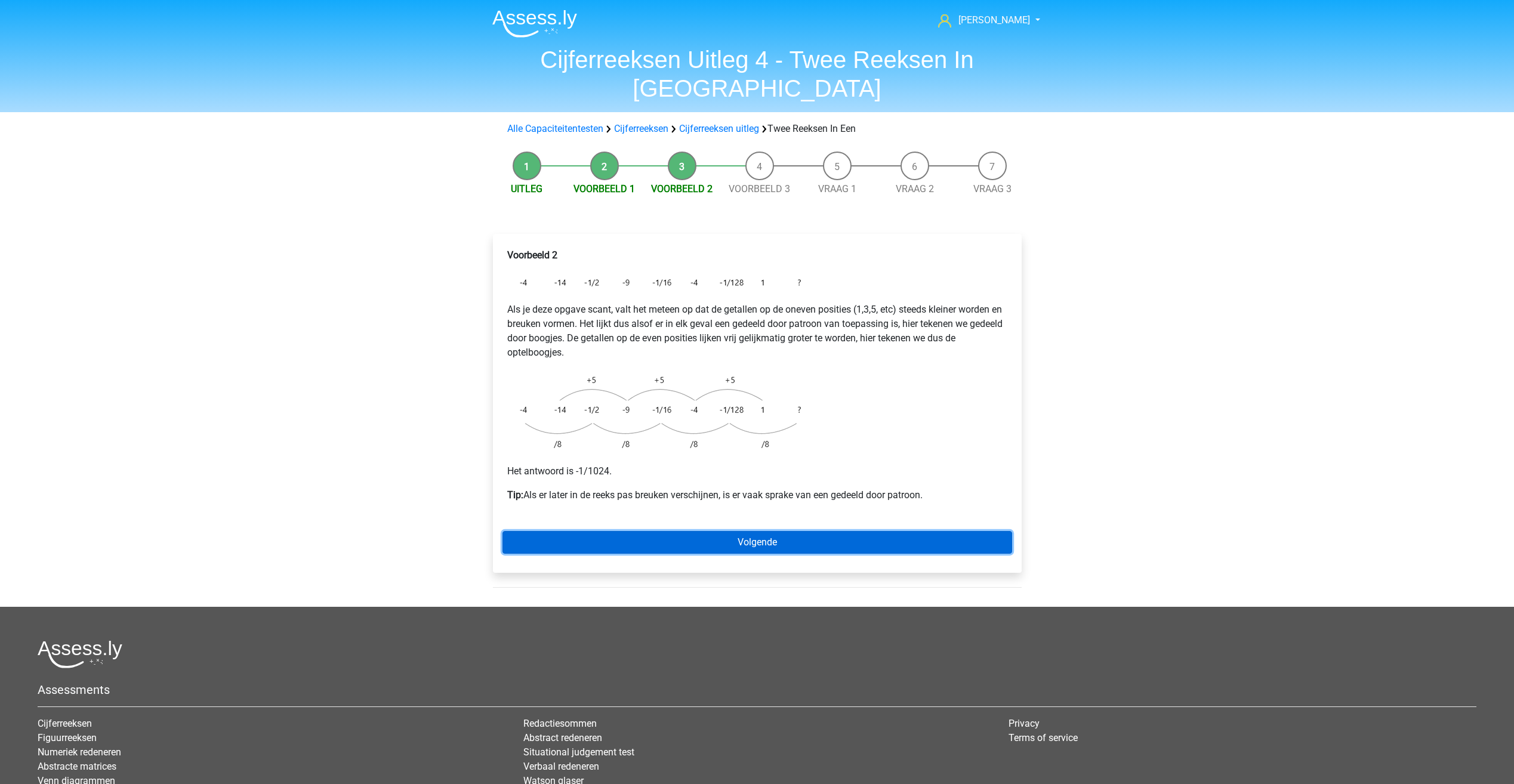
click at [725, 531] on link "Volgende" at bounding box center [757, 542] width 510 height 23
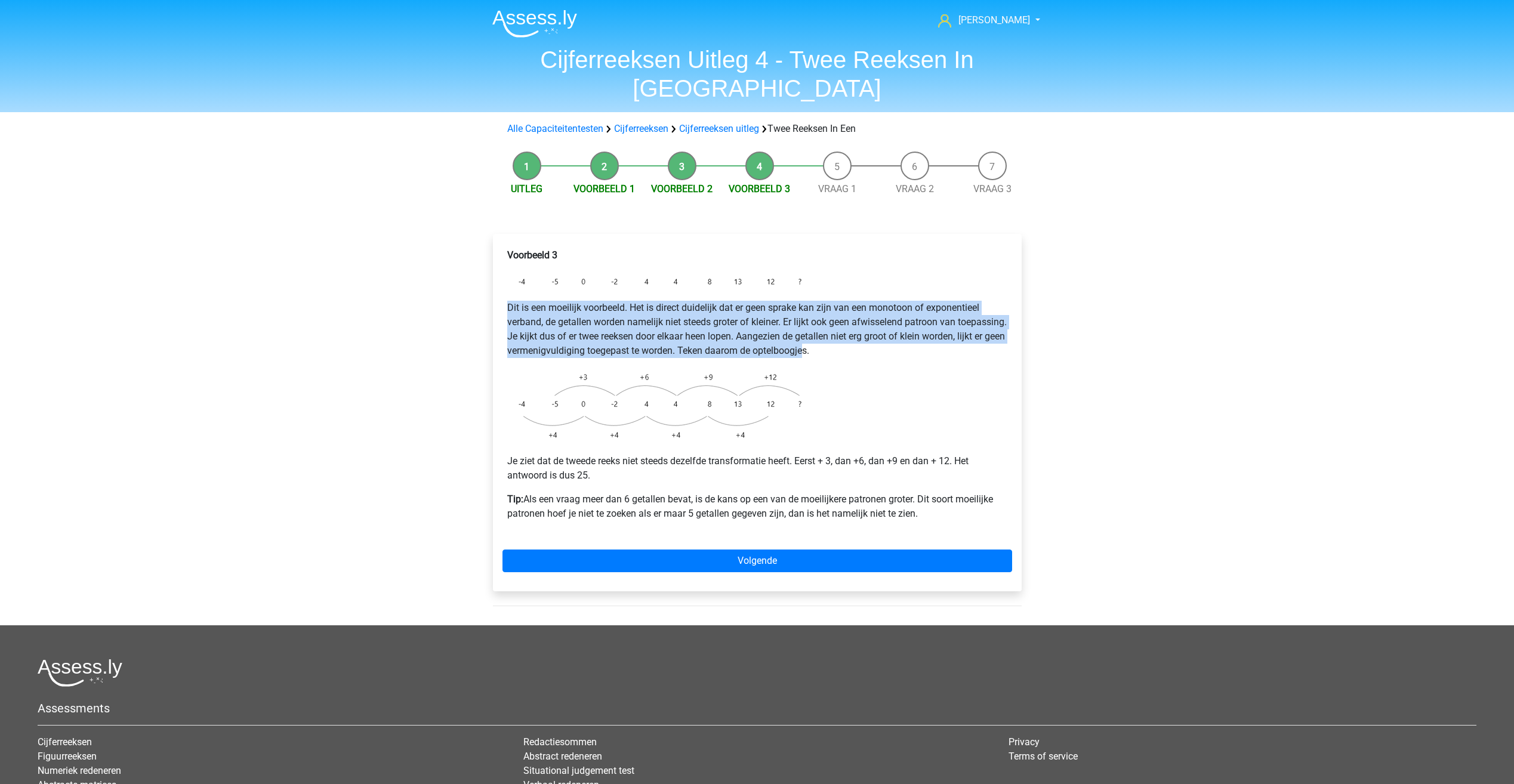
drag, startPoint x: 493, startPoint y: 274, endPoint x: 892, endPoint y: 328, distance: 402.6
click at [892, 328] on div "Voorbeeld 3 Dit is een moeilijk voorbeeld. Het is direct duidelijk dat er geen …" at bounding box center [757, 413] width 529 height 358
drag, startPoint x: 892, startPoint y: 328, endPoint x: 675, endPoint y: 309, distance: 217.8
click at [675, 309] on p "Dit is een moeilijk voorbeeld. Het is direct duidelijk dat er geen sprake kan z…" at bounding box center [757, 329] width 500 height 57
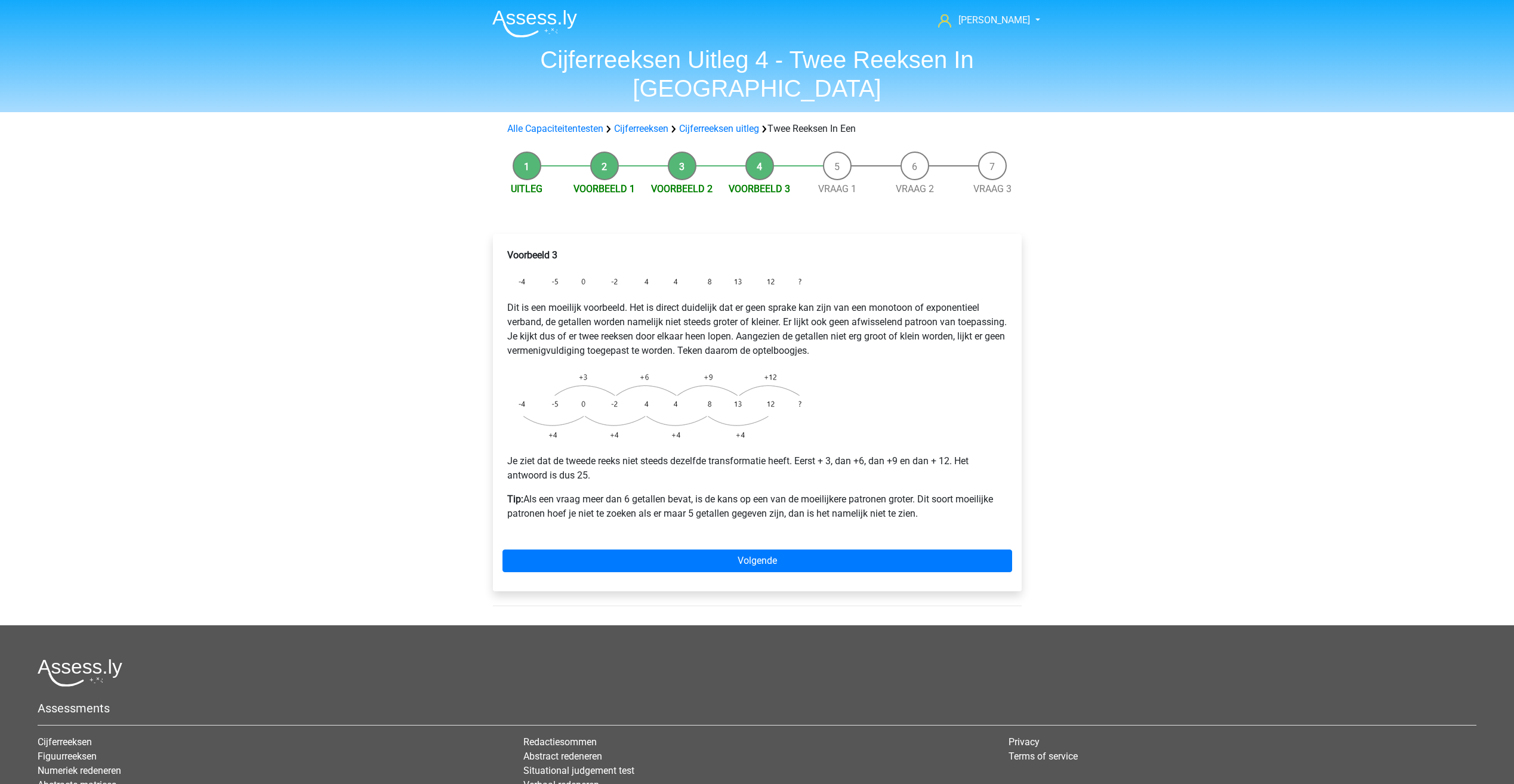
click at [512, 334] on div "Voorbeeld 3 Dit is een moeilijk voorbeeld. Het is direct duidelijk dat er geen …" at bounding box center [757, 390] width 510 height 292
click at [741, 550] on link "Volgende" at bounding box center [757, 561] width 510 height 23
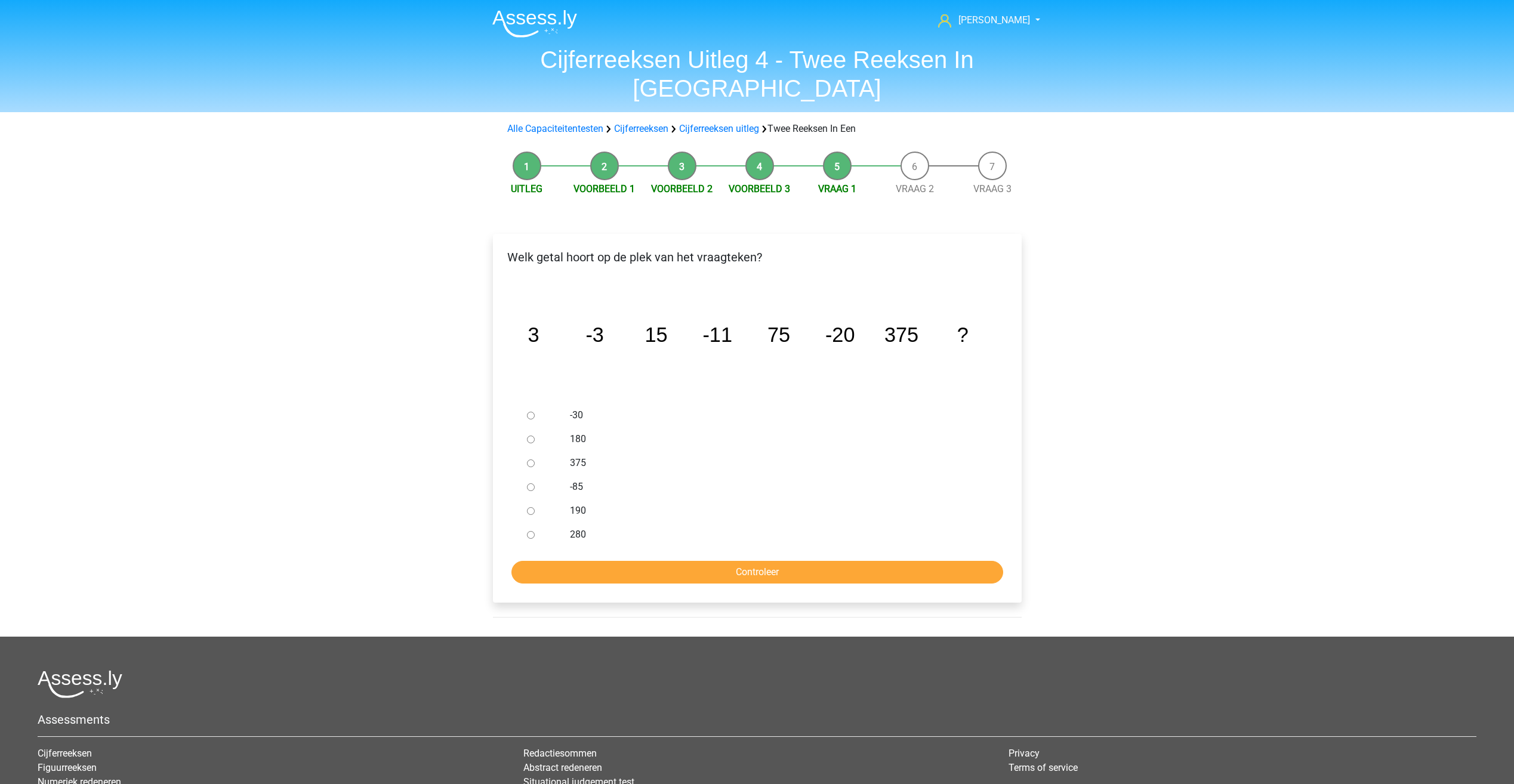
click at [537, 404] on div at bounding box center [542, 415] width 39 height 24
click at [531, 412] on input "-30" at bounding box center [531, 415] width 8 height 8
radio input "true"
click at [615, 561] on input "Controleer" at bounding box center [758, 572] width 492 height 23
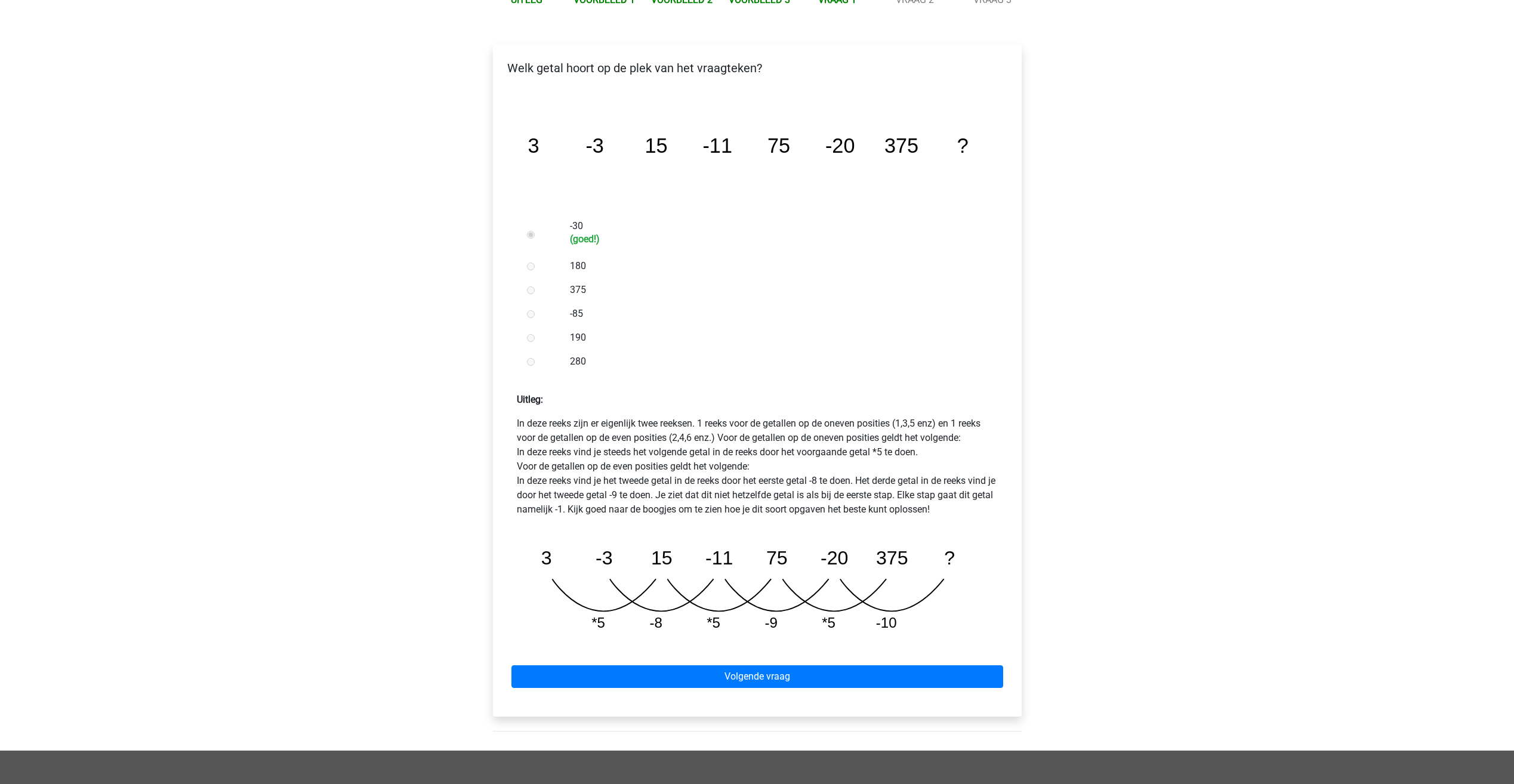
scroll to position [239, 0]
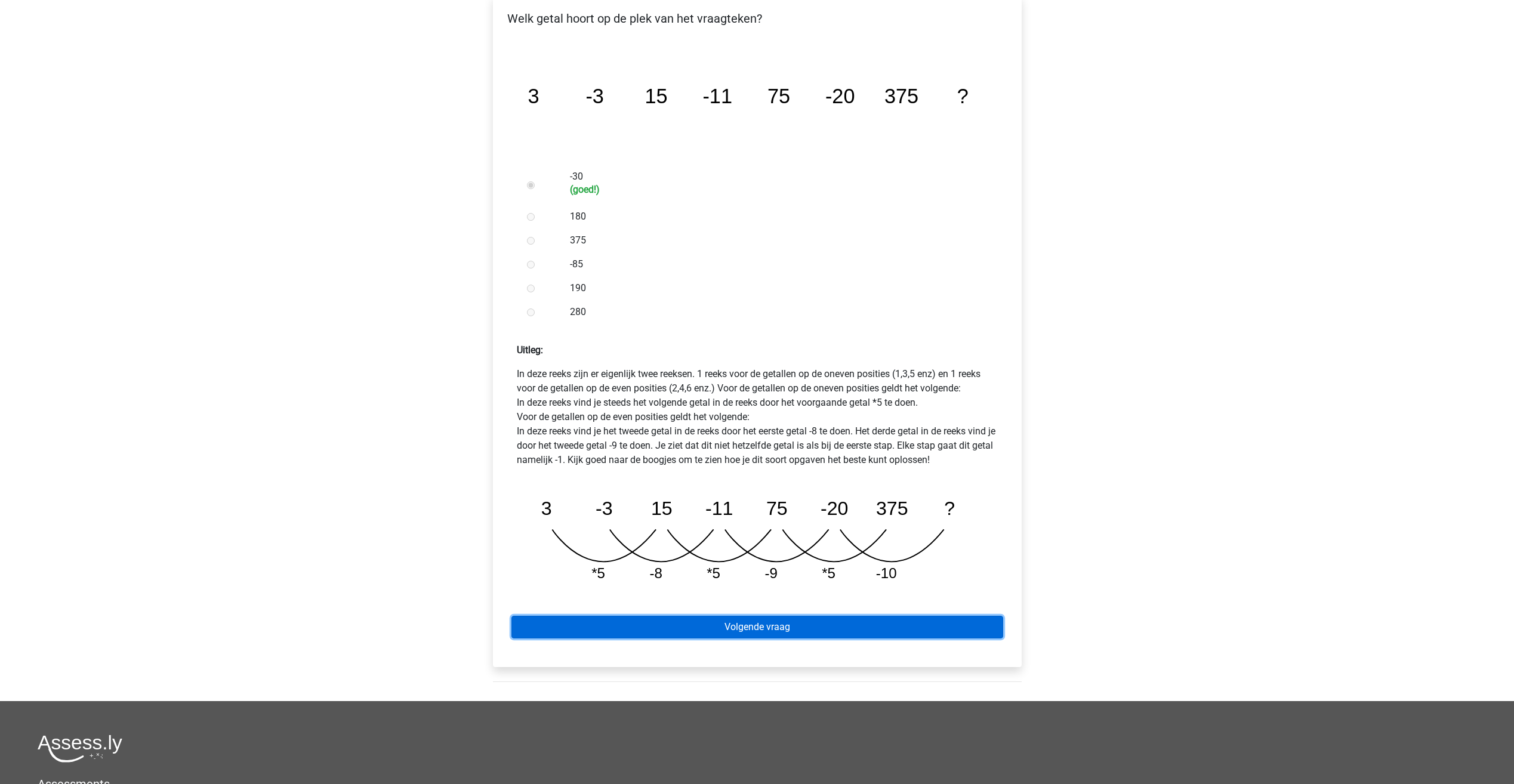
click at [783, 616] on link "Volgende vraag" at bounding box center [758, 627] width 492 height 23
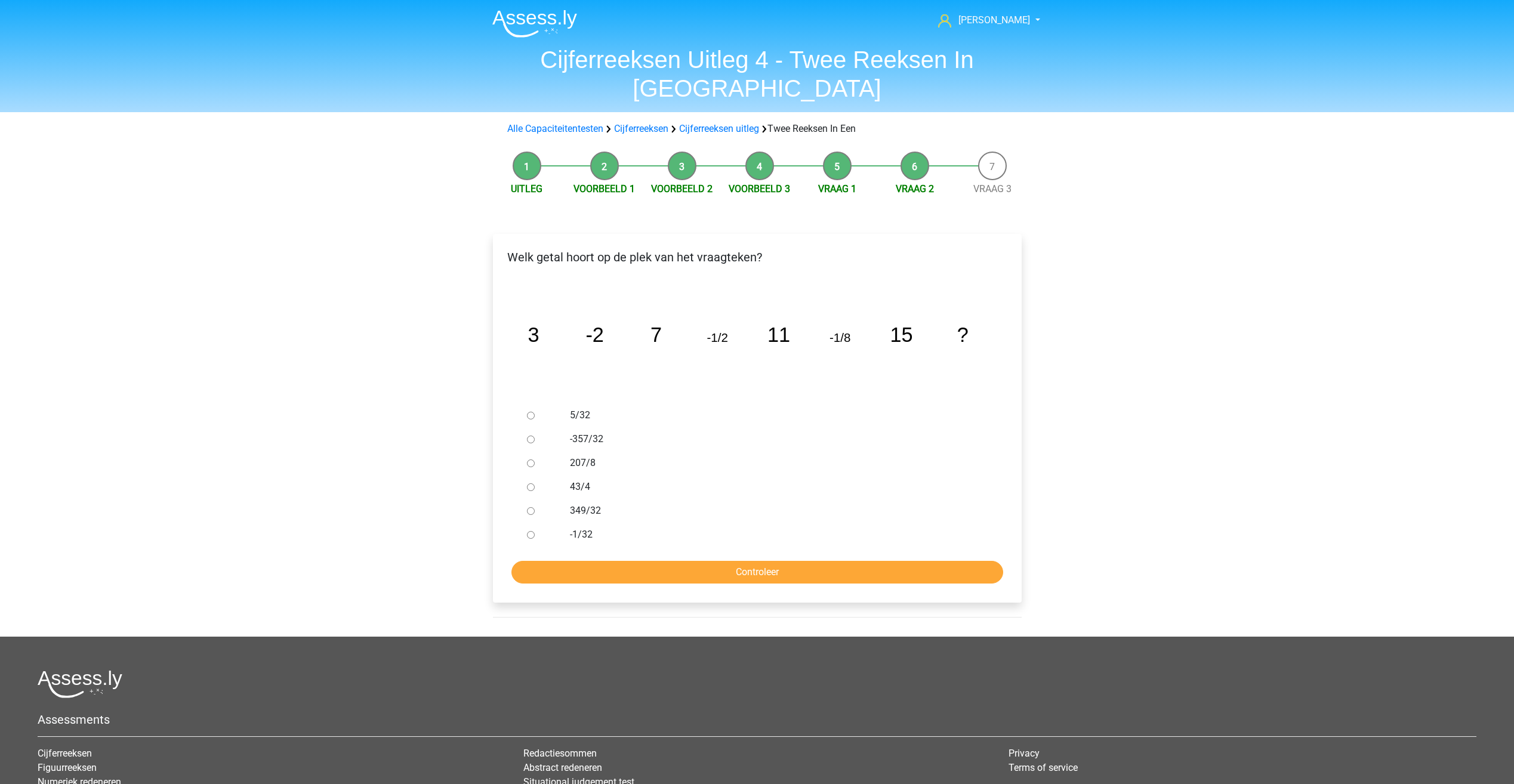
click at [531, 531] on input "-1/32" at bounding box center [531, 535] width 8 height 8
radio input "true"
click at [564, 561] on input "Controleer" at bounding box center [758, 572] width 492 height 23
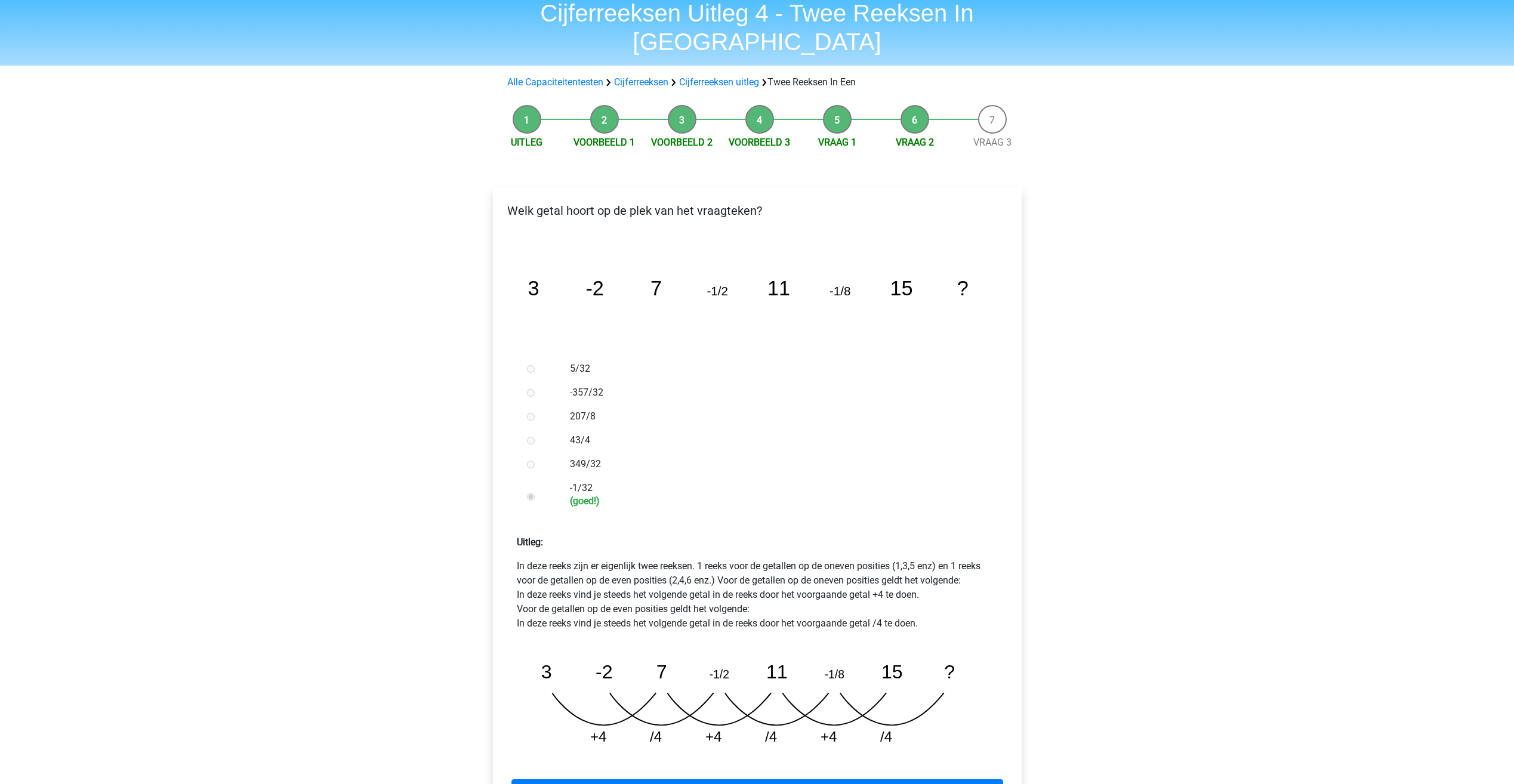
scroll to position [120, 0]
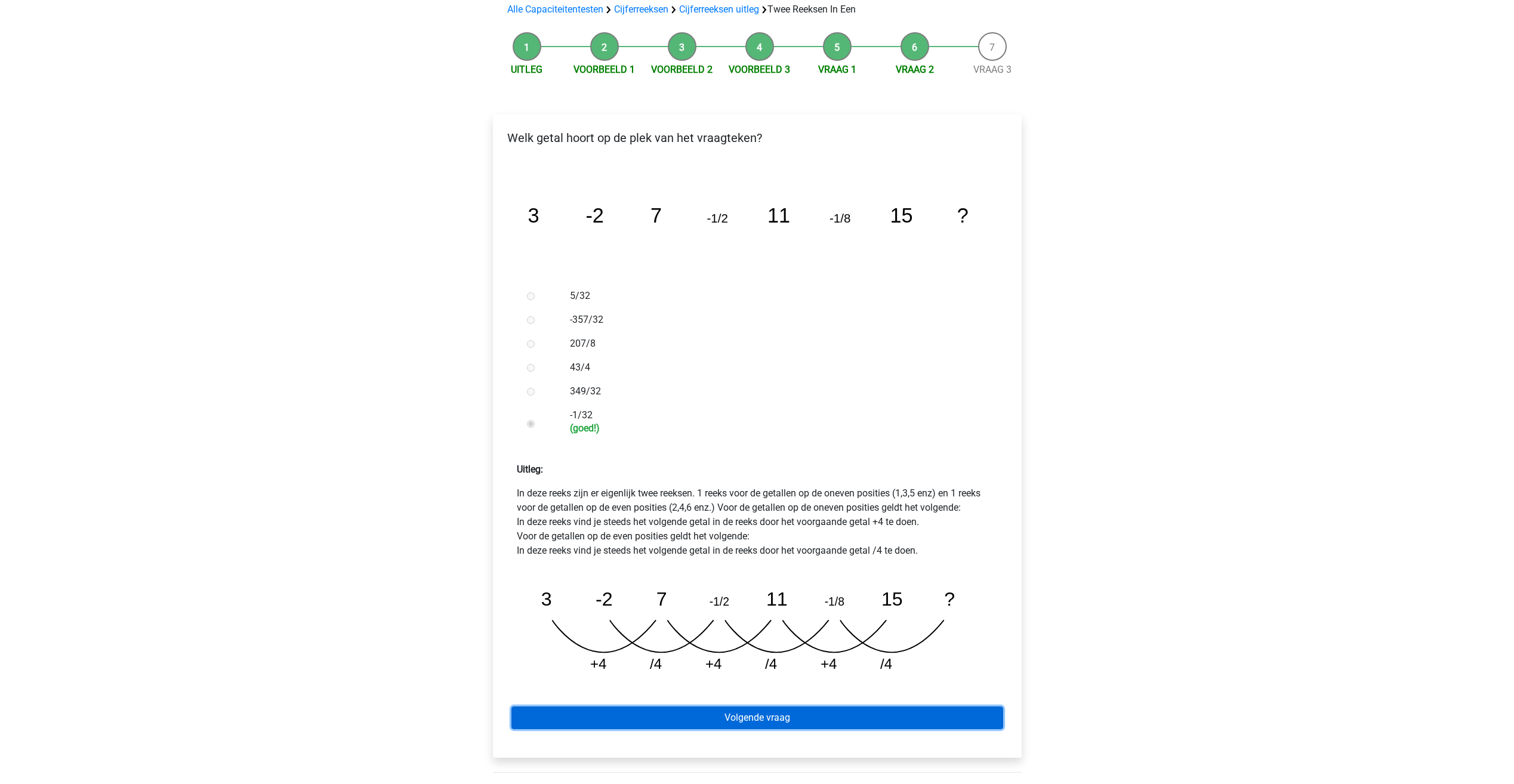
click at [769, 707] on link "Volgende vraag" at bounding box center [758, 718] width 492 height 23
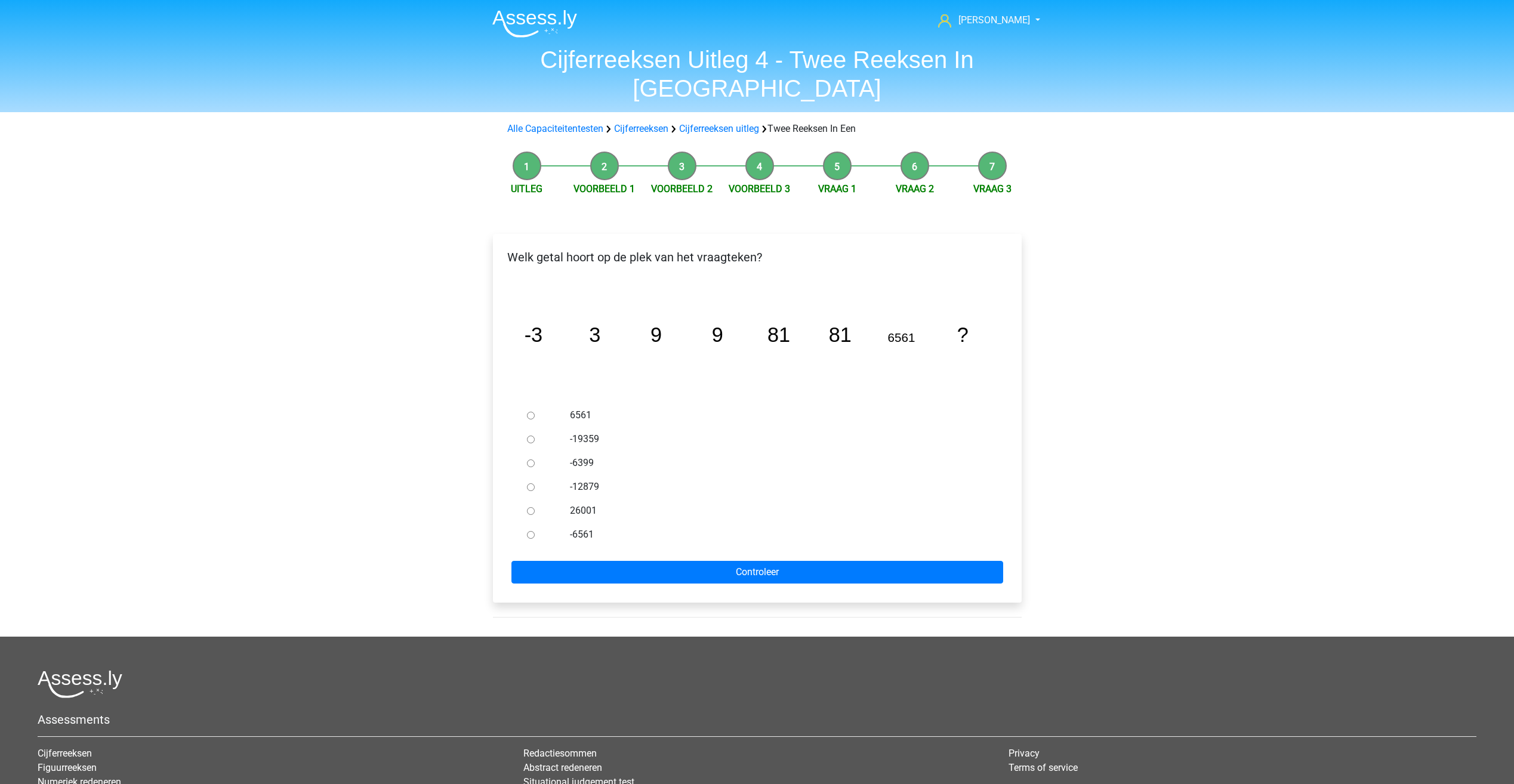
click at [534, 404] on div at bounding box center [542, 415] width 39 height 24
click at [534, 412] on input "6561" at bounding box center [531, 415] width 8 height 8
radio input "true"
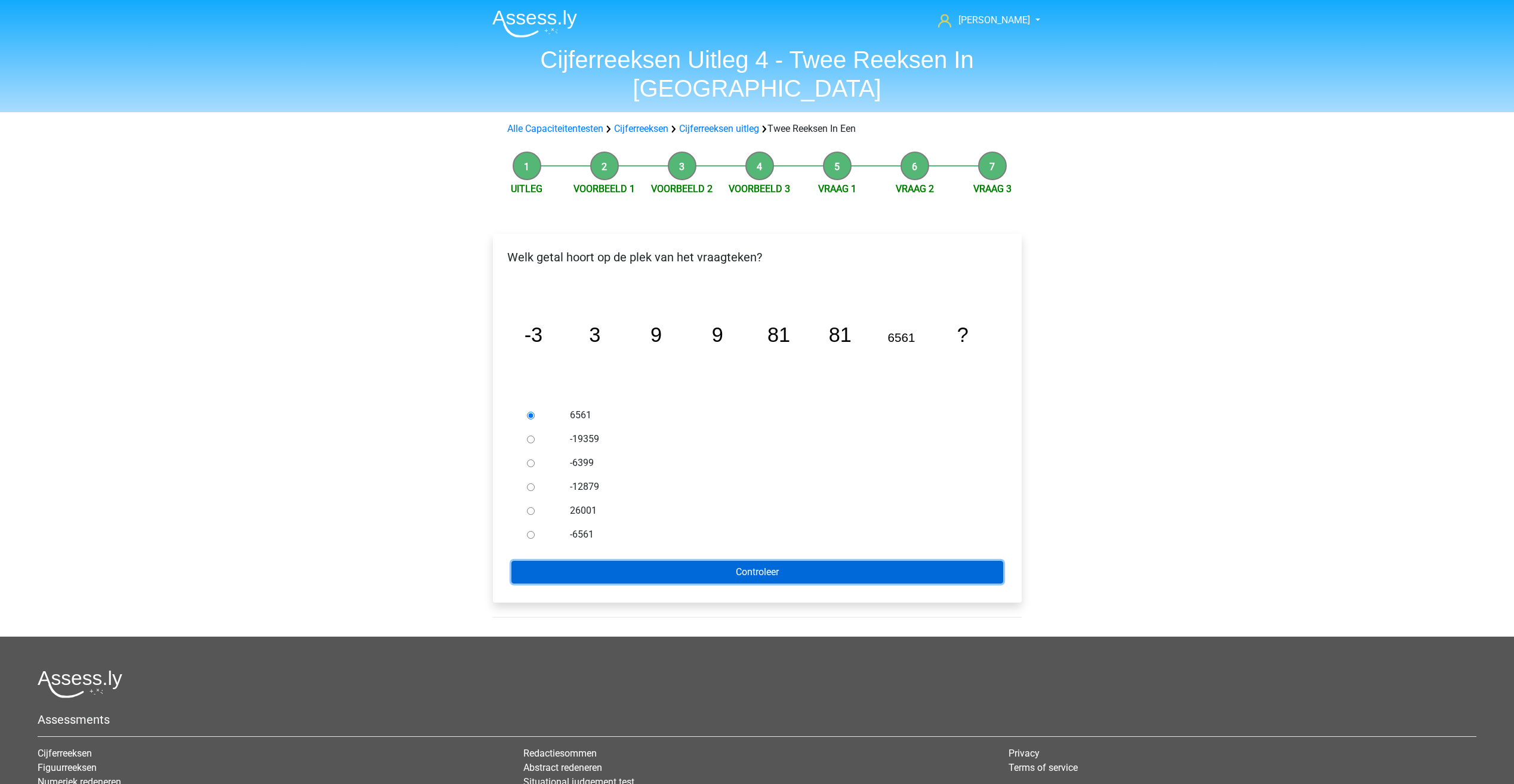
click at [620, 561] on input "Controleer" at bounding box center [758, 572] width 492 height 23
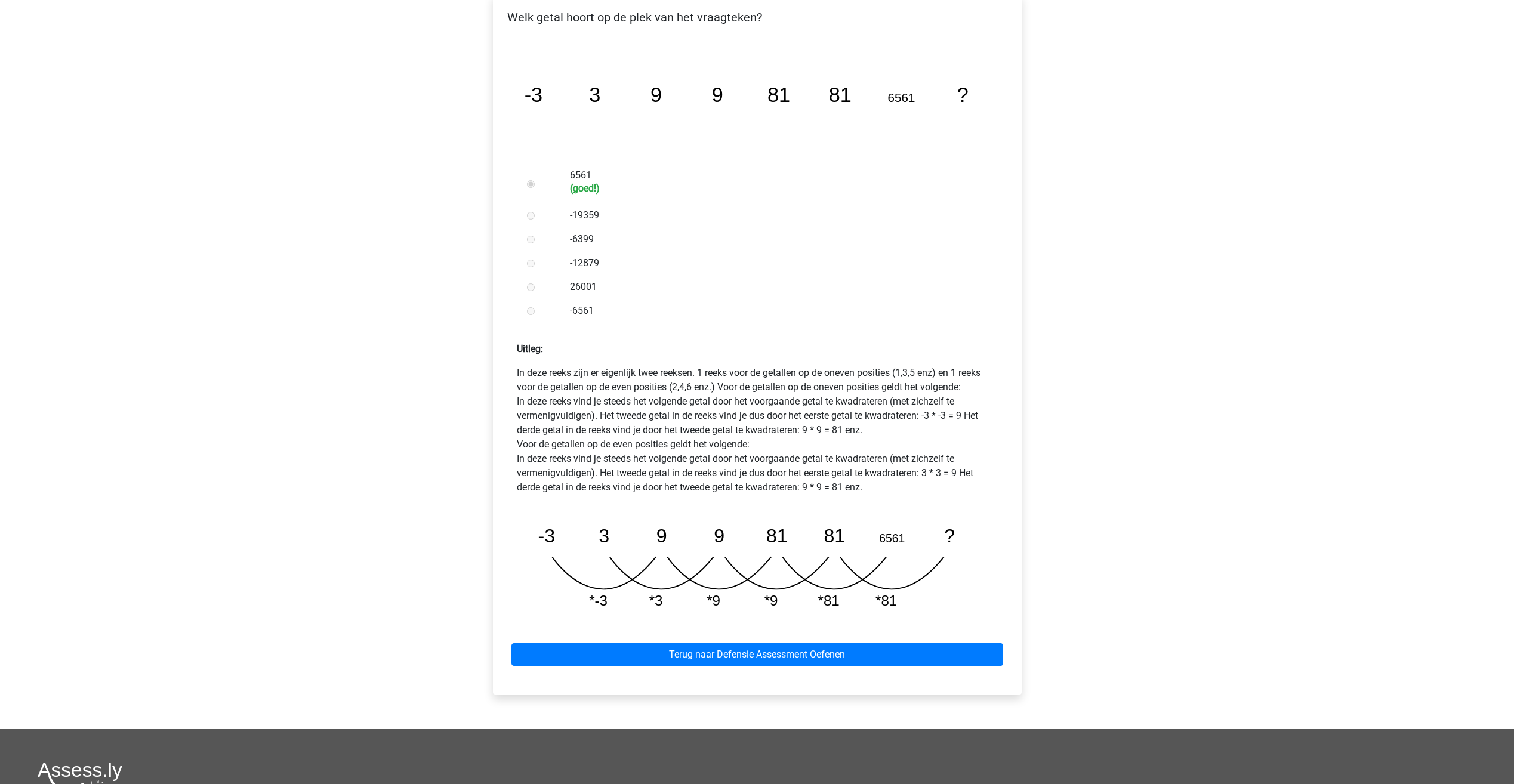
scroll to position [471, 0]
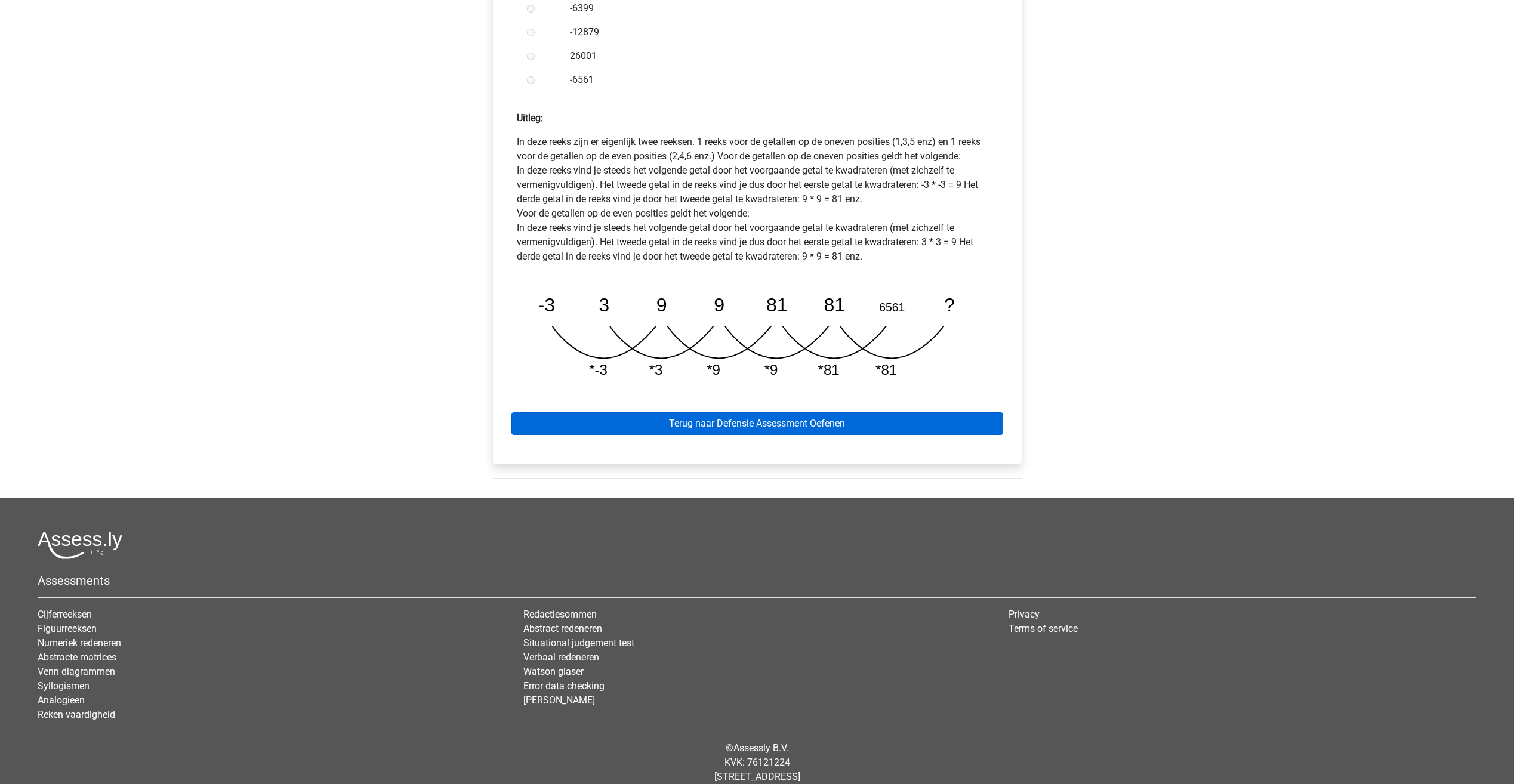
drag, startPoint x: 737, startPoint y: 378, endPoint x: 729, endPoint y: 385, distance: 10.6
click at [737, 388] on div "Terug naar Defensie Assessment Oefenen" at bounding box center [757, 421] width 510 height 66
click at [728, 412] on link "Terug naar Defensie Assessment Oefenen" at bounding box center [758, 423] width 492 height 23
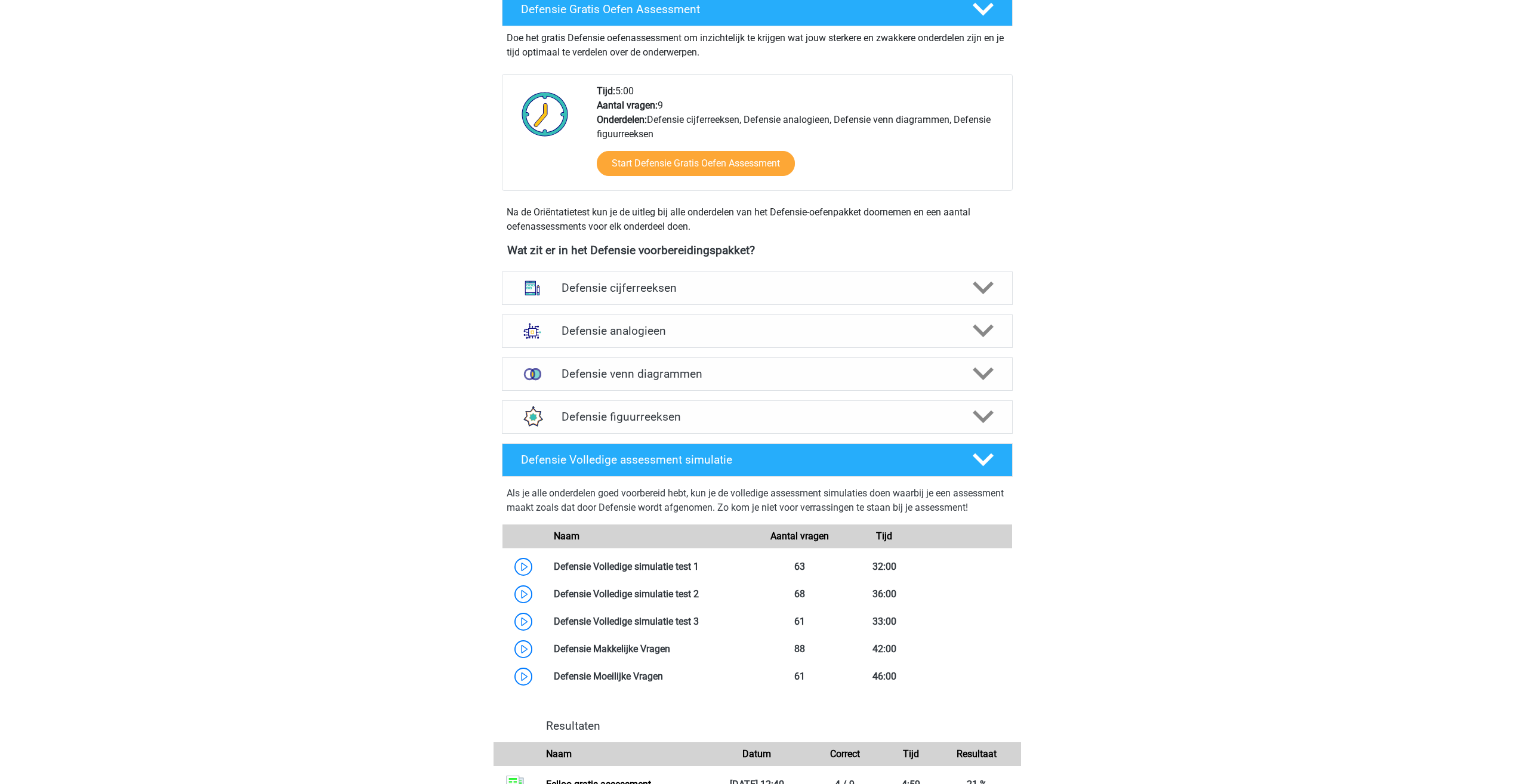
scroll to position [358, 0]
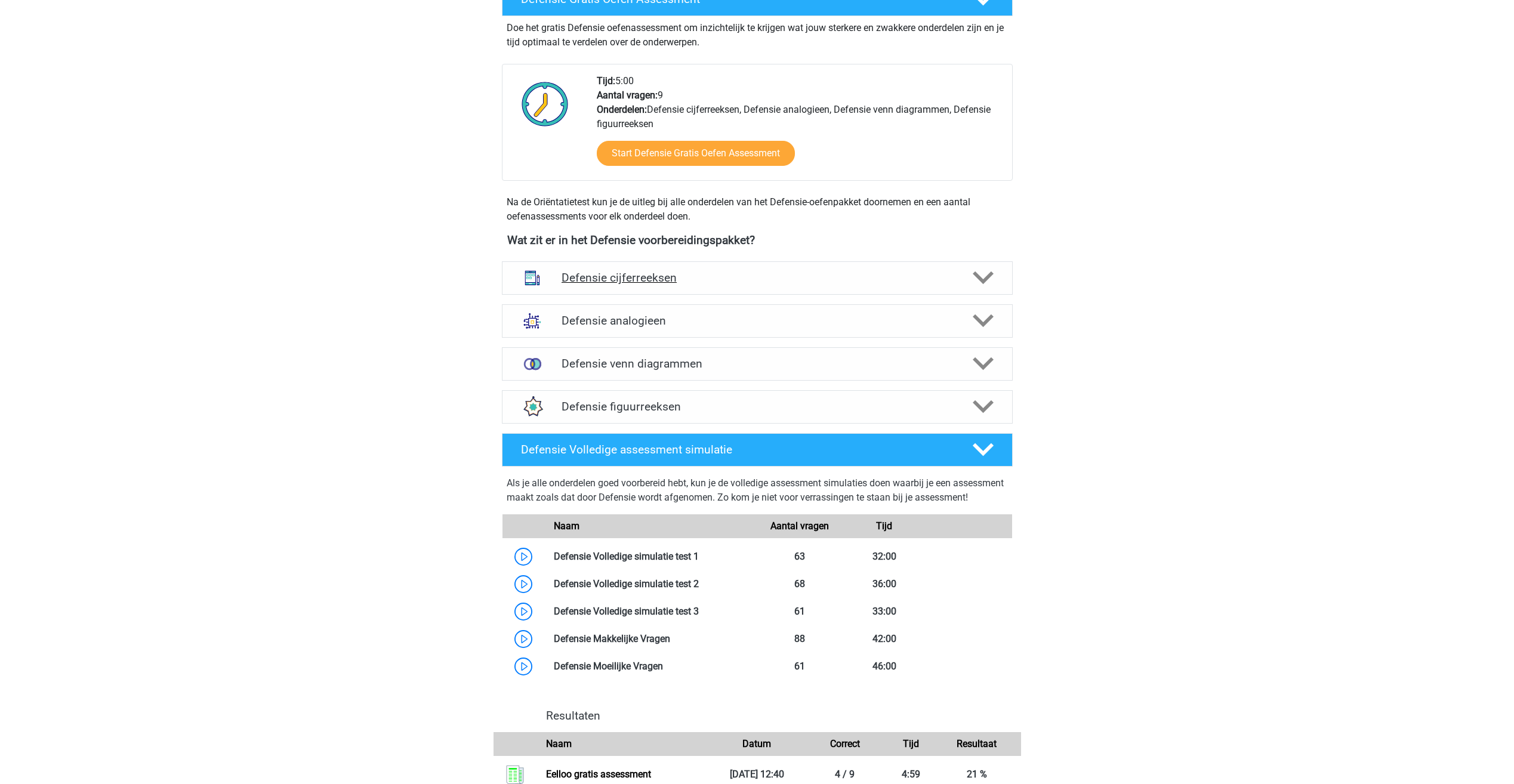
click at [602, 282] on h4 "Defensie cijferreeksen" at bounding box center [757, 277] width 391 height 14
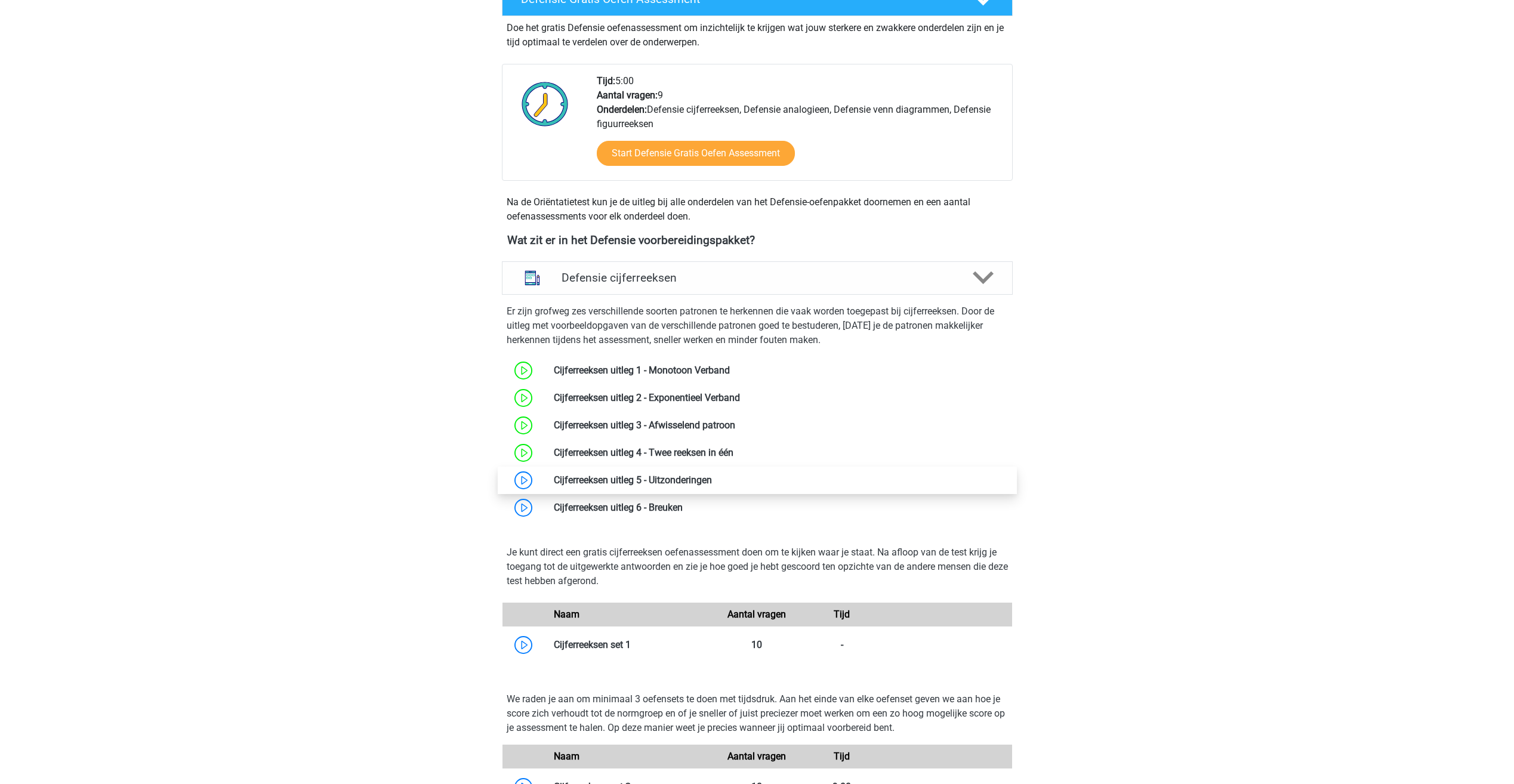
click at [712, 478] on link at bounding box center [712, 480] width 0 height 12
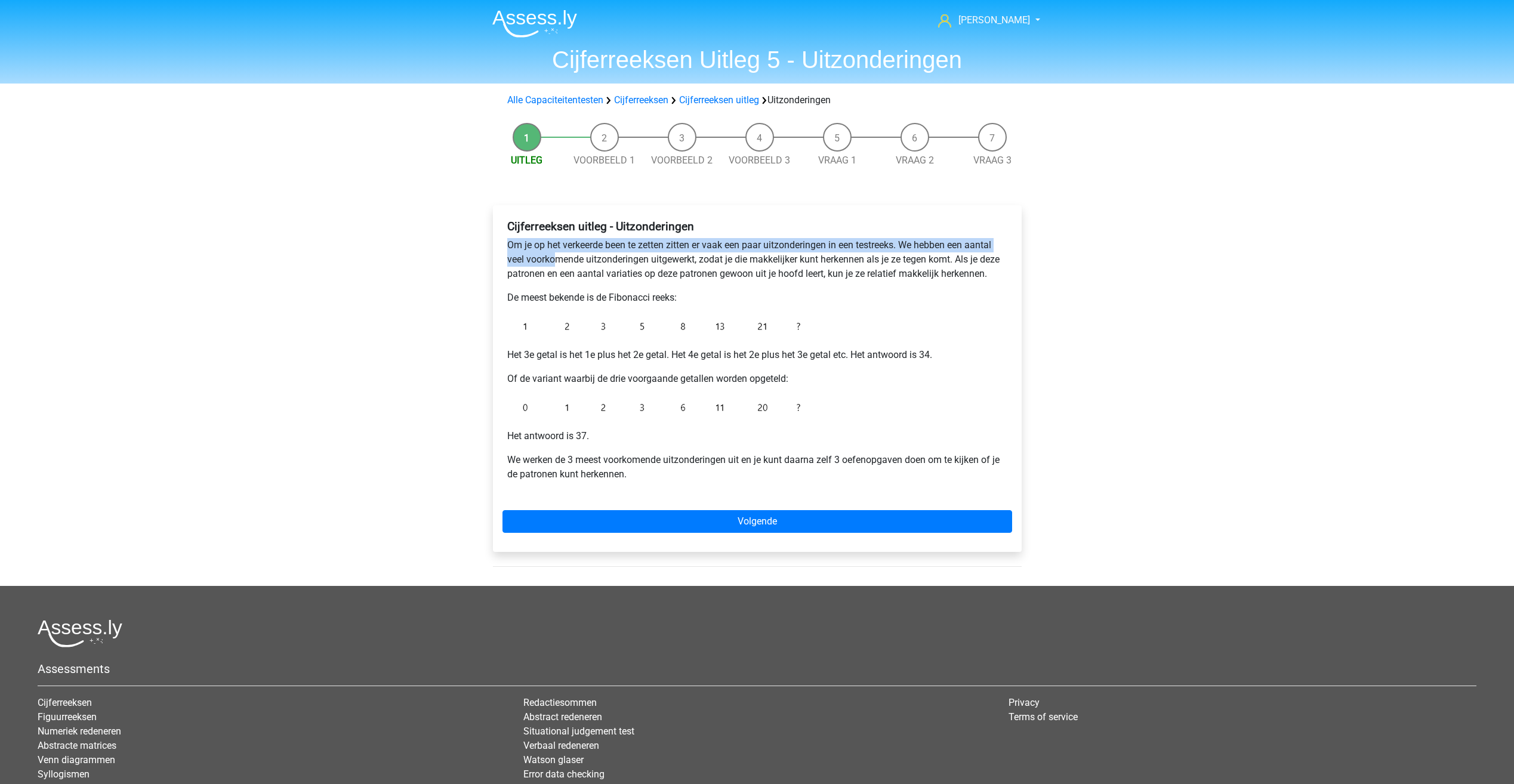
drag, startPoint x: 500, startPoint y: 252, endPoint x: 553, endPoint y: 261, distance: 53.8
click at [553, 261] on div "Cijferreeksen uitleg - Uitzonderingen Om je op het verkeerde been te zetten zit…" at bounding box center [757, 378] width 529 height 347
drag, startPoint x: 553, startPoint y: 261, endPoint x: 626, endPoint y: 297, distance: 81.4
click at [626, 297] on p "De meest bekende is de Fibonacci reeks:" at bounding box center [757, 298] width 500 height 15
drag, startPoint x: 709, startPoint y: 265, endPoint x: 709, endPoint y: 258, distance: 7.0
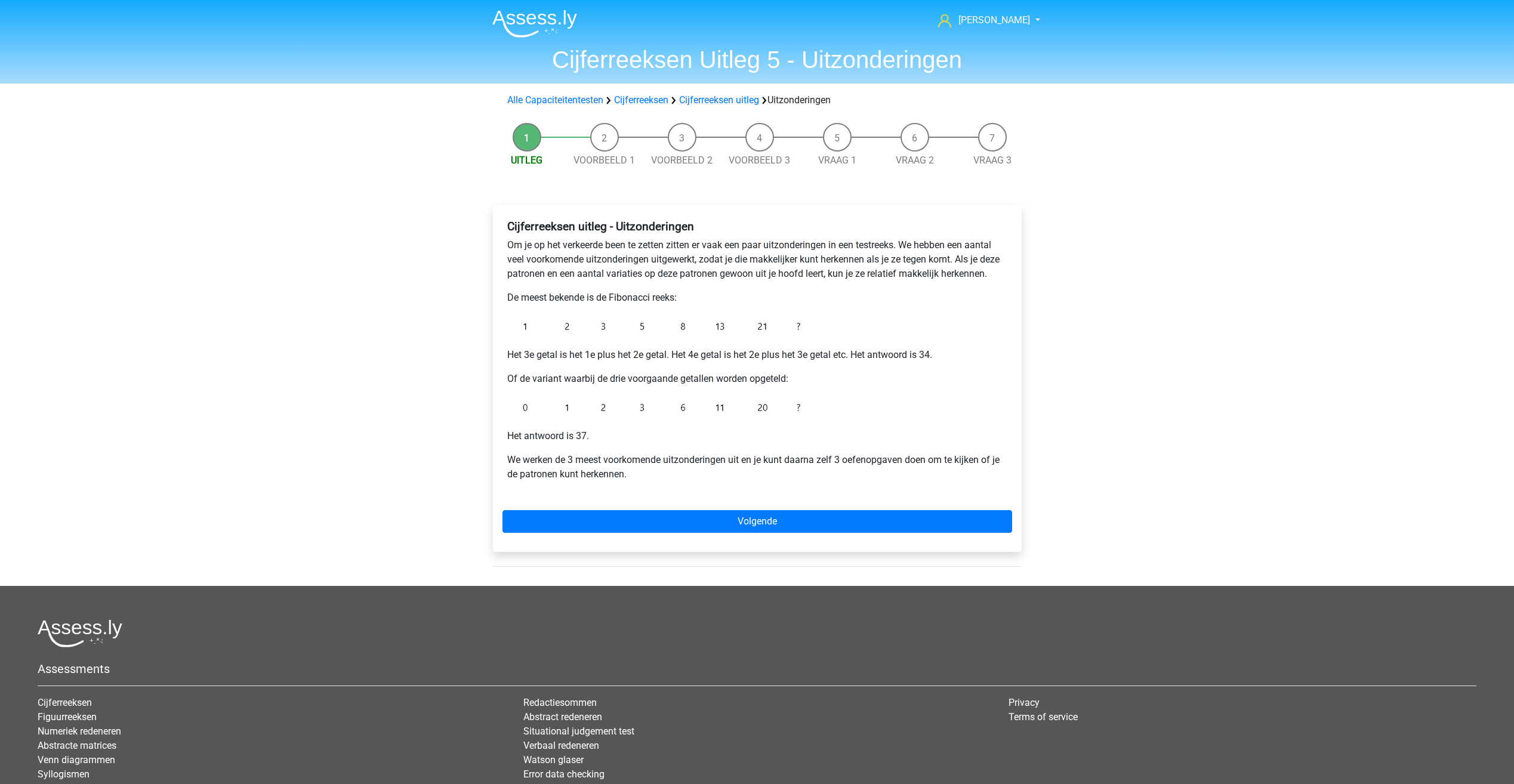
click at [709, 258] on p "Om je op het verkeerde been te zetten zitten er vaak een paar uitzonderingen in…" at bounding box center [757, 259] width 500 height 43
drag, startPoint x: 684, startPoint y: 283, endPoint x: 791, endPoint y: 270, distance: 107.8
click at [791, 270] on div "Cijferreeksen uitleg - Uitzonderingen Om je op het verkeerde been te zetten zit…" at bounding box center [757, 355] width 510 height 281
drag, startPoint x: 791, startPoint y: 270, endPoint x: 784, endPoint y: 285, distance: 16.6
click at [785, 285] on div "Cijferreeksen uitleg - Uitzonderingen Om je op het verkeerde been te zetten zit…" at bounding box center [757, 355] width 510 height 281
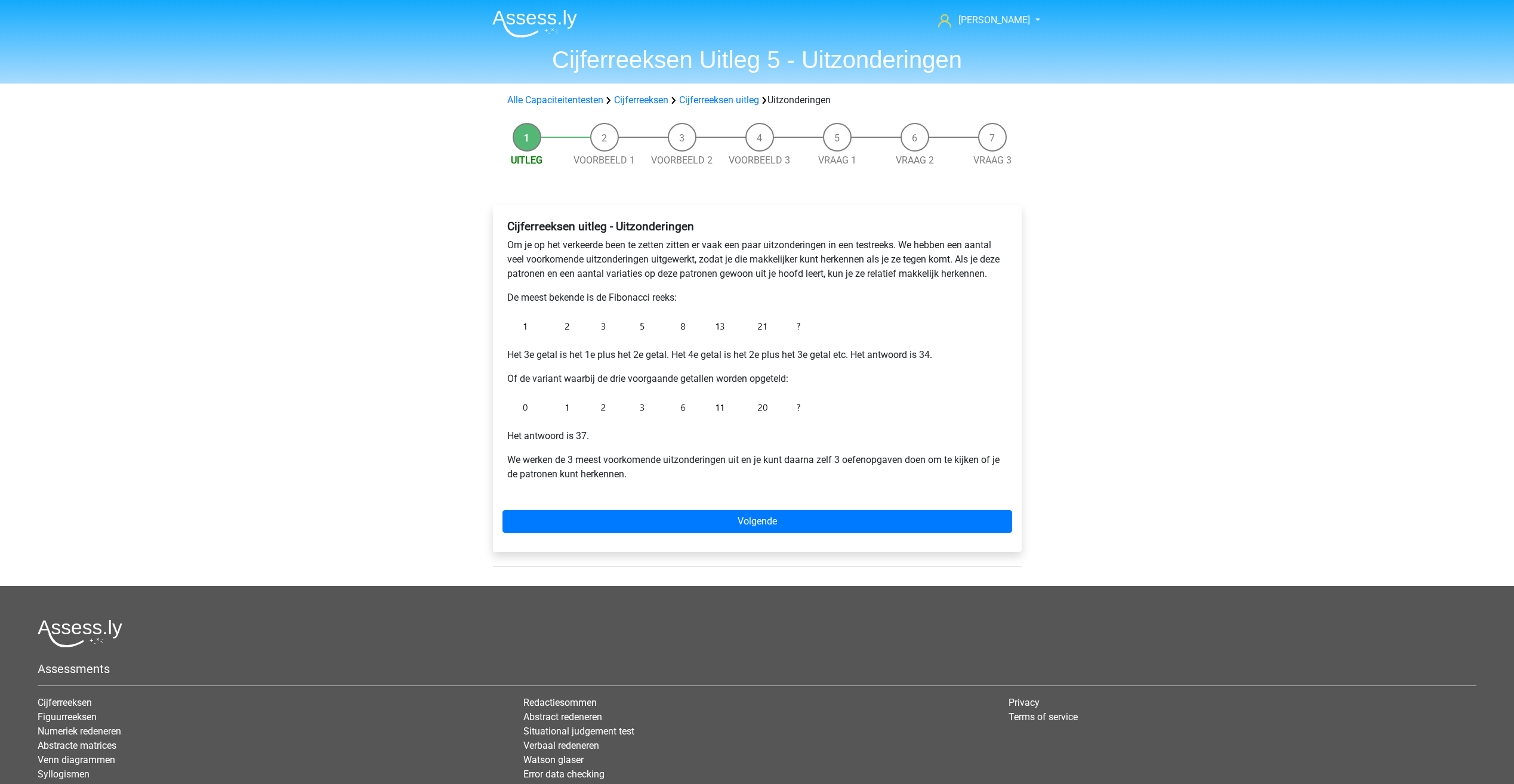
click at [691, 294] on p "De meest bekende is de Fibonacci reeks:" at bounding box center [757, 298] width 500 height 15
drag, startPoint x: 593, startPoint y: 355, endPoint x: 651, endPoint y: 350, distance: 58.2
click at [651, 350] on p "Het 3e getal is het 1e plus het 2e getal. Het 4e getal is het 2e plus het 3e ge…" at bounding box center [757, 356] width 500 height 15
drag, startPoint x: 651, startPoint y: 350, endPoint x: 715, endPoint y: 326, distance: 68.4
click at [715, 326] on img at bounding box center [656, 326] width 299 height 24
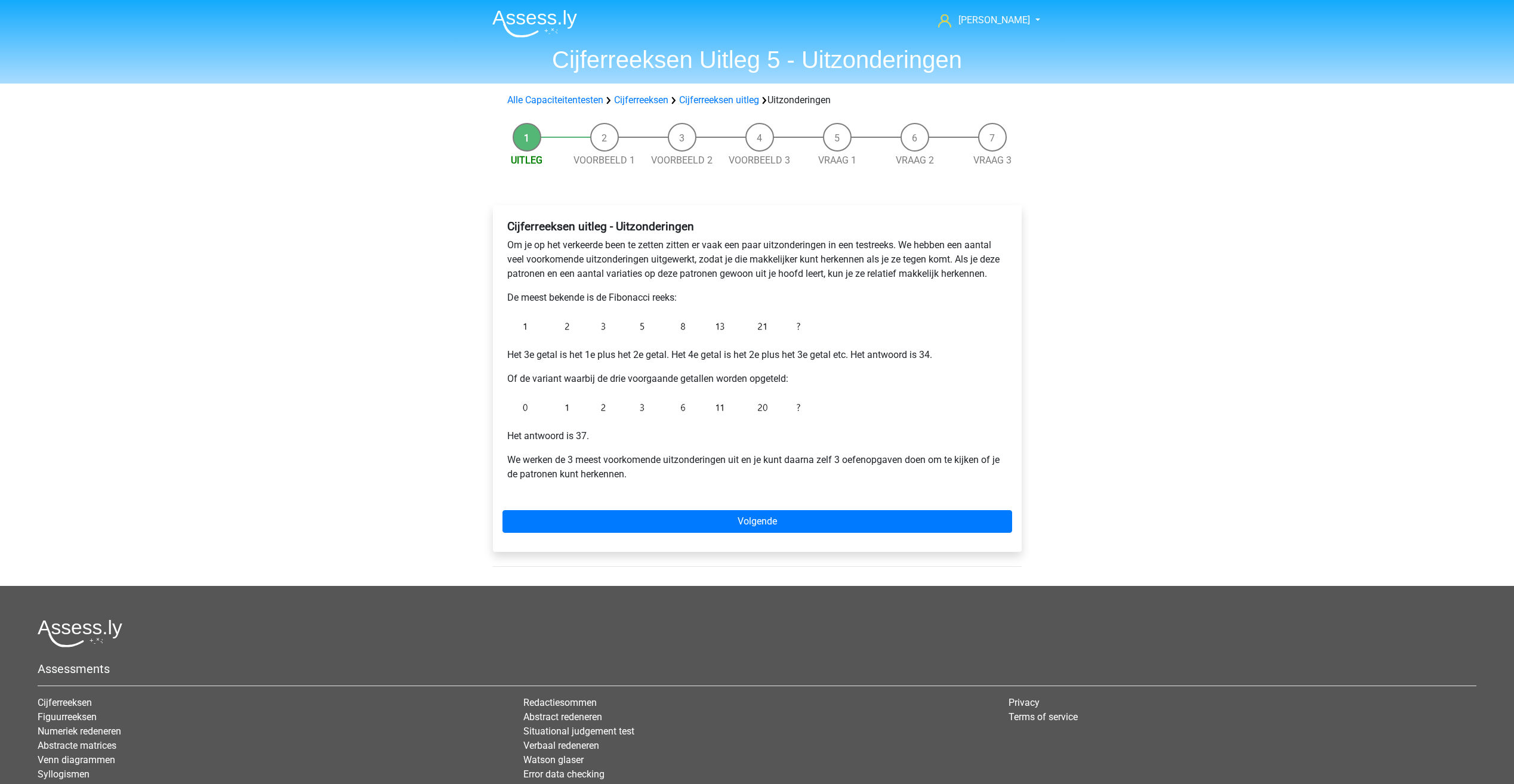
click at [598, 390] on div "Cijferreeksen uitleg - Uitzonderingen Om je op het verkeerde been te zetten zit…" at bounding box center [757, 355] width 510 height 281
click at [648, 510] on div "Cijferreeksen uitleg - Uitzonderingen Om je op het verkeerde been te zetten zit…" at bounding box center [757, 378] width 529 height 347
click at [649, 523] on link "Volgende" at bounding box center [757, 521] width 510 height 23
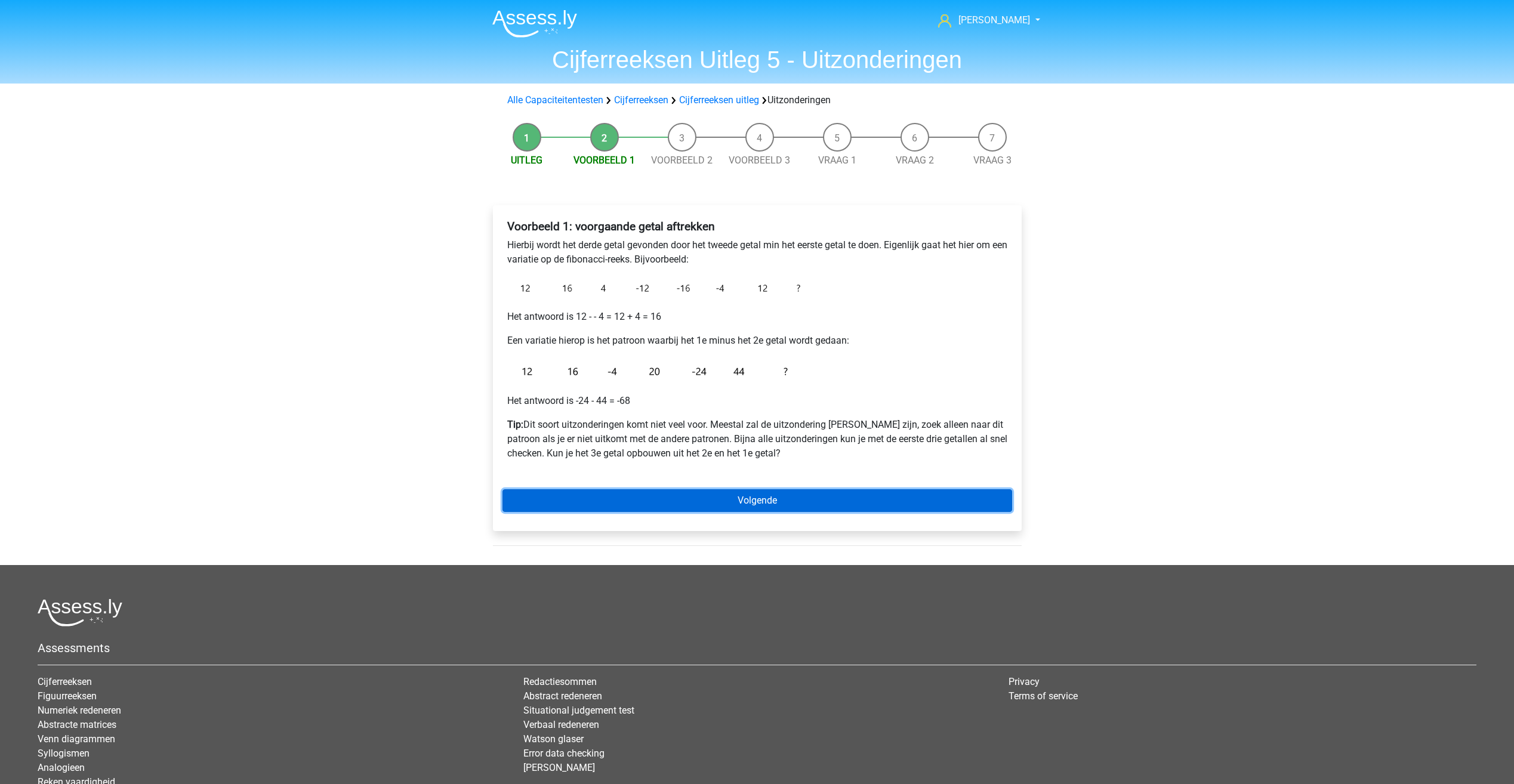
click at [612, 504] on link "Volgende" at bounding box center [757, 500] width 510 height 23
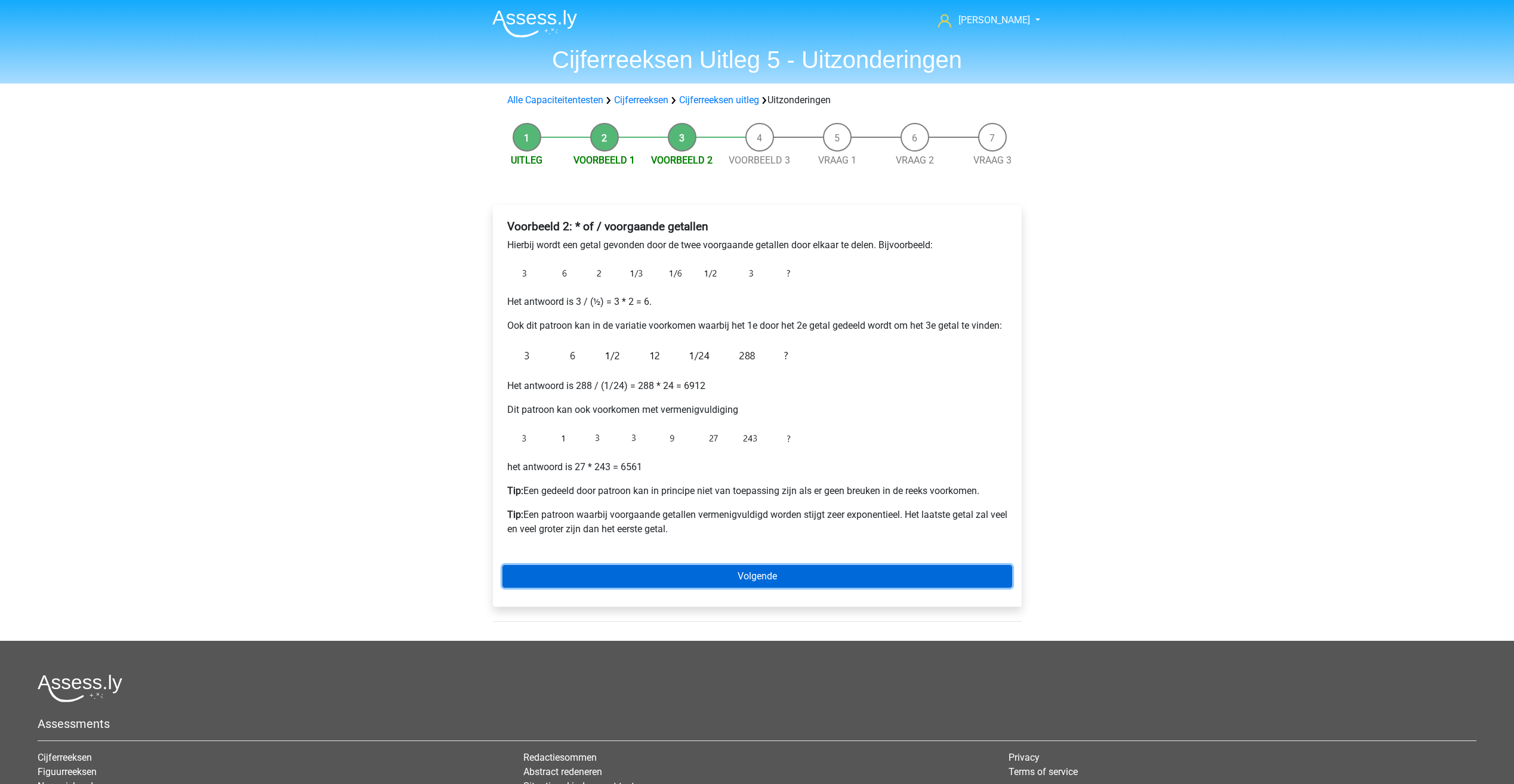
click at [684, 577] on link "Volgende" at bounding box center [757, 576] width 510 height 23
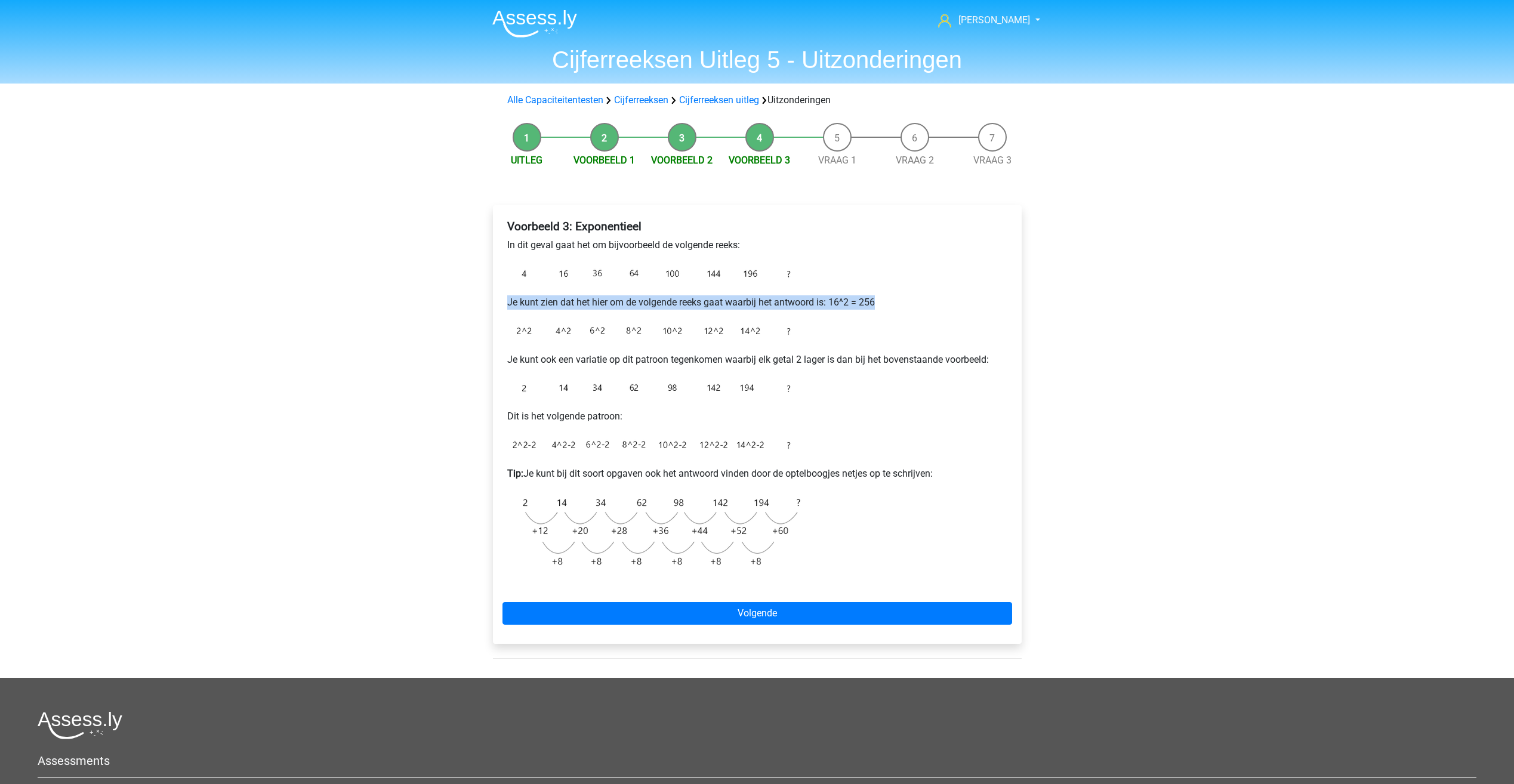
drag, startPoint x: 507, startPoint y: 300, endPoint x: 915, endPoint y: 299, distance: 408.0
click at [915, 299] on p "Je kunt zien dat het hier om de volgende reeks gaat waarbij het antwoord is: 16…" at bounding box center [757, 303] width 500 height 15
click at [914, 299] on p "Je kunt zien dat het hier om de volgende reeks gaat waarbij het antwoord is: 16…" at bounding box center [757, 303] width 500 height 15
drag, startPoint x: 901, startPoint y: 301, endPoint x: 839, endPoint y: 306, distance: 62.2
click at [839, 306] on p "Je kunt zien dat het hier om de volgende reeks gaat waarbij het antwoord is: 16…" at bounding box center [757, 303] width 500 height 15
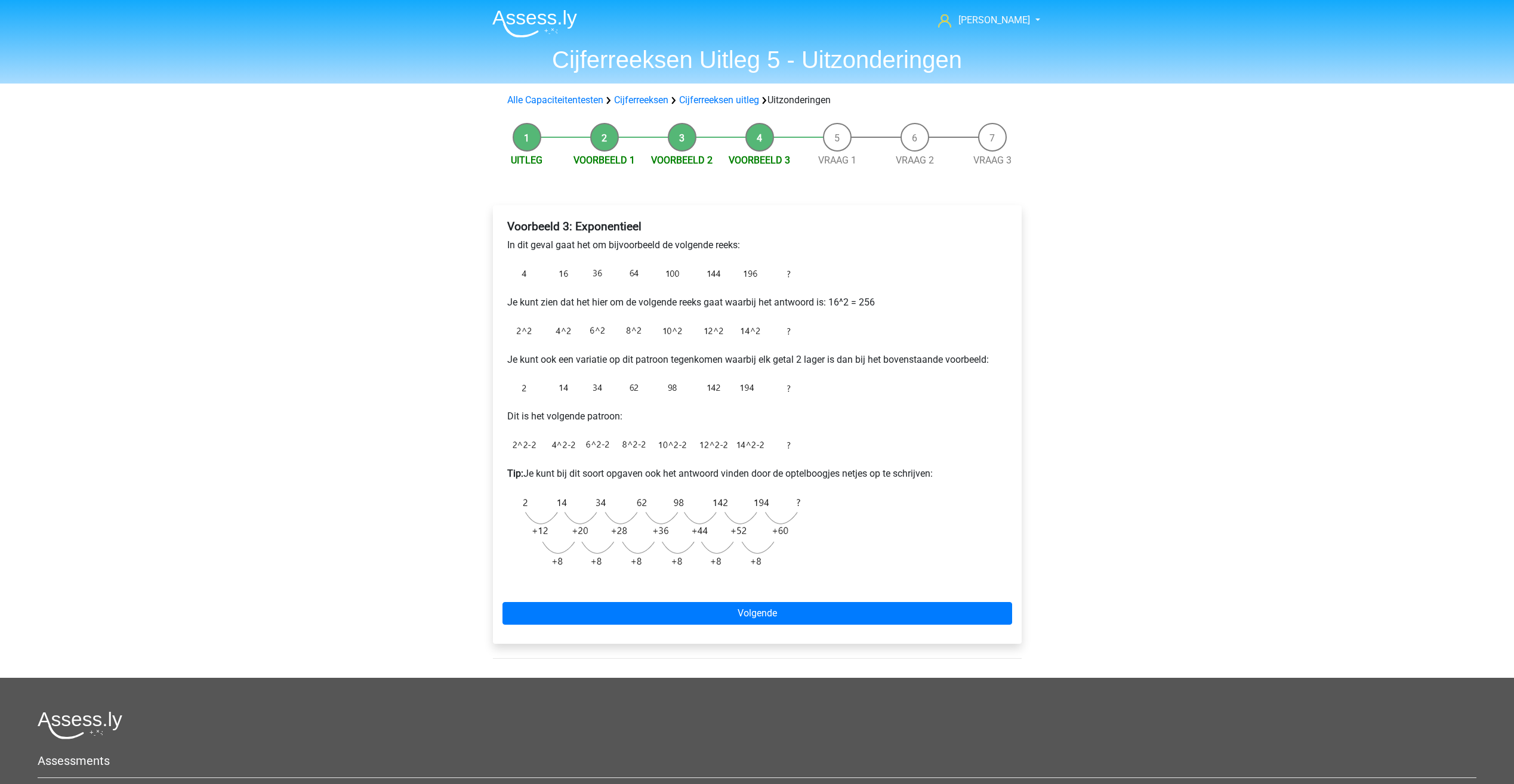
drag, startPoint x: 839, startPoint y: 306, endPoint x: 839, endPoint y: 348, distance: 42.0
click at [839, 348] on div "Voorbeeld 3: Exponentieel In dit geval gaat het om bijvoorbeeld de volgende ree…" at bounding box center [757, 401] width 510 height 373
click at [939, 543] on div "Voorbeeld 3: Exponentieel In dit geval gaat het om bijvoorbeeld de volgende ree…" at bounding box center [757, 401] width 510 height 373
click at [666, 610] on link "Volgende" at bounding box center [757, 613] width 510 height 23
click at [546, 99] on link "Alle Capaciteitentesten" at bounding box center [556, 100] width 96 height 12
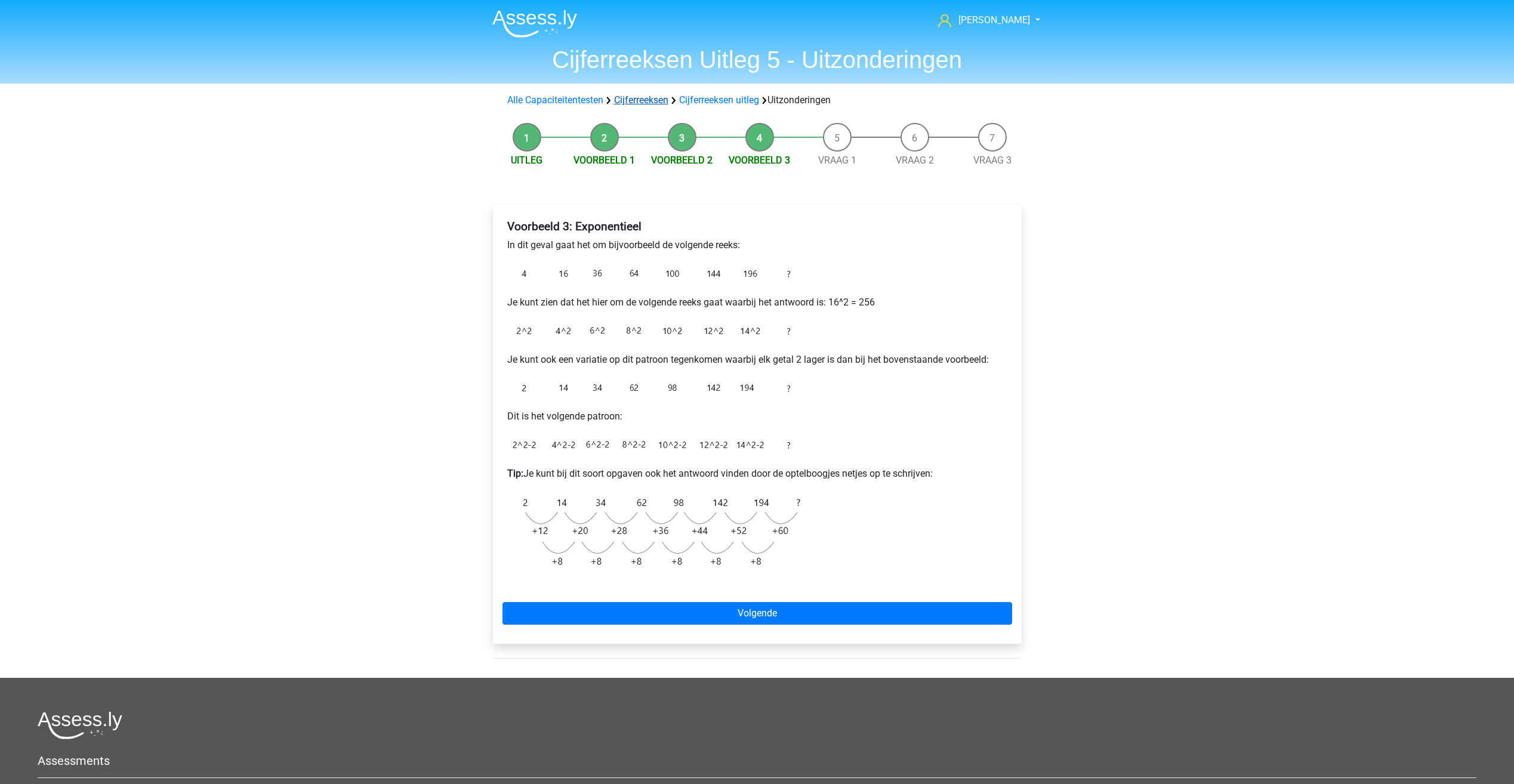
click at [650, 105] on link "Cijferreeksen" at bounding box center [641, 100] width 54 height 12
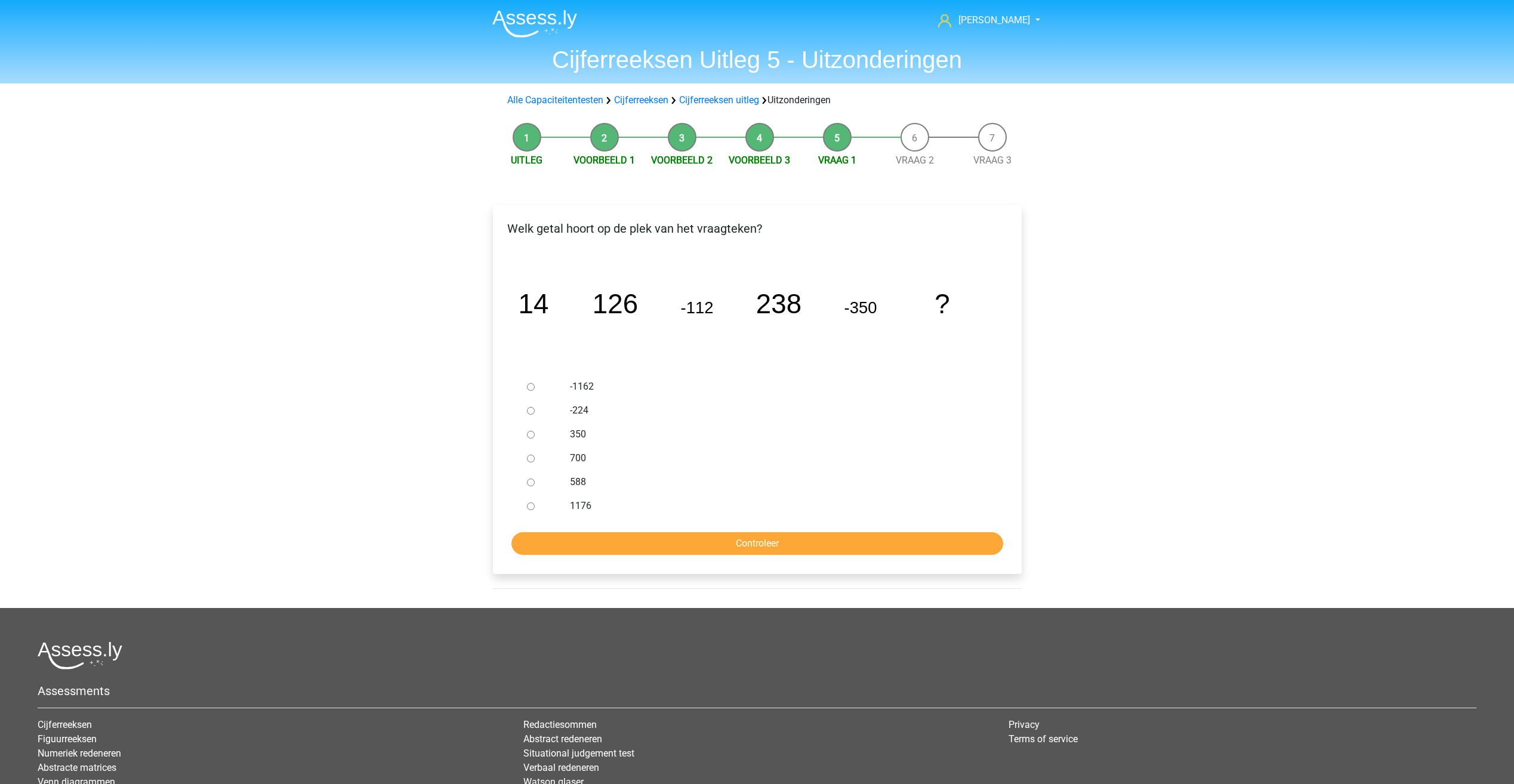
click at [754, 146] on li "Voorbeeld 3" at bounding box center [760, 145] width 77 height 45
click at [761, 155] on link "Voorbeeld 3" at bounding box center [759, 161] width 61 height 12
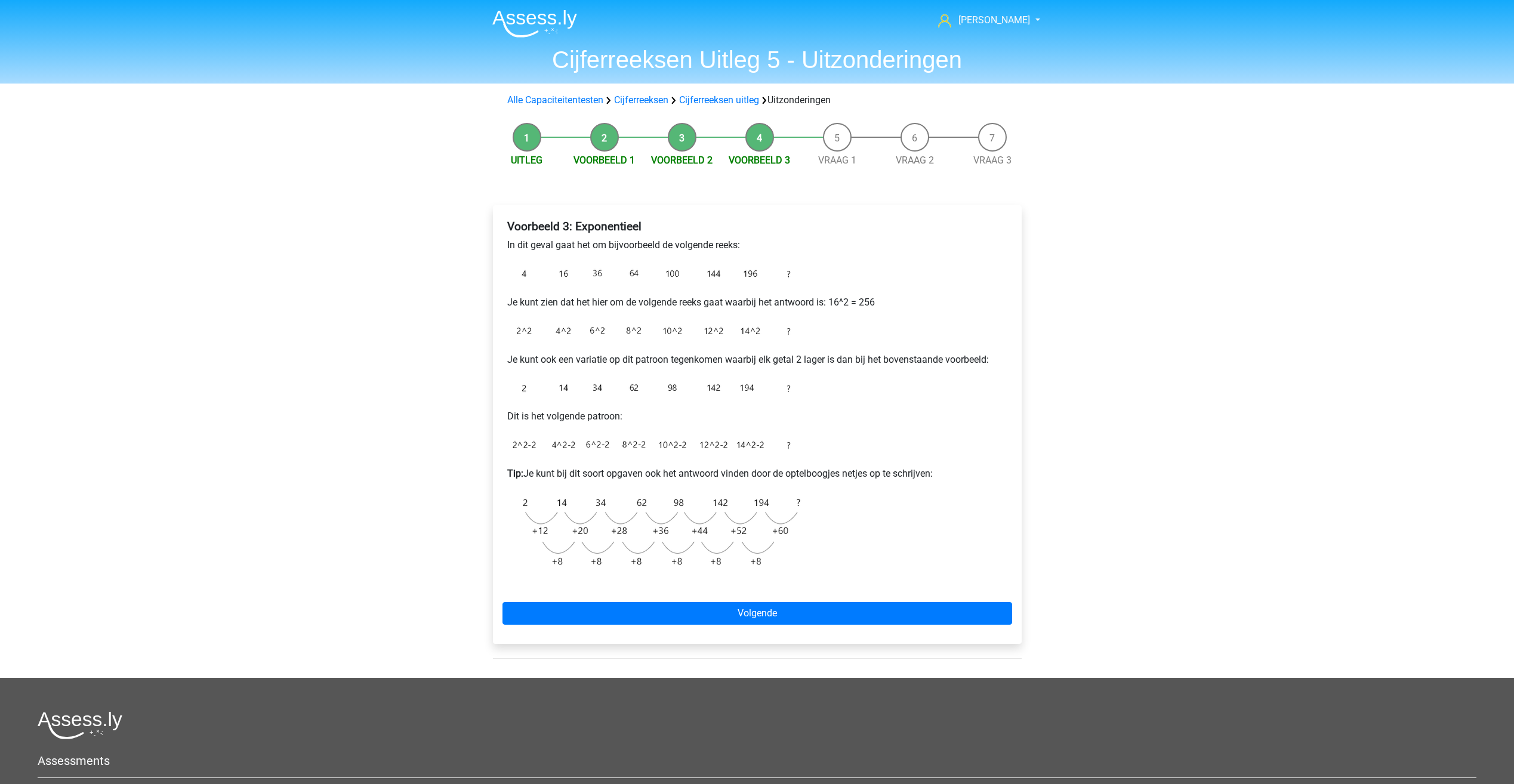
click at [834, 166] on span "Vraag 1" at bounding box center [837, 161] width 77 height 15
click at [834, 157] on link "Vraag 1" at bounding box center [837, 161] width 38 height 12
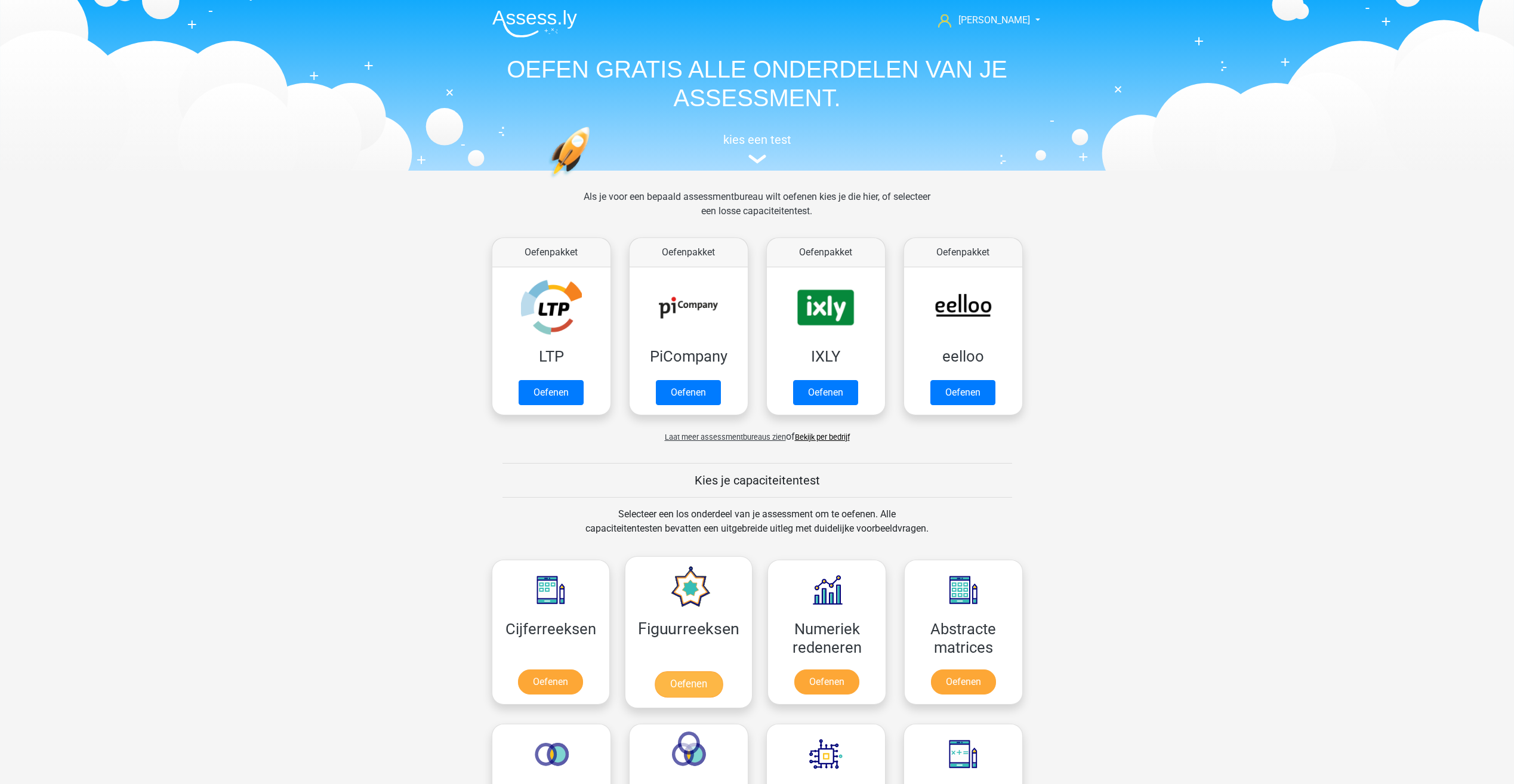
scroll to position [507, 0]
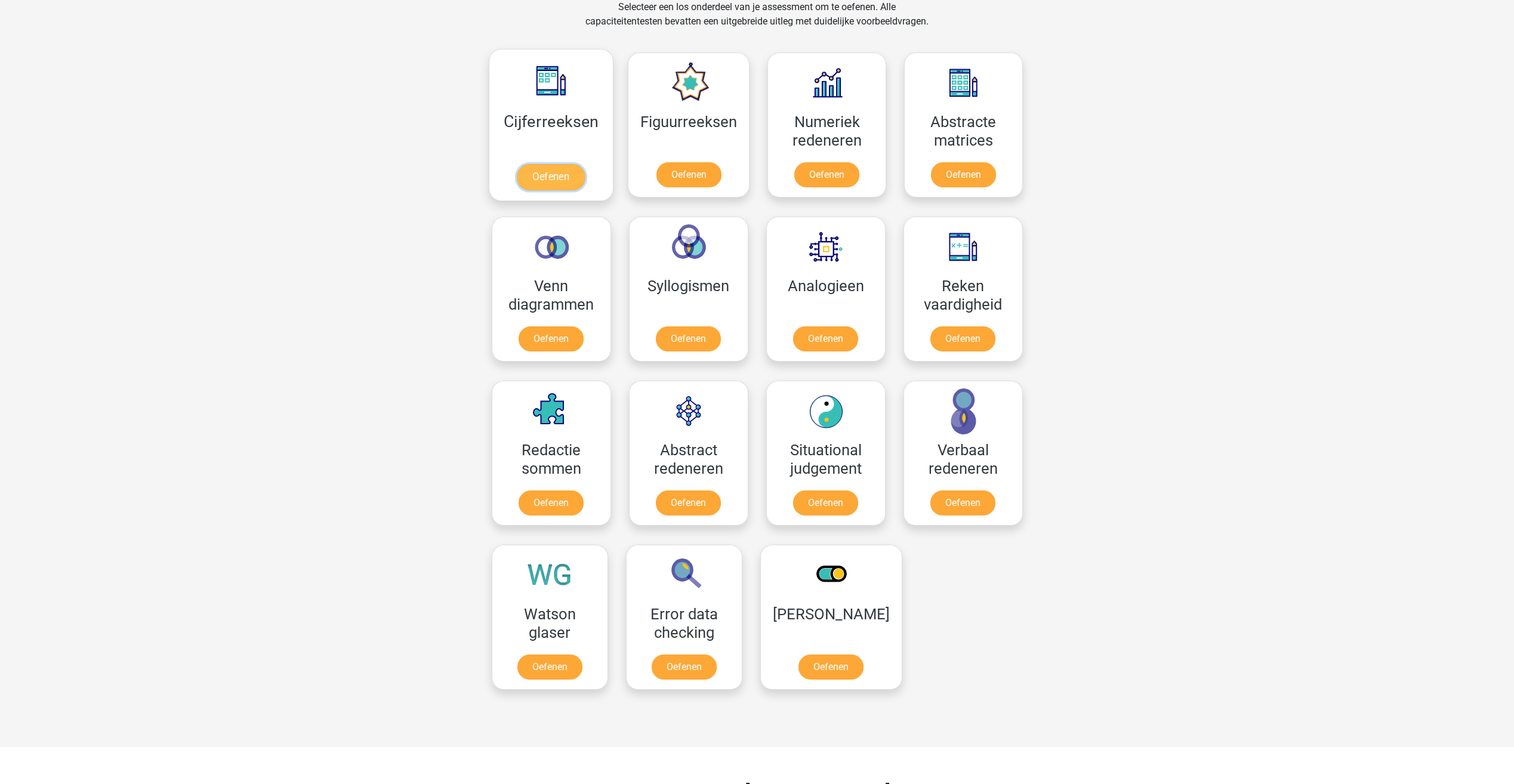
click at [557, 172] on link "Oefenen" at bounding box center [550, 177] width 68 height 26
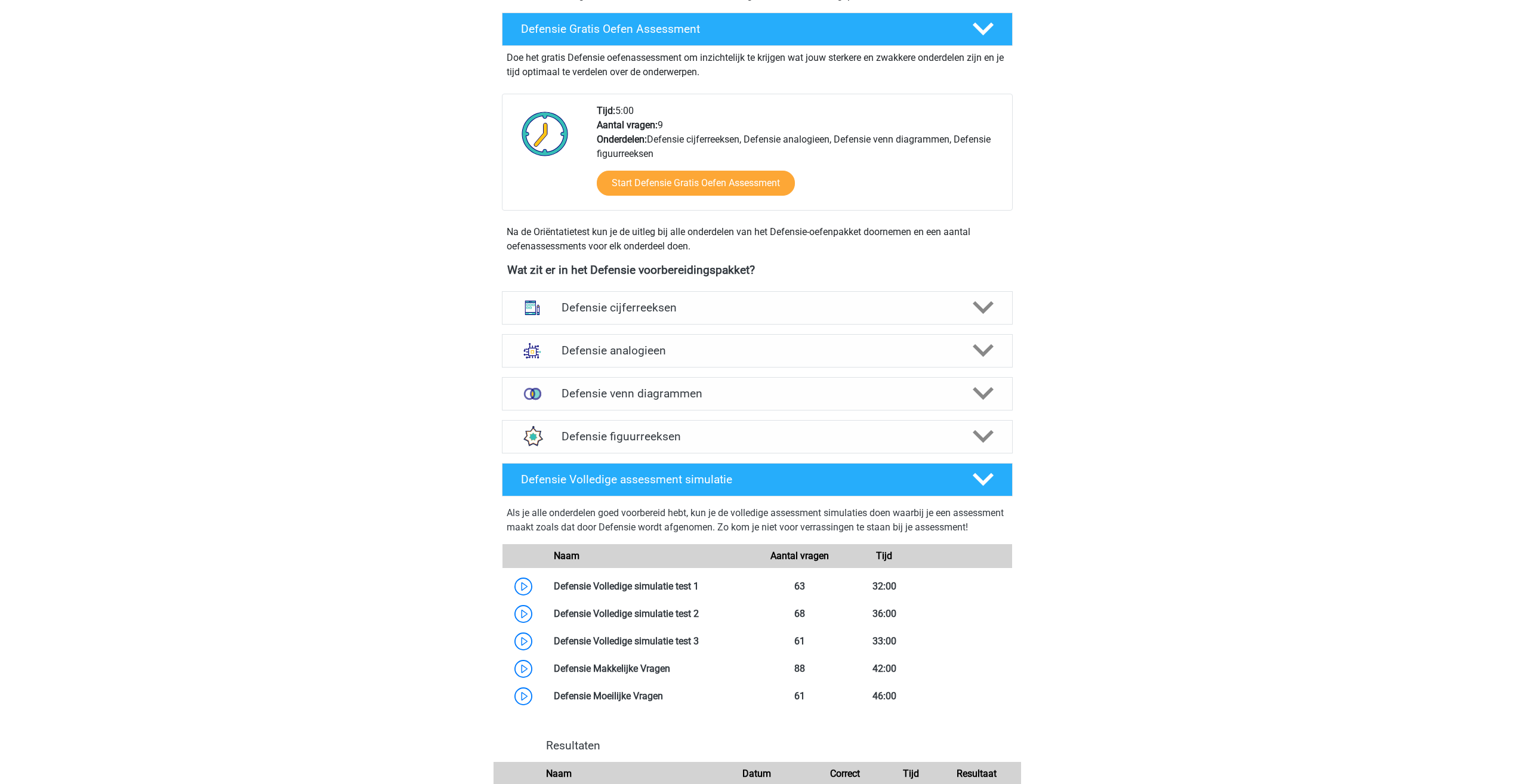
scroll to position [418, 0]
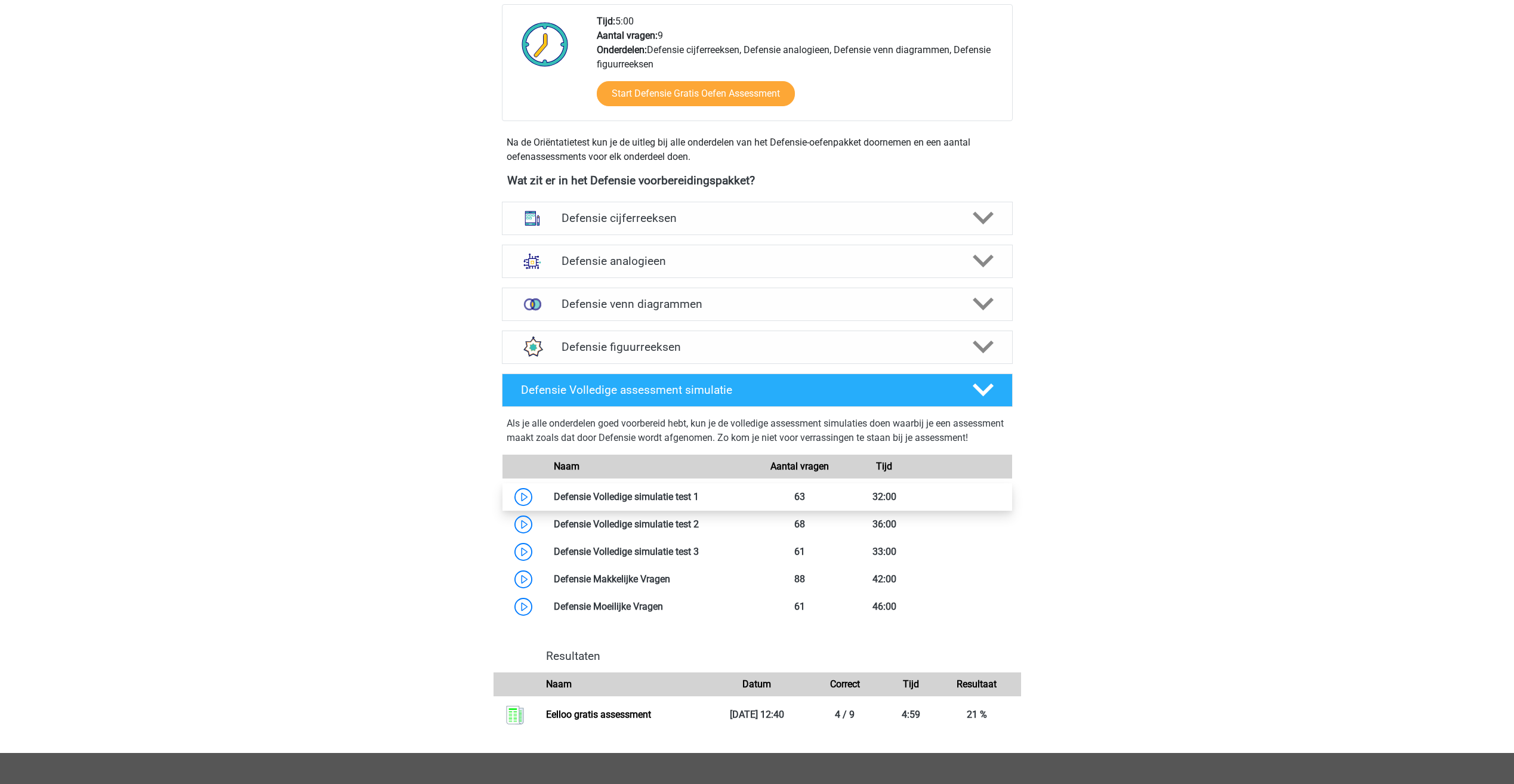
click at [699, 502] on link at bounding box center [699, 497] width 0 height 12
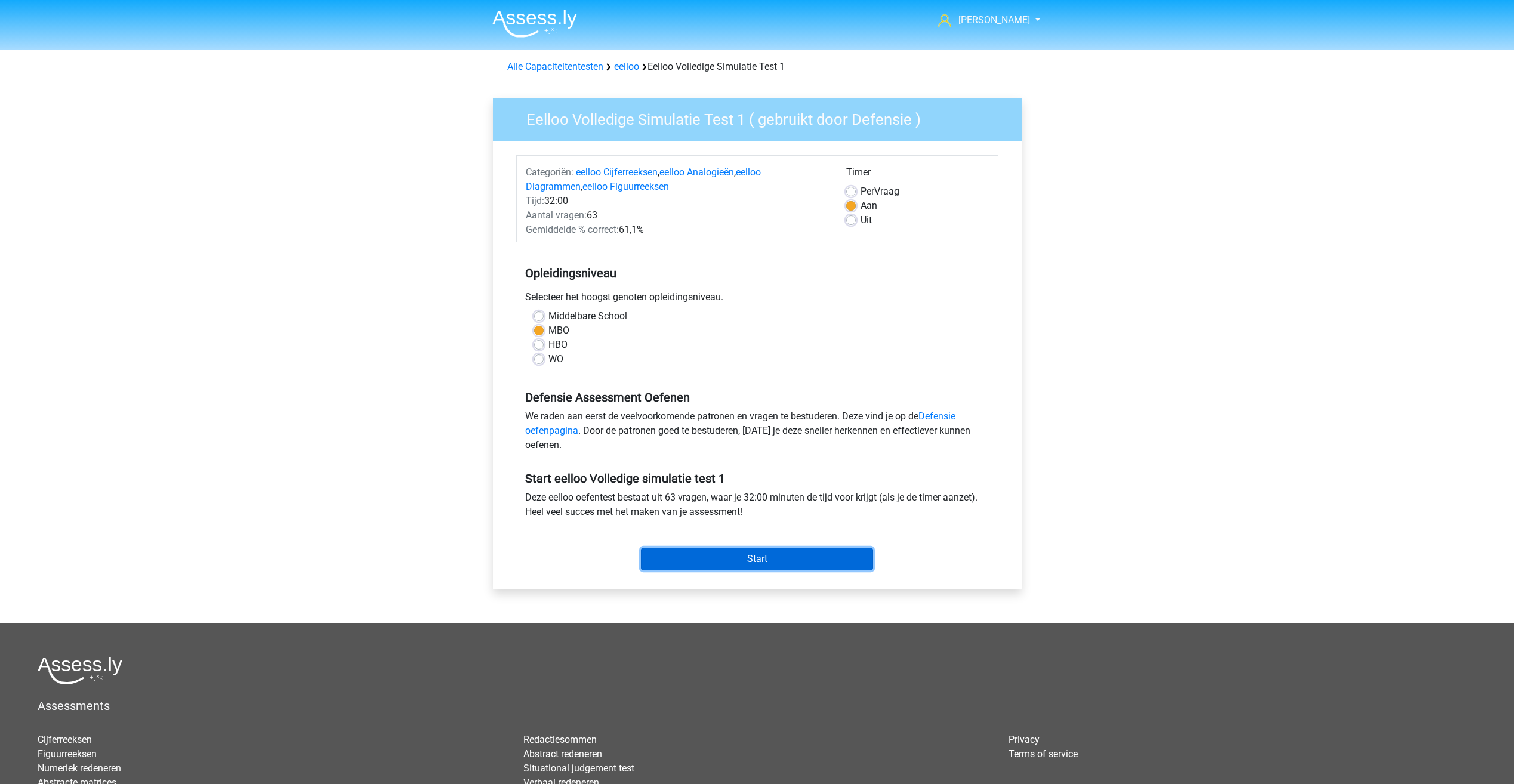
click at [709, 566] on input "Start" at bounding box center [757, 559] width 232 height 23
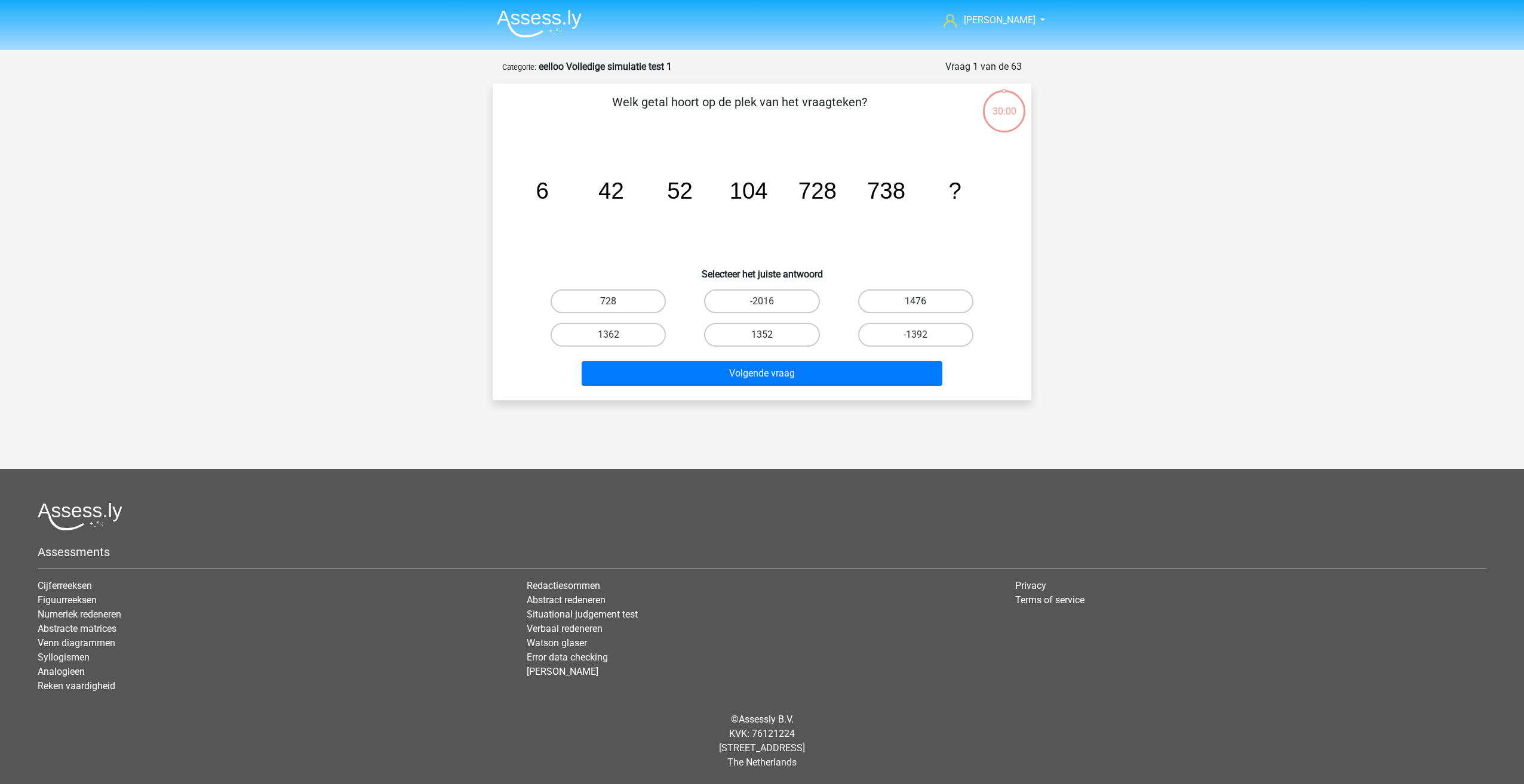
click at [887, 299] on label "1476" at bounding box center [916, 301] width 115 height 24
click at [915, 301] on input "1476" at bounding box center [919, 305] width 8 height 8
radio input "true"
click at [835, 373] on button "Volgende vraag" at bounding box center [762, 374] width 361 height 25
click at [791, 304] on label "27/28" at bounding box center [762, 301] width 115 height 24
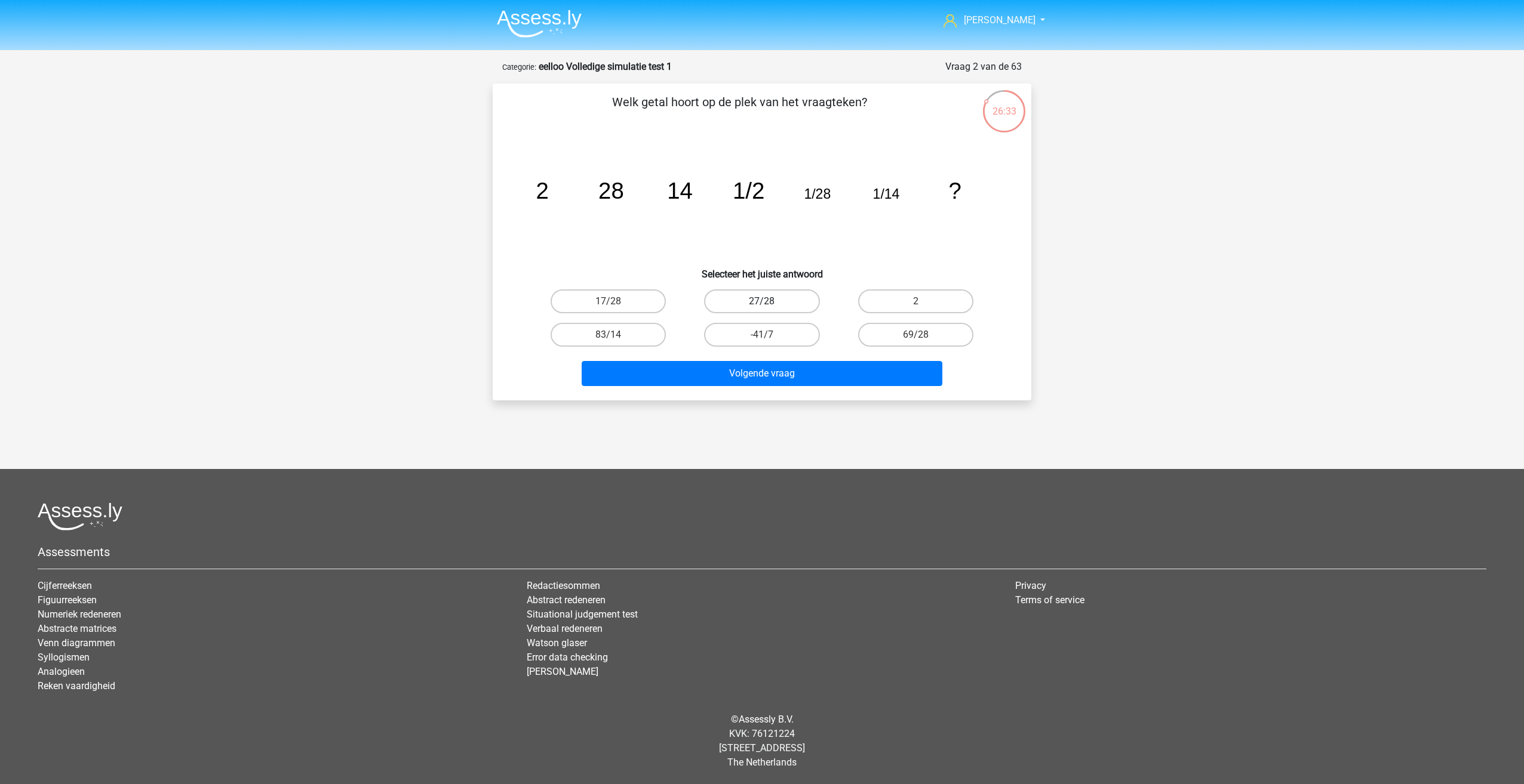
click at [770, 304] on input "27/28" at bounding box center [765, 305] width 8 height 8
radio input "true"
click at [778, 374] on button "Volgende vraag" at bounding box center [762, 374] width 361 height 25
